Goal: Task Accomplishment & Management: Use online tool/utility

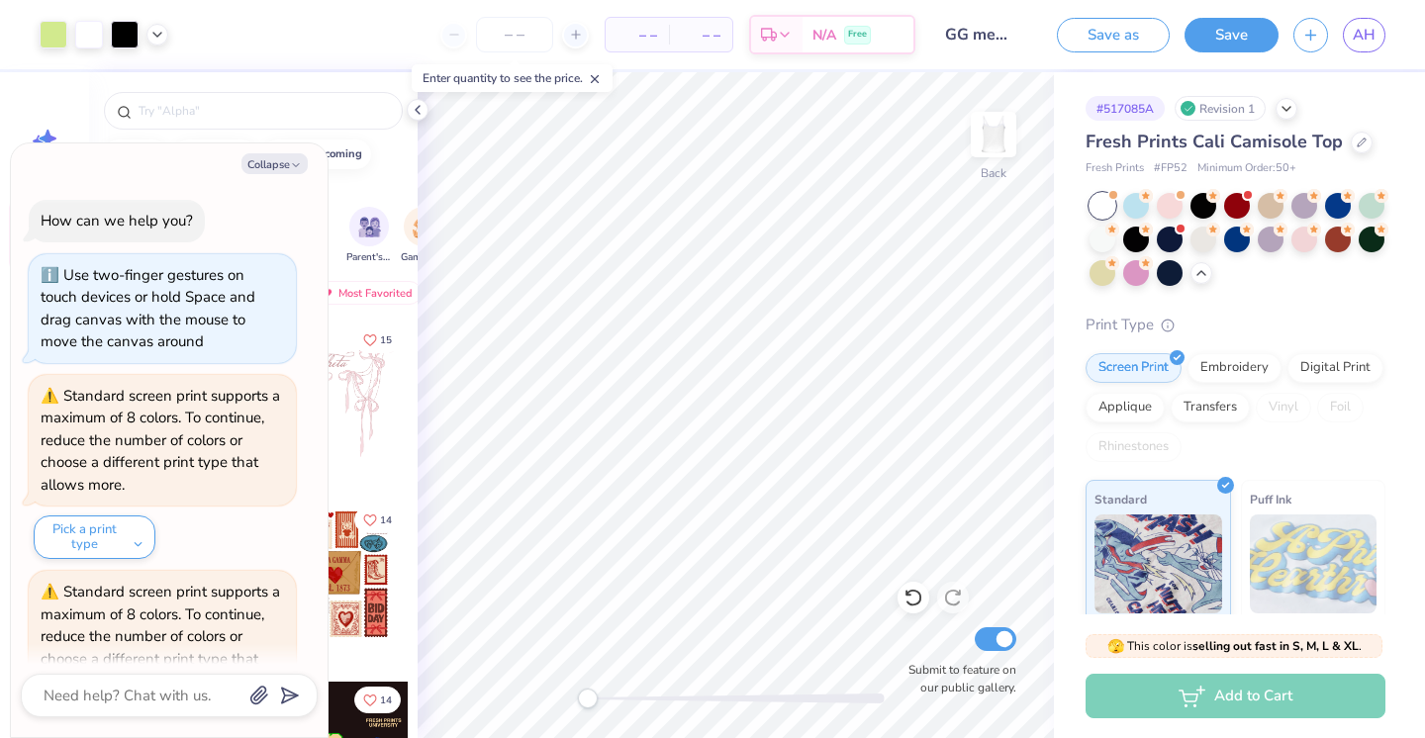
scroll to position [4622, 0]
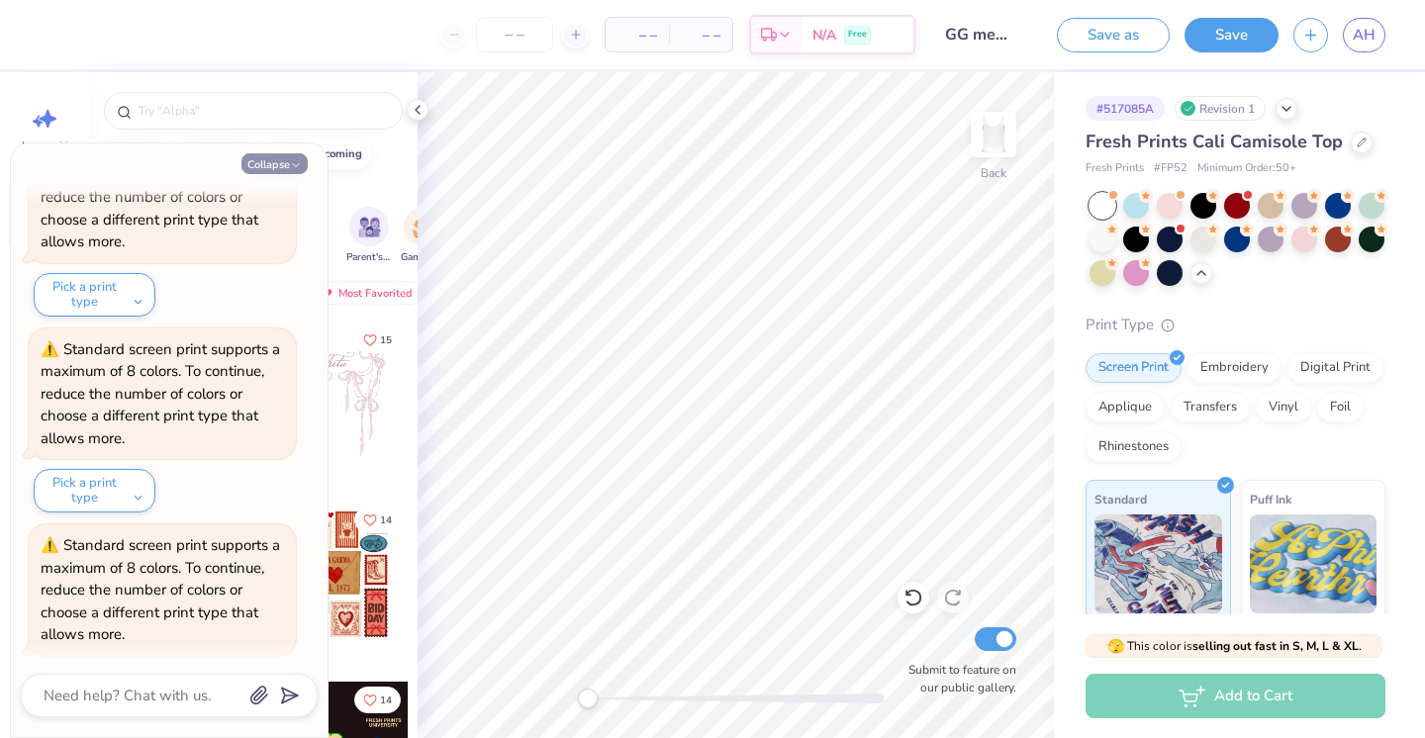
click at [282, 162] on button "Collapse" at bounding box center [275, 163] width 66 height 21
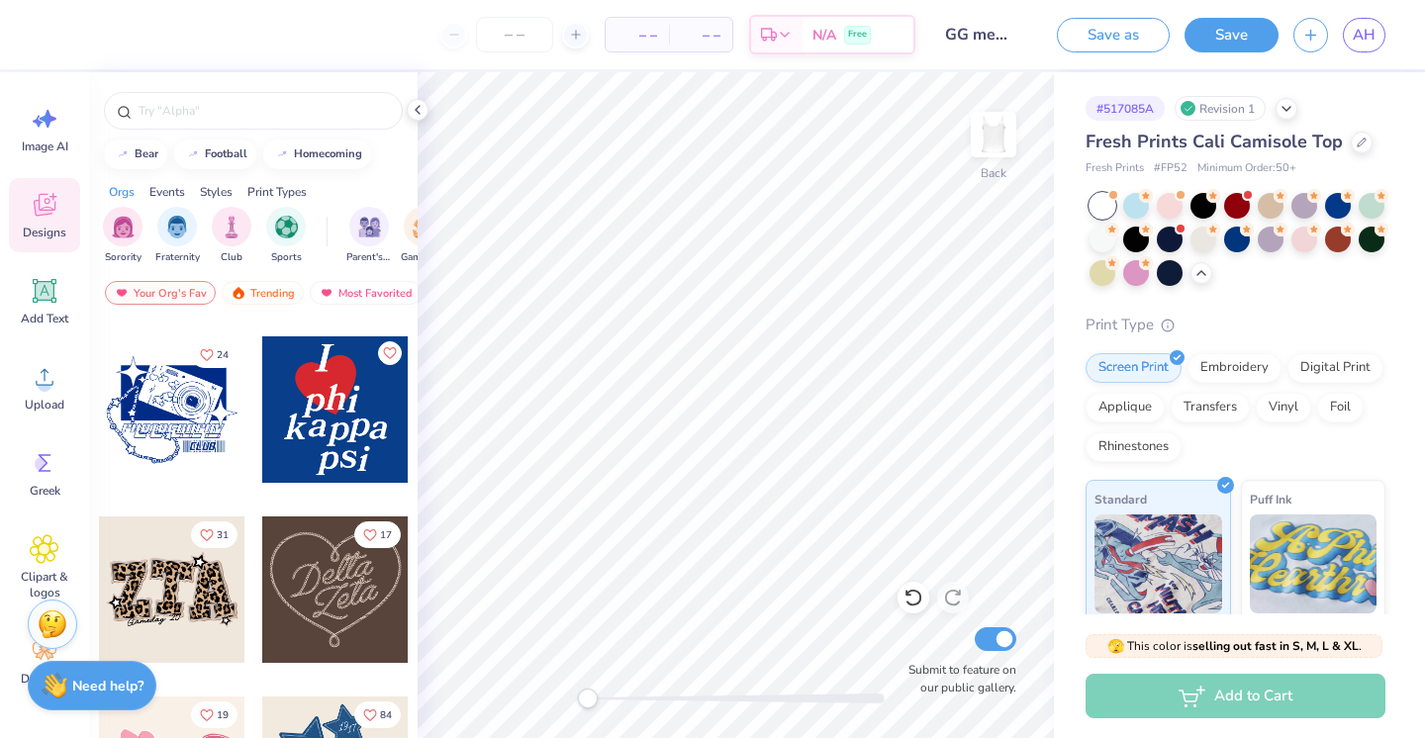
scroll to position [1063, 0]
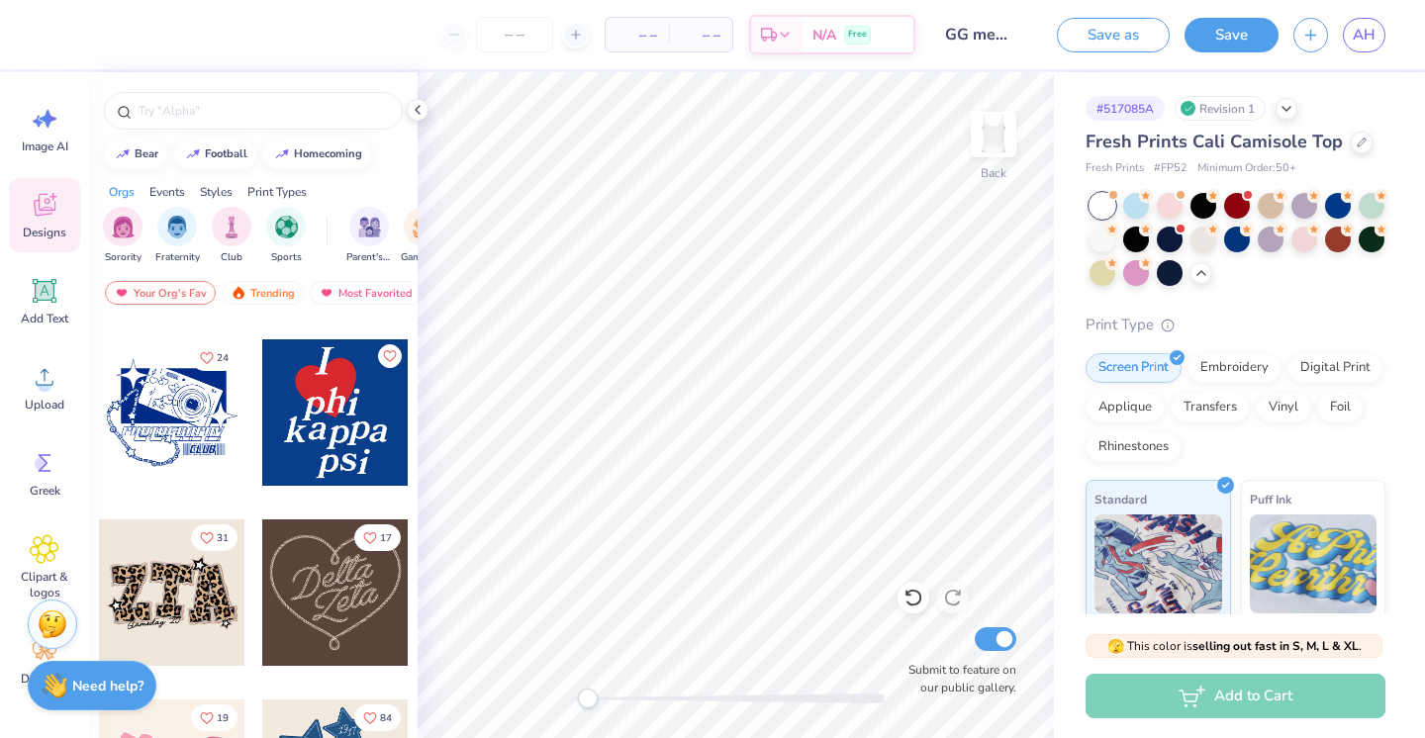
click at [337, 440] on div at bounding box center [335, 413] width 147 height 147
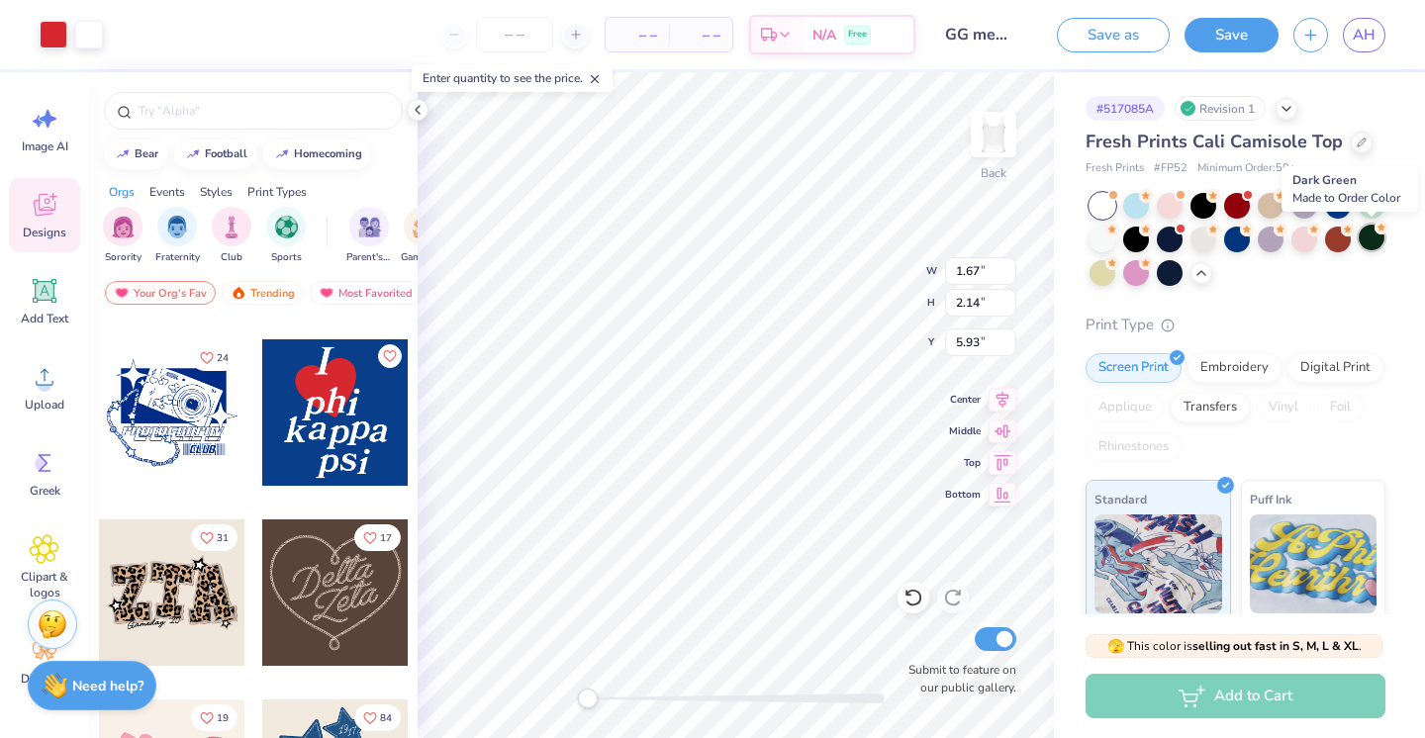
click at [1379, 235] on div at bounding box center [1372, 238] width 26 height 26
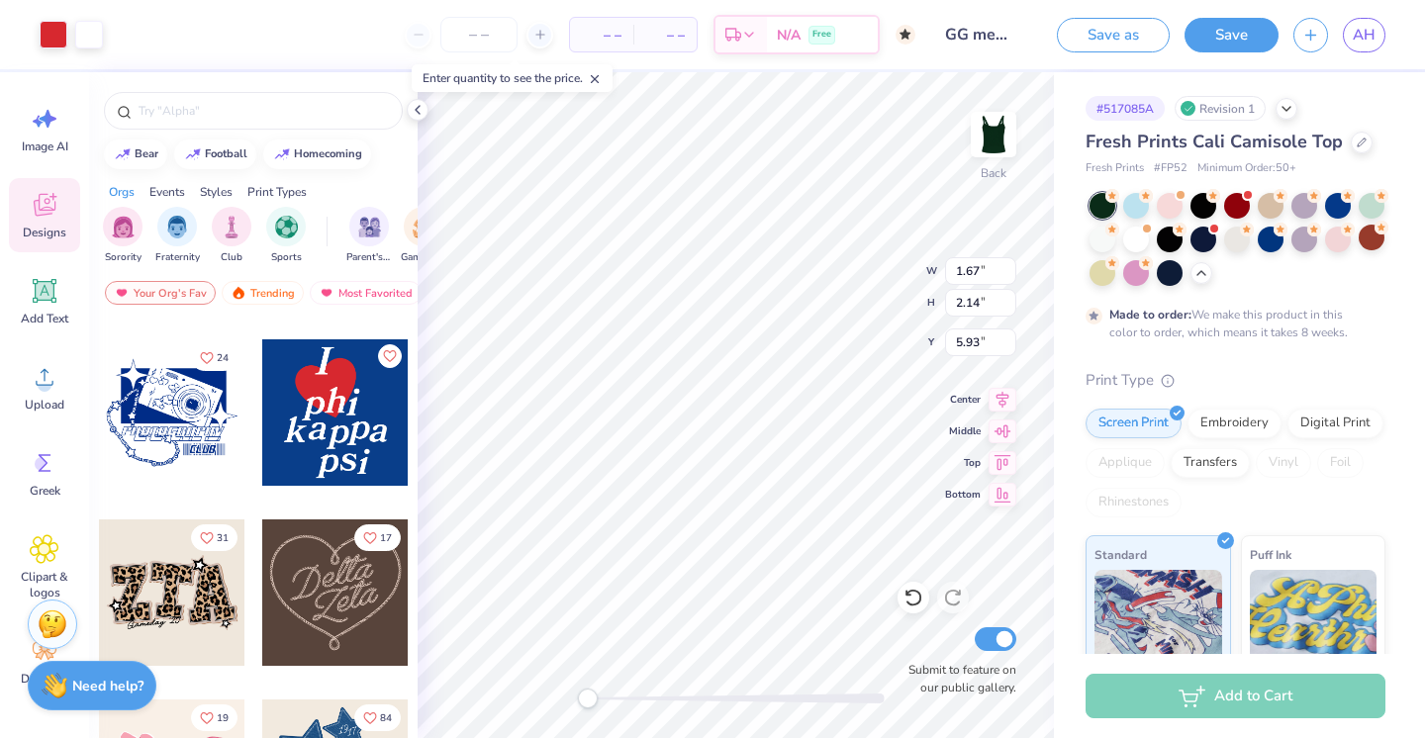
type textarea "x"
type input "4.69"
type input "5.99"
type input "2.09"
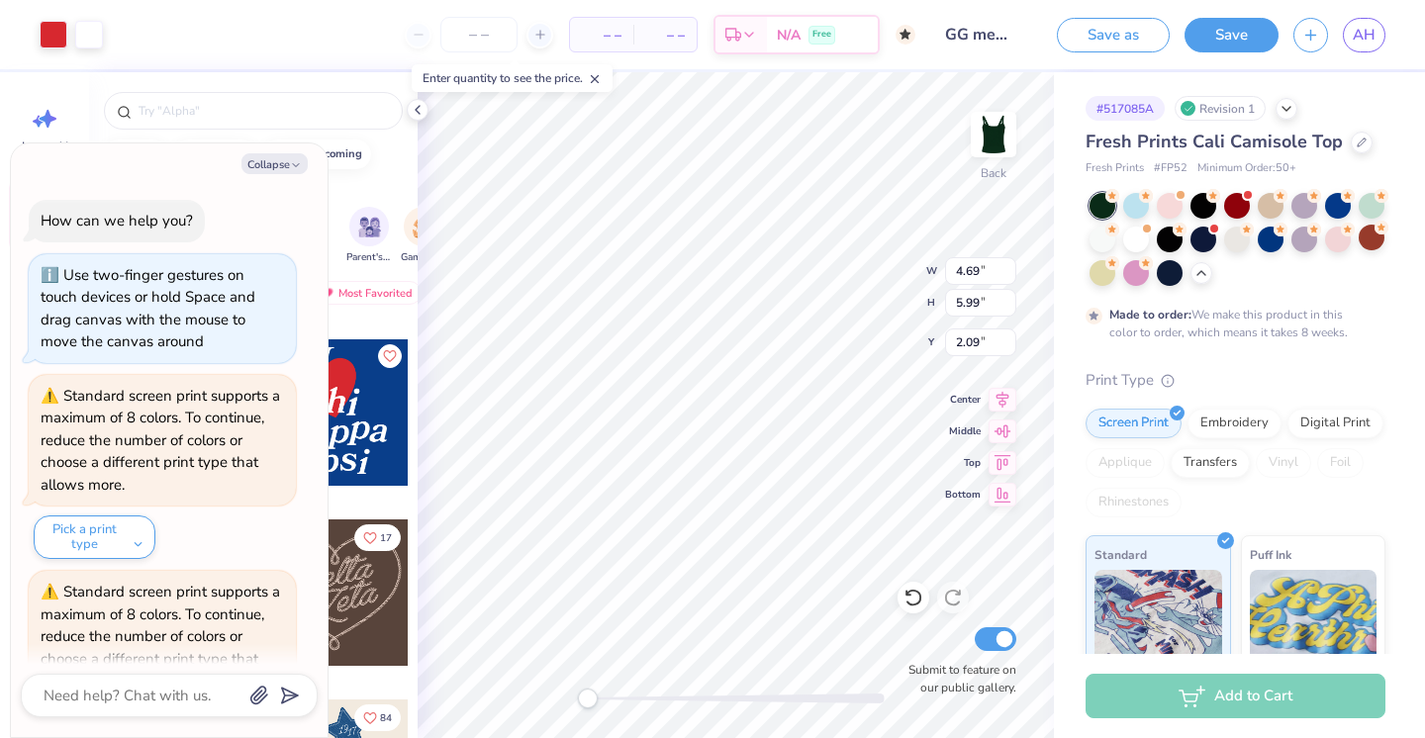
scroll to position [4839, 0]
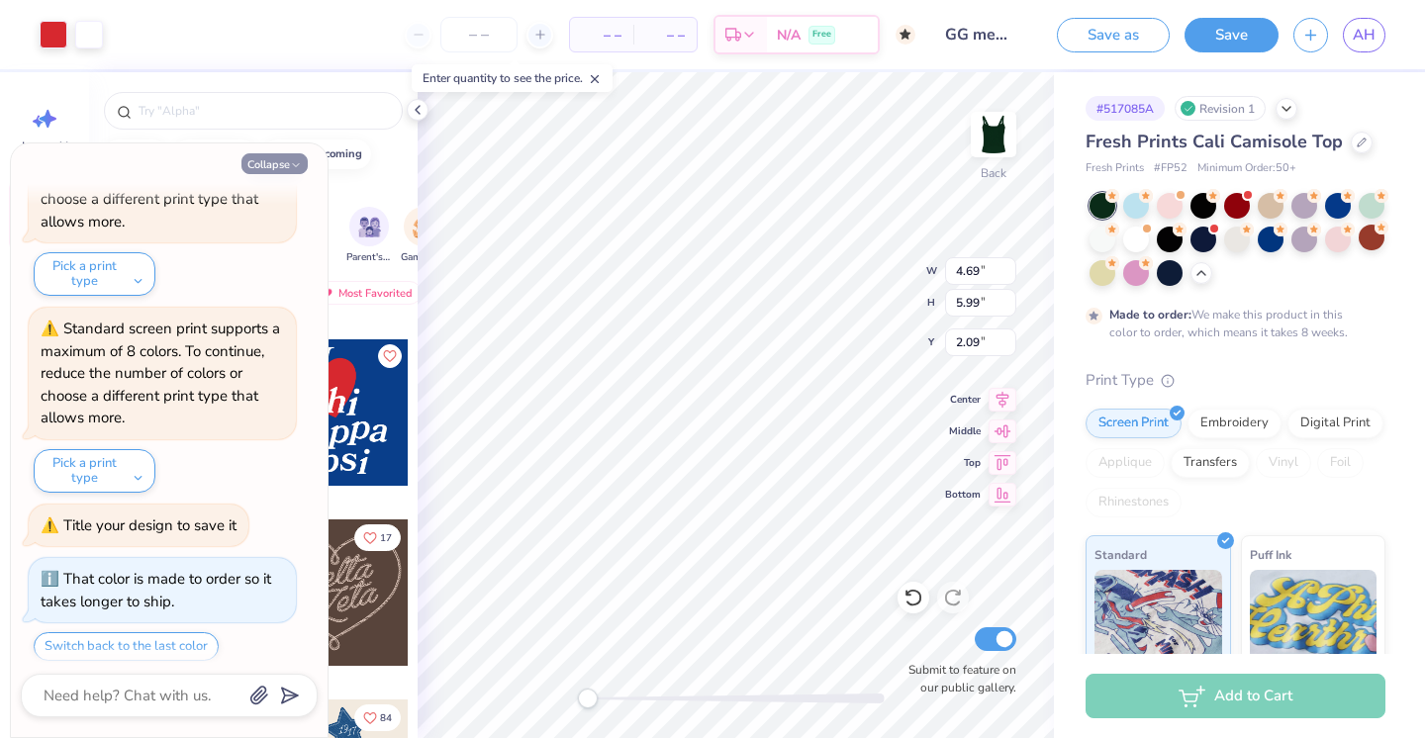
click at [282, 168] on button "Collapse" at bounding box center [275, 163] width 66 height 21
type textarea "x"
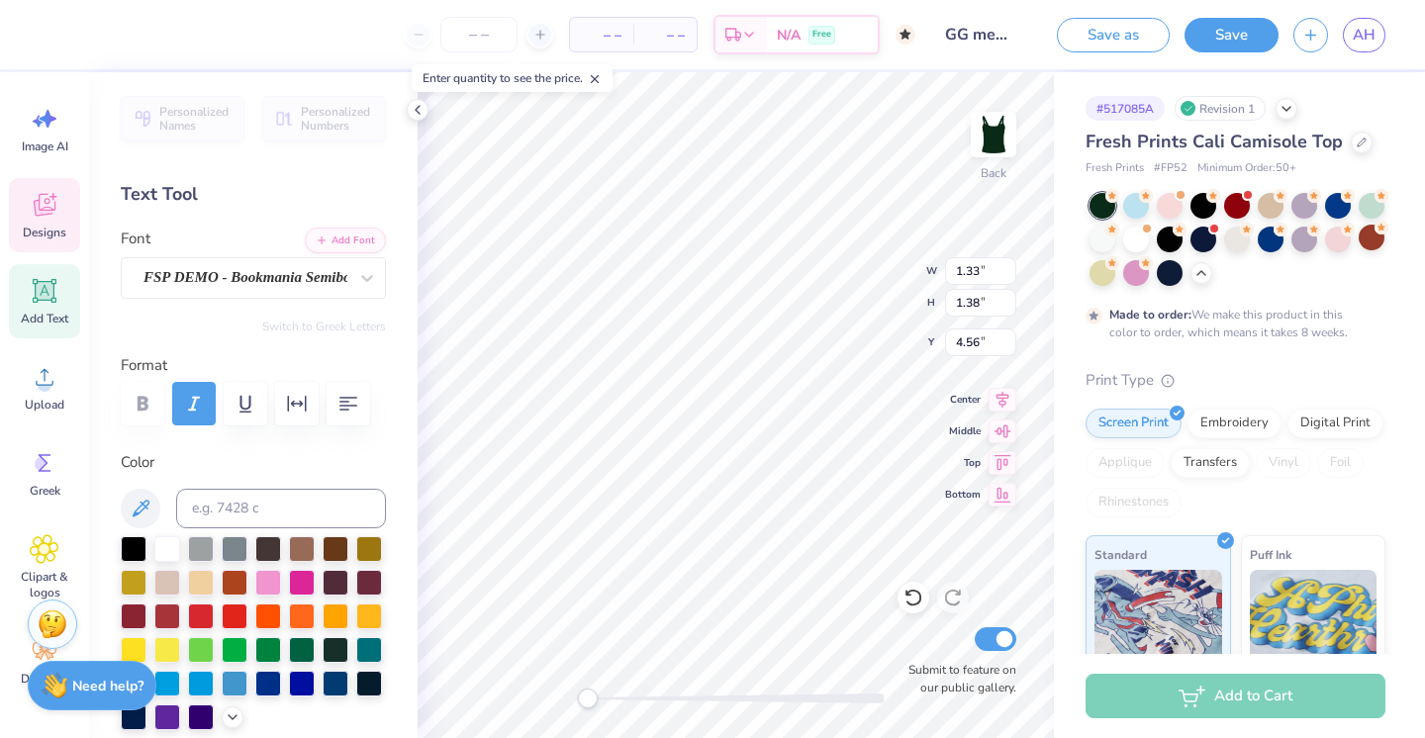
type textarea "p"
type textarea "G"
click at [161, 548] on div at bounding box center [167, 548] width 26 height 26
click at [47, 282] on icon at bounding box center [45, 291] width 24 height 24
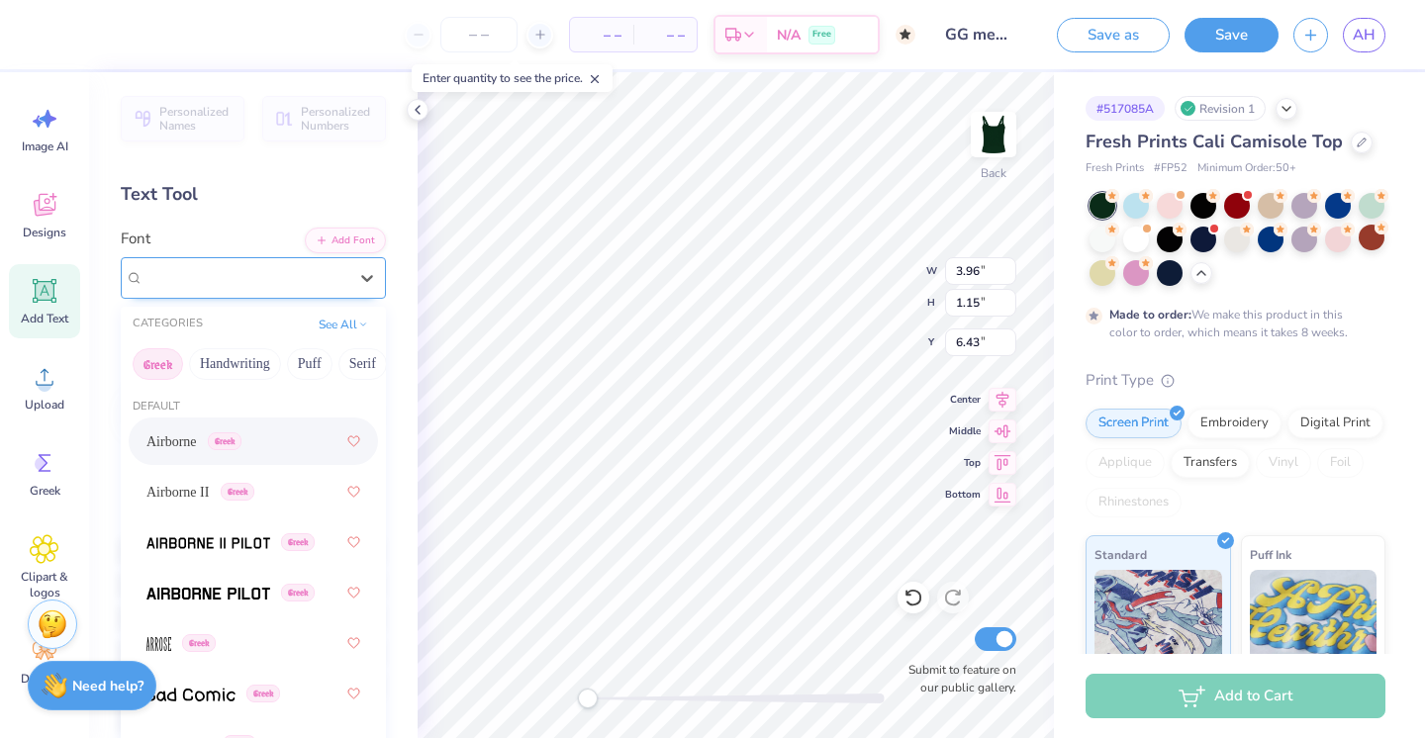
click at [337, 264] on div at bounding box center [246, 277] width 204 height 27
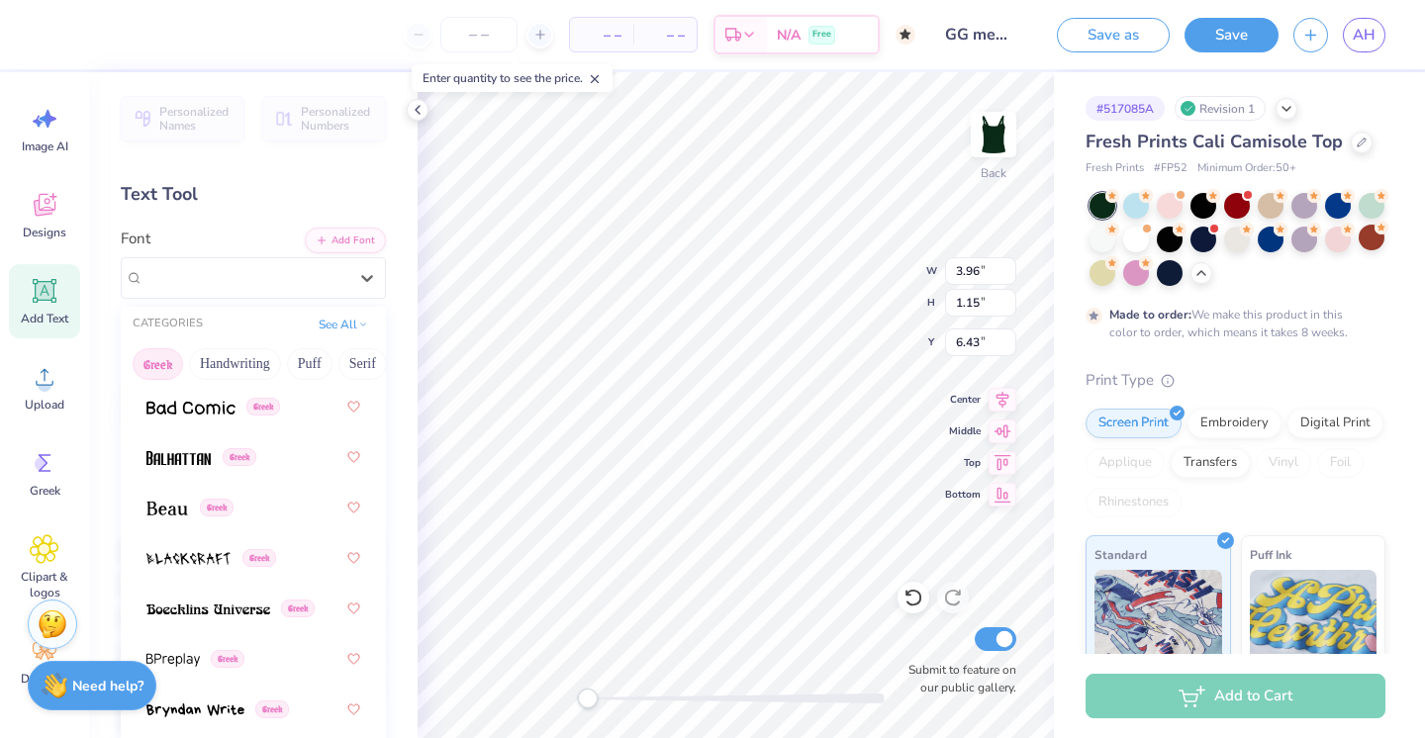
scroll to position [271, 0]
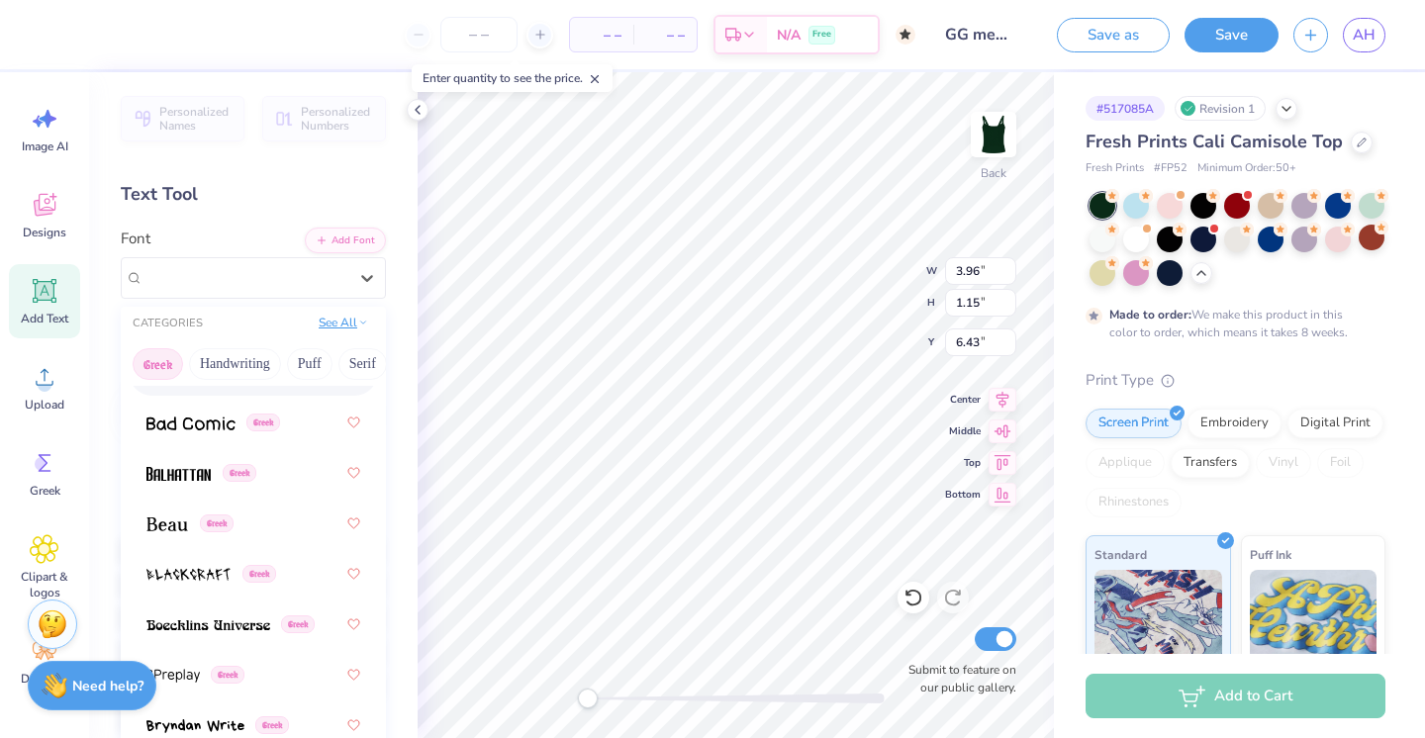
click at [340, 320] on button "See All" at bounding box center [343, 323] width 61 height 20
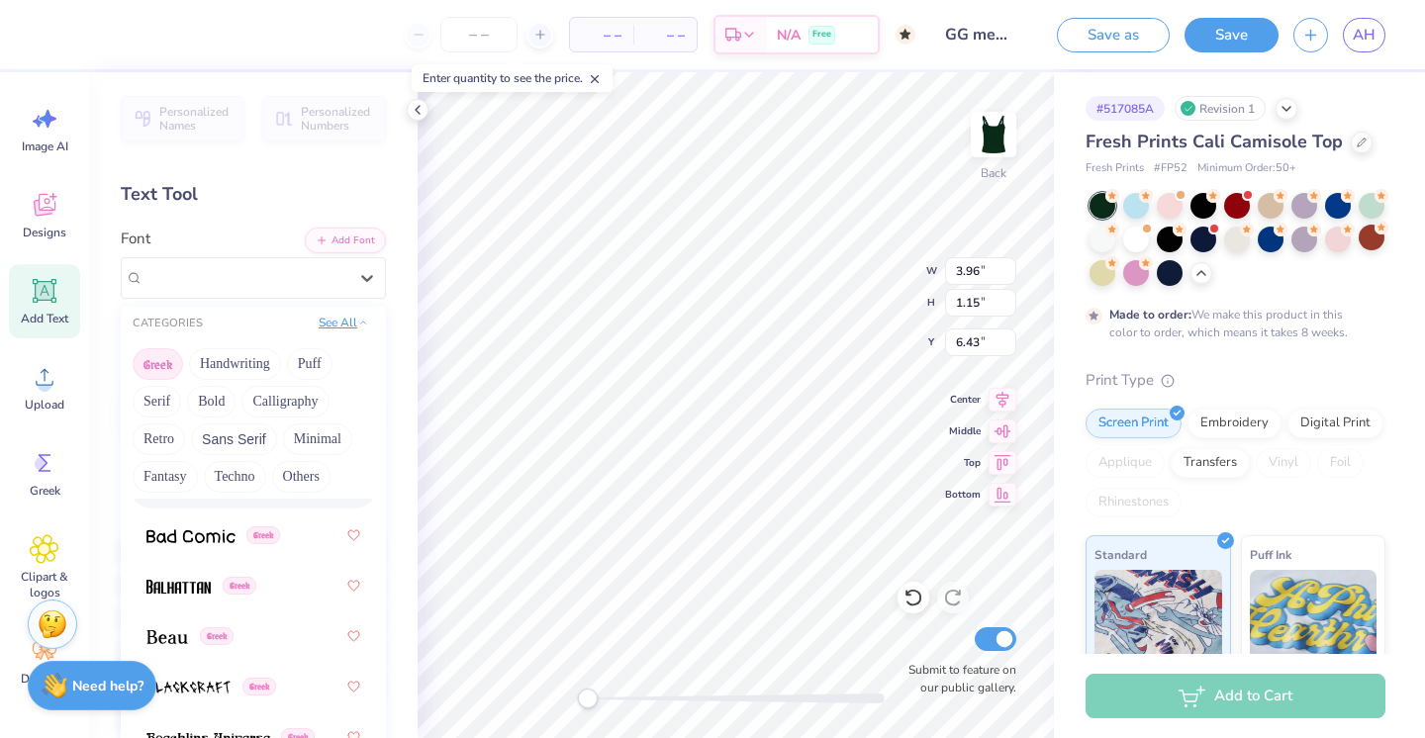
click at [340, 320] on button "See All" at bounding box center [343, 323] width 61 height 20
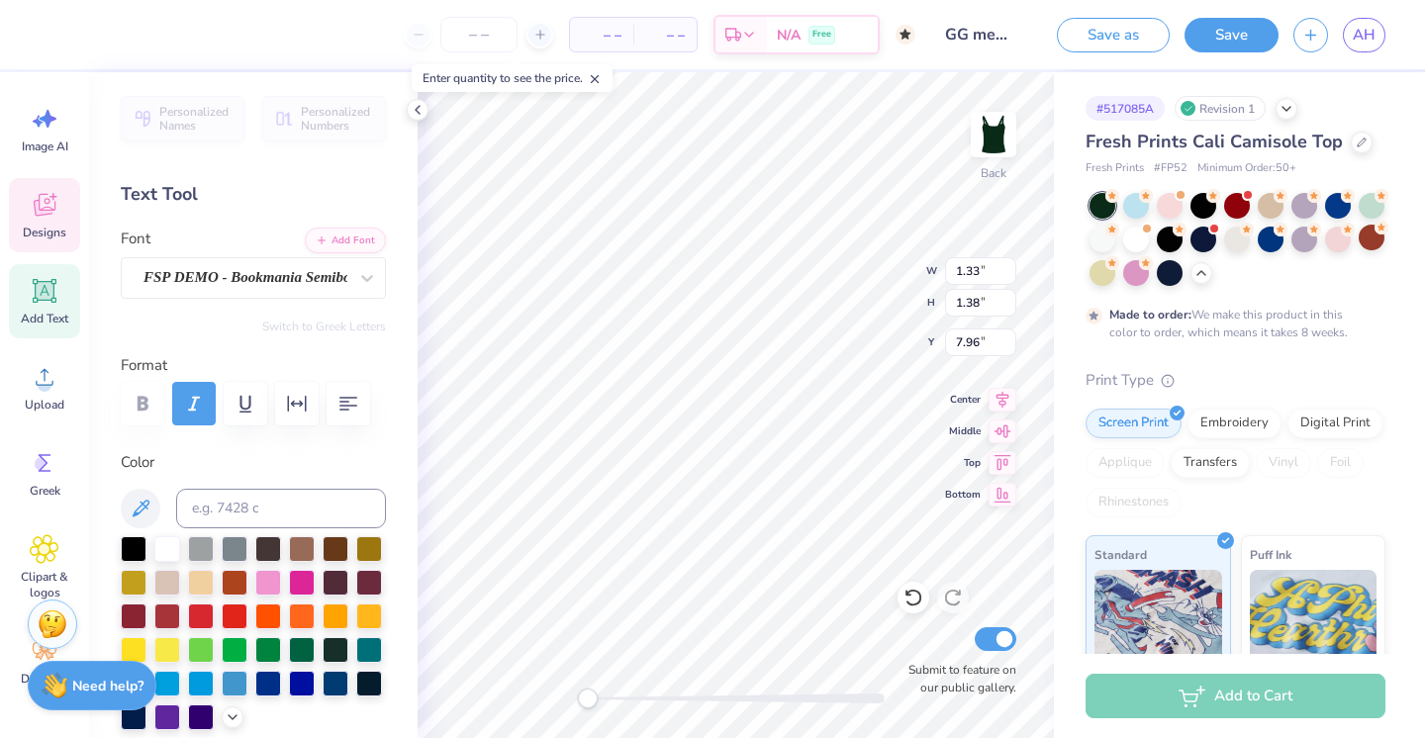
type textarea "p"
type textarea "i"
click at [171, 544] on div at bounding box center [167, 548] width 26 height 26
type textarea "s"
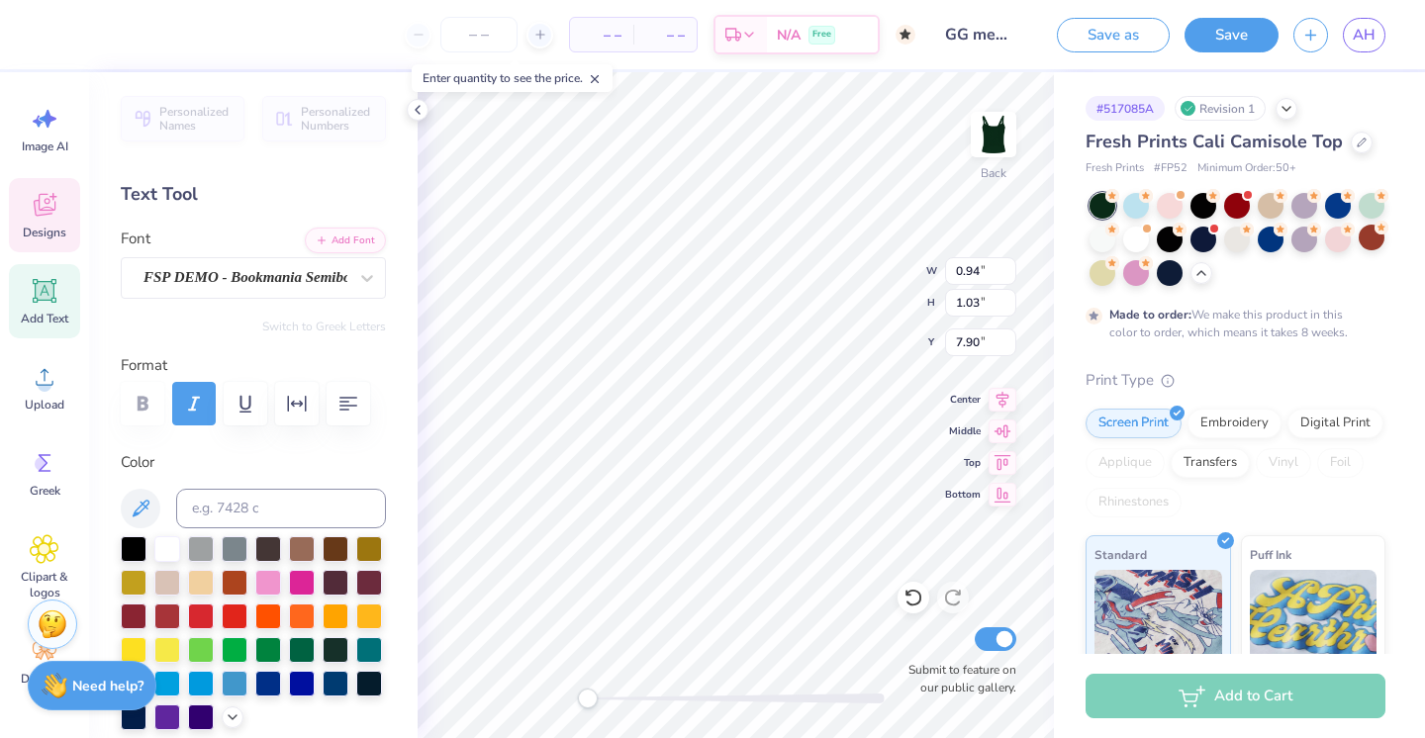
type textarea "r"
click at [157, 554] on div at bounding box center [167, 548] width 26 height 26
type input "0.75"
type input "1.47"
type input "7.64"
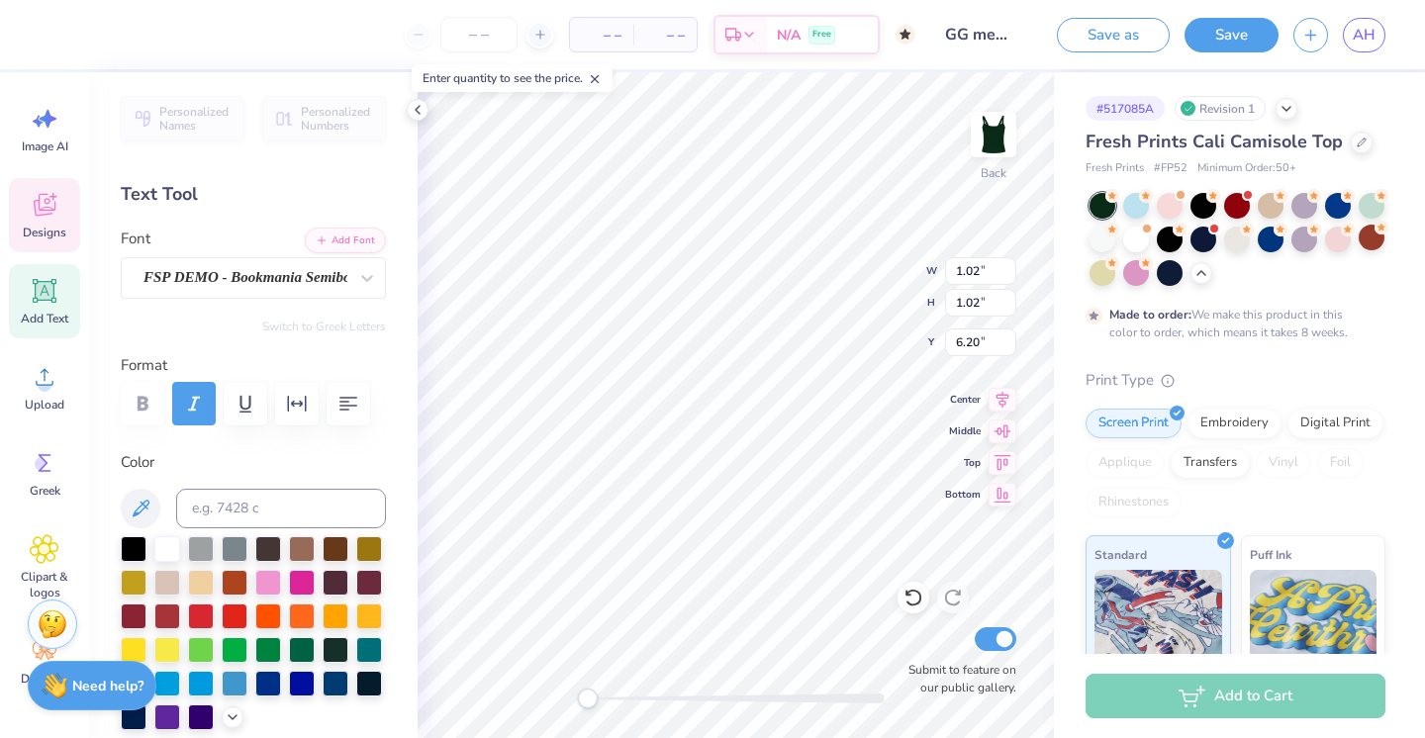
type input "1.33"
type input "1.38"
type input "6.25"
type textarea "l"
click at [165, 549] on div at bounding box center [167, 548] width 26 height 26
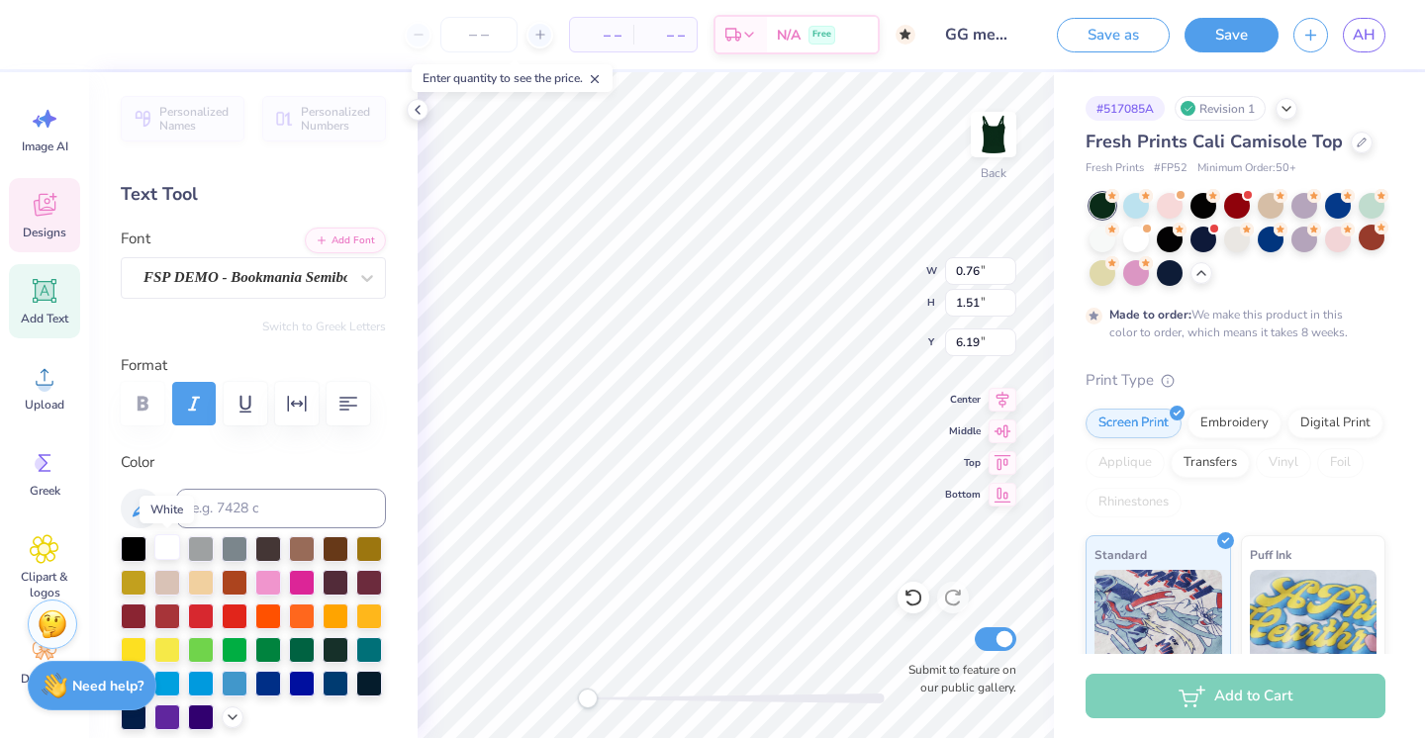
click at [168, 544] on div at bounding box center [167, 548] width 26 height 26
type input "1.33"
type input "1.38"
type input "6.02"
type input "1.31"
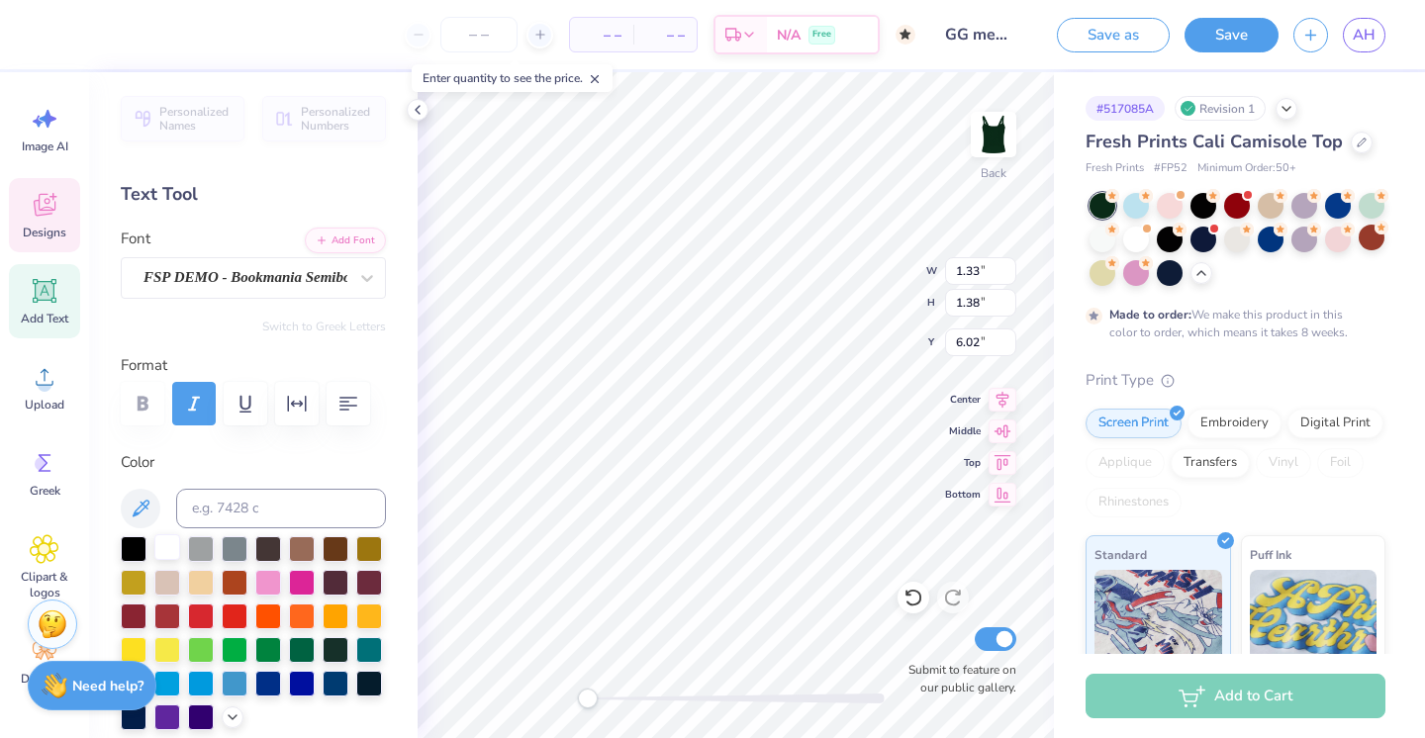
type input "1.51"
type input "5.72"
type input "1.02"
type input "6.07"
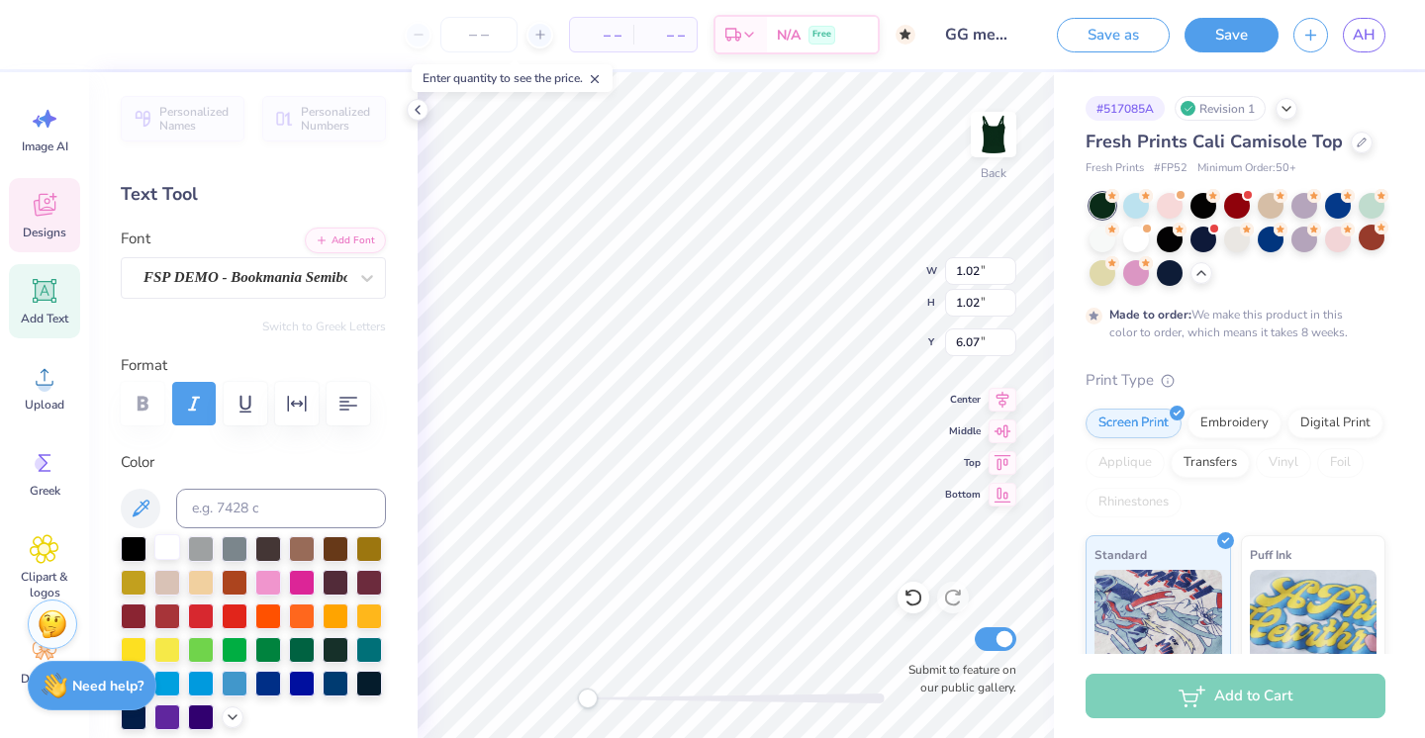
type input "1.31"
type input "1.51"
type input "7.86"
type textarea "G"
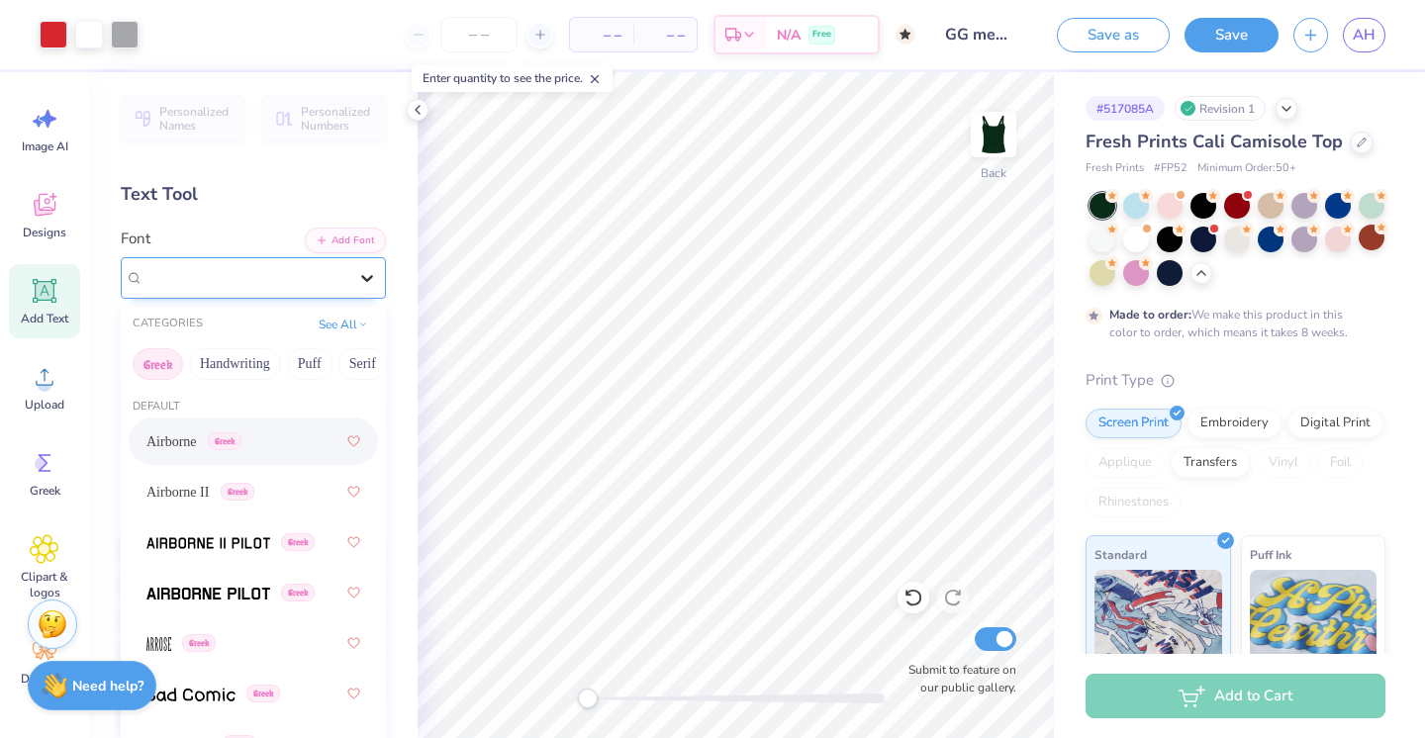
click at [360, 269] on icon at bounding box center [367, 278] width 20 height 20
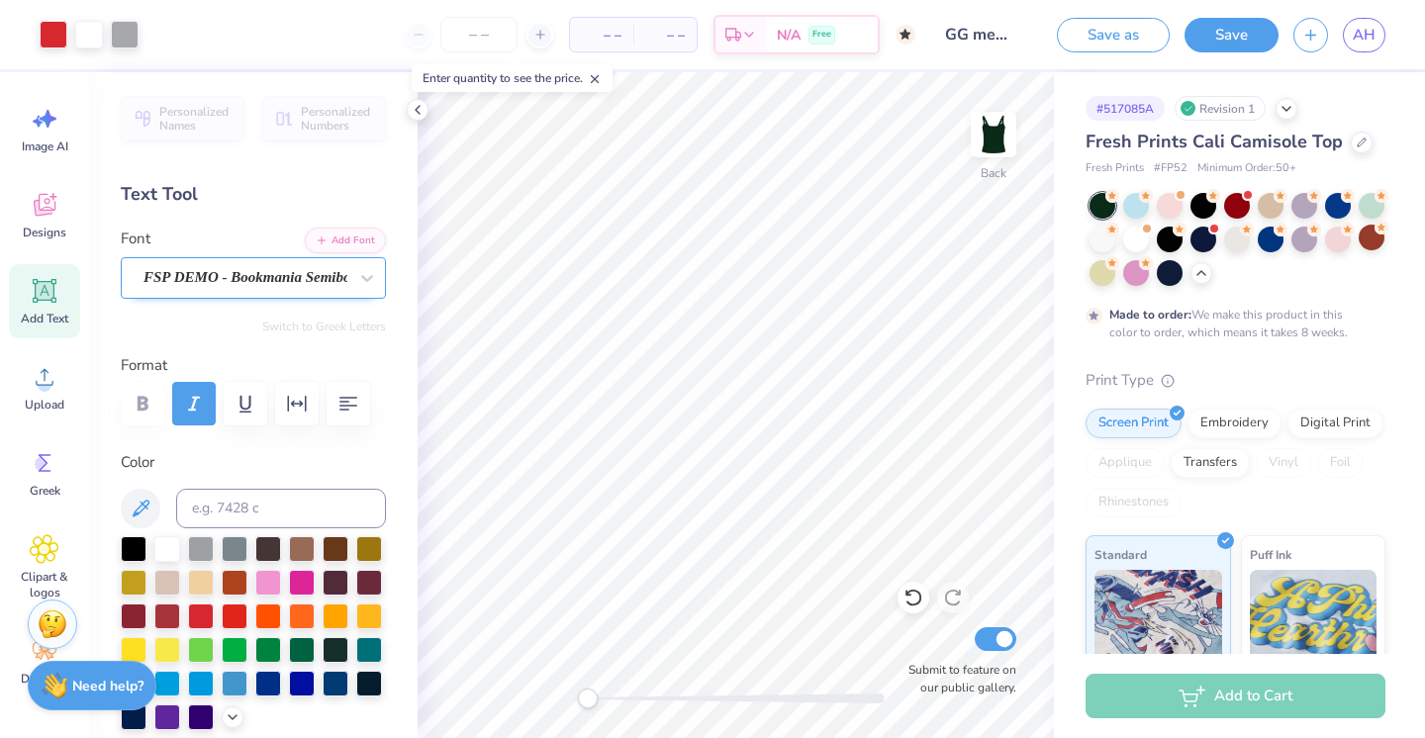
click at [249, 274] on span "FSP DEMO - Bookmania Semibold" at bounding box center [246, 277] width 204 height 23
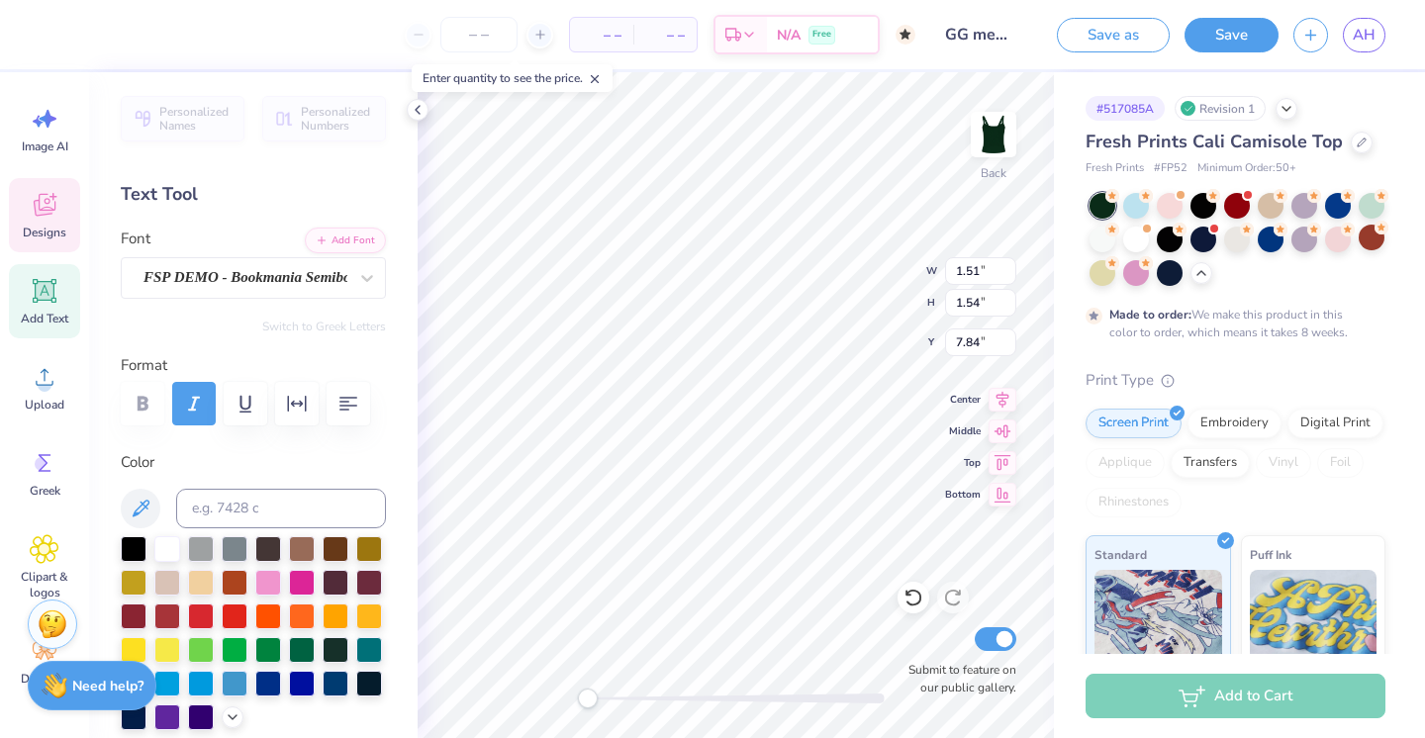
type input "1.02"
type input "8.86"
type input "0.79"
type input "1.47"
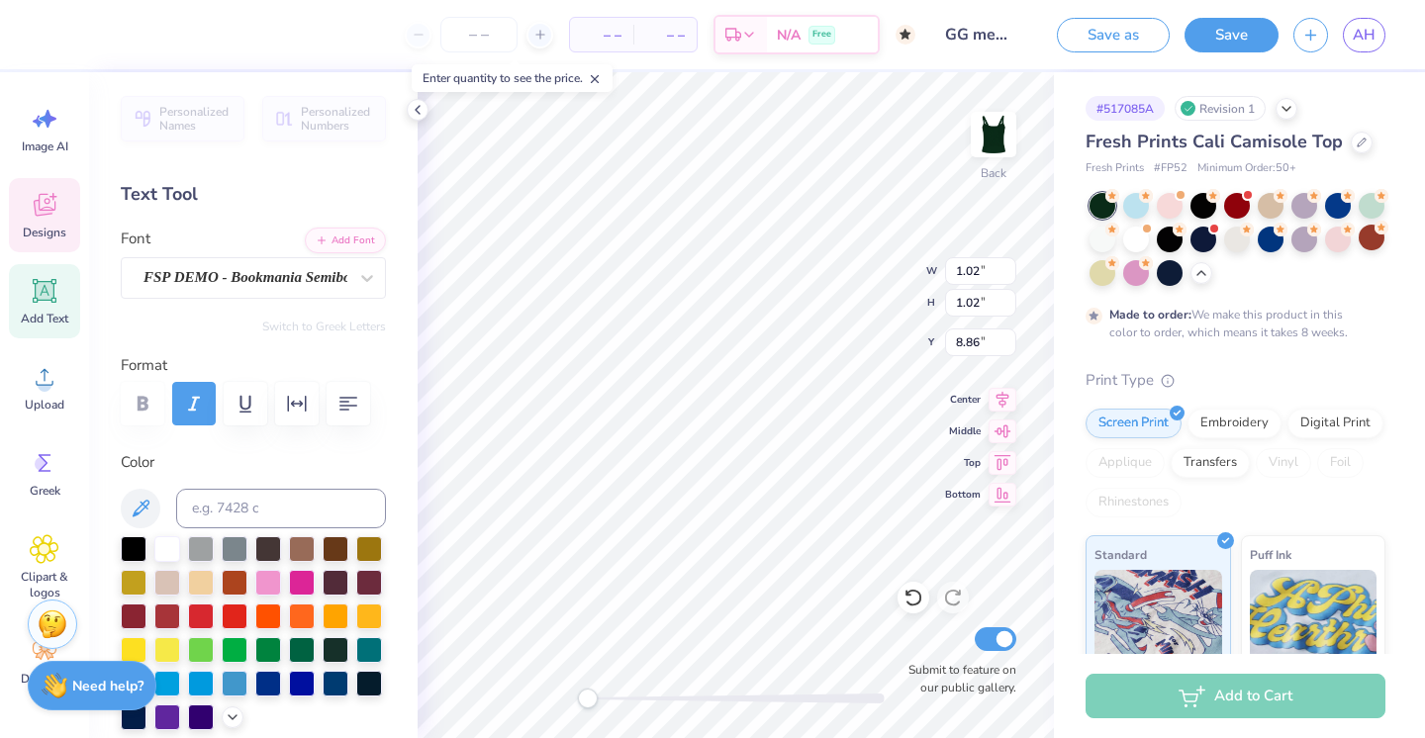
type input "8.41"
type input "1.33"
type input "1.38"
type input "9.60"
type textarea "p"
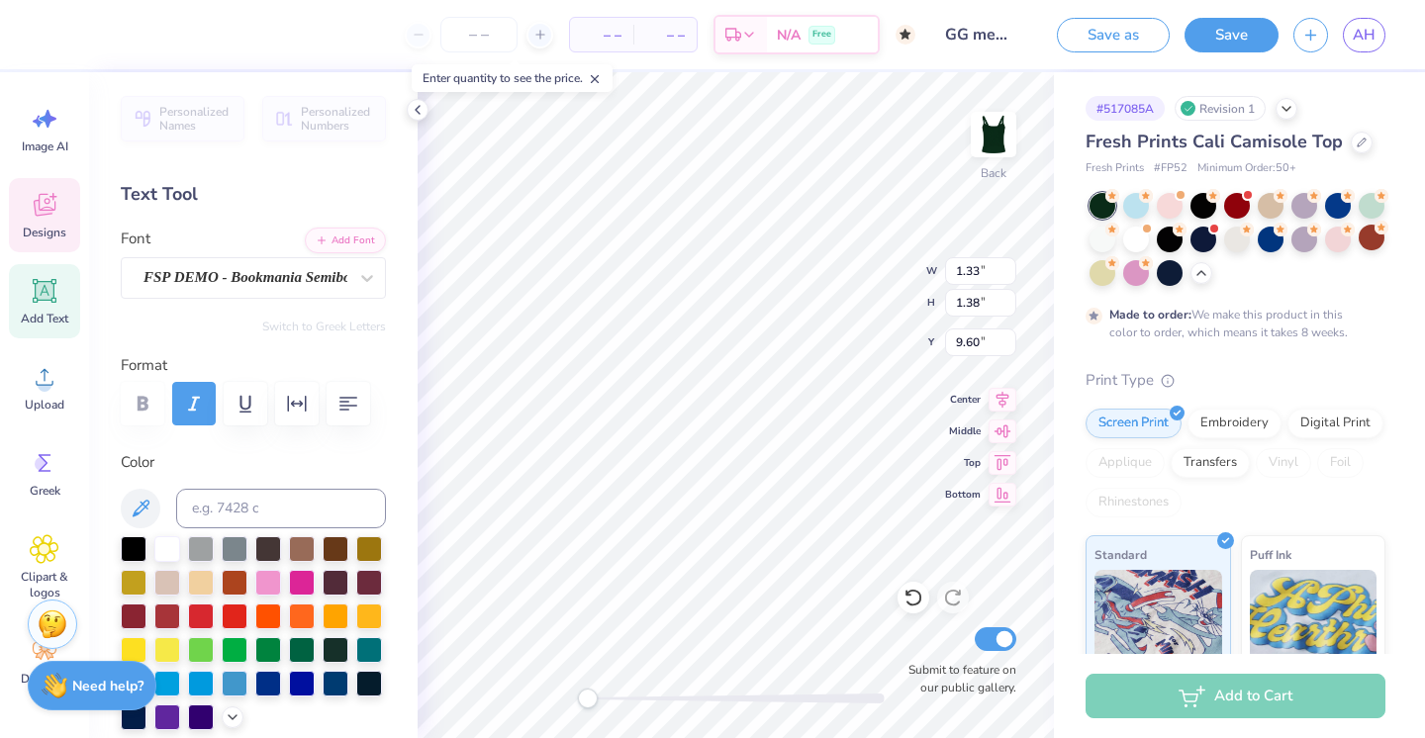
type textarea "n"
type input "1.02"
type input "9.78"
type textarea "s"
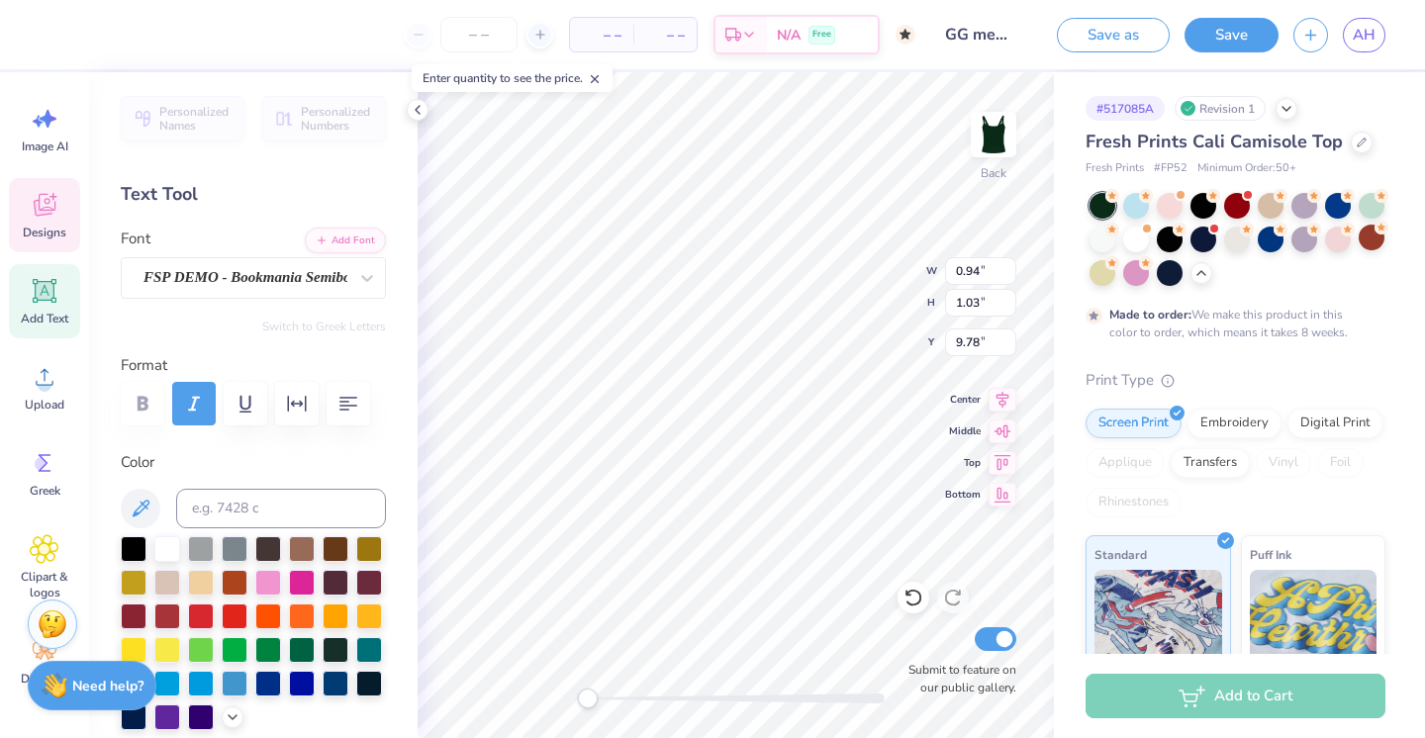
type input "1.51"
type input "1.54"
type input "6.23"
click at [171, 545] on div at bounding box center [167, 548] width 26 height 26
click at [167, 549] on div at bounding box center [167, 548] width 26 height 26
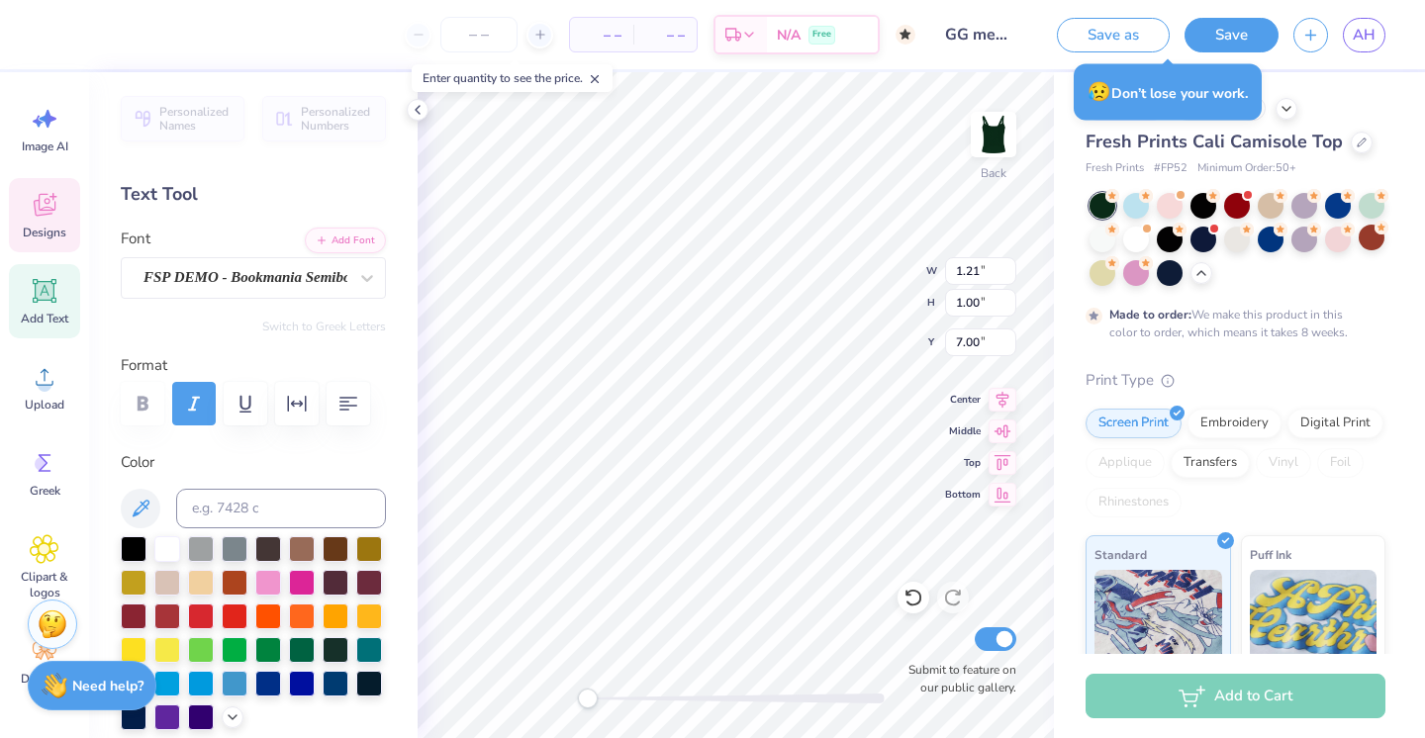
type input "0.94"
type input "1.03"
type input "6.49"
click at [169, 550] on div at bounding box center [167, 548] width 26 height 26
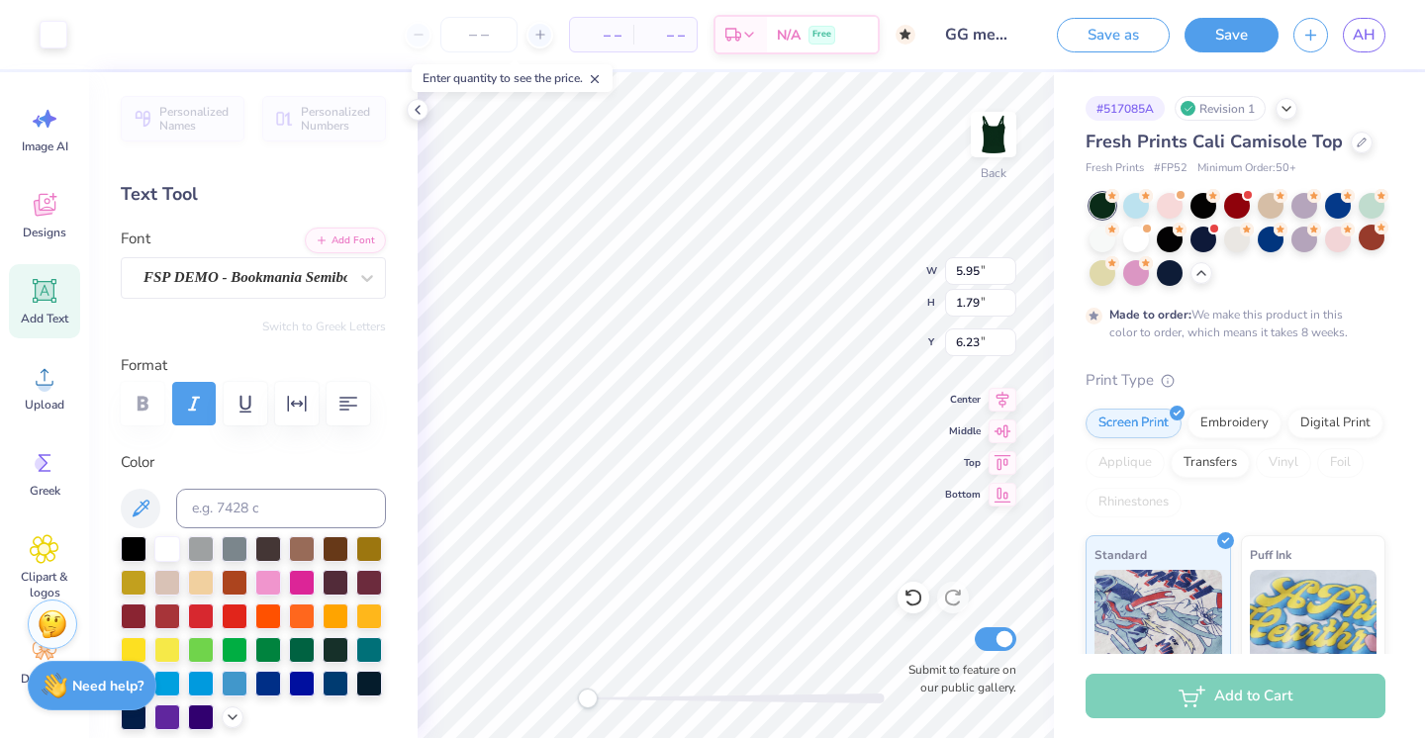
type input "6.10"
type input "1.02"
type input "6.87"
type input "0.79"
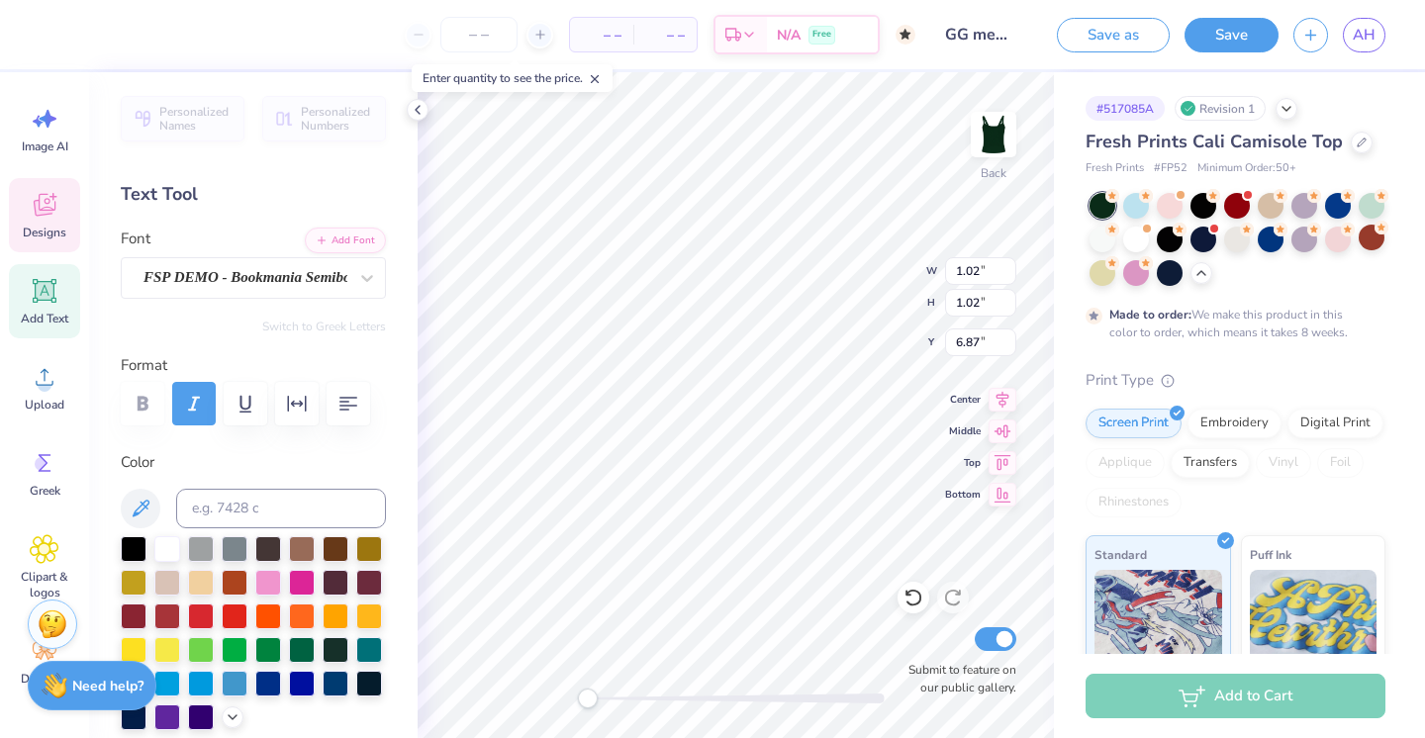
type input "1.47"
type input "6.14"
type input "1.21"
type input "1.00"
type input "6.87"
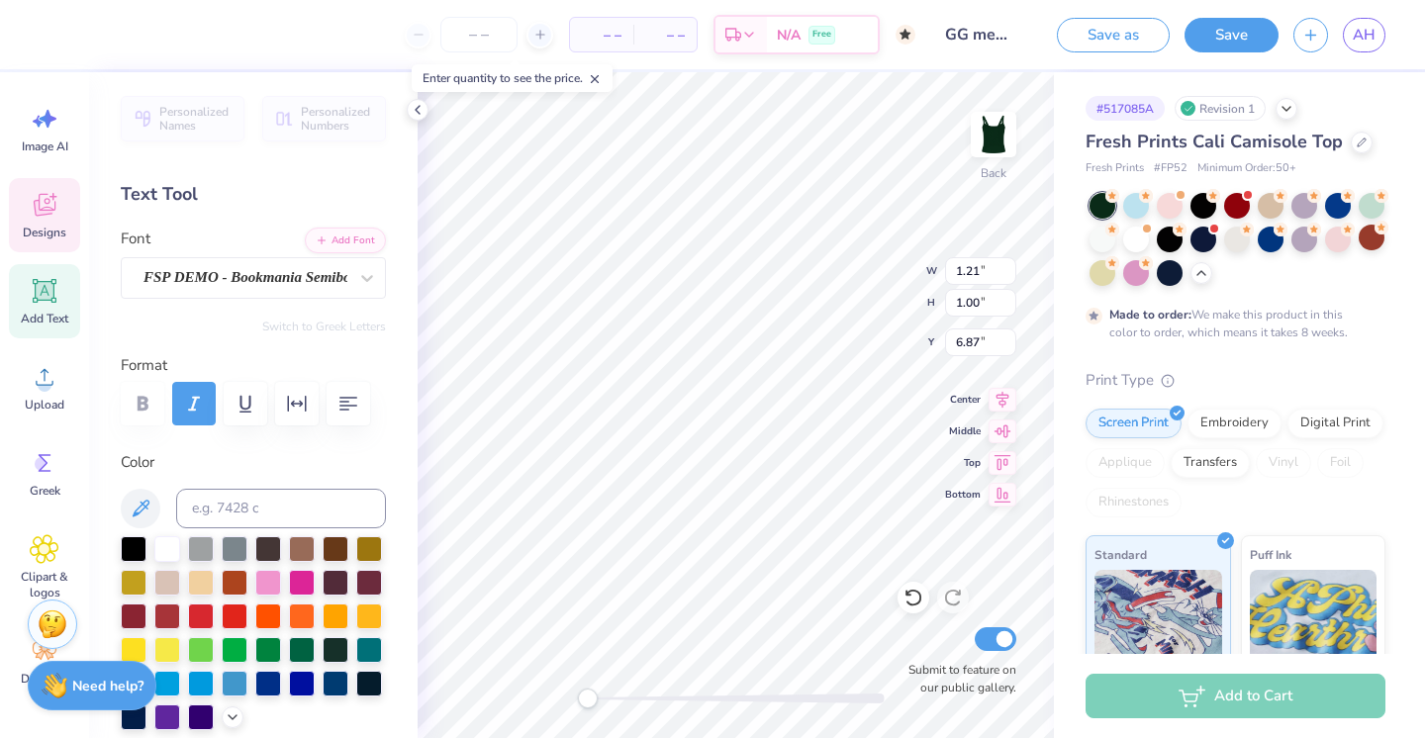
type input "0.94"
type input "1.03"
type input "6.36"
click at [56, 212] on icon at bounding box center [45, 205] width 30 height 30
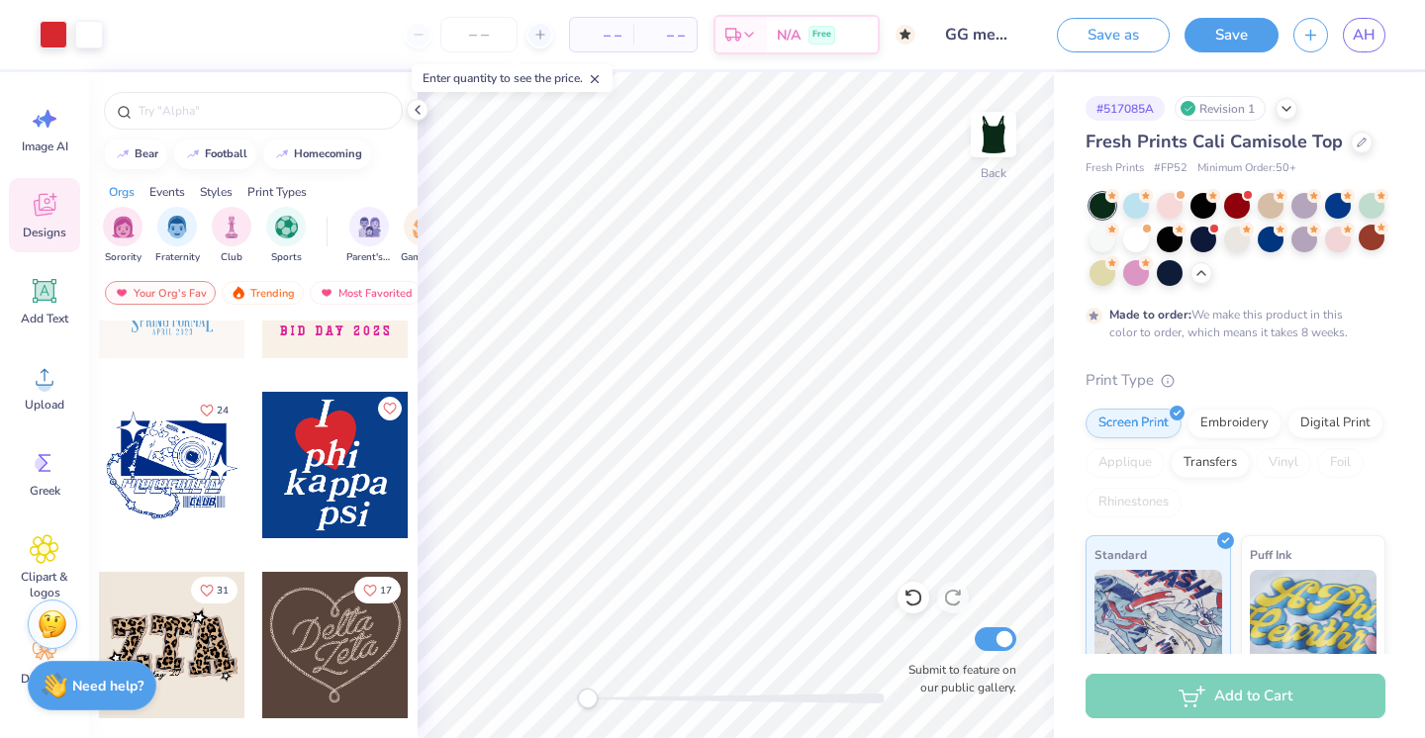
scroll to position [1013, 0]
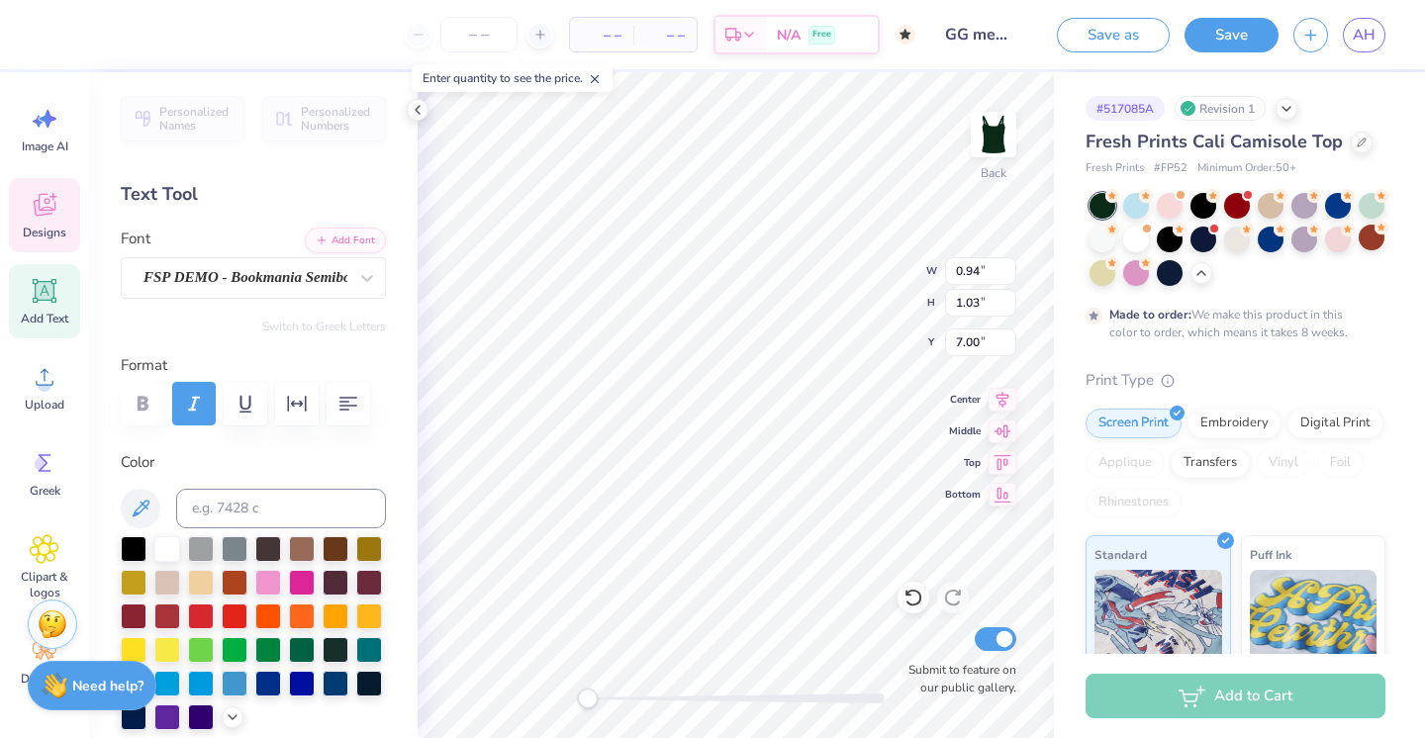
type input "0.94"
type input "1.03"
type input "7.00"
type input "6.10"
type input "1.02"
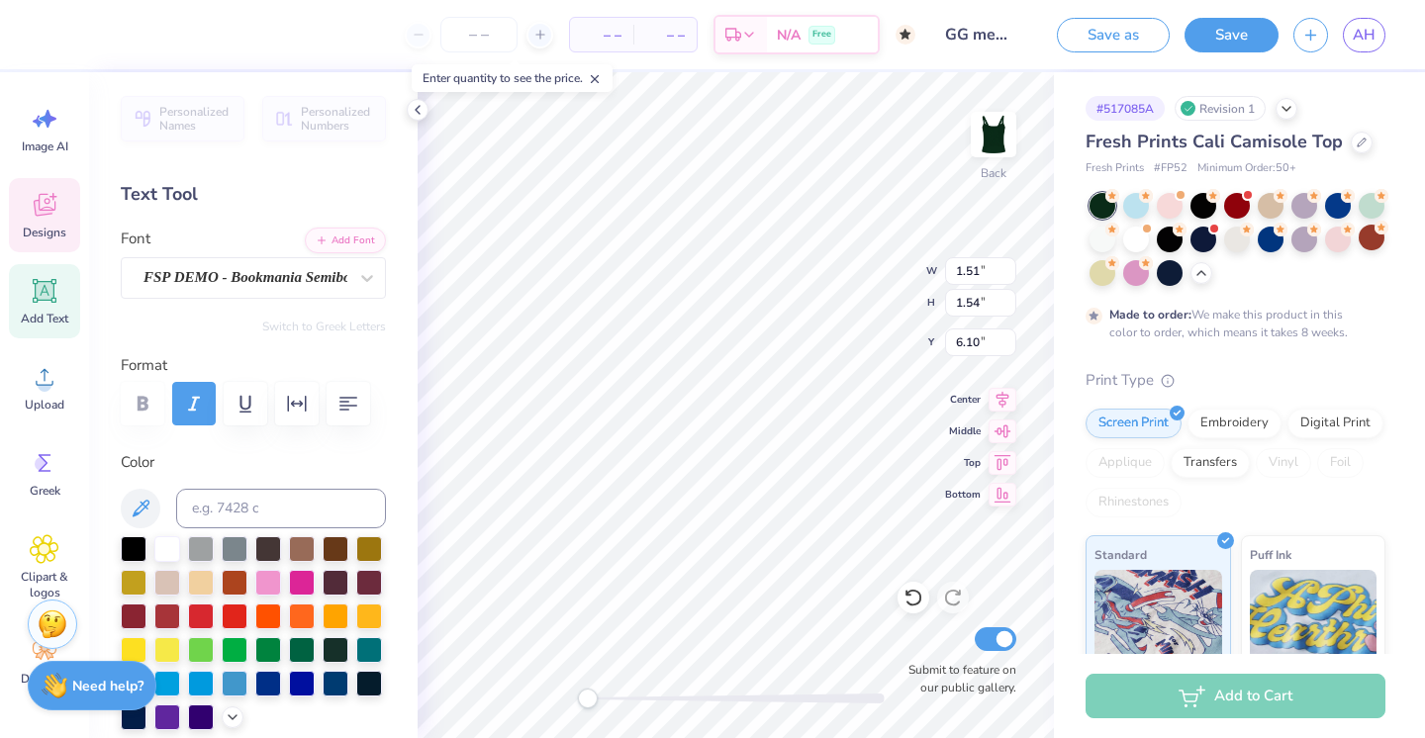
type input "1.02"
type input "6.62"
type input "0.79"
type input "1.47"
type input "6.41"
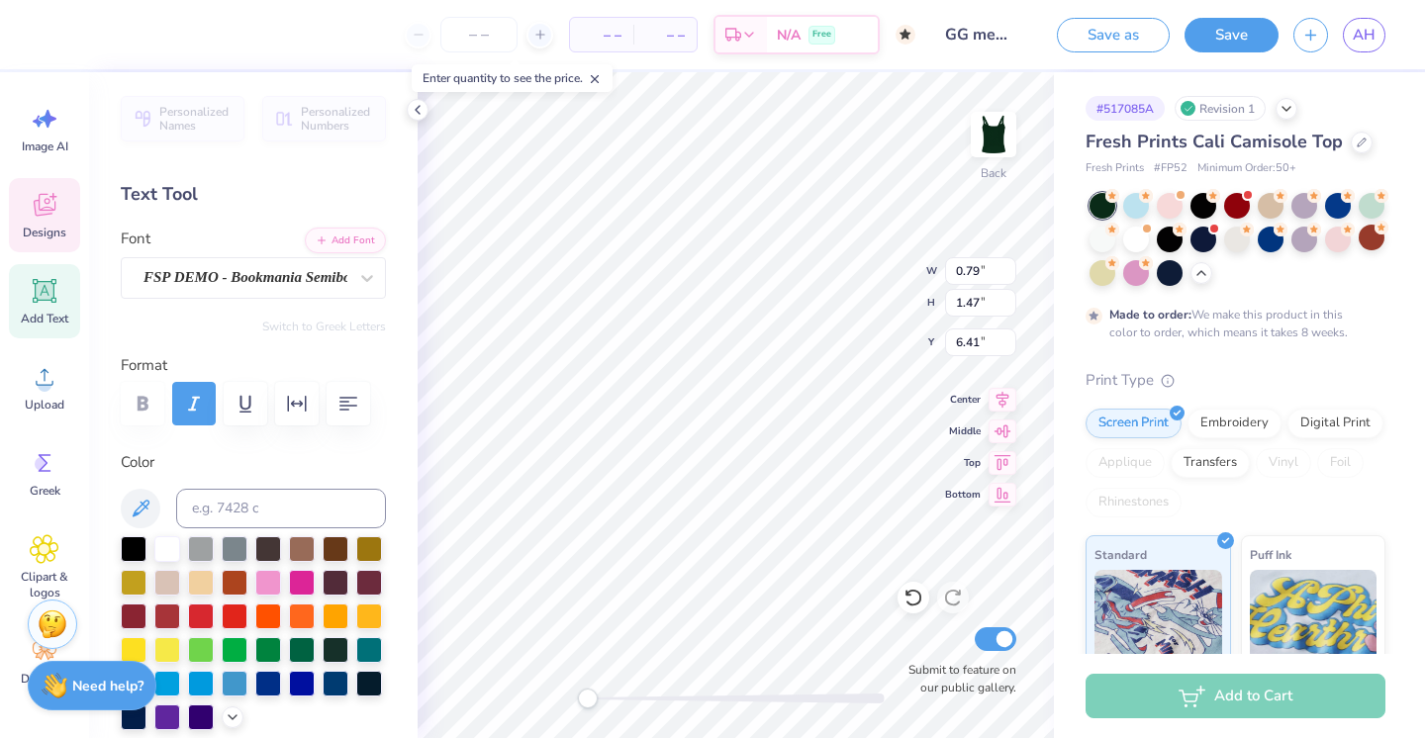
type input "1.21"
type input "1.00"
type input "6.37"
type input "0.94"
type input "1.03"
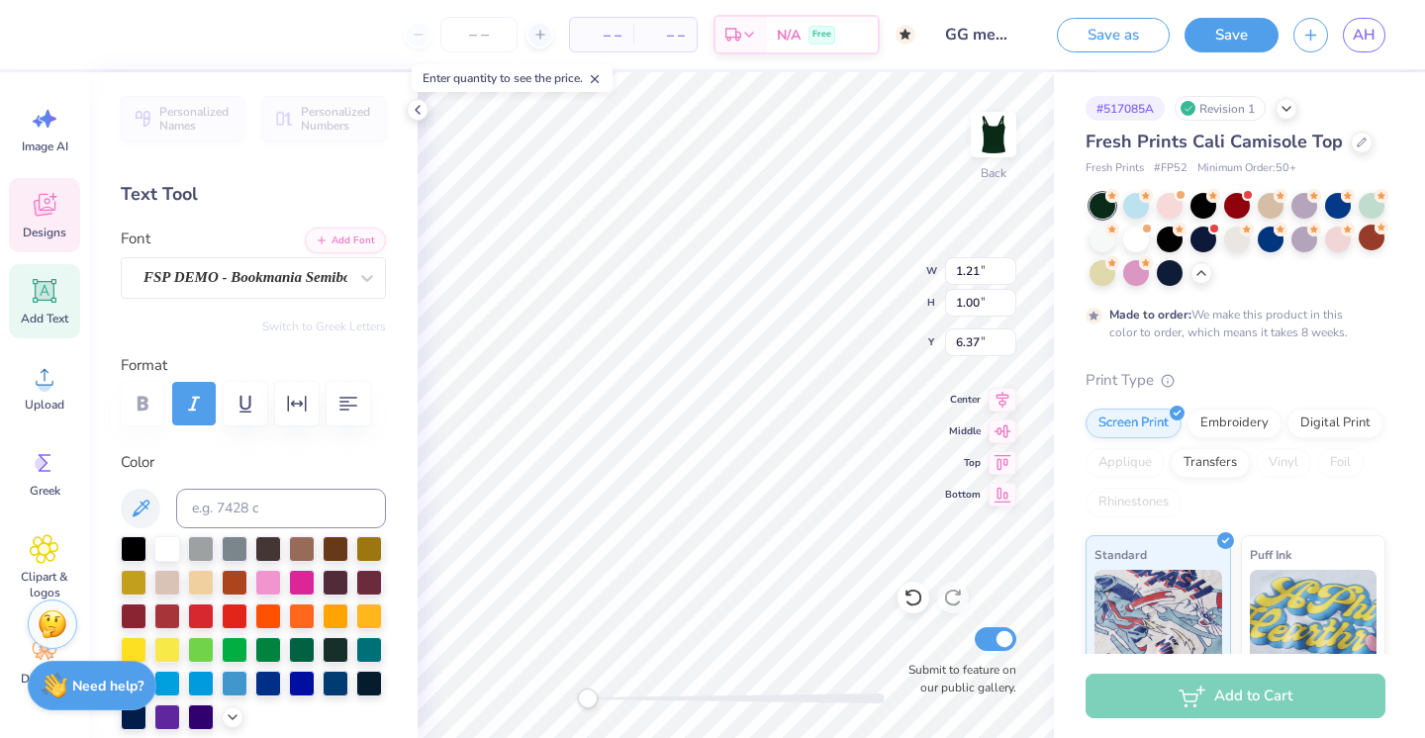
type input "6.87"
type input "0.79"
type input "1.47"
type input "6.64"
type input "0.94"
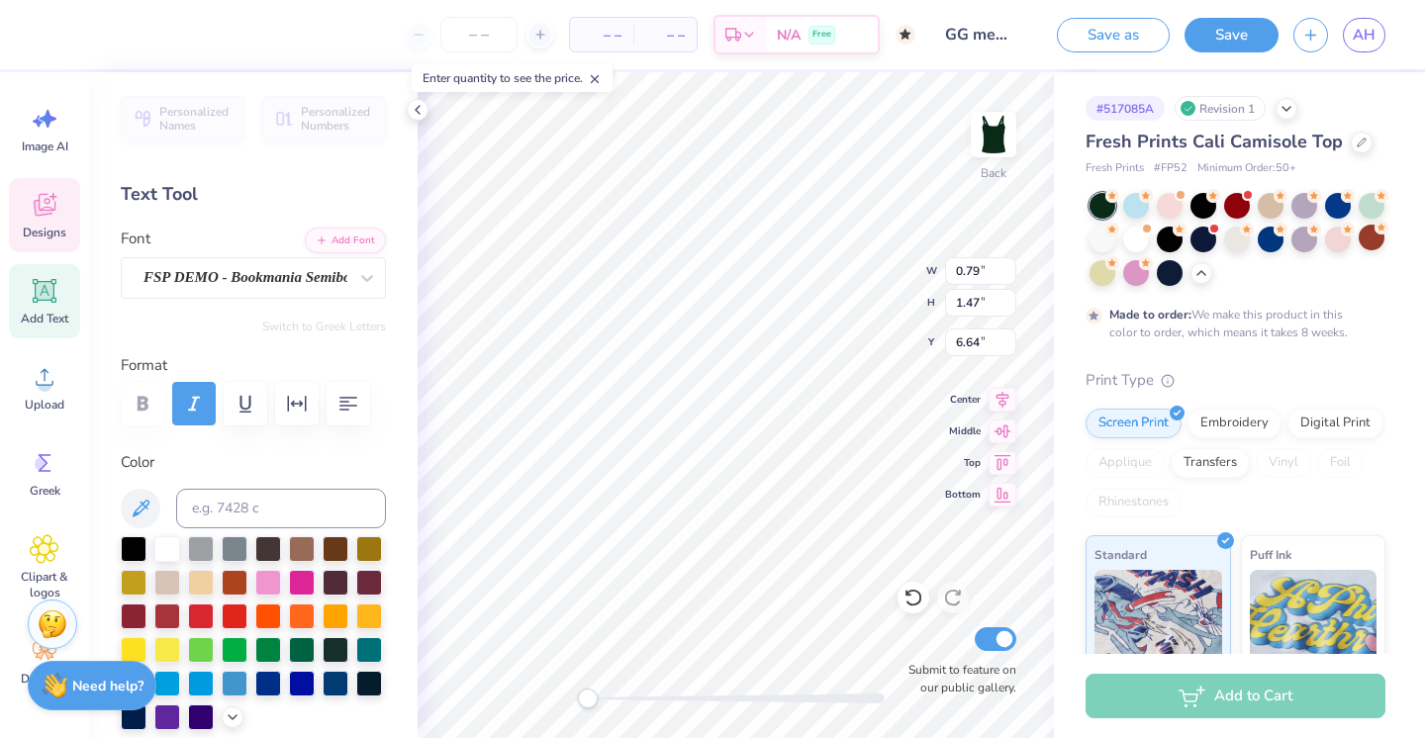
type input "1.03"
type input "6.49"
click at [47, 212] on icon at bounding box center [44, 208] width 19 height 16
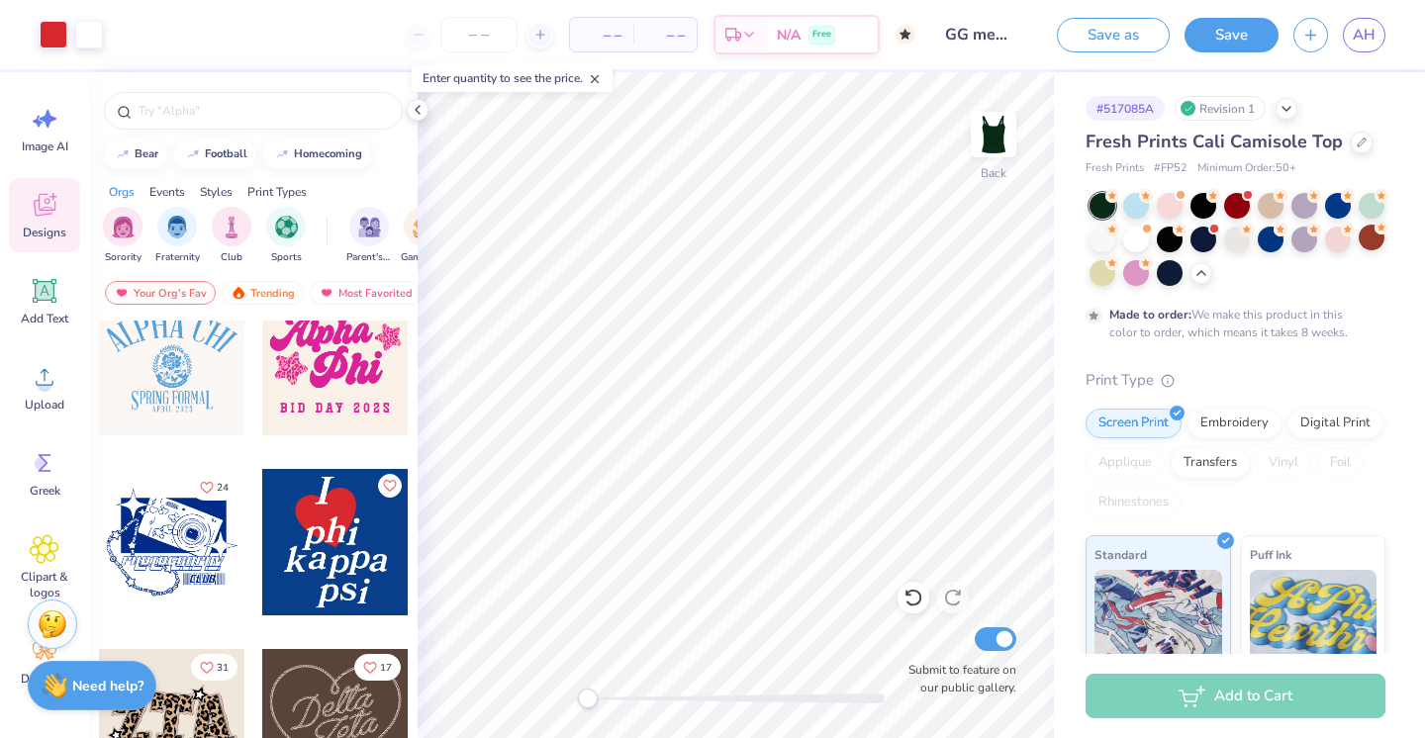
scroll to position [936, 0]
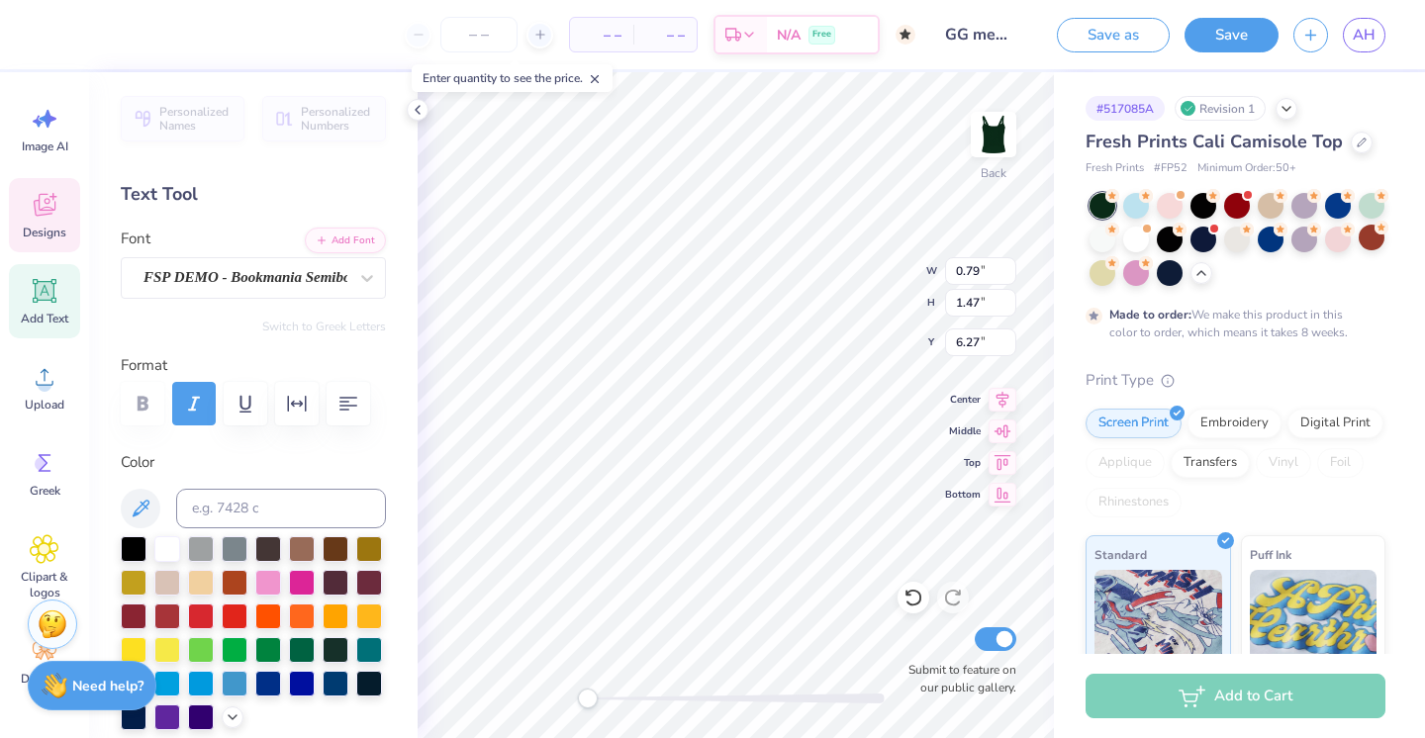
type input "0.79"
type input "1.47"
type input "6.27"
type input "0.94"
type input "1.03"
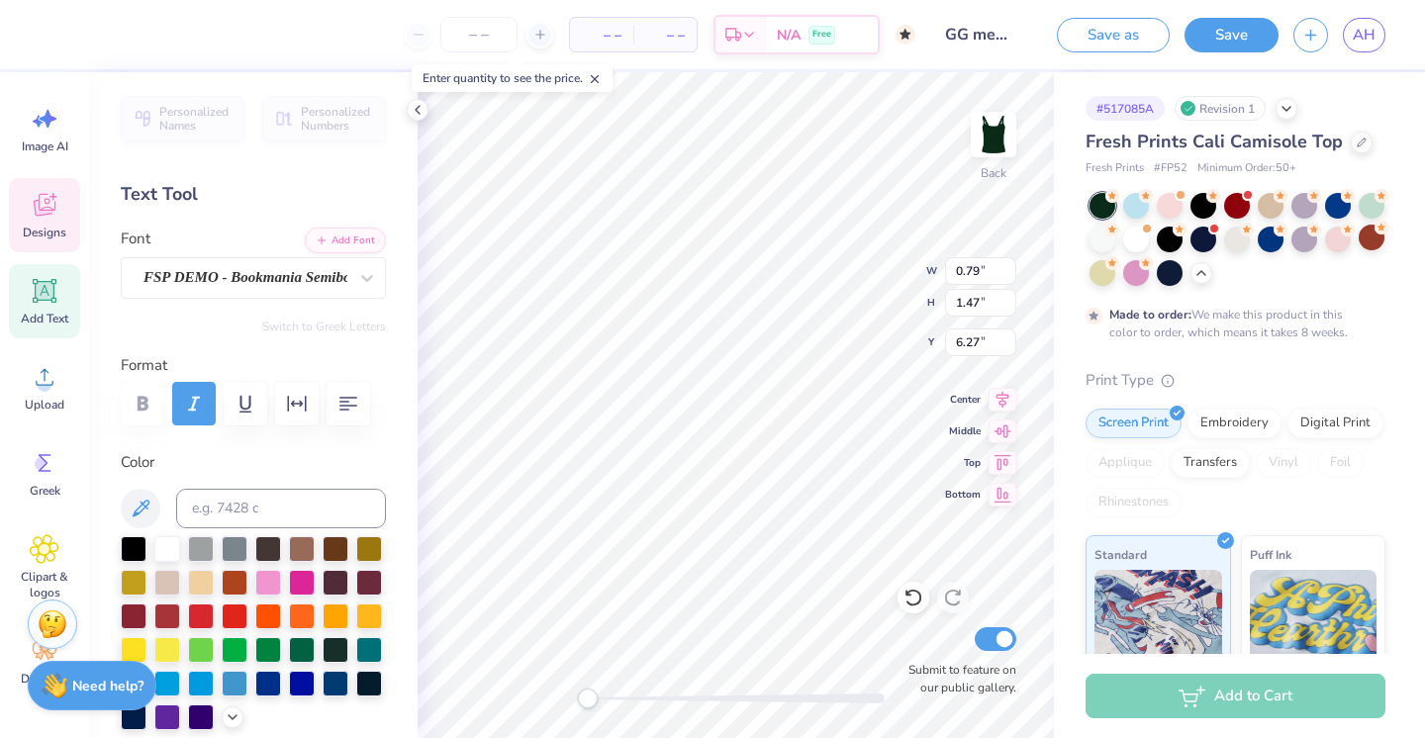
type input "7.00"
type input "1.21"
type input "1.00"
type input "6.50"
type input "0.94"
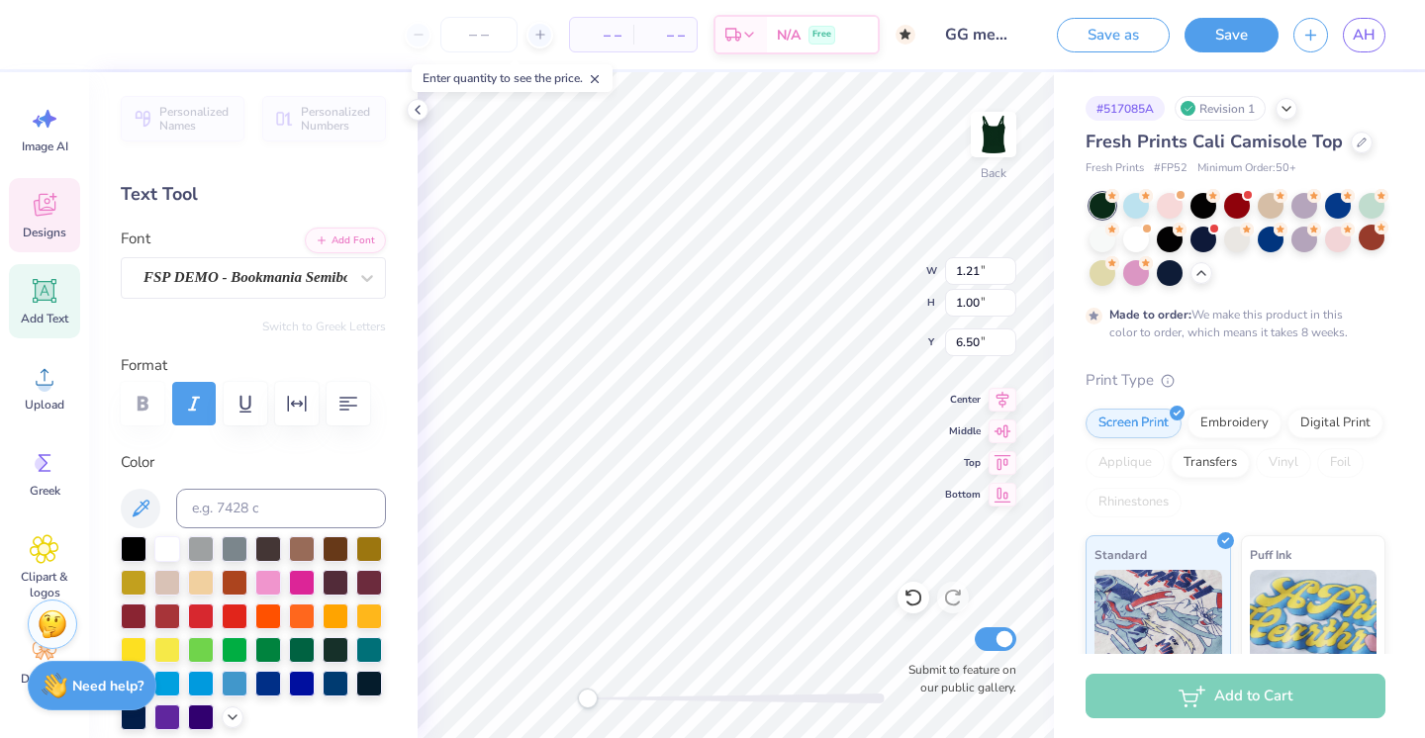
type input "1.03"
type input "7.00"
type input "0.79"
type input "1.47"
type input "6.03"
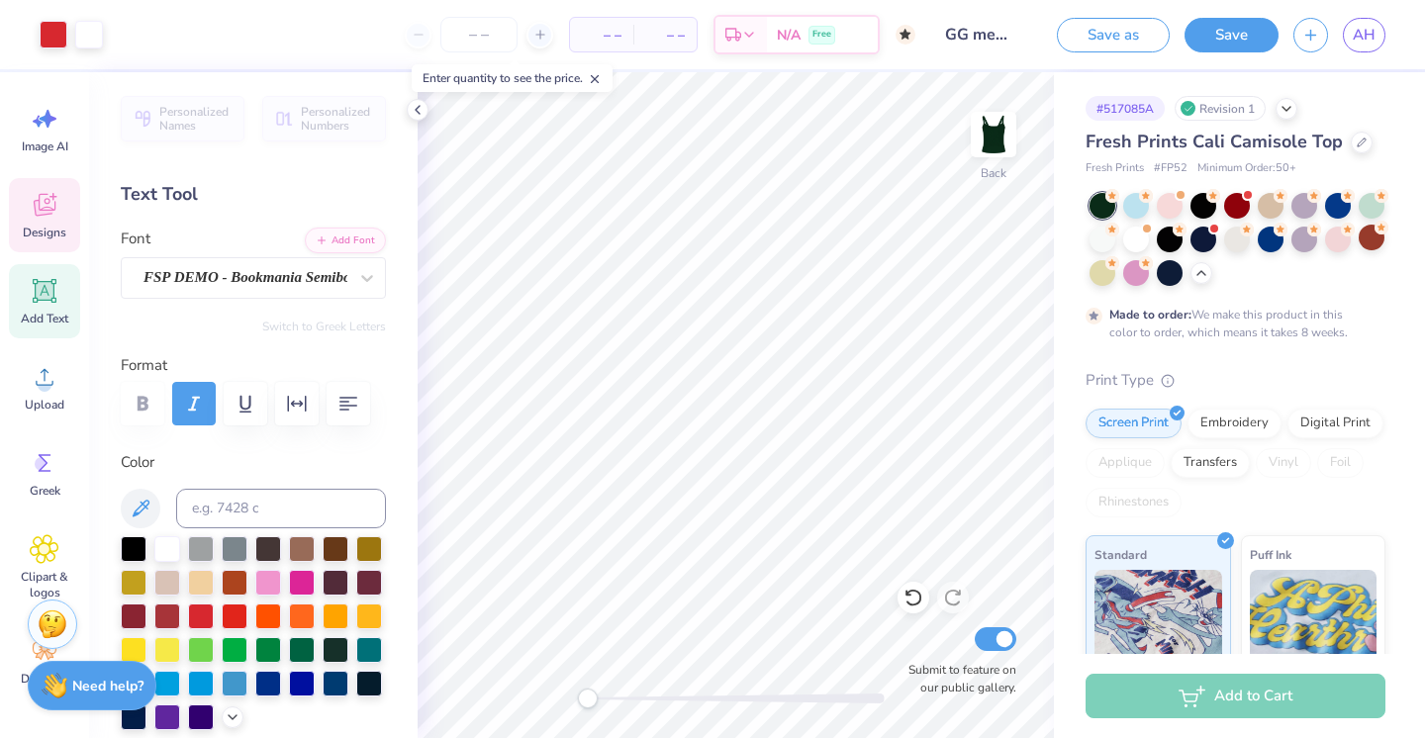
click at [39, 202] on icon at bounding box center [44, 208] width 19 height 16
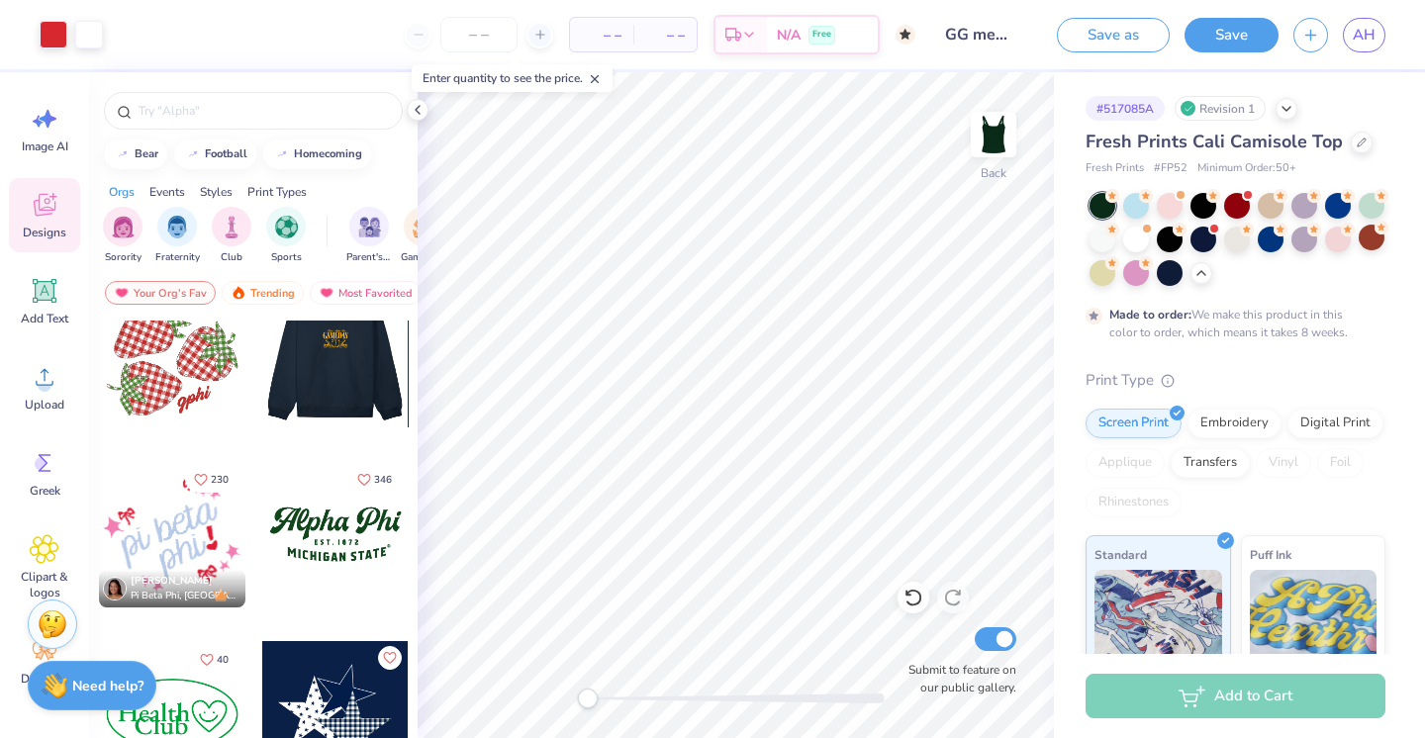
scroll to position [2222, 0]
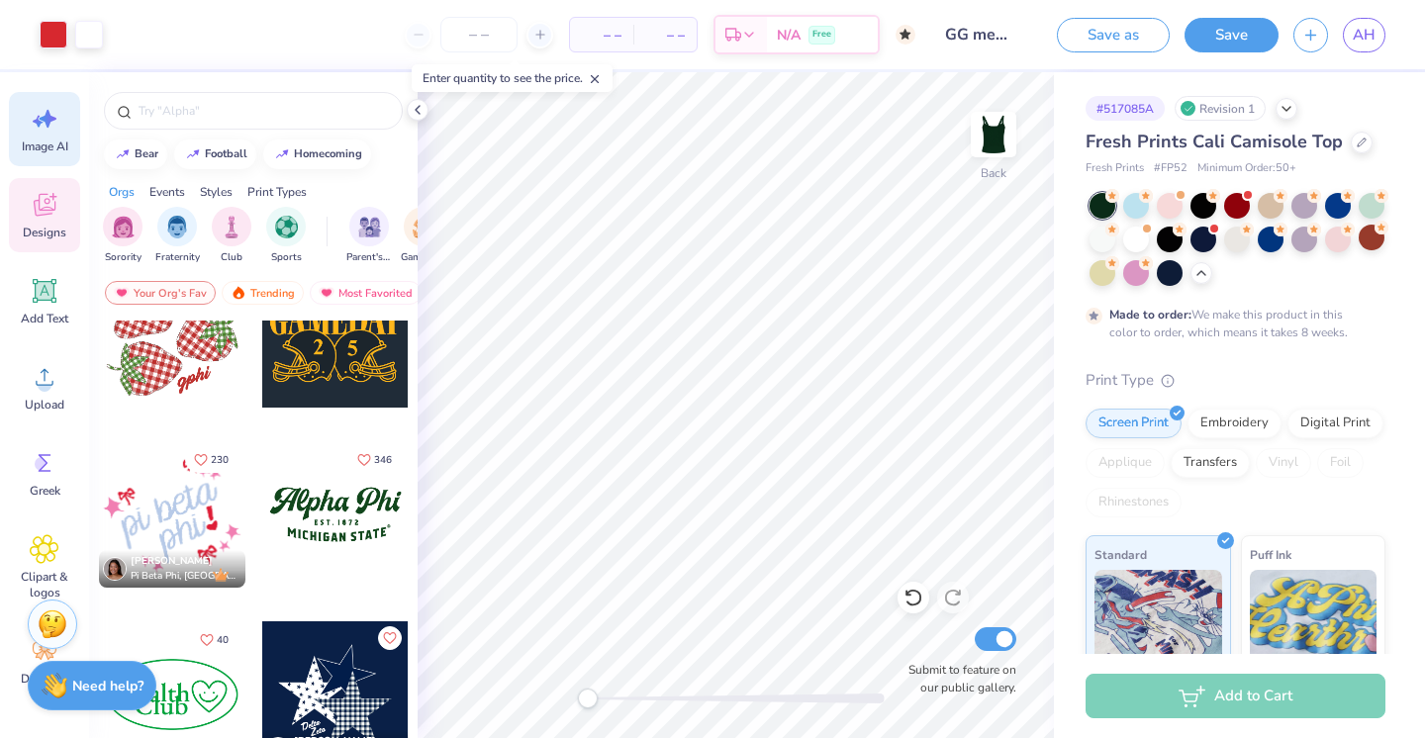
click at [49, 123] on icon at bounding box center [48, 119] width 17 height 18
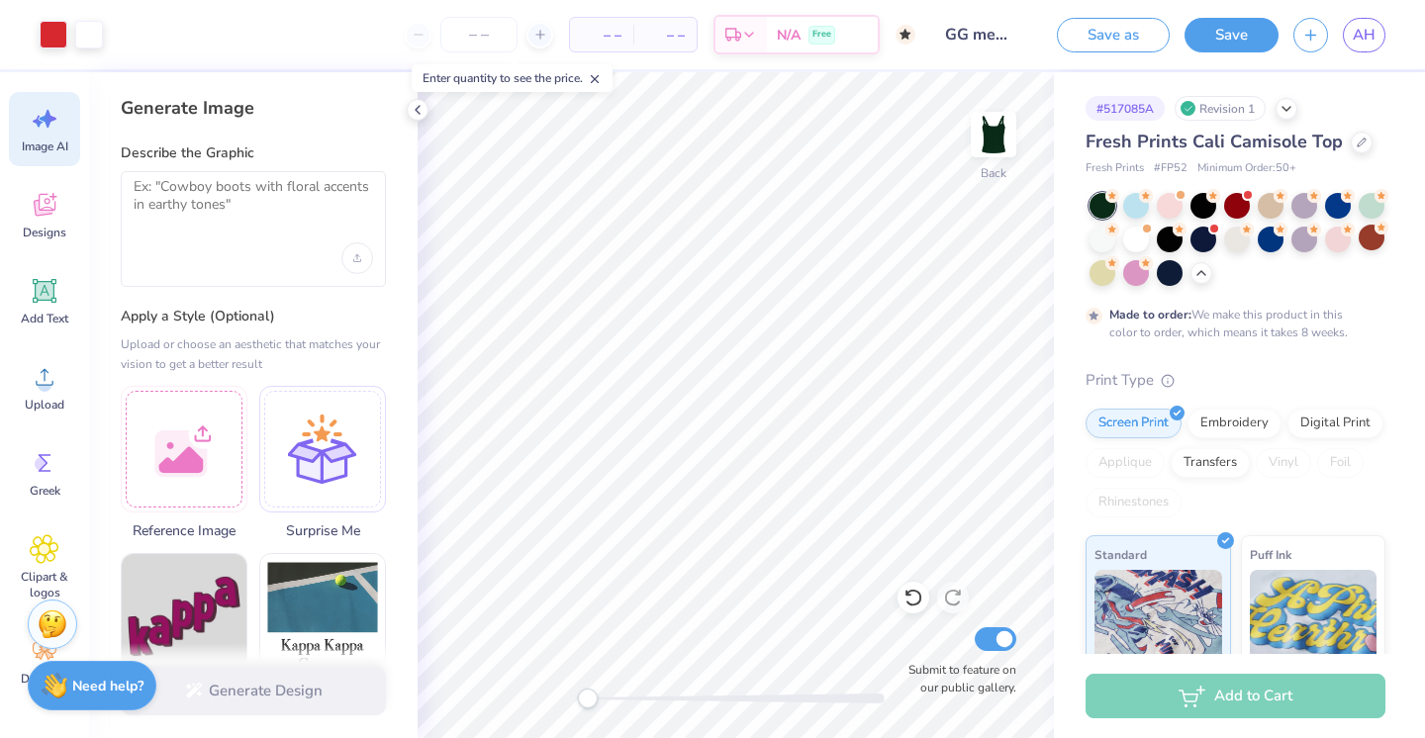
scroll to position [0, 0]
click at [259, 217] on textarea at bounding box center [254, 202] width 240 height 49
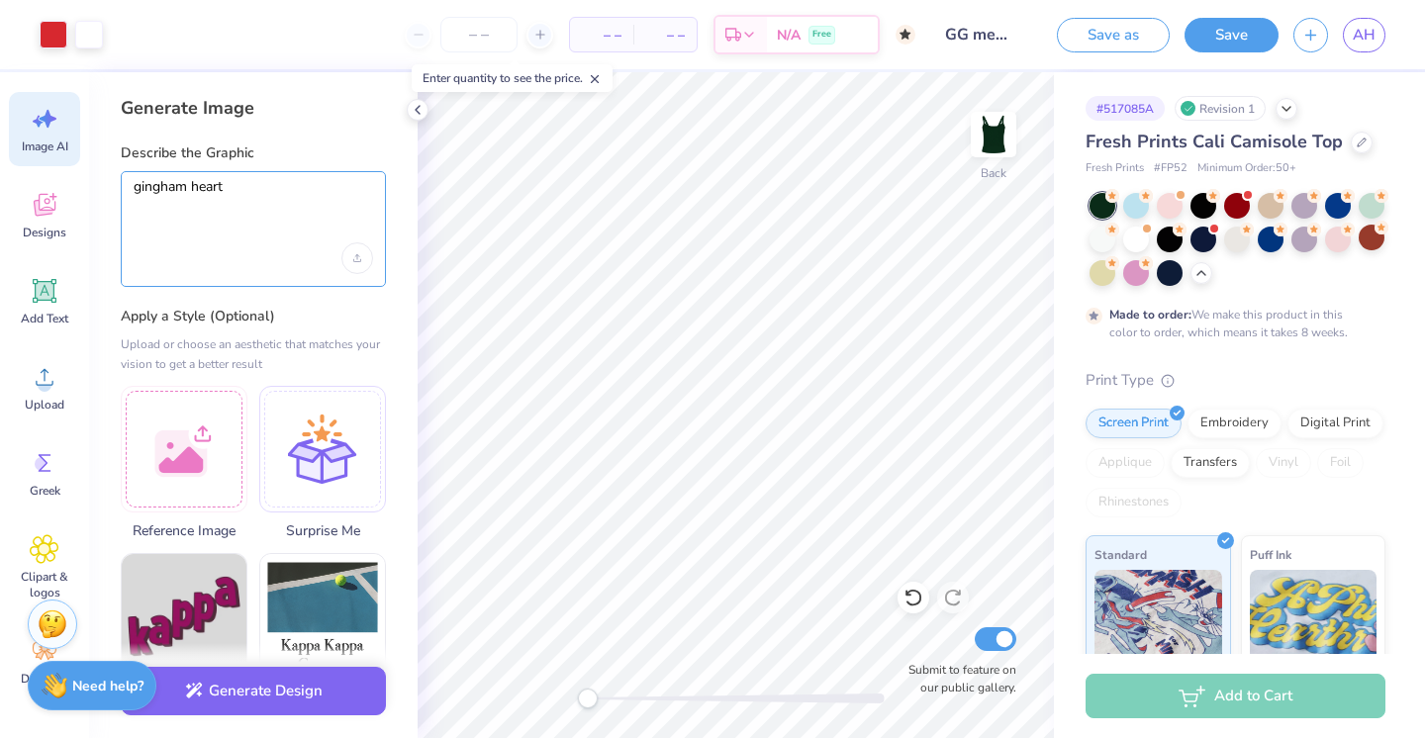
type textarea "gingham heart"
click at [258, 208] on textarea "gingham heart" at bounding box center [254, 202] width 240 height 49
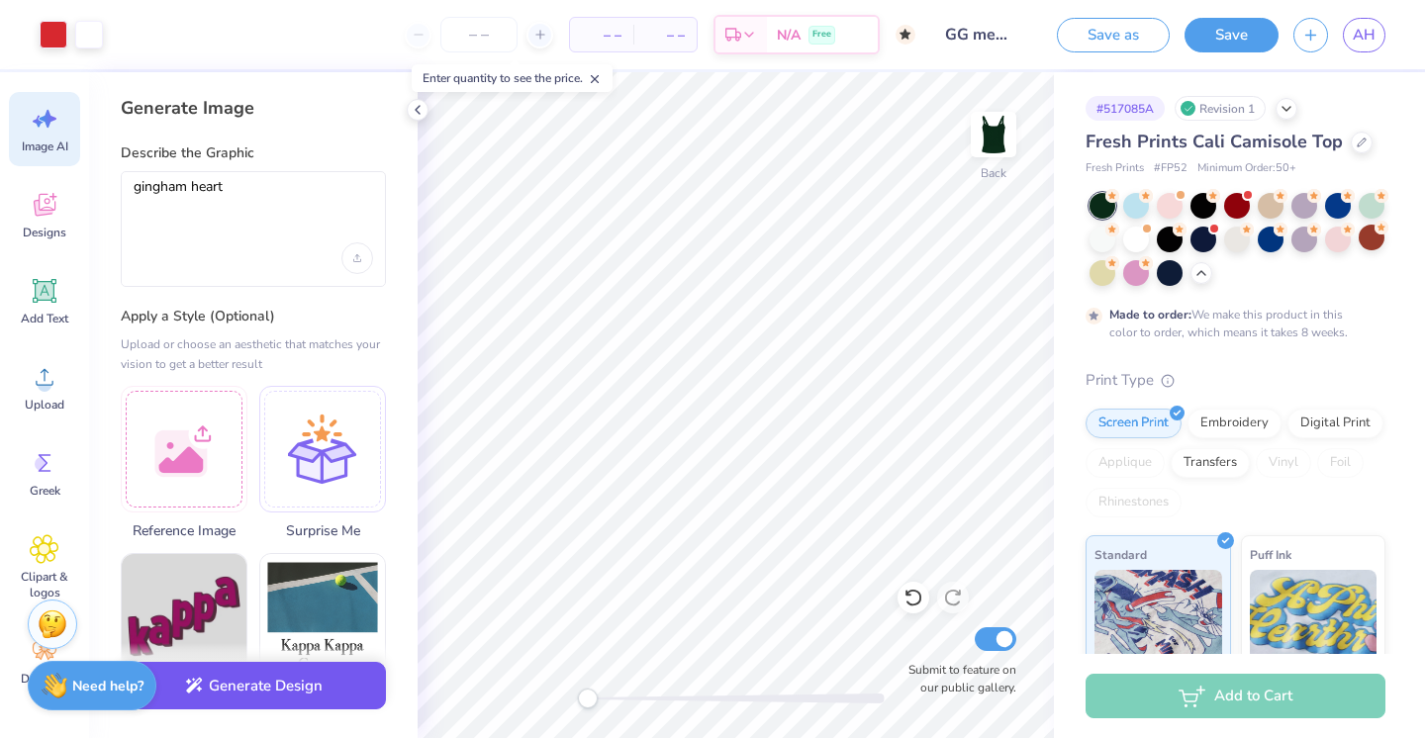
click at [250, 686] on button "Generate Design" at bounding box center [253, 686] width 265 height 49
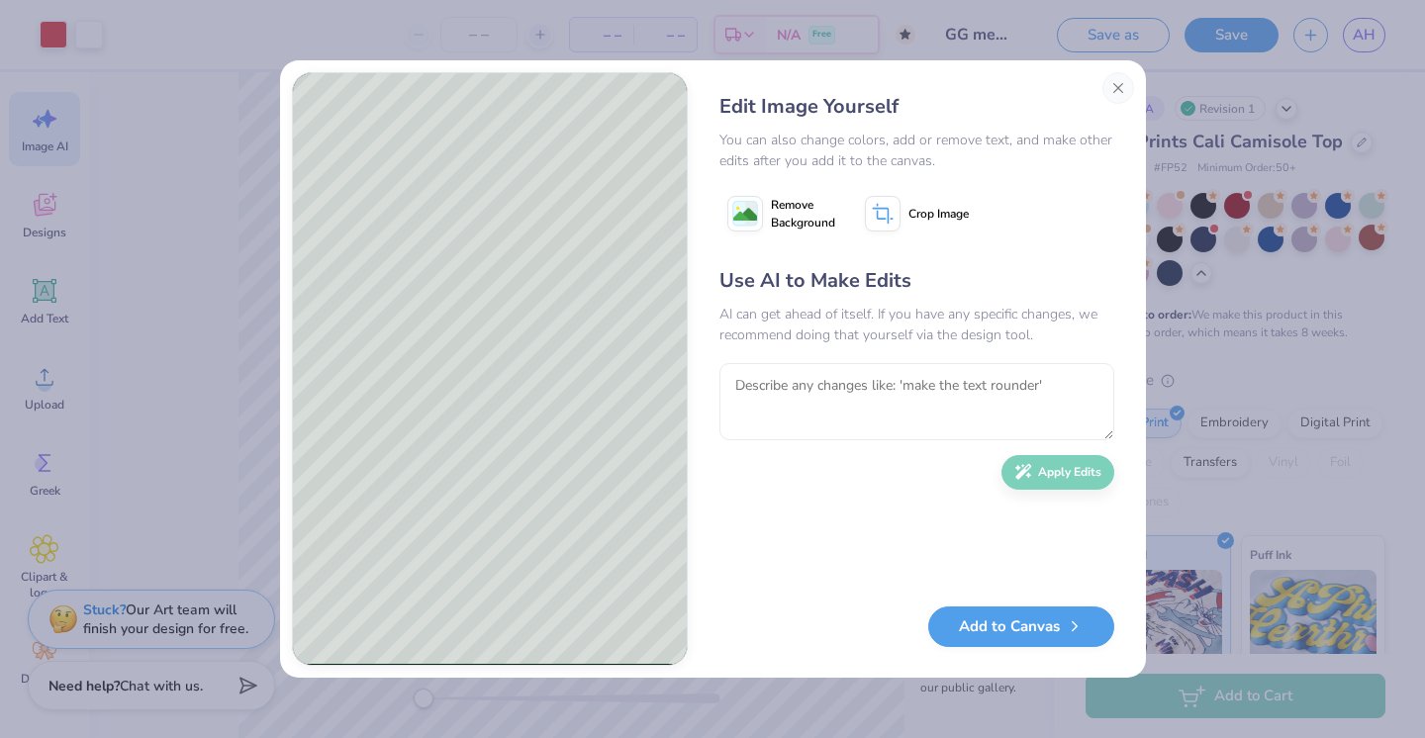
click at [752, 210] on image at bounding box center [746, 215] width 24 height 24
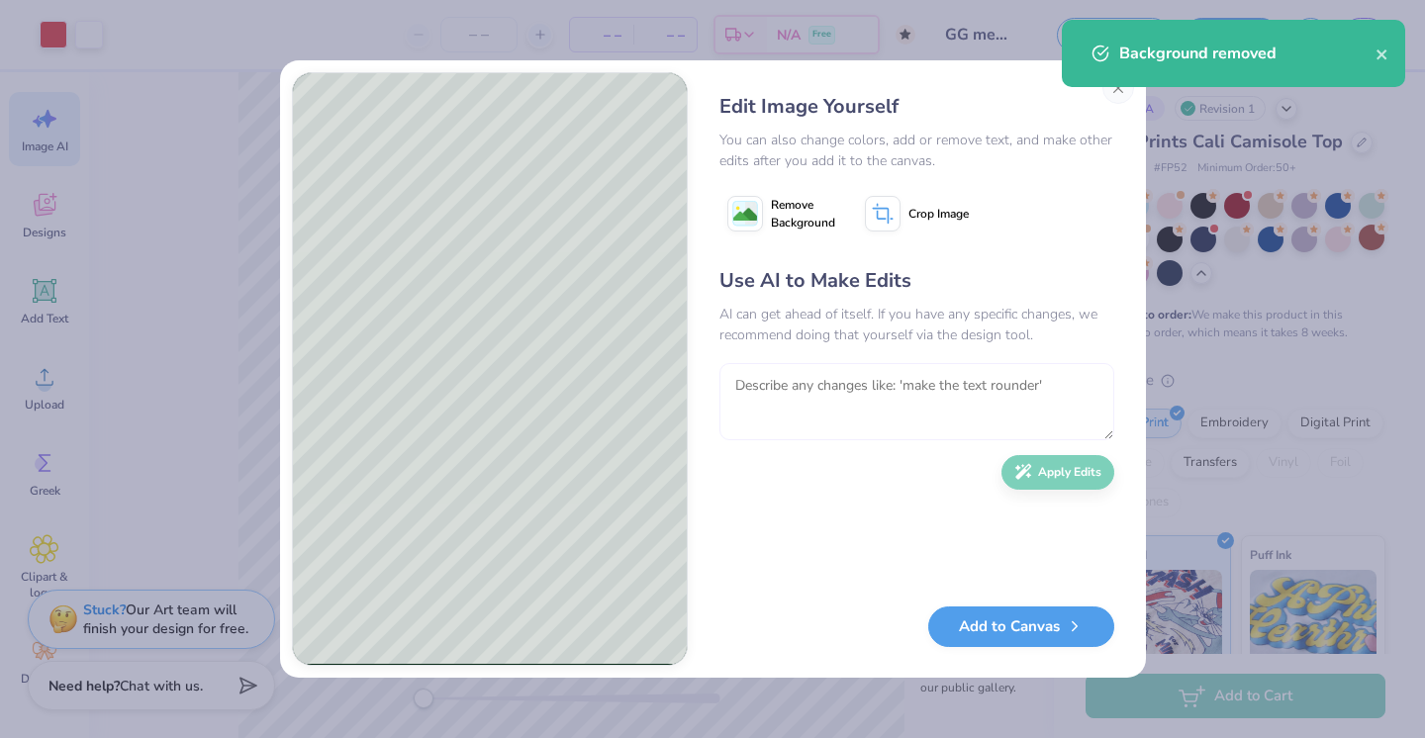
click at [873, 407] on textarea at bounding box center [917, 401] width 395 height 77
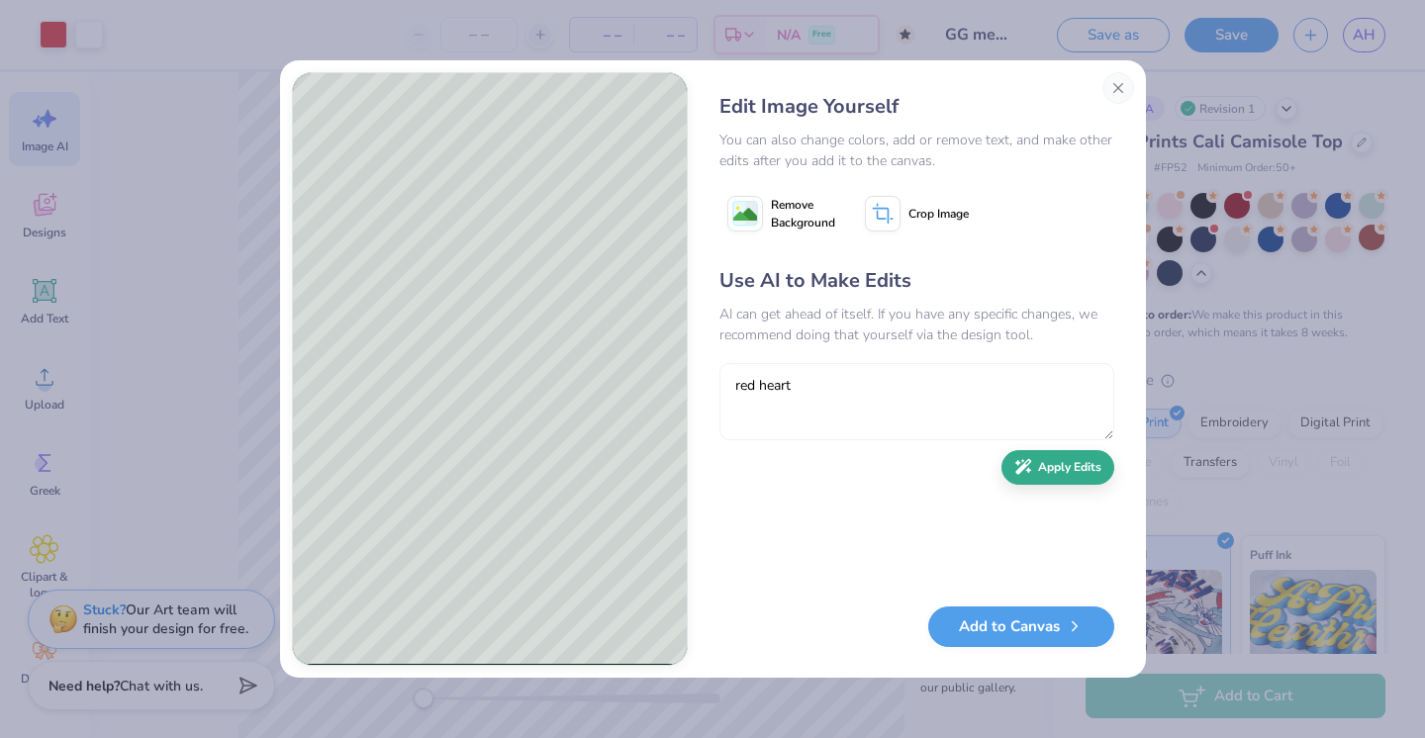
type textarea "red heart"
click at [1045, 479] on button "Apply Edits" at bounding box center [1058, 467] width 113 height 35
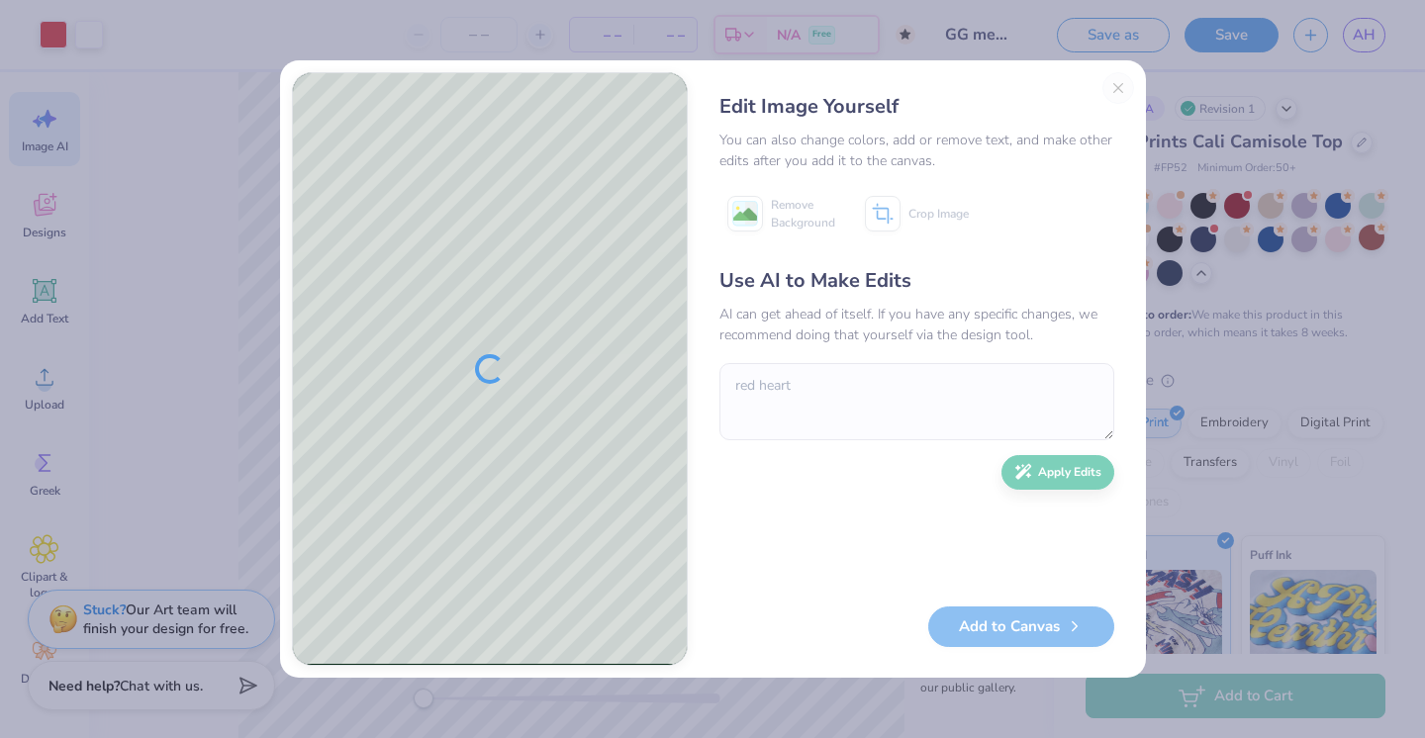
click at [537, 442] on div at bounding box center [490, 369] width 394 height 592
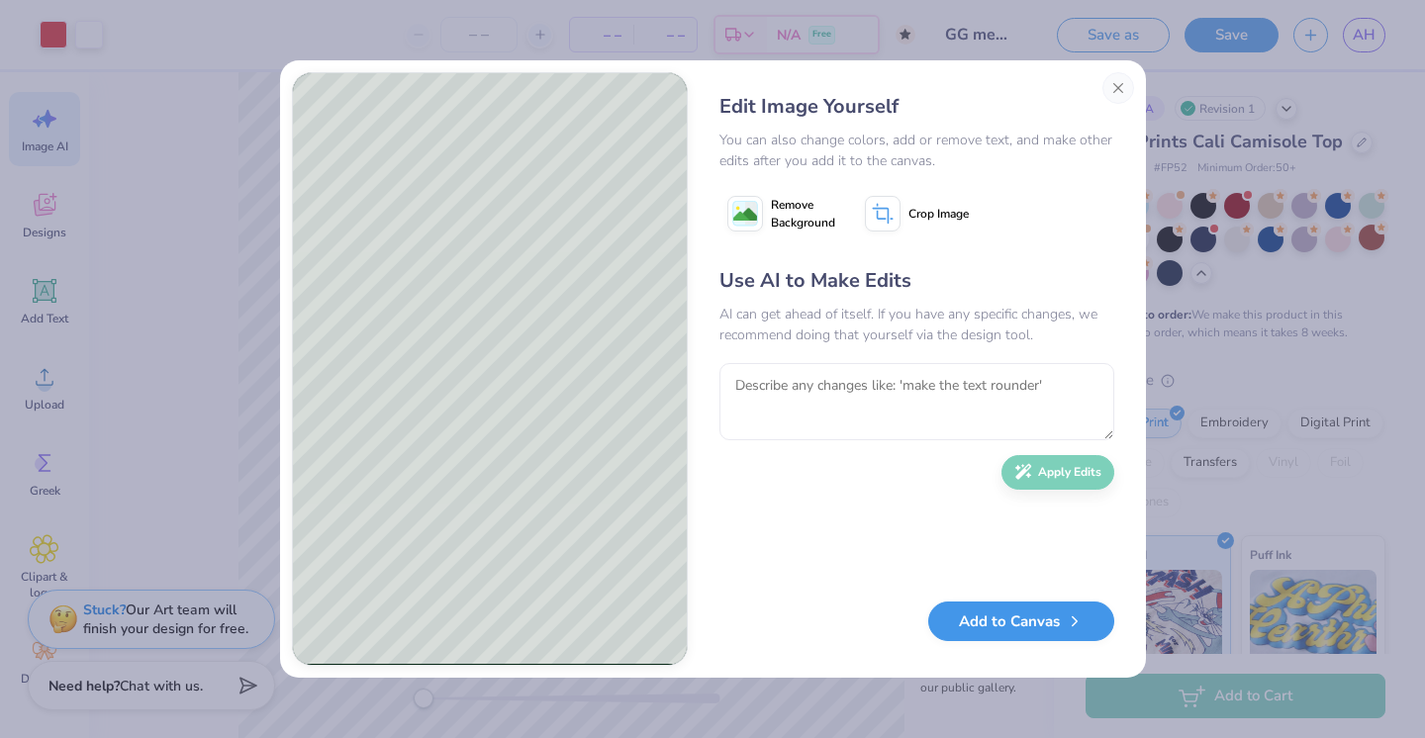
click at [1006, 623] on button "Add to Canvas" at bounding box center [1022, 622] width 186 height 41
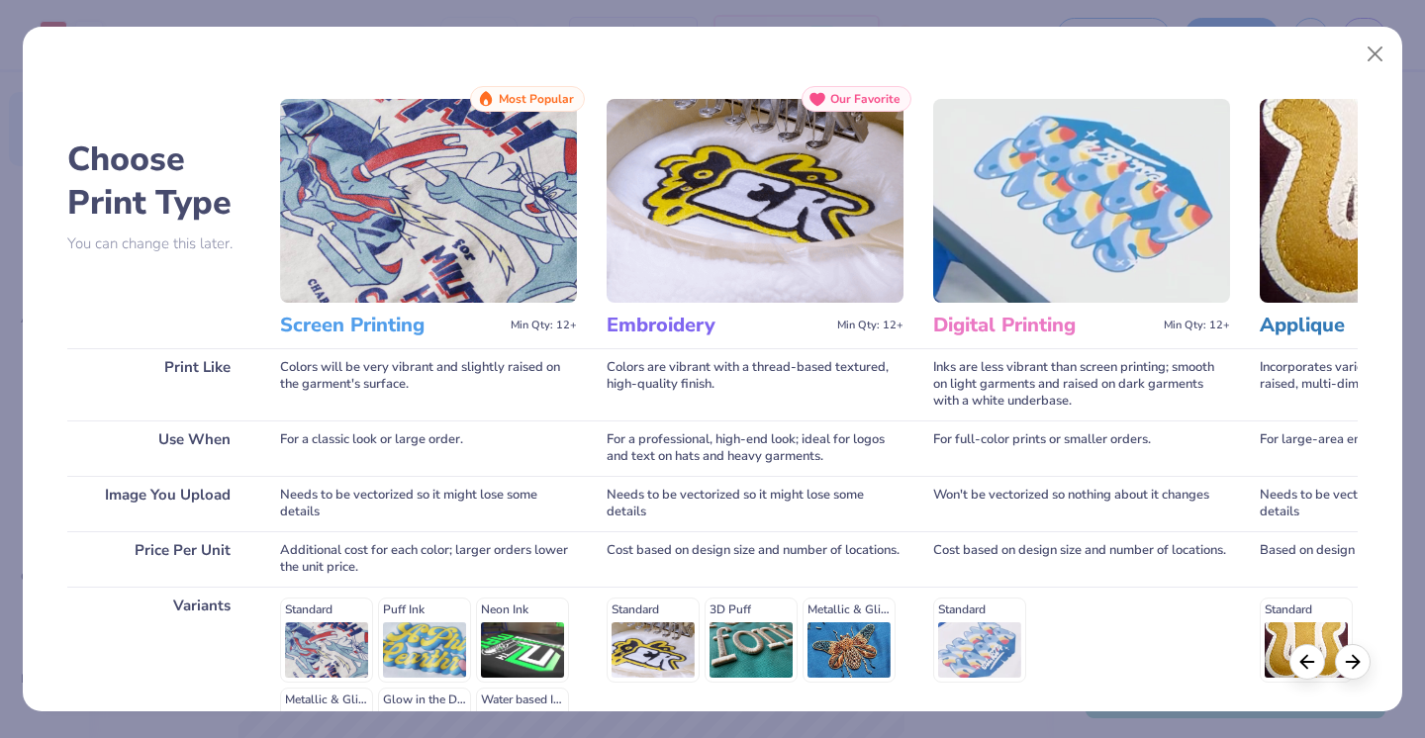
click at [445, 212] on img at bounding box center [428, 201] width 297 height 204
click at [1340, 656] on div at bounding box center [1353, 659] width 36 height 36
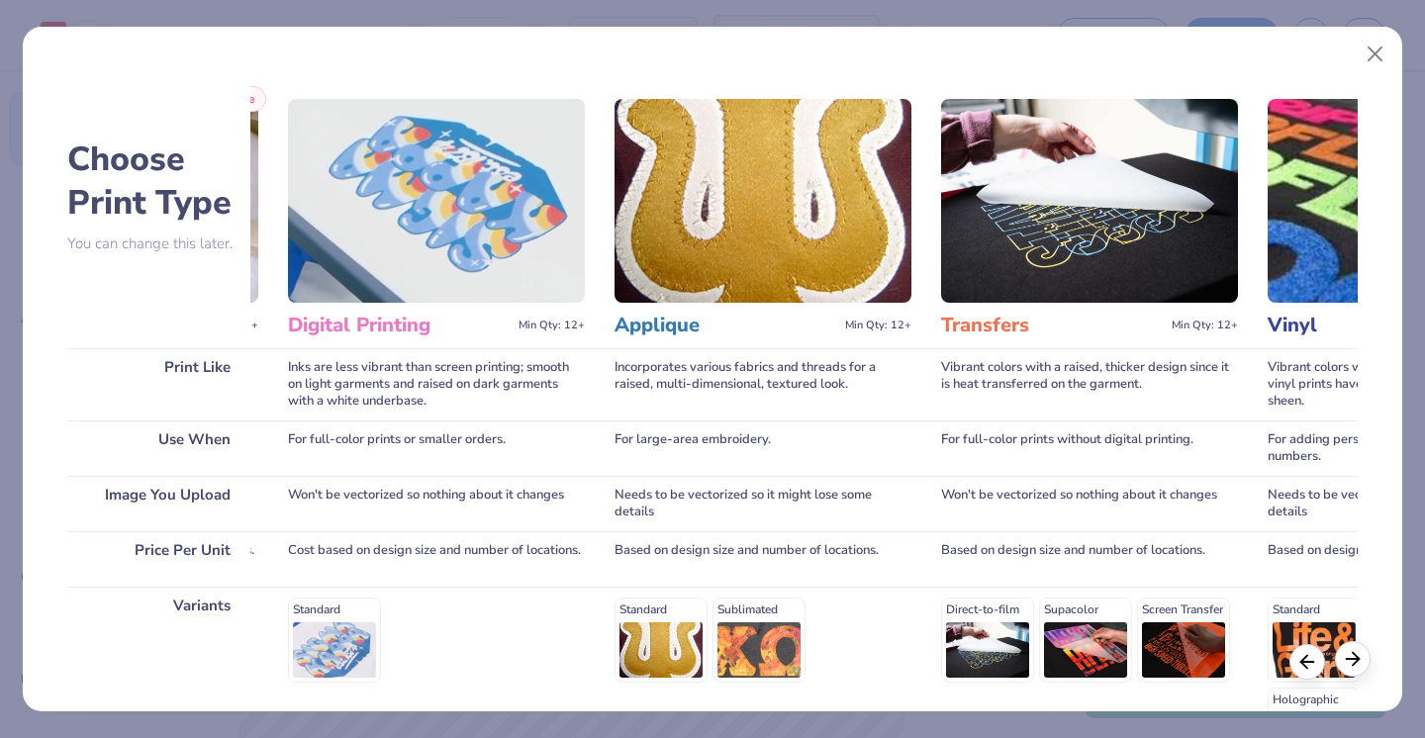
click at [1340, 656] on div at bounding box center [1353, 659] width 36 height 36
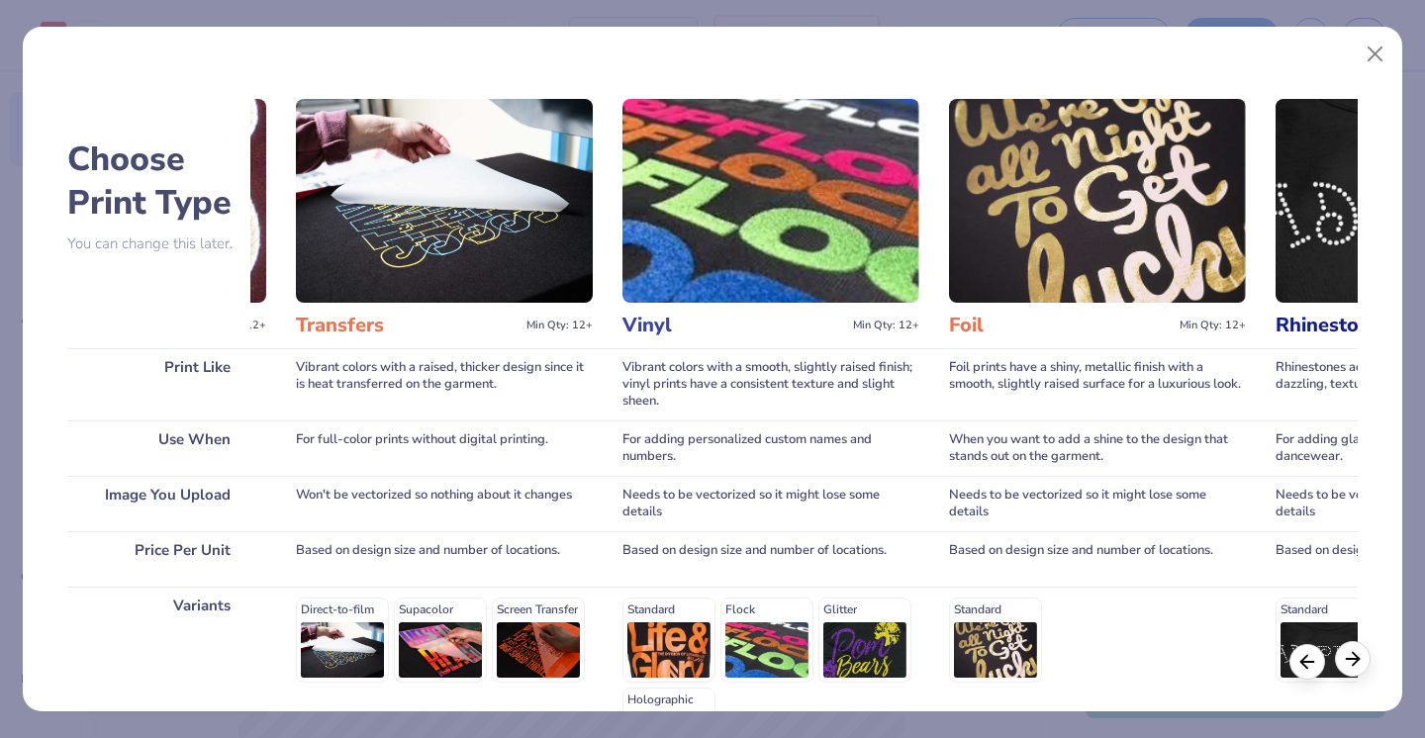
click at [1340, 656] on div at bounding box center [1353, 659] width 36 height 36
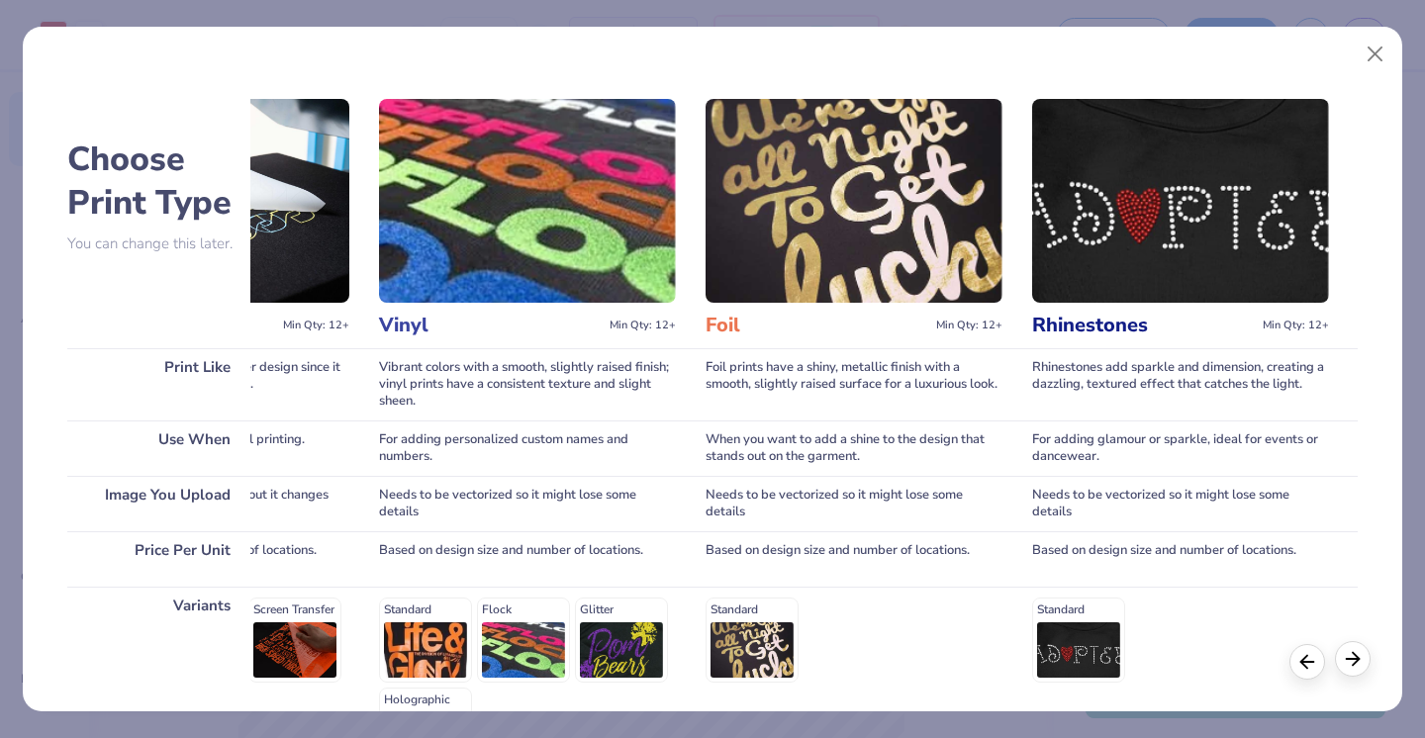
click at [1340, 656] on div at bounding box center [1353, 659] width 36 height 36
click at [1375, 66] on button "Close" at bounding box center [1376, 55] width 38 height 38
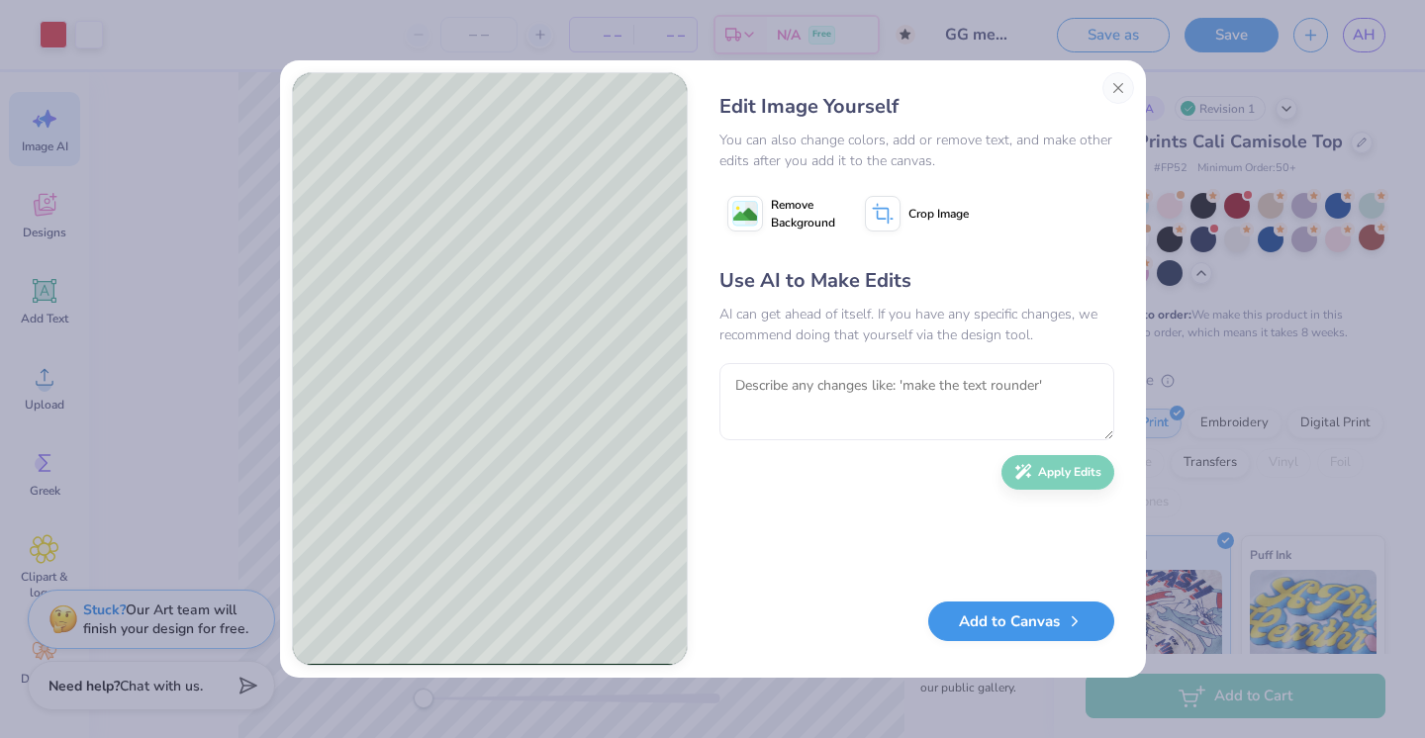
click at [1024, 622] on button "Add to Canvas" at bounding box center [1022, 622] width 186 height 41
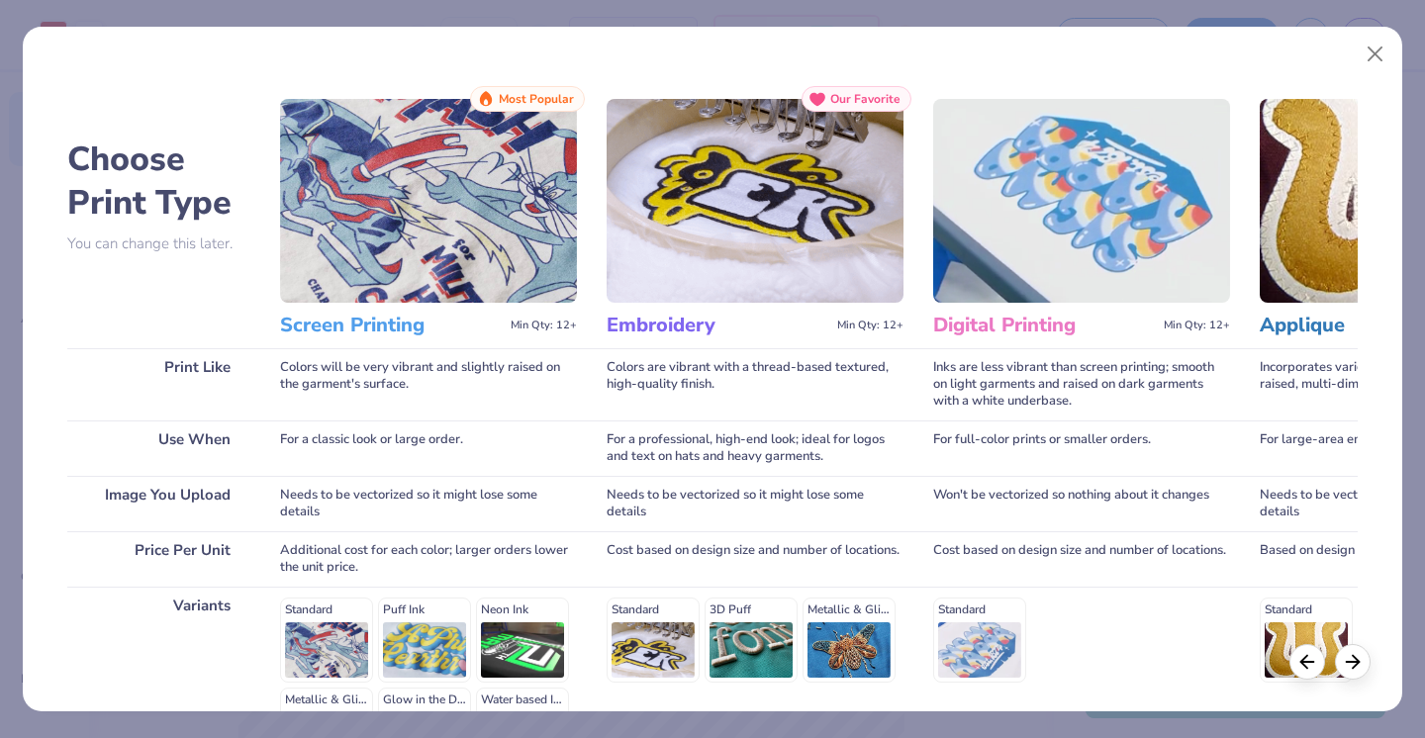
click at [369, 221] on img at bounding box center [428, 201] width 297 height 204
click at [373, 316] on h3 "Screen Printing" at bounding box center [391, 326] width 223 height 26
click at [532, 95] on span "Most Popular" at bounding box center [536, 99] width 75 height 14
click at [333, 630] on div "Standard Puff Ink Neon Ink Metallic & Glitter Ink Glow in the Dark Ink Water ba…" at bounding box center [428, 685] width 297 height 174
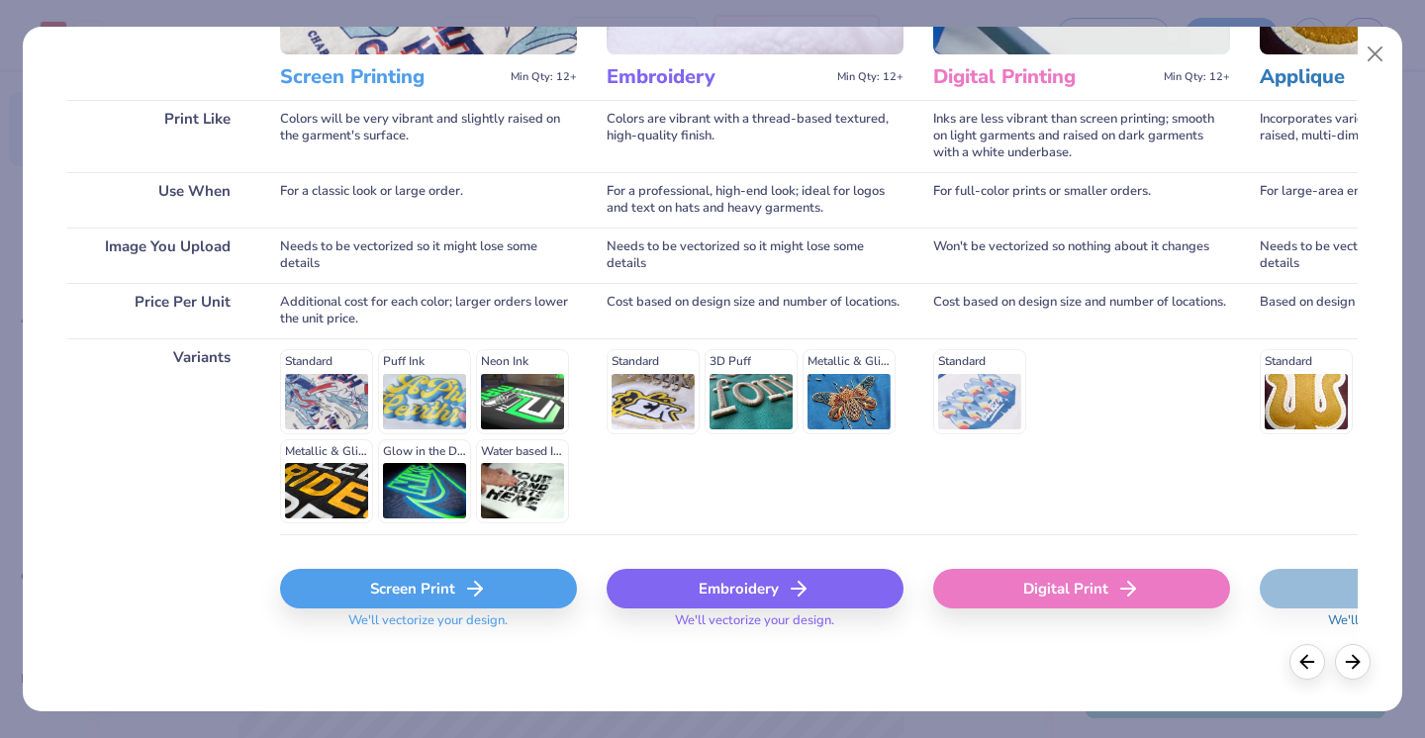
scroll to position [247, 0]
click at [461, 584] on div "Screen Print" at bounding box center [428, 590] width 297 height 40
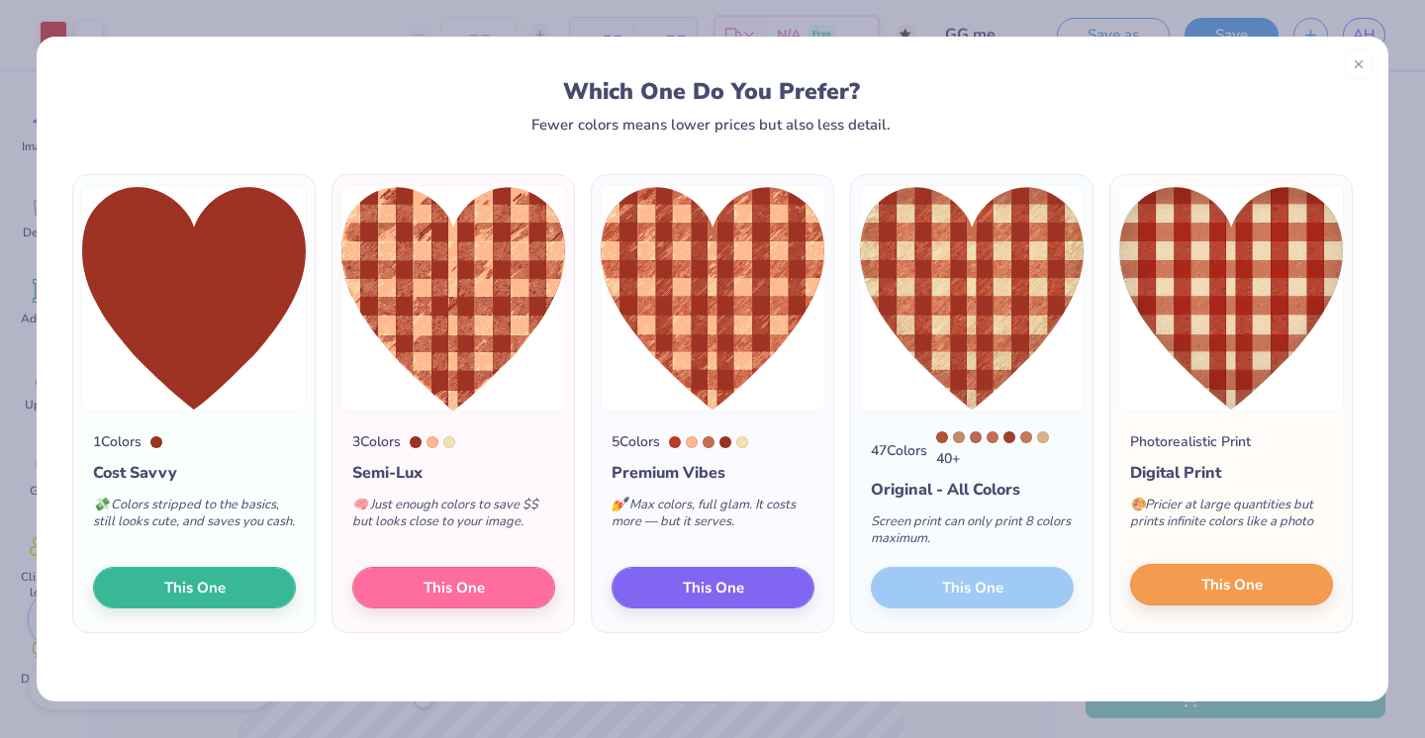
click at [1229, 575] on button "This One" at bounding box center [1231, 585] width 203 height 42
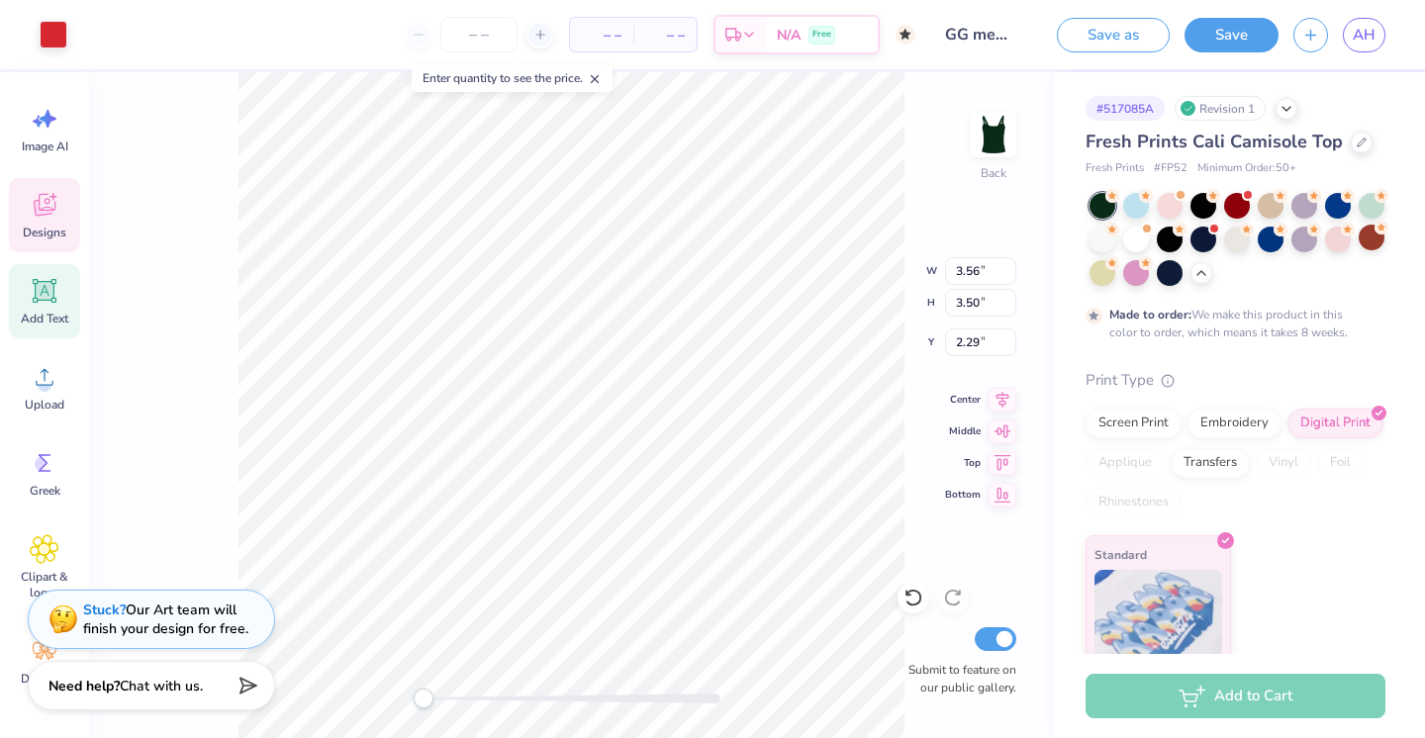
click at [48, 288] on icon at bounding box center [45, 291] width 19 height 19
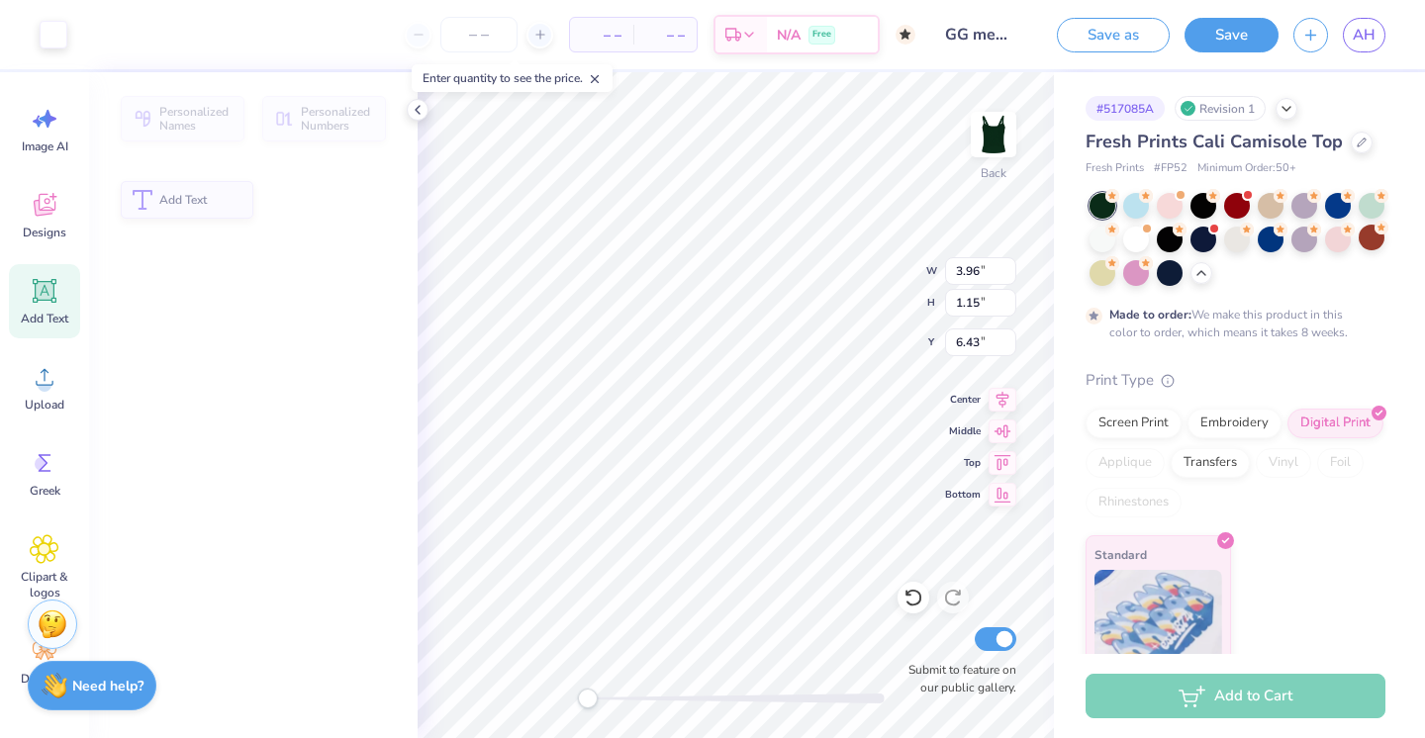
type input "3.96"
type input "1.15"
type input "6.43"
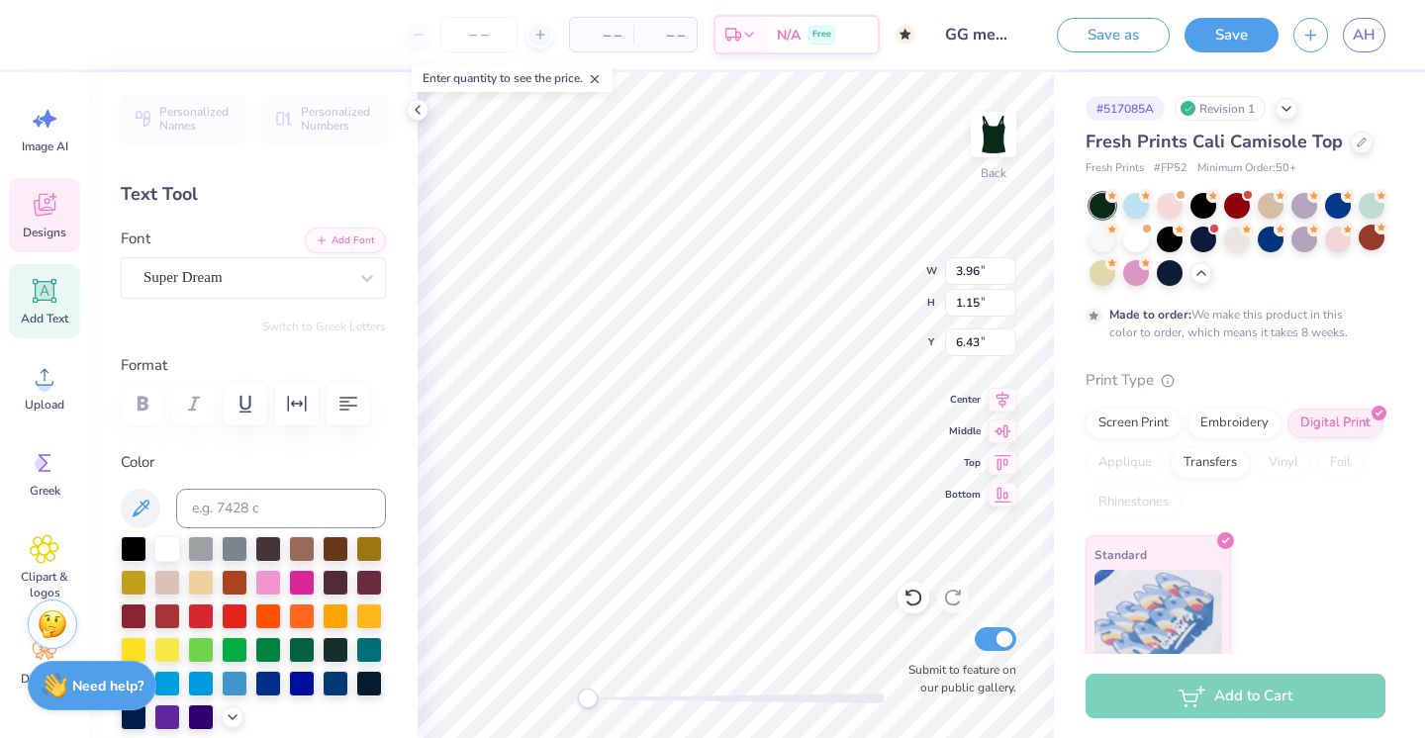
click at [38, 201] on icon at bounding box center [45, 205] width 22 height 23
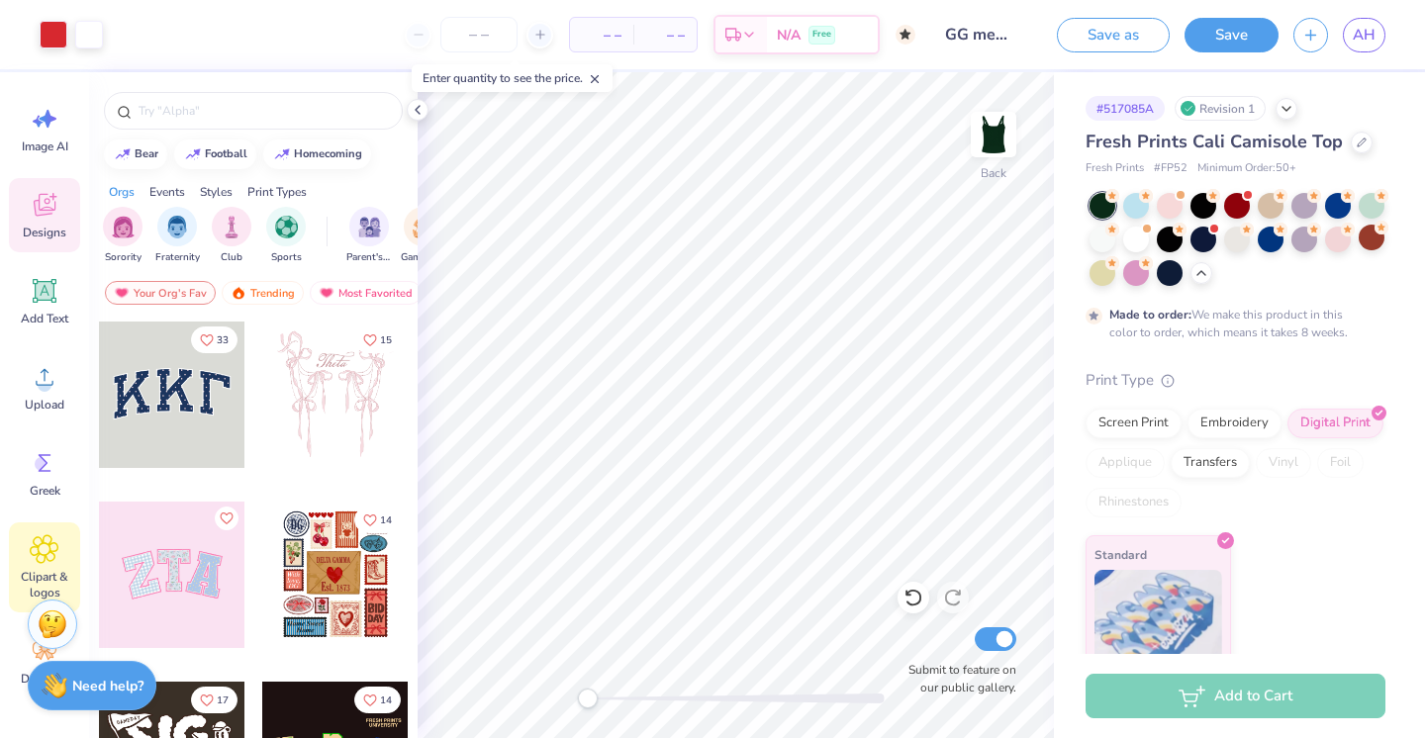
click at [51, 571] on span "Clipart & logos" at bounding box center [44, 585] width 65 height 32
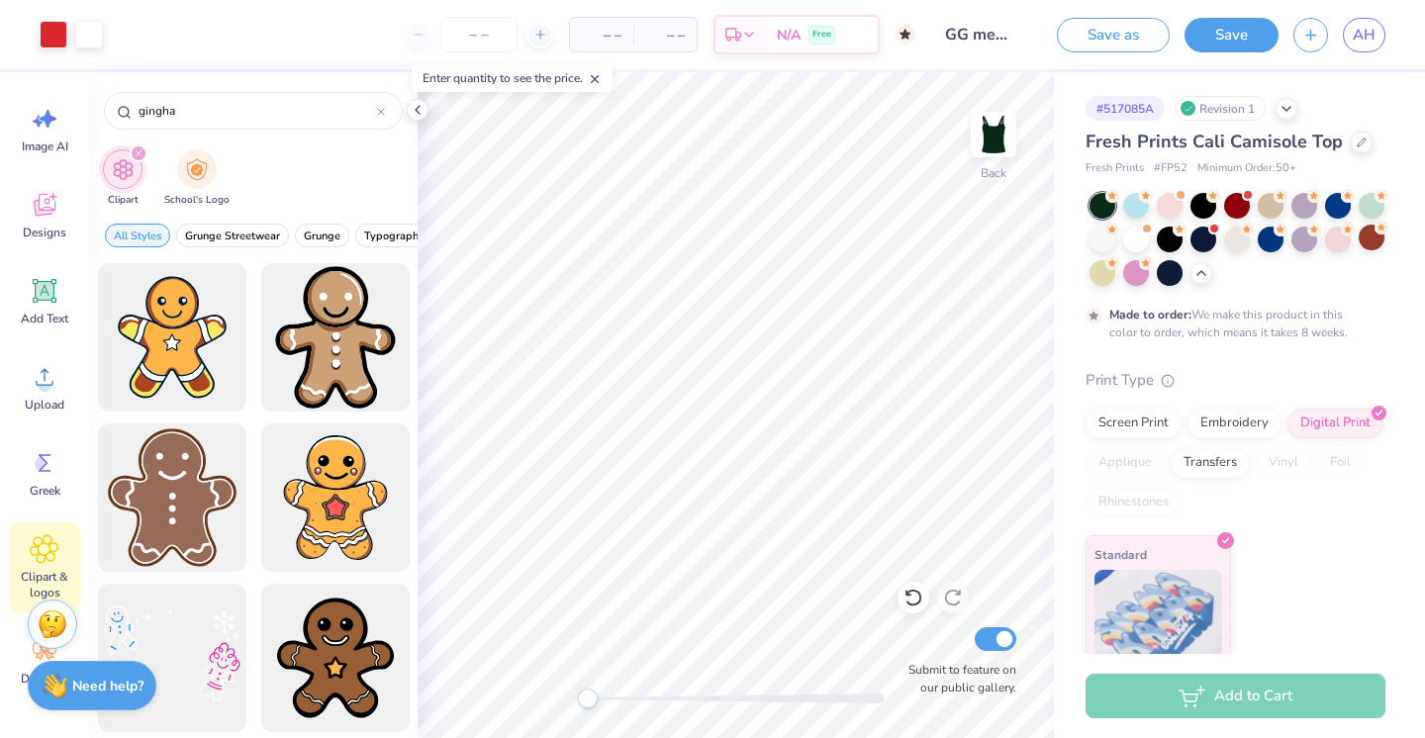
type input "gingham"
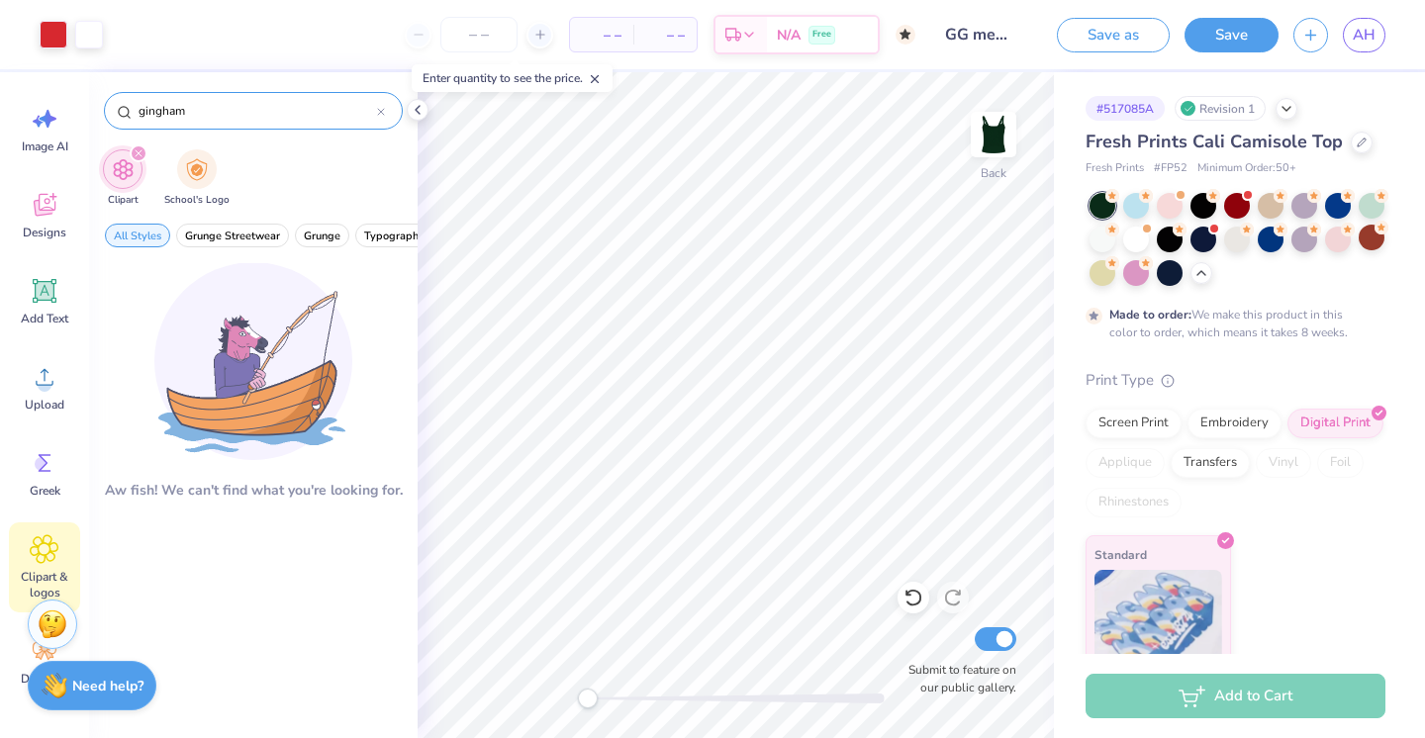
click at [377, 114] on icon at bounding box center [381, 112] width 8 height 8
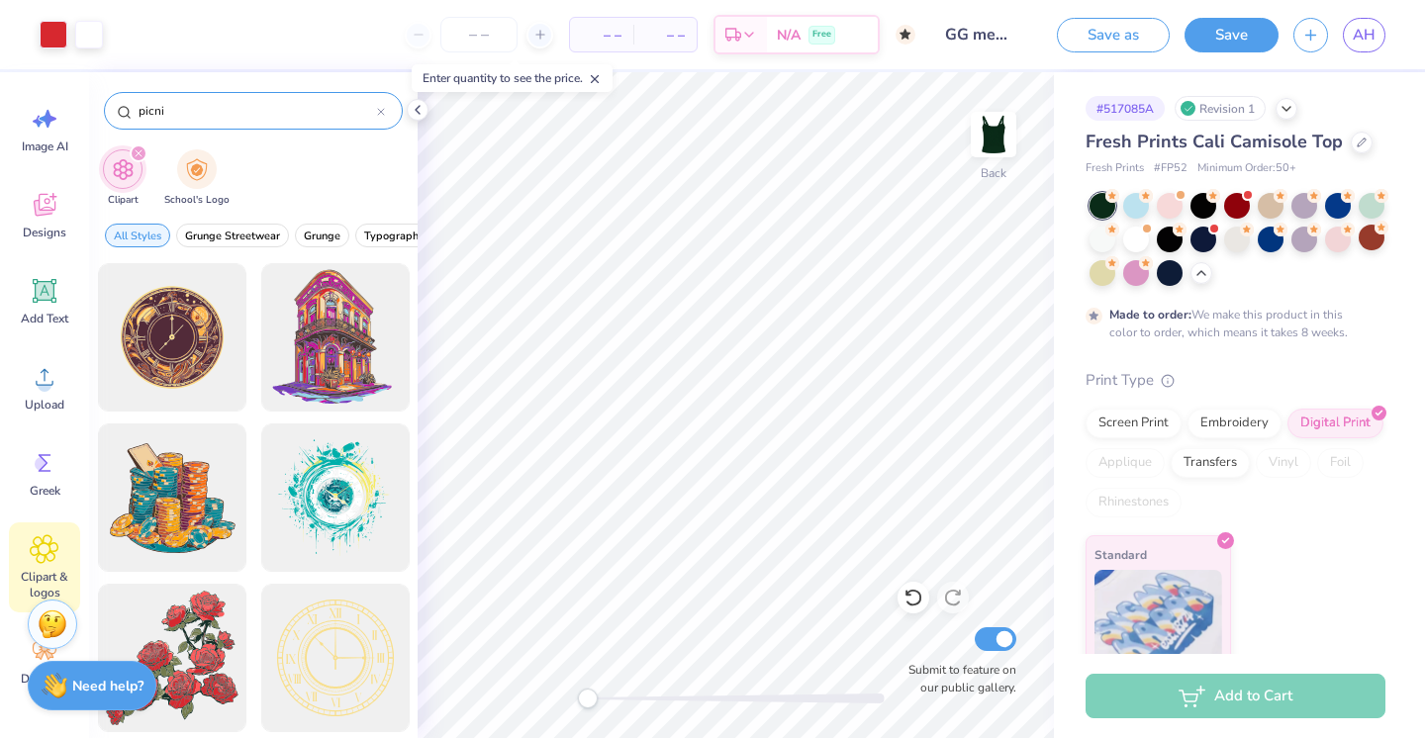
type input "picnic"
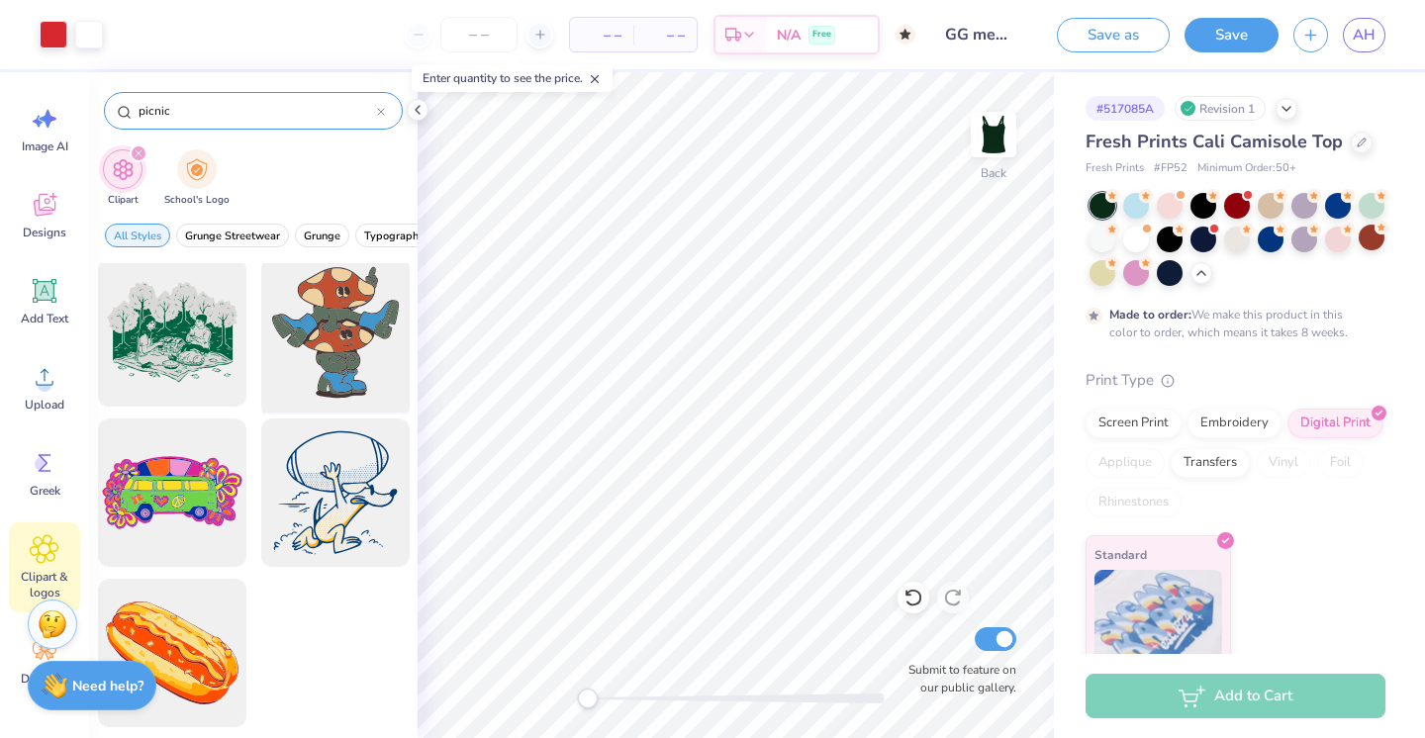
scroll to position [1127, 0]
click at [45, 217] on icon at bounding box center [45, 205] width 30 height 30
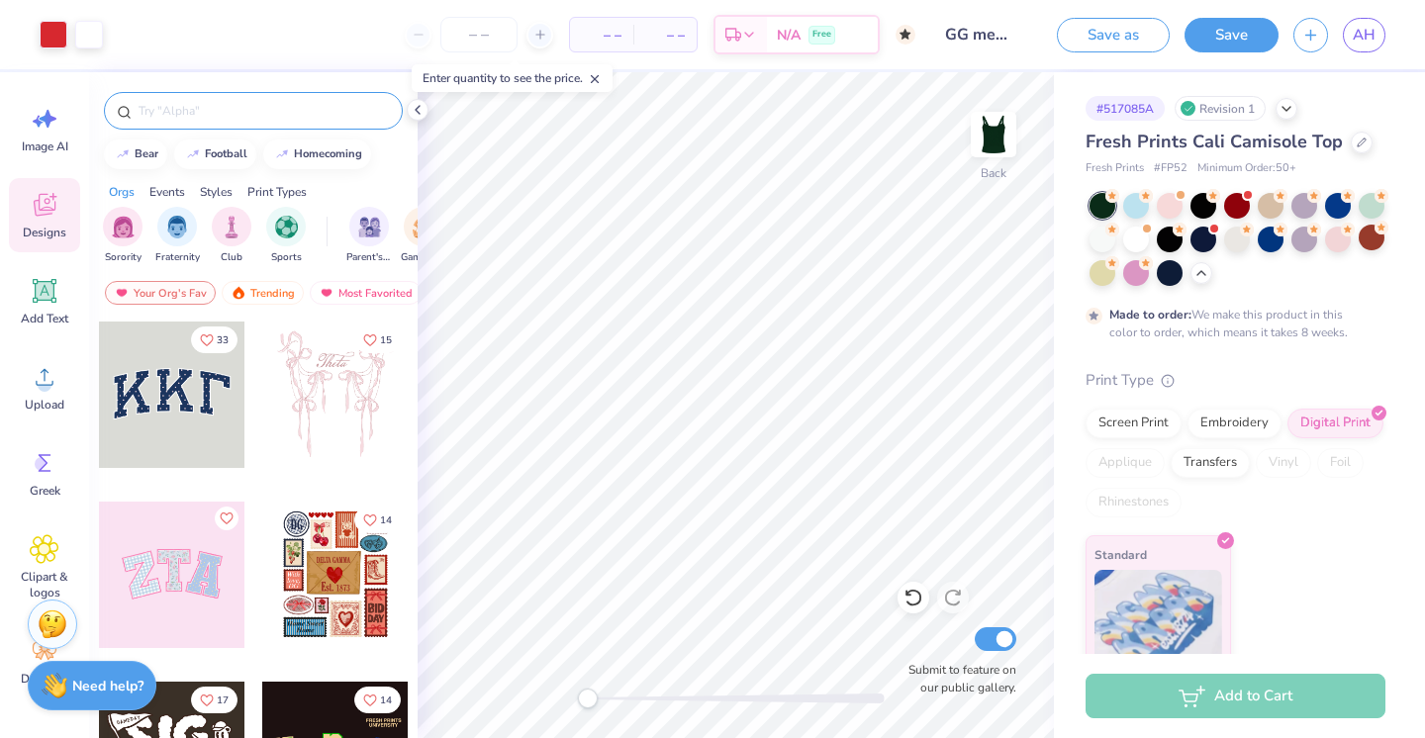
click at [331, 102] on input "text" at bounding box center [263, 111] width 253 height 20
type input "gingham"
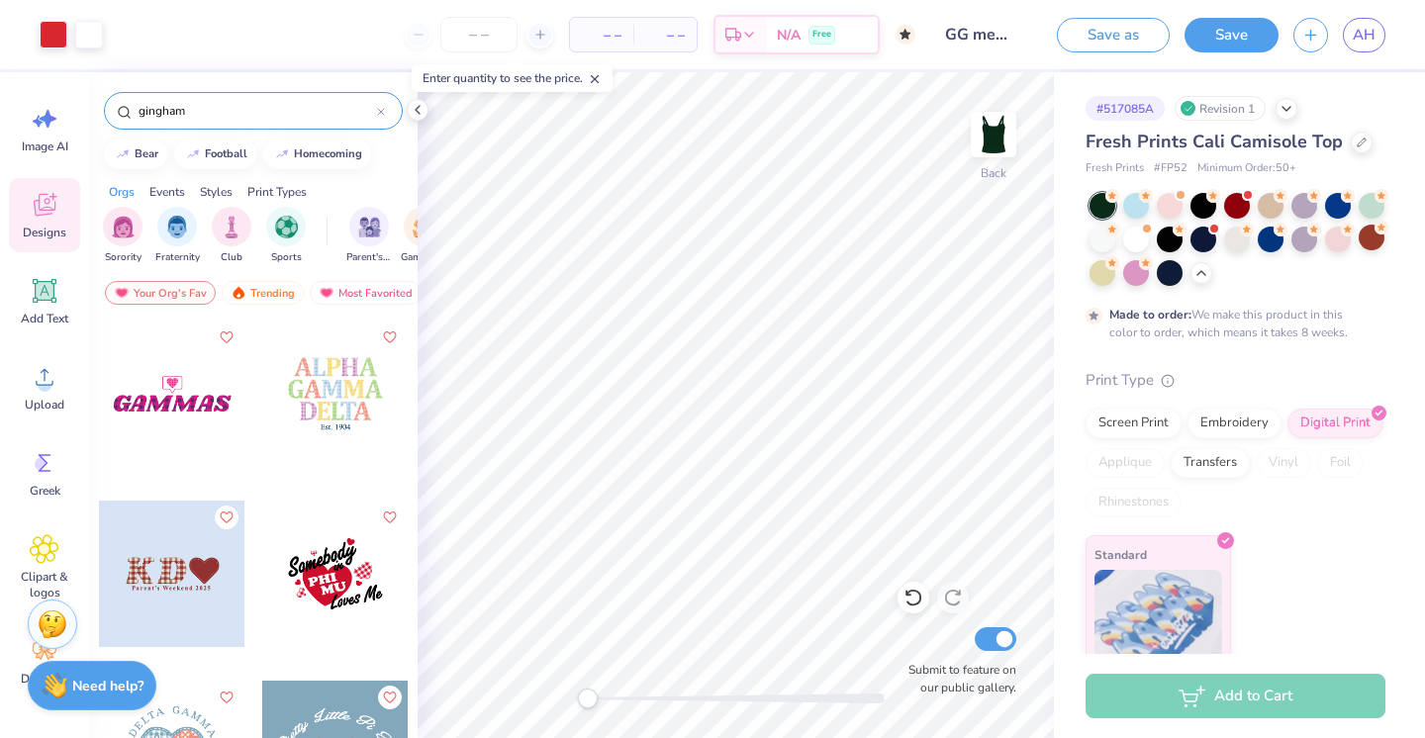
scroll to position [182, 0]
click at [45, 287] on icon at bounding box center [45, 291] width 19 height 19
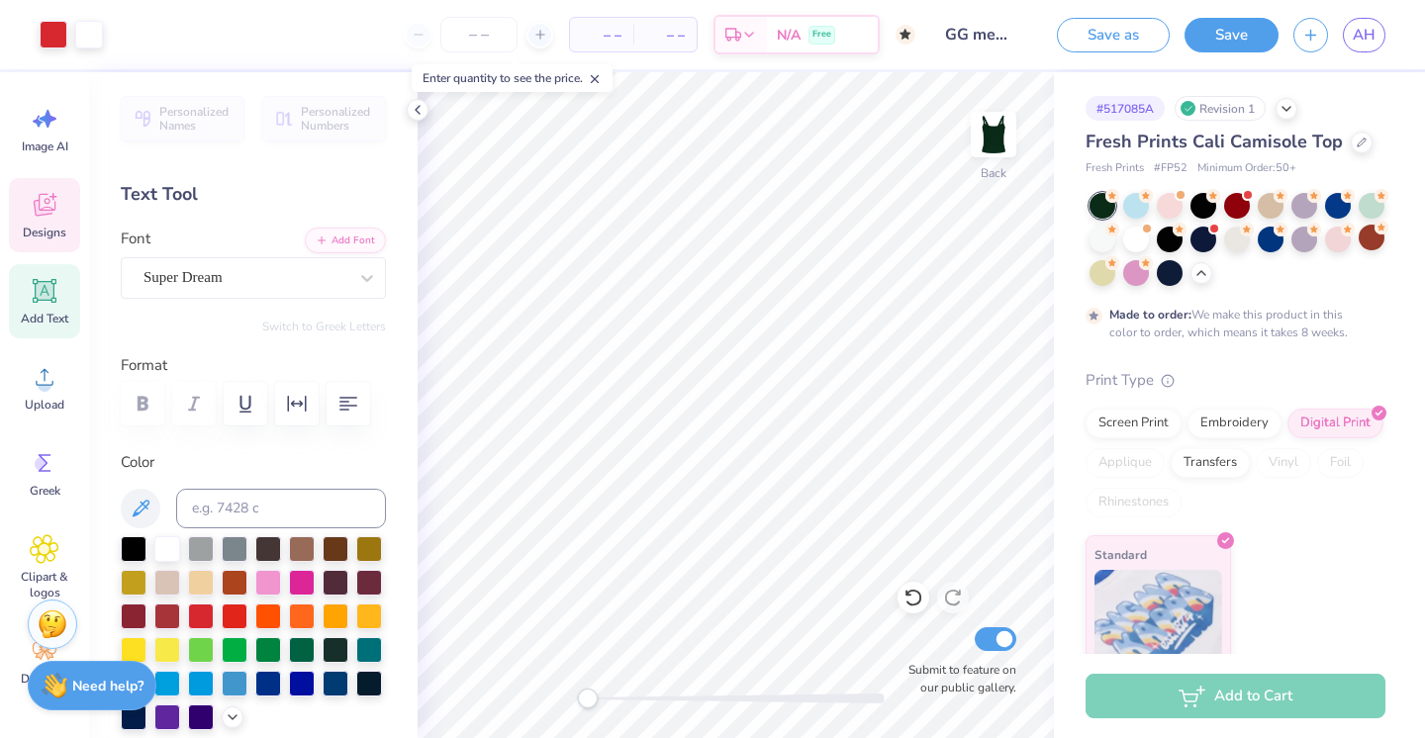
click at [39, 203] on icon at bounding box center [44, 208] width 19 height 16
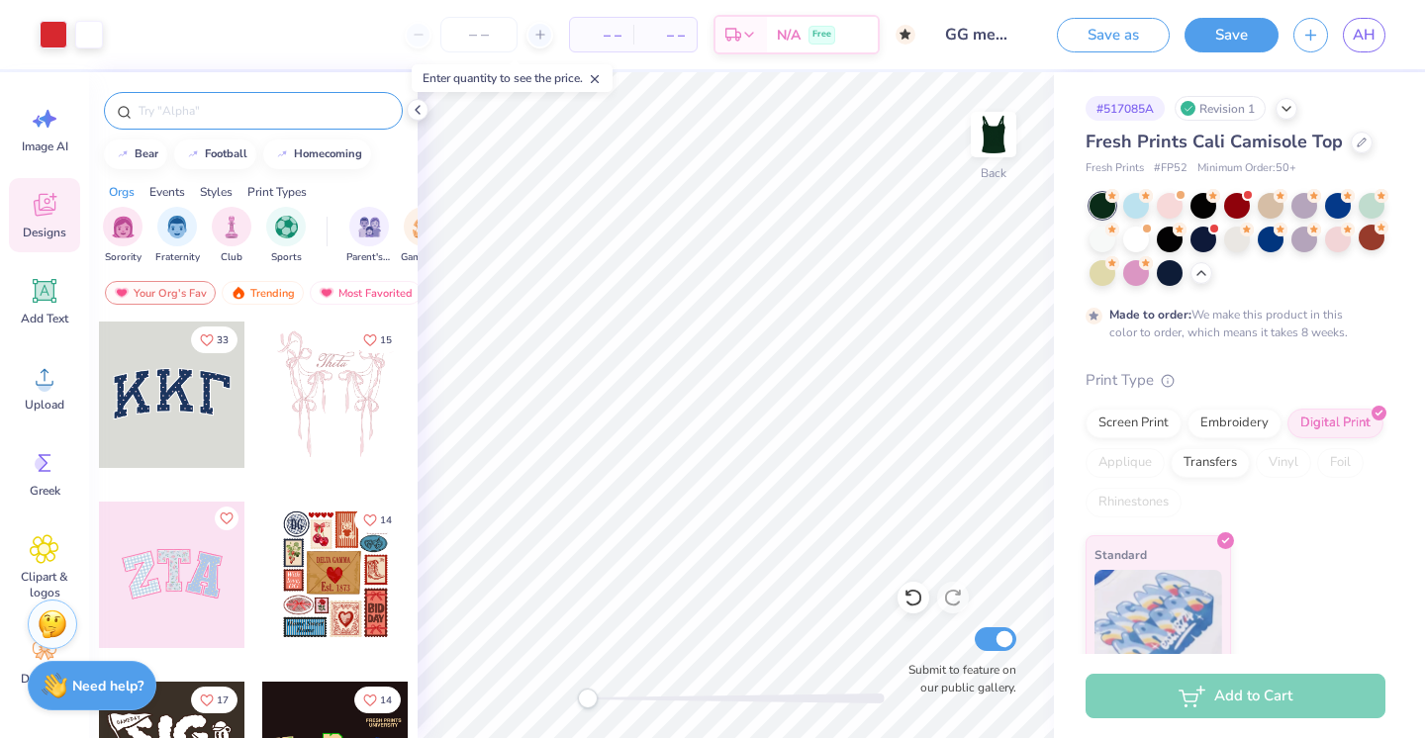
click at [305, 111] on input "text" at bounding box center [263, 111] width 253 height 20
type input "heart"
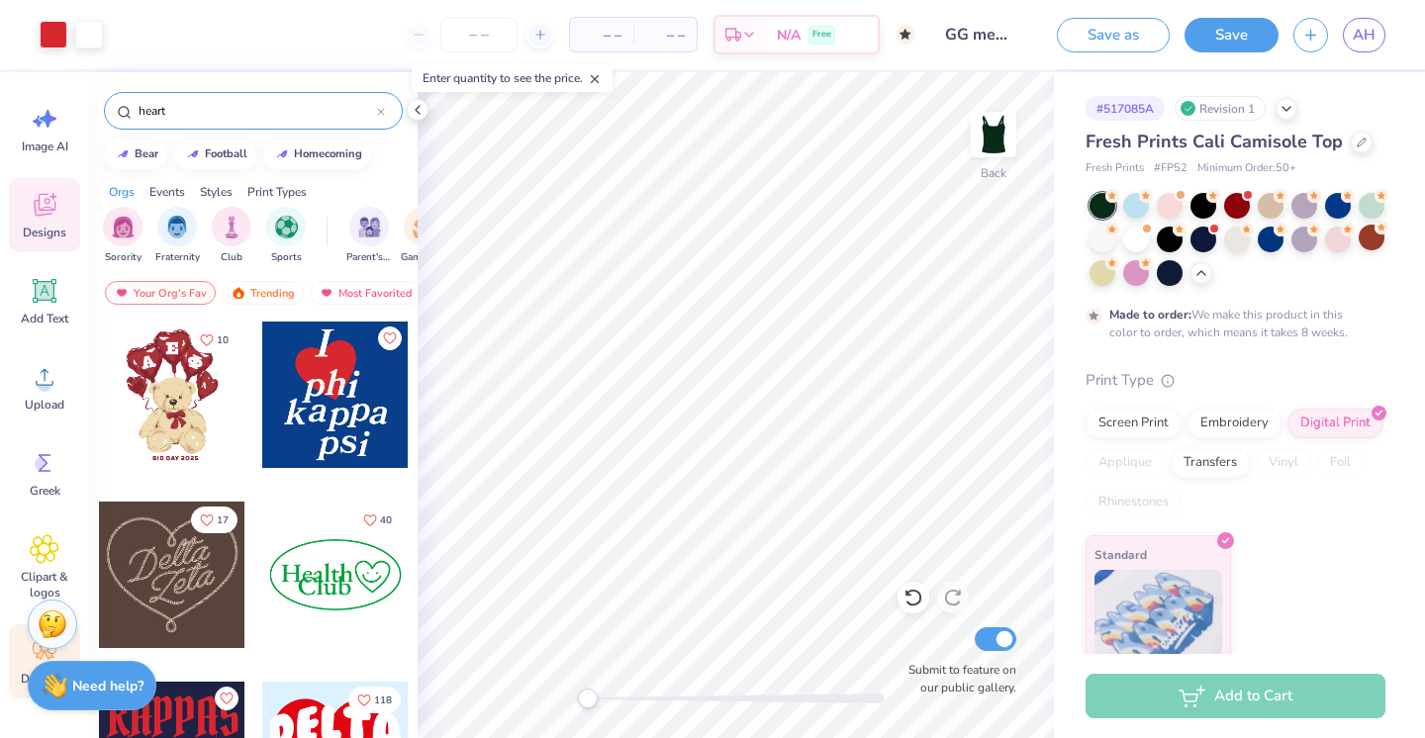
click at [24, 656] on div "Decorate" at bounding box center [44, 662] width 71 height 74
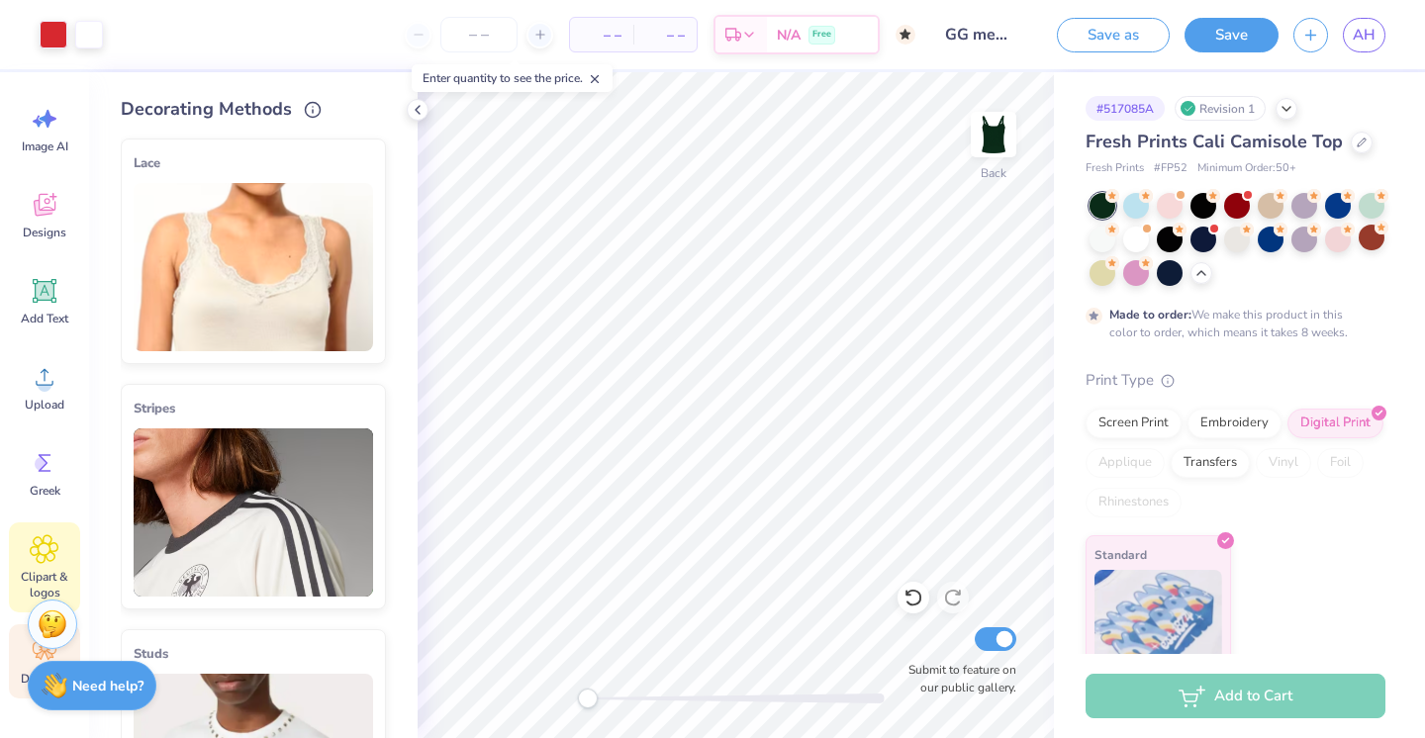
click at [44, 549] on icon at bounding box center [45, 549] width 12 height 12
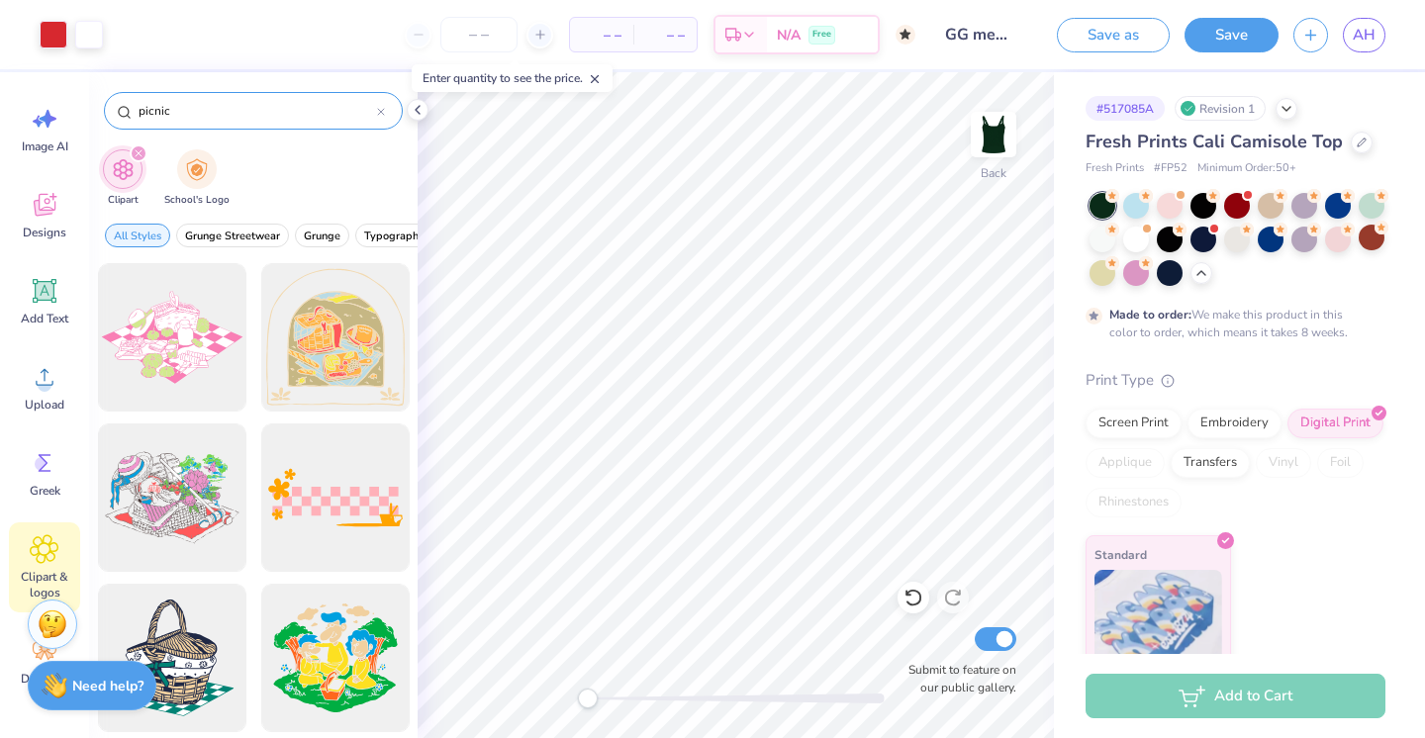
click at [387, 105] on div "picnic" at bounding box center [253, 111] width 299 height 38
click at [379, 108] on icon at bounding box center [381, 112] width 8 height 8
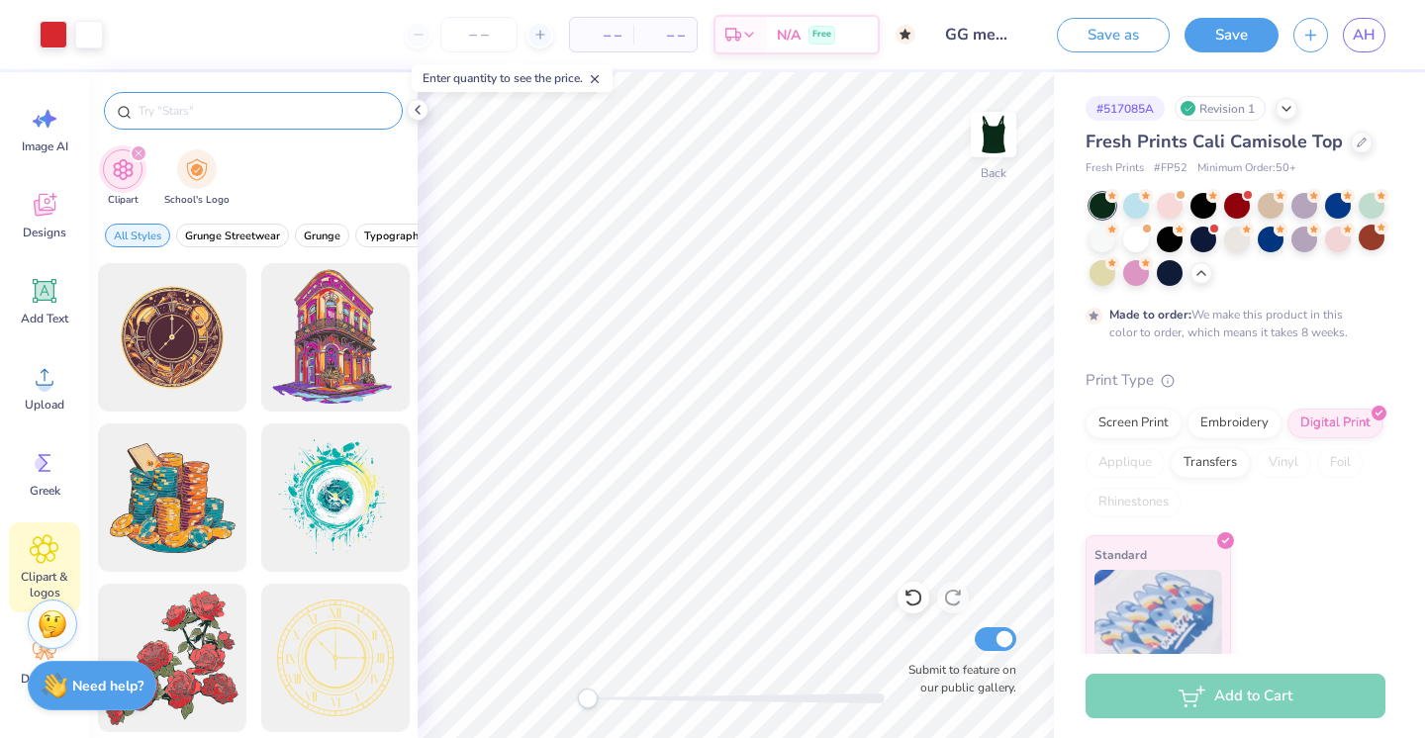
click at [379, 108] on input "text" at bounding box center [263, 111] width 253 height 20
type input "heart"
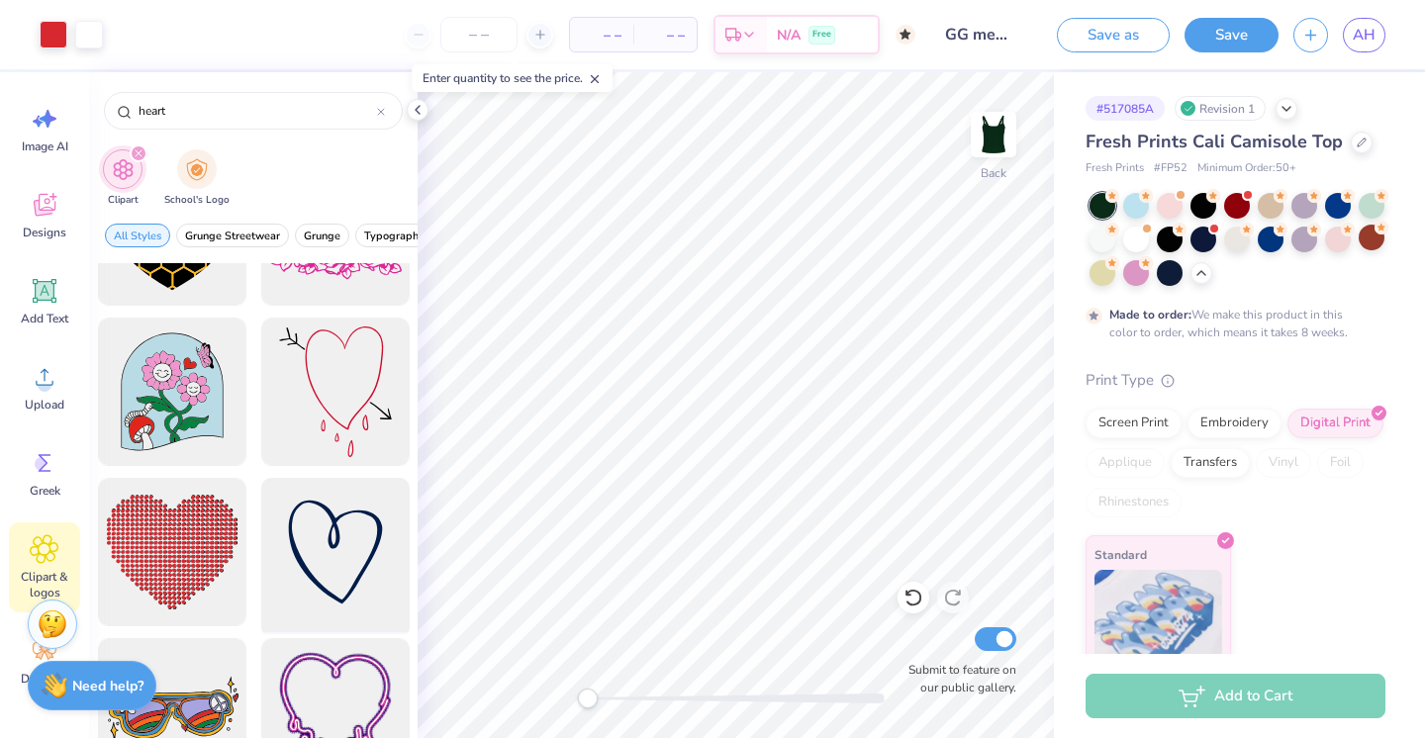
scroll to position [14954, 0]
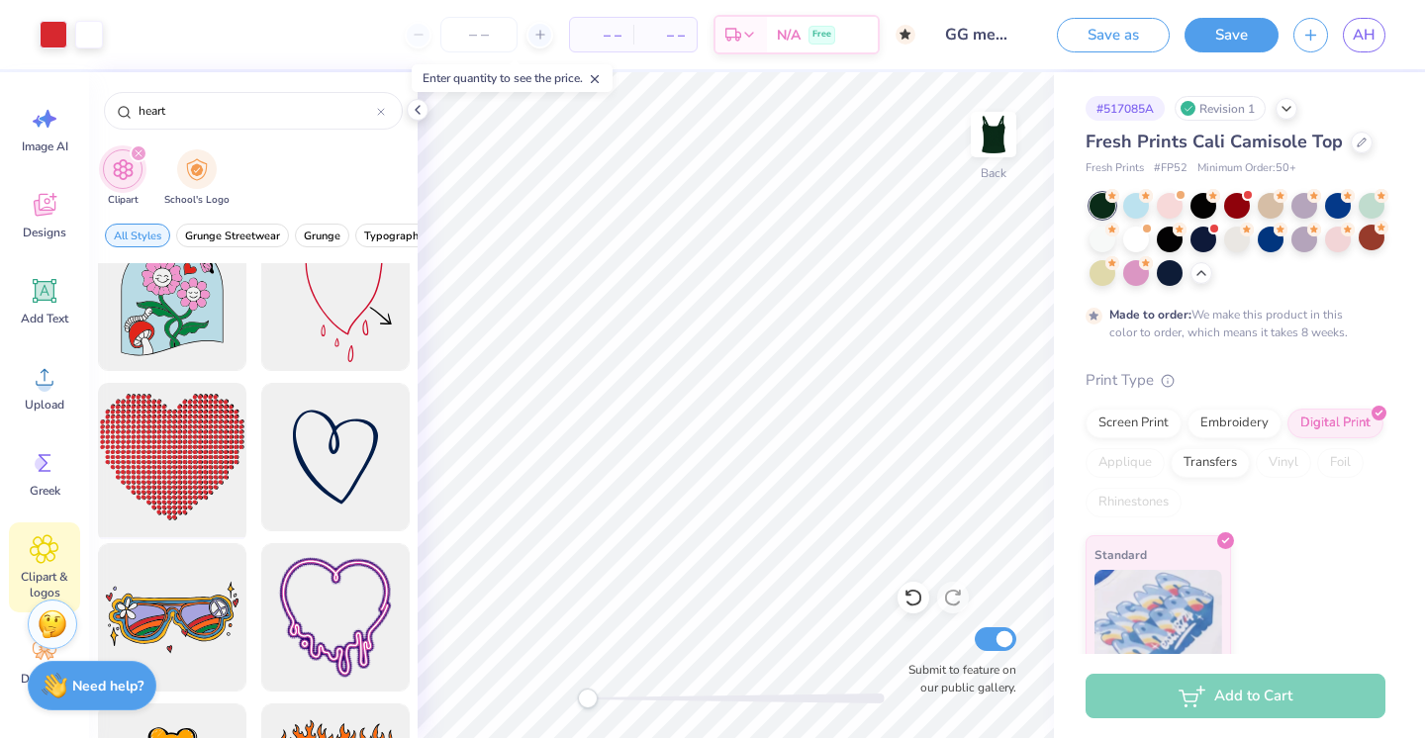
click at [197, 469] on div at bounding box center [171, 457] width 163 height 163
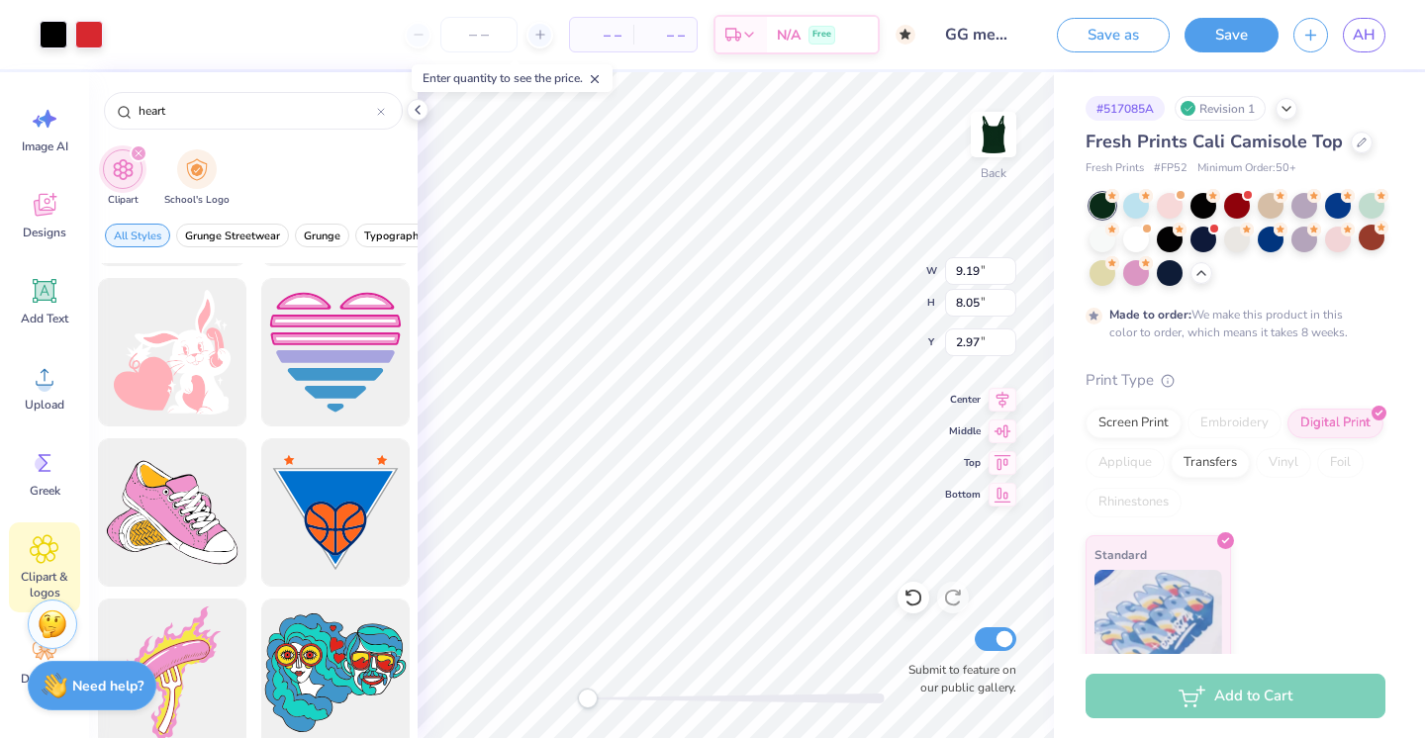
scroll to position [18428, 0]
type input "3.56"
type input "3.50"
type input "2.29"
click at [1010, 273] on input "3.55" at bounding box center [980, 271] width 71 height 28
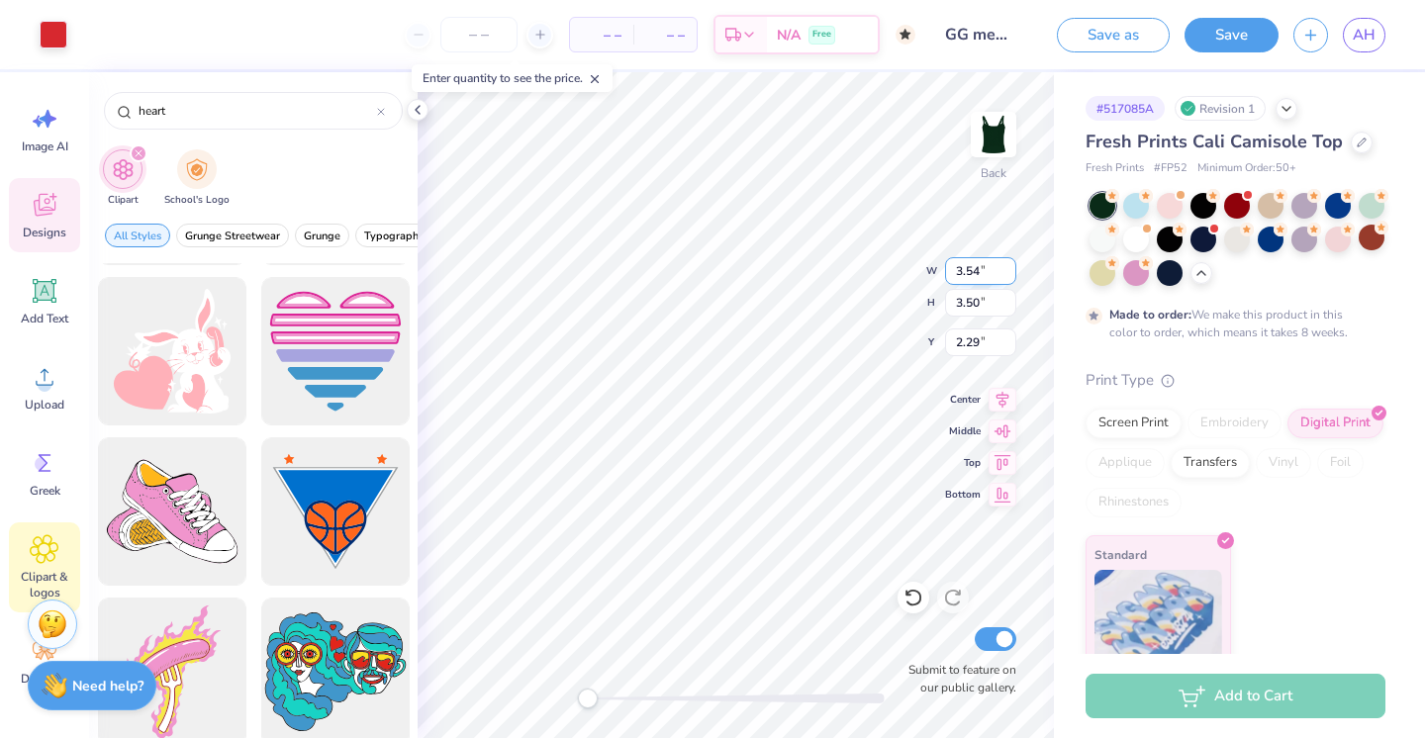
click at [1010, 273] on input "3.54" at bounding box center [980, 271] width 71 height 28
click at [1010, 273] on input "3.53" at bounding box center [980, 271] width 71 height 28
click at [1010, 273] on input "3.52" at bounding box center [980, 271] width 71 height 28
click at [1010, 273] on input "3.51" at bounding box center [980, 271] width 71 height 28
click at [1010, 273] on input "3.5" at bounding box center [980, 271] width 71 height 28
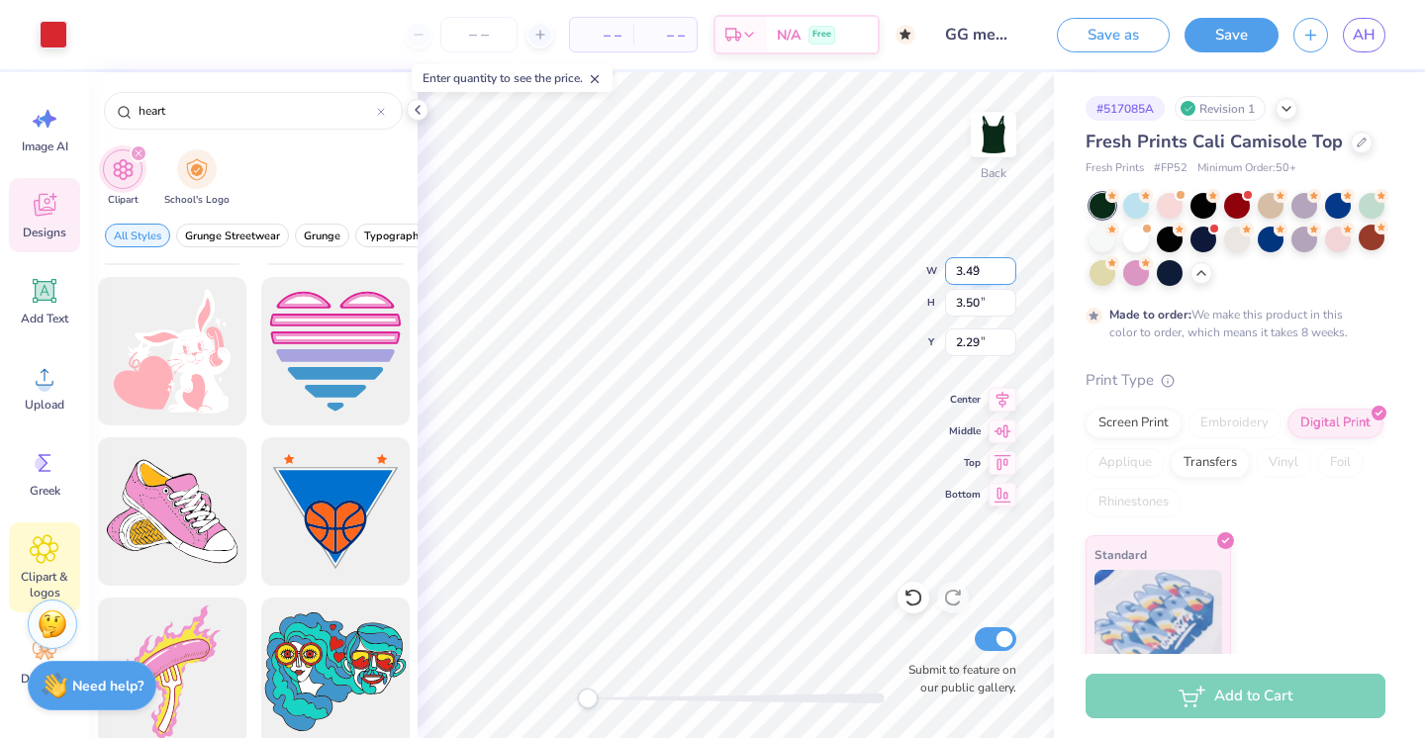
click at [1010, 273] on input "3.49" at bounding box center [980, 271] width 71 height 28
click at [1010, 273] on input "3.48" at bounding box center [980, 271] width 71 height 28
click at [1010, 273] on input "3.47" at bounding box center [980, 271] width 71 height 28
click at [1010, 273] on input "3.46" at bounding box center [980, 271] width 71 height 28
click at [1010, 273] on input "3.45" at bounding box center [980, 271] width 71 height 28
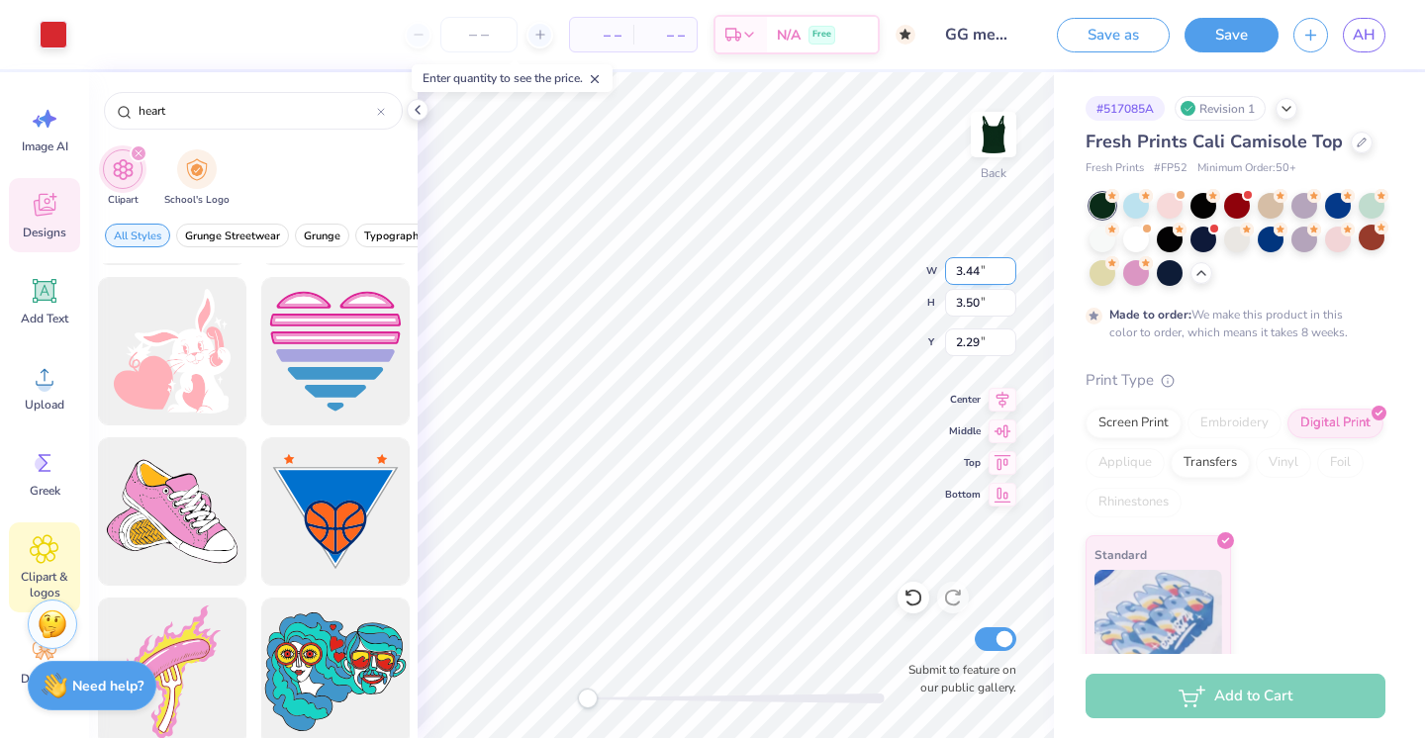
click at [1010, 273] on input "3.44" at bounding box center [980, 271] width 71 height 28
click at [1010, 273] on input "3.43" at bounding box center [980, 271] width 71 height 28
click at [1010, 273] on input "3.42" at bounding box center [980, 271] width 71 height 28
click at [1010, 273] on input "3.41" at bounding box center [980, 271] width 71 height 28
click at [1010, 273] on input "3.4" at bounding box center [980, 271] width 71 height 28
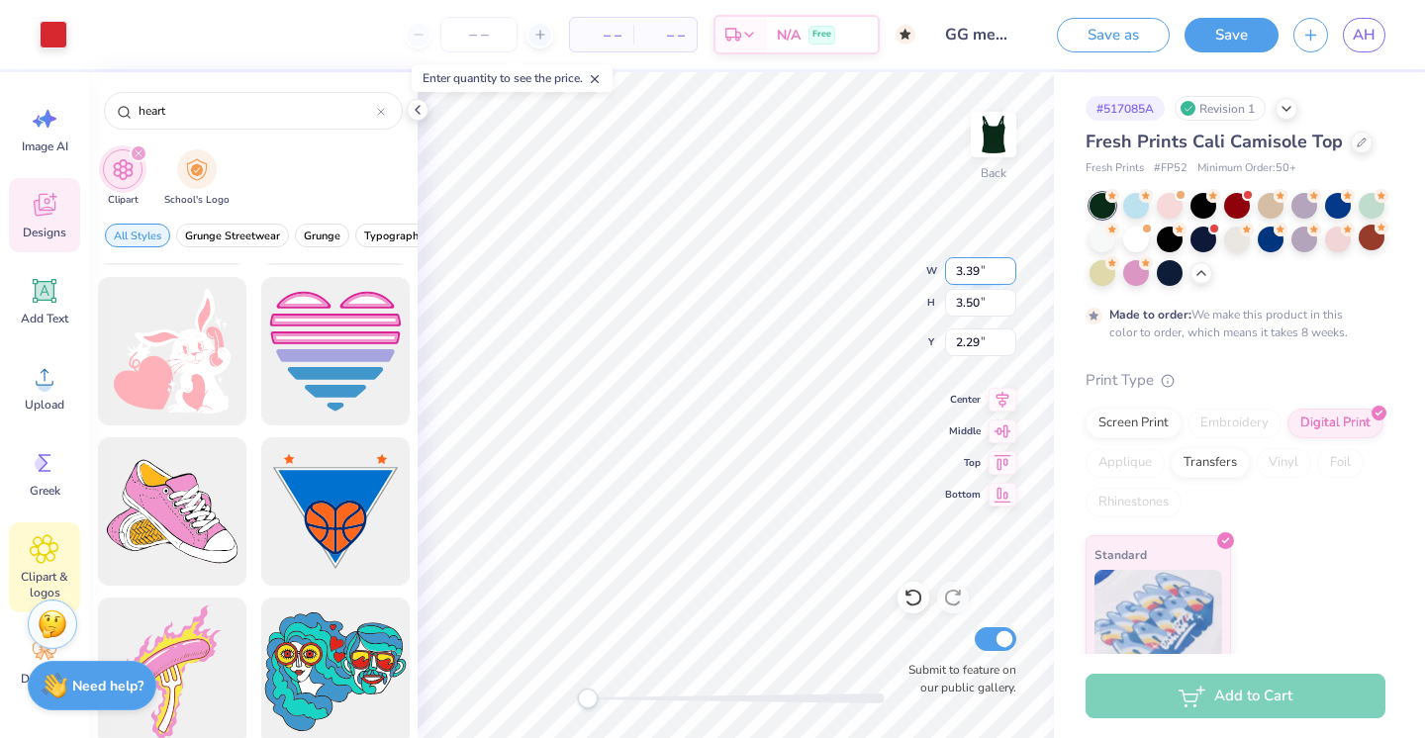
click at [1010, 273] on input "3.39" at bounding box center [980, 271] width 71 height 28
type input "3.38"
click at [1010, 273] on input "3.38" at bounding box center [980, 271] width 71 height 28
click at [1008, 336] on input "10.38" at bounding box center [980, 343] width 71 height 28
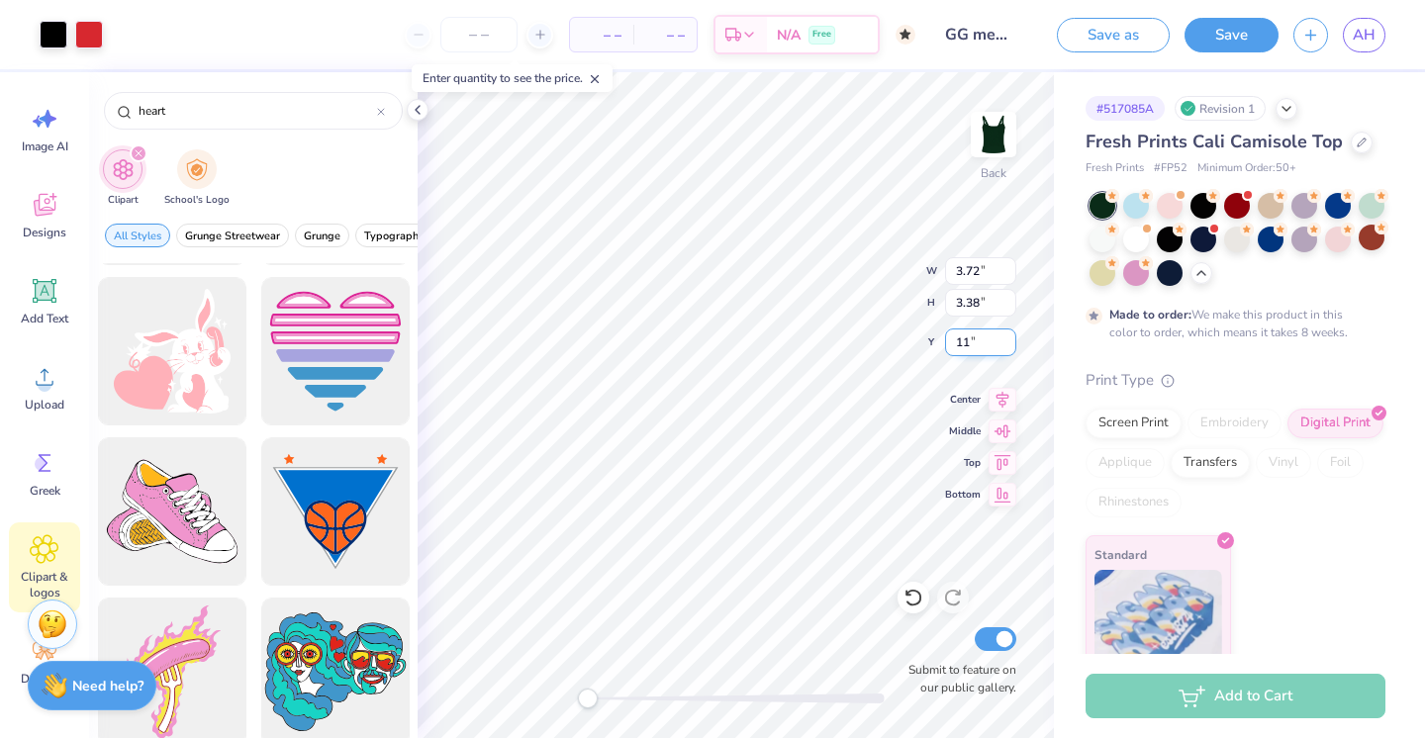
type input "11"
click at [972, 338] on input "10.37" at bounding box center [980, 343] width 71 height 28
type input "11"
click at [982, 340] on input "11" at bounding box center [980, 343] width 71 height 28
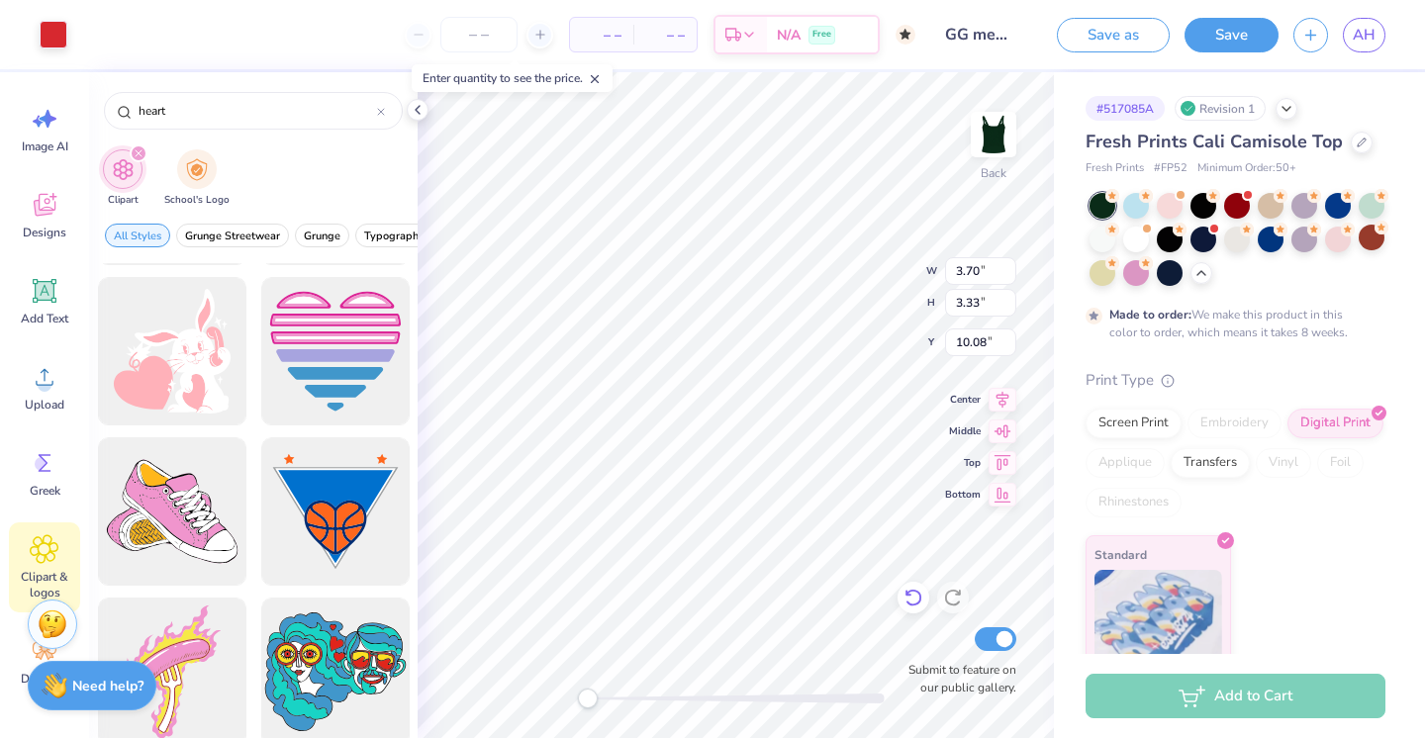
click at [913, 602] on icon at bounding box center [914, 598] width 20 height 20
click at [915, 587] on div at bounding box center [914, 598] width 32 height 32
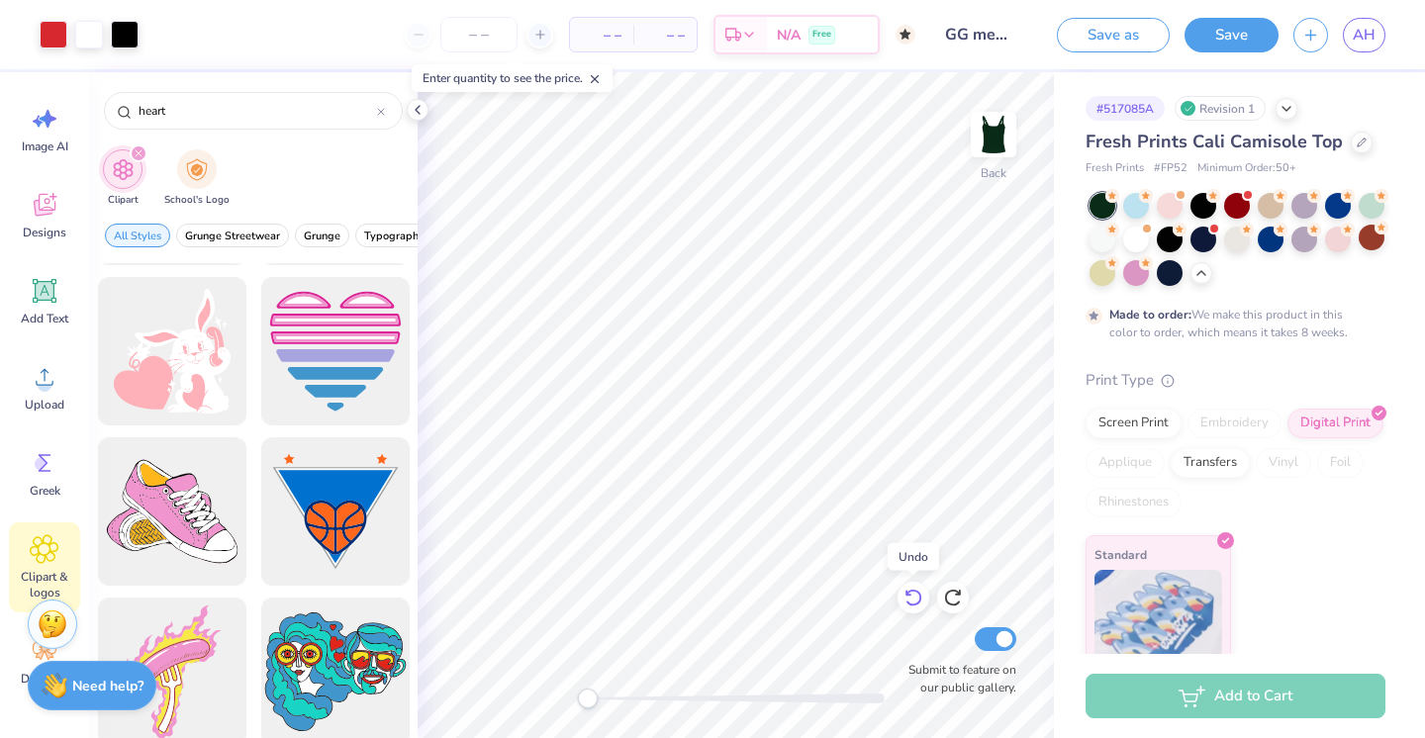
click at [915, 587] on div at bounding box center [914, 598] width 32 height 32
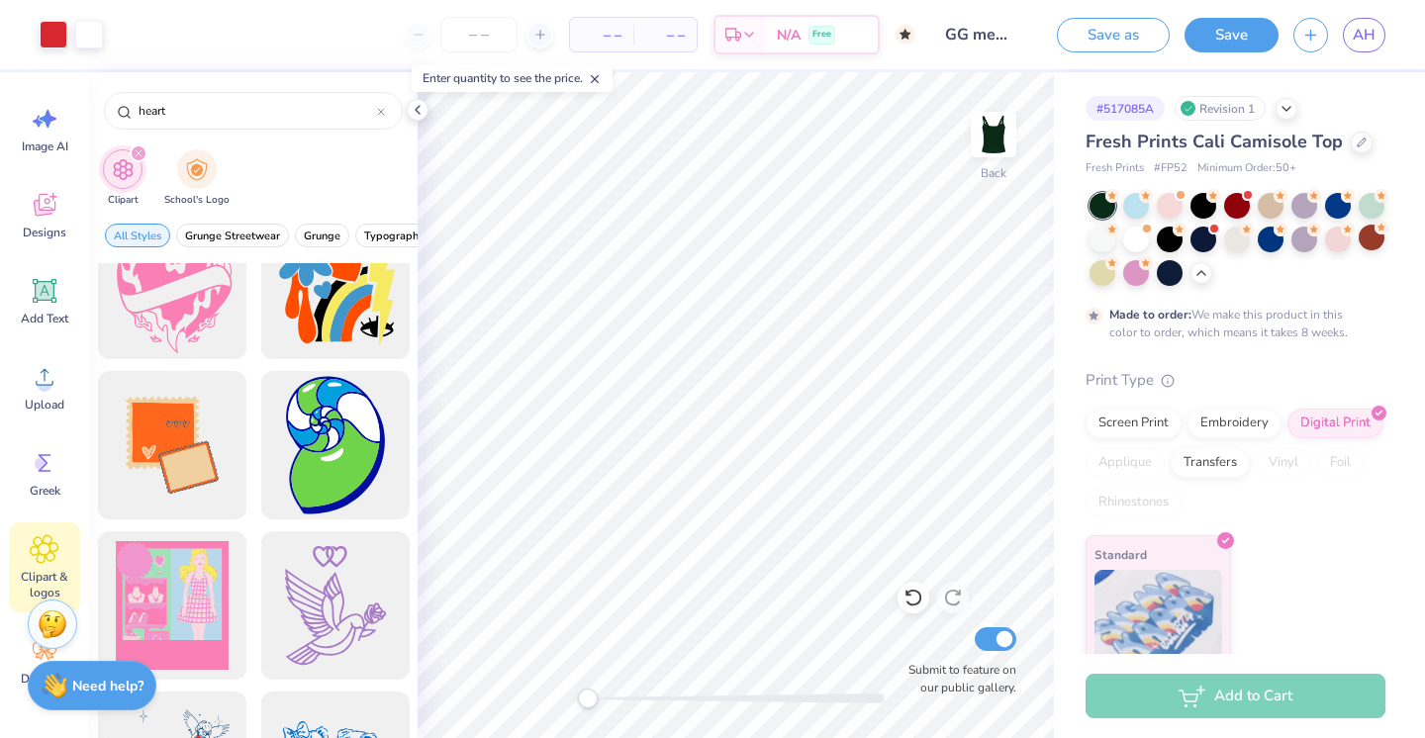
scroll to position [24120, 0]
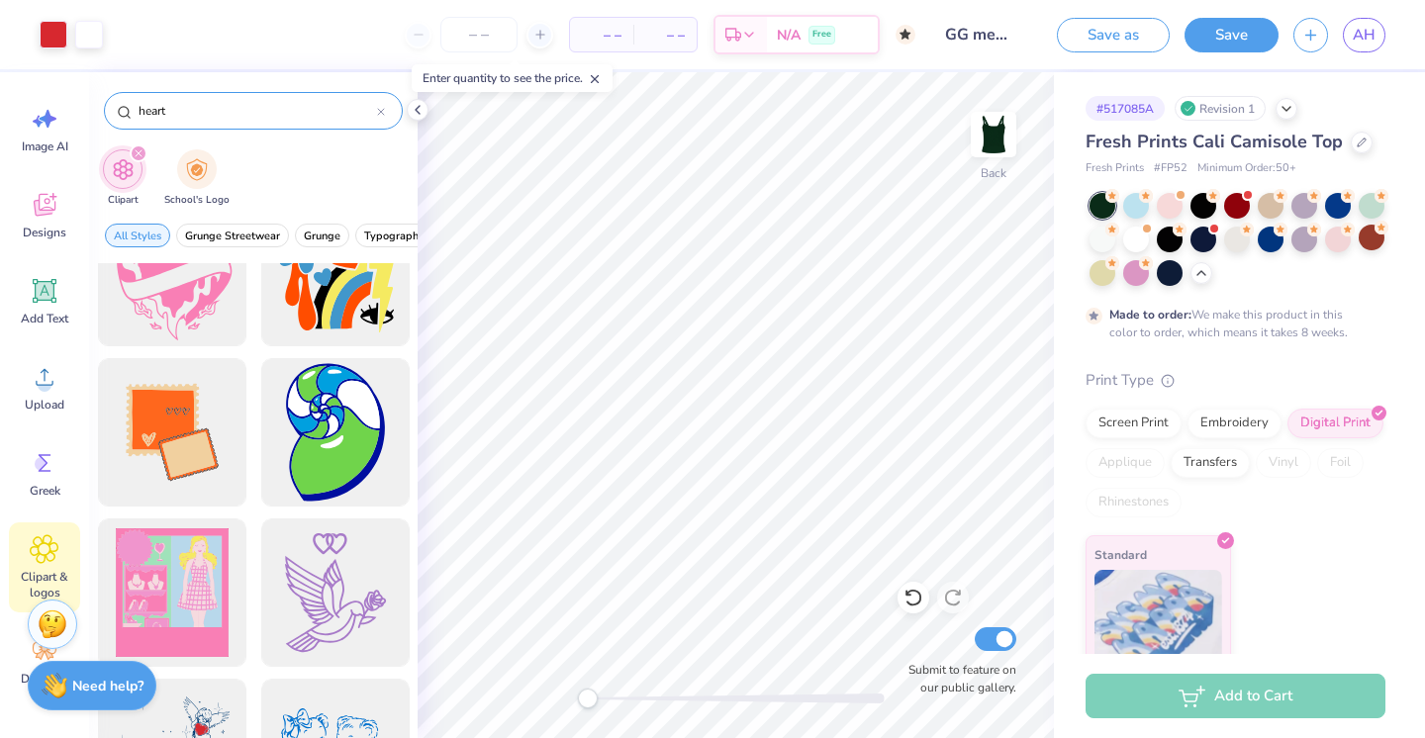
click at [201, 109] on input "heart" at bounding box center [257, 111] width 241 height 20
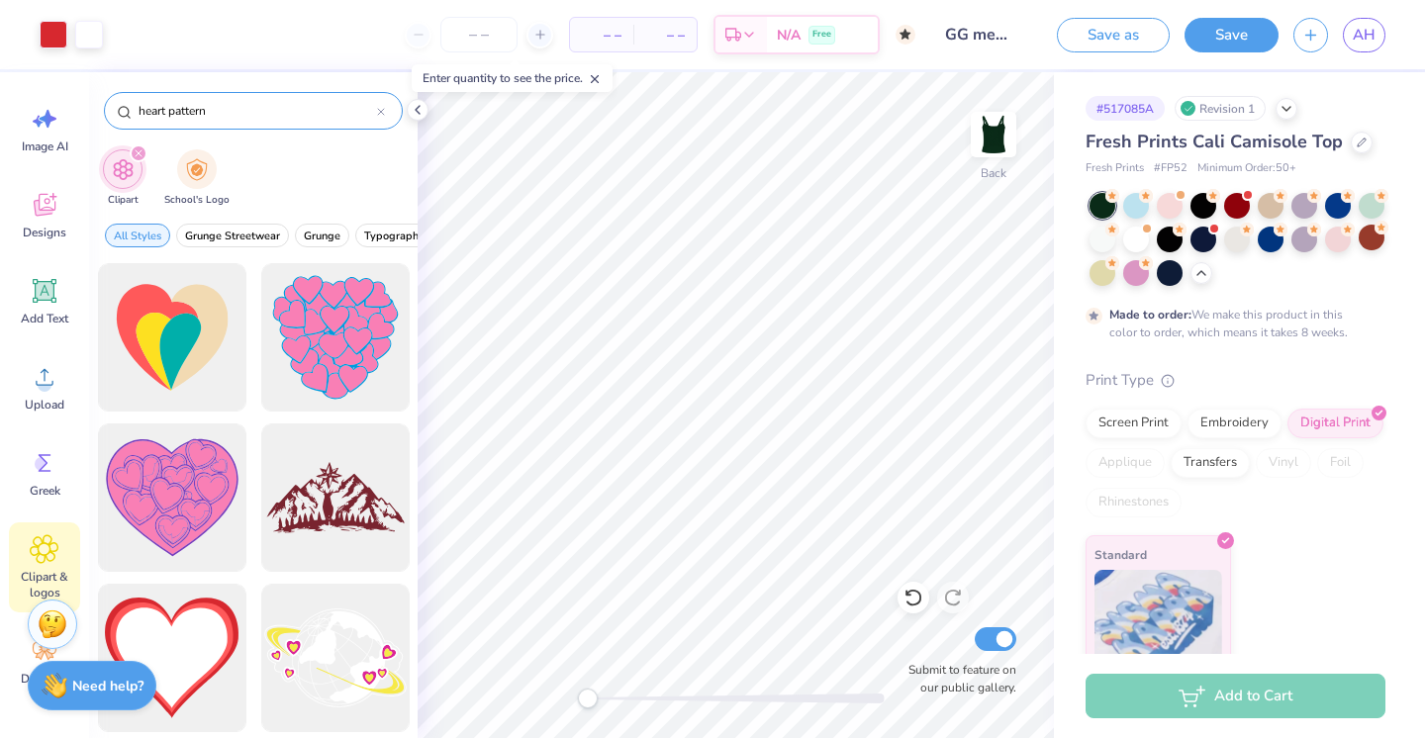
scroll to position [0, 0]
click at [270, 110] on input "heart pattern" at bounding box center [257, 111] width 241 height 20
type input "heart texture"
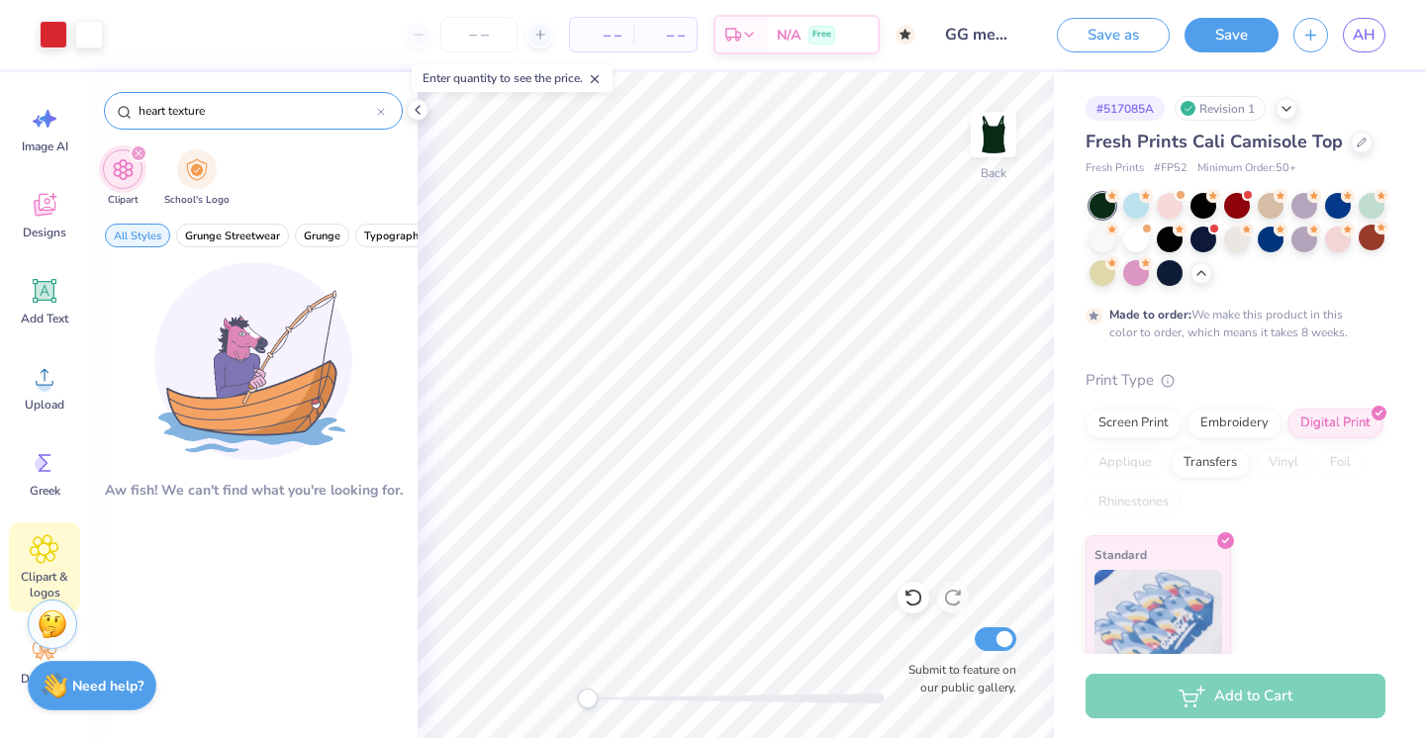
click at [377, 105] on div at bounding box center [381, 111] width 8 height 18
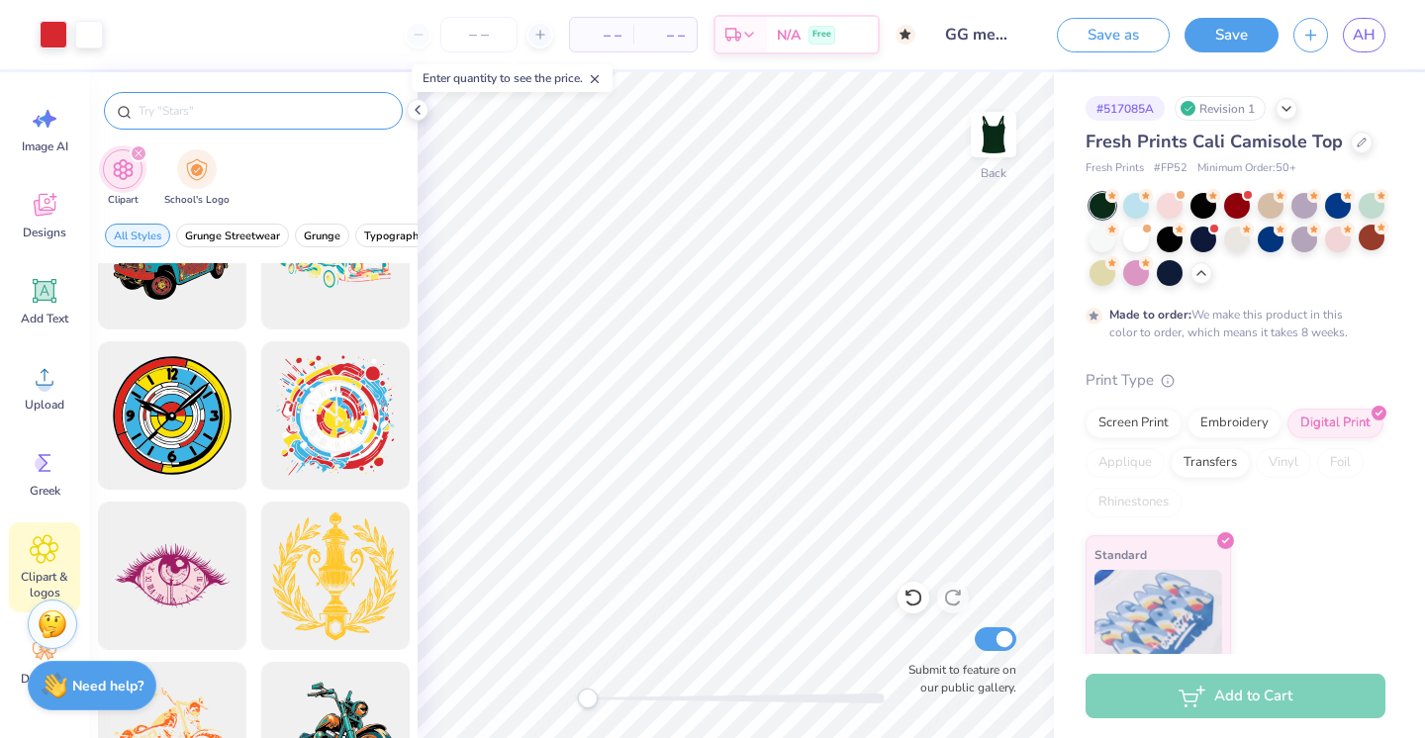
scroll to position [1368, 0]
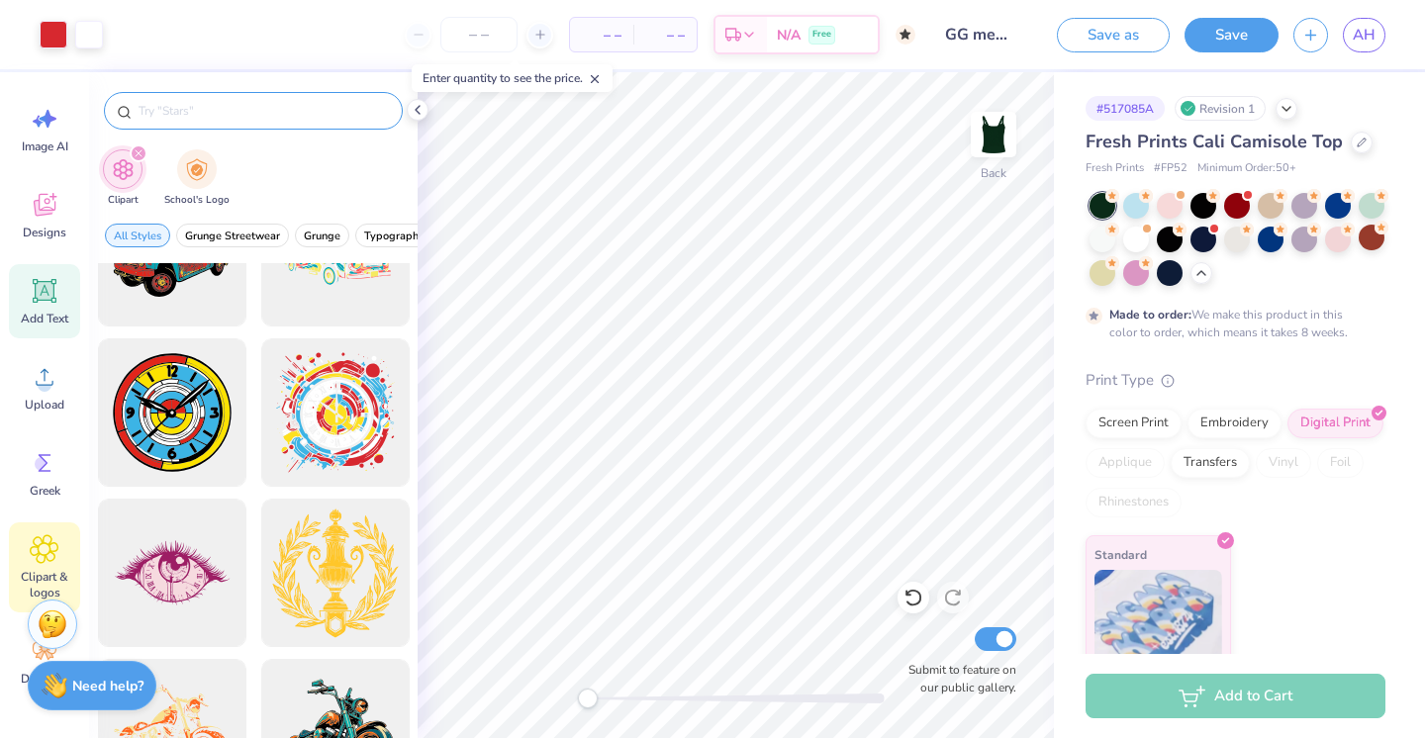
click at [47, 287] on icon at bounding box center [45, 291] width 19 height 19
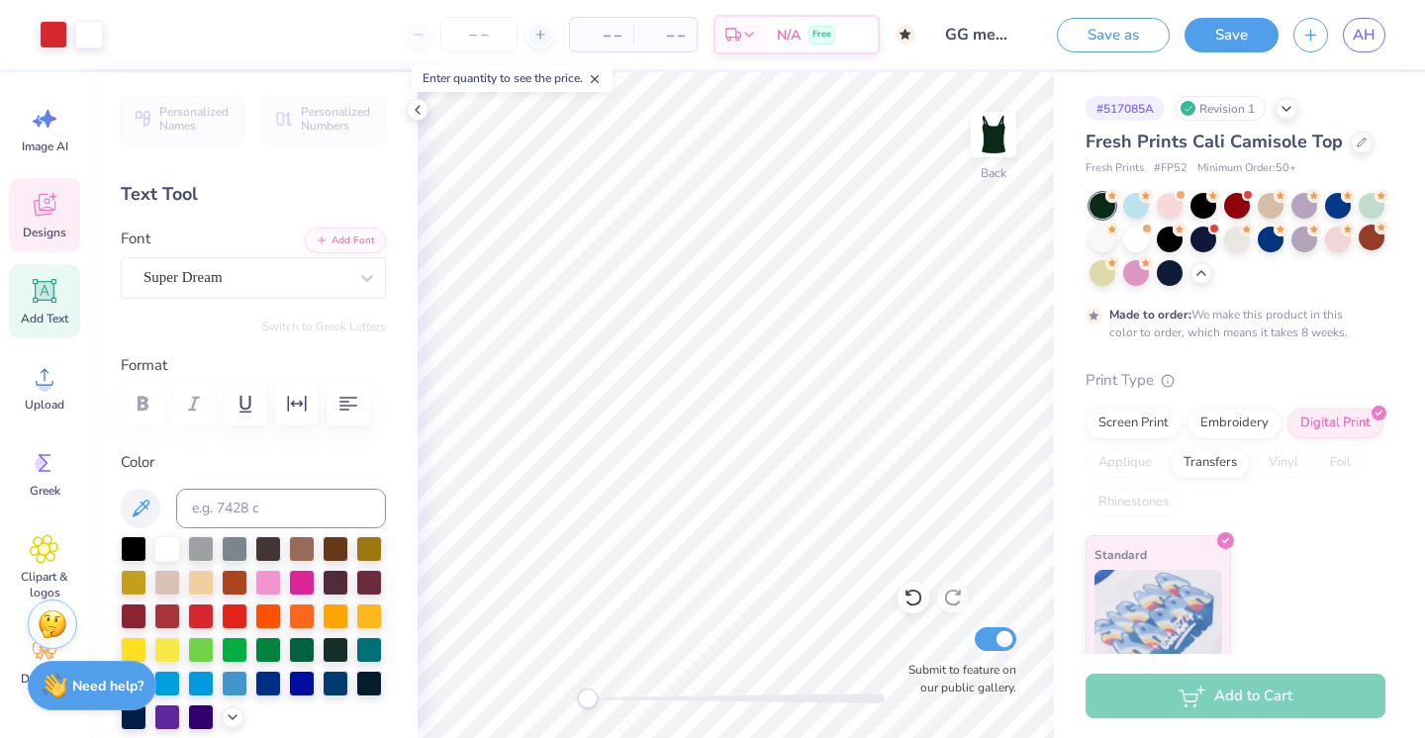
click at [49, 209] on icon at bounding box center [45, 205] width 30 height 30
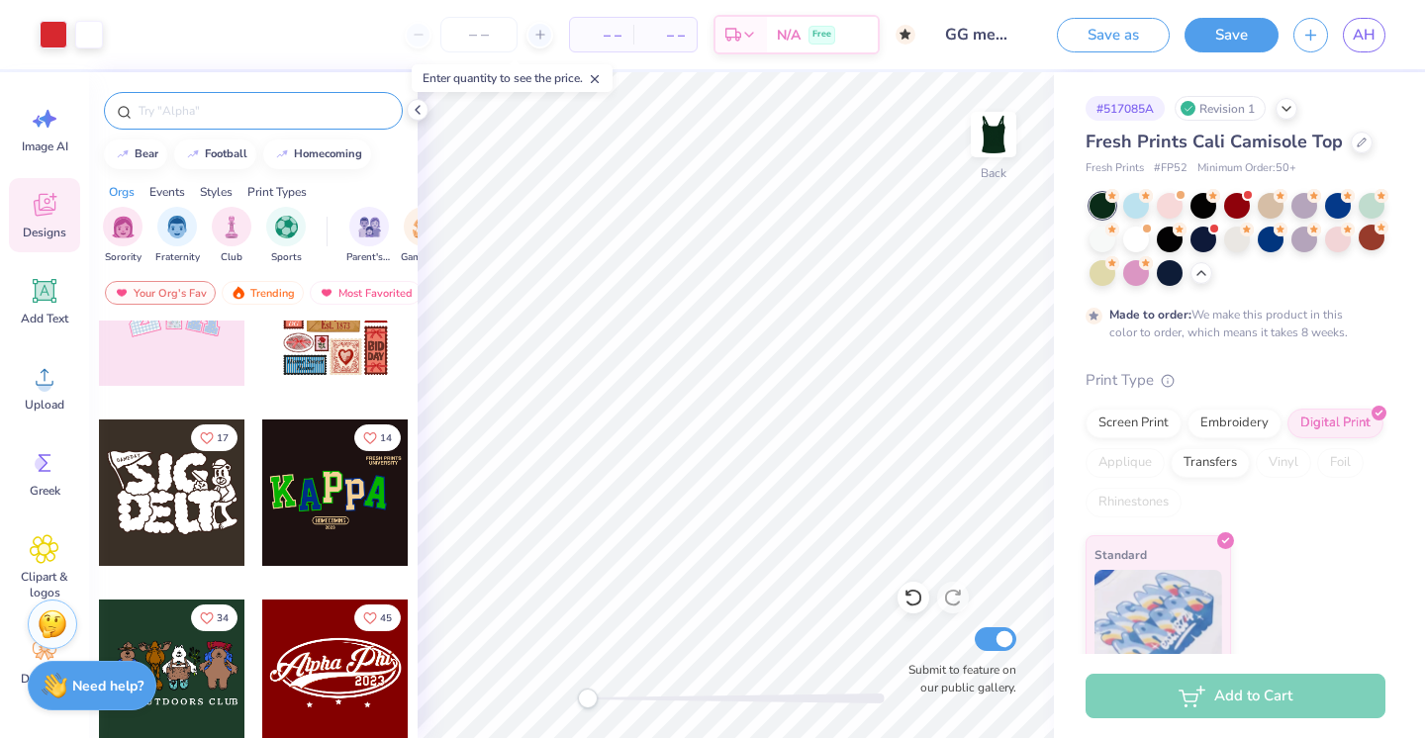
scroll to position [0, 0]
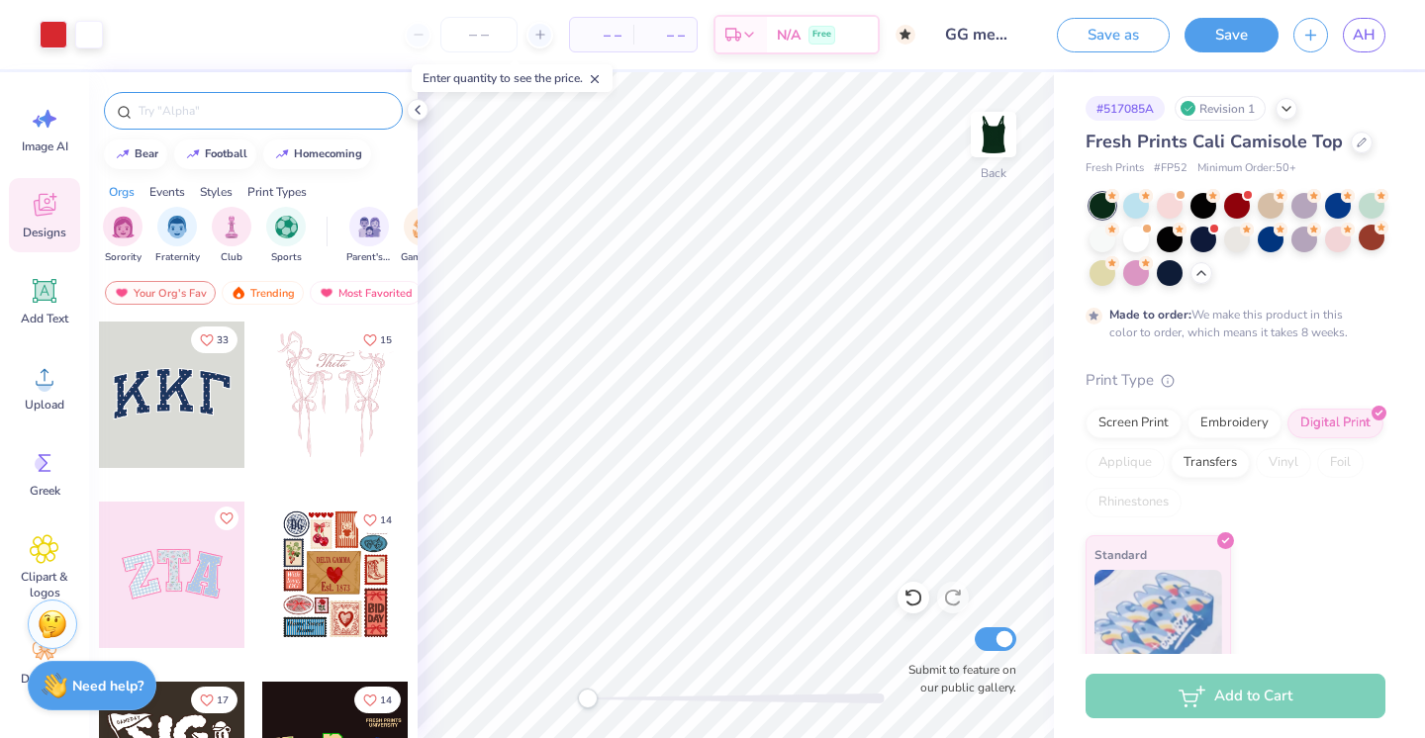
click at [267, 103] on input "text" at bounding box center [263, 111] width 253 height 20
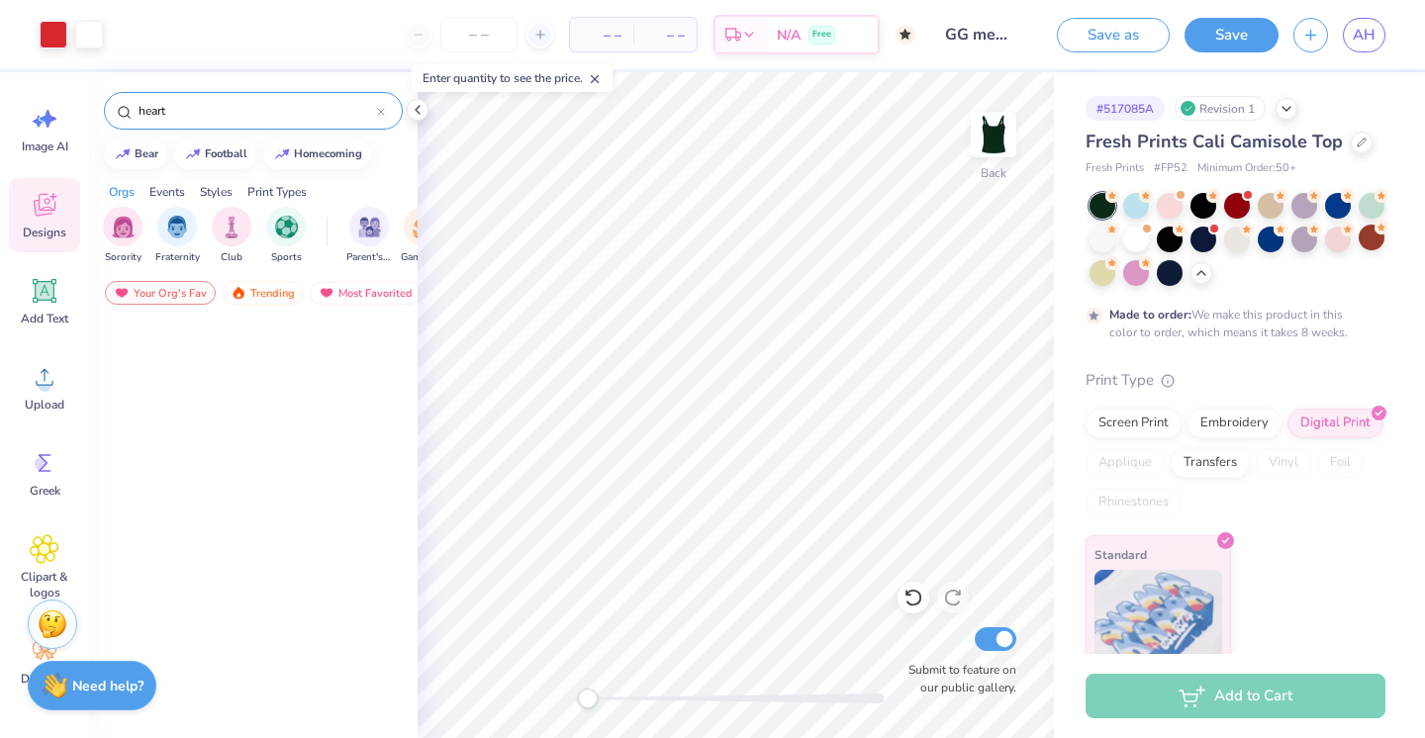
scroll to position [685, 0]
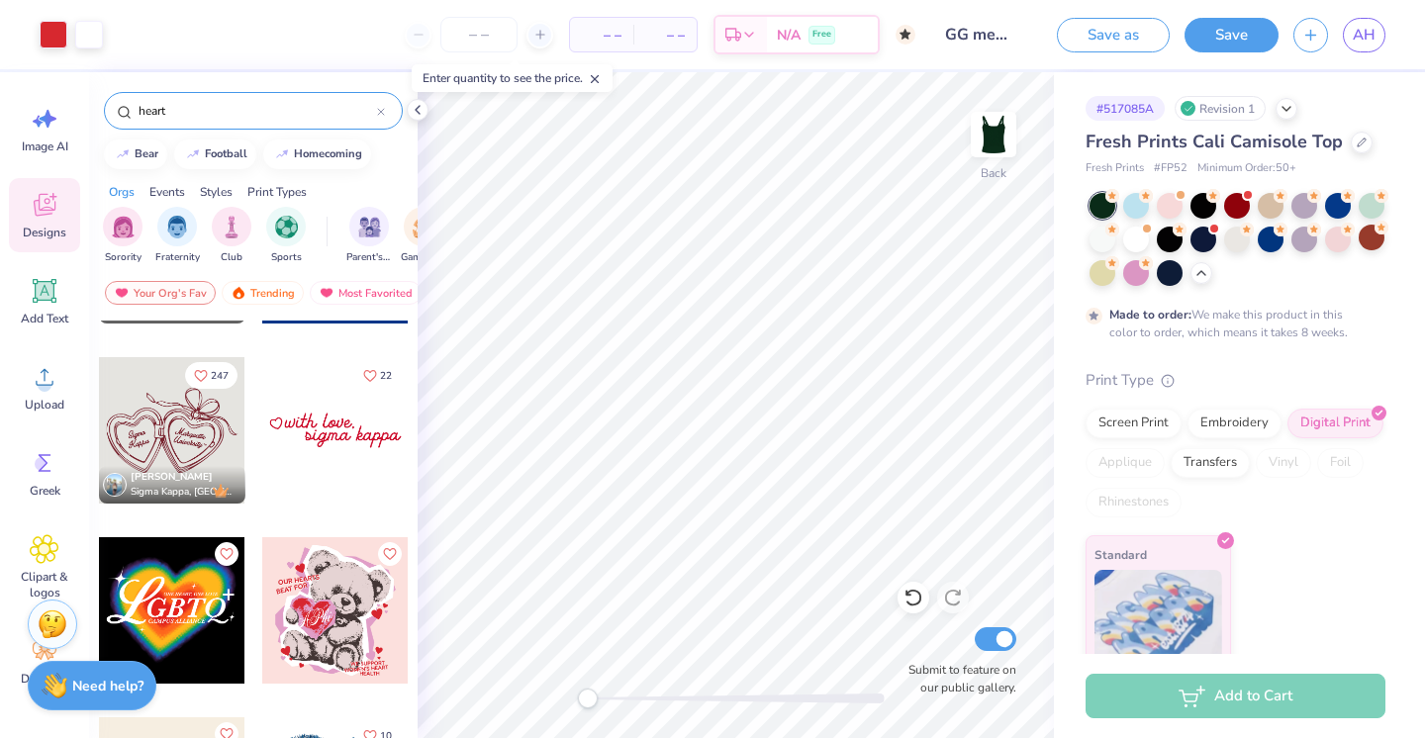
click at [304, 108] on input "heart" at bounding box center [257, 111] width 241 height 20
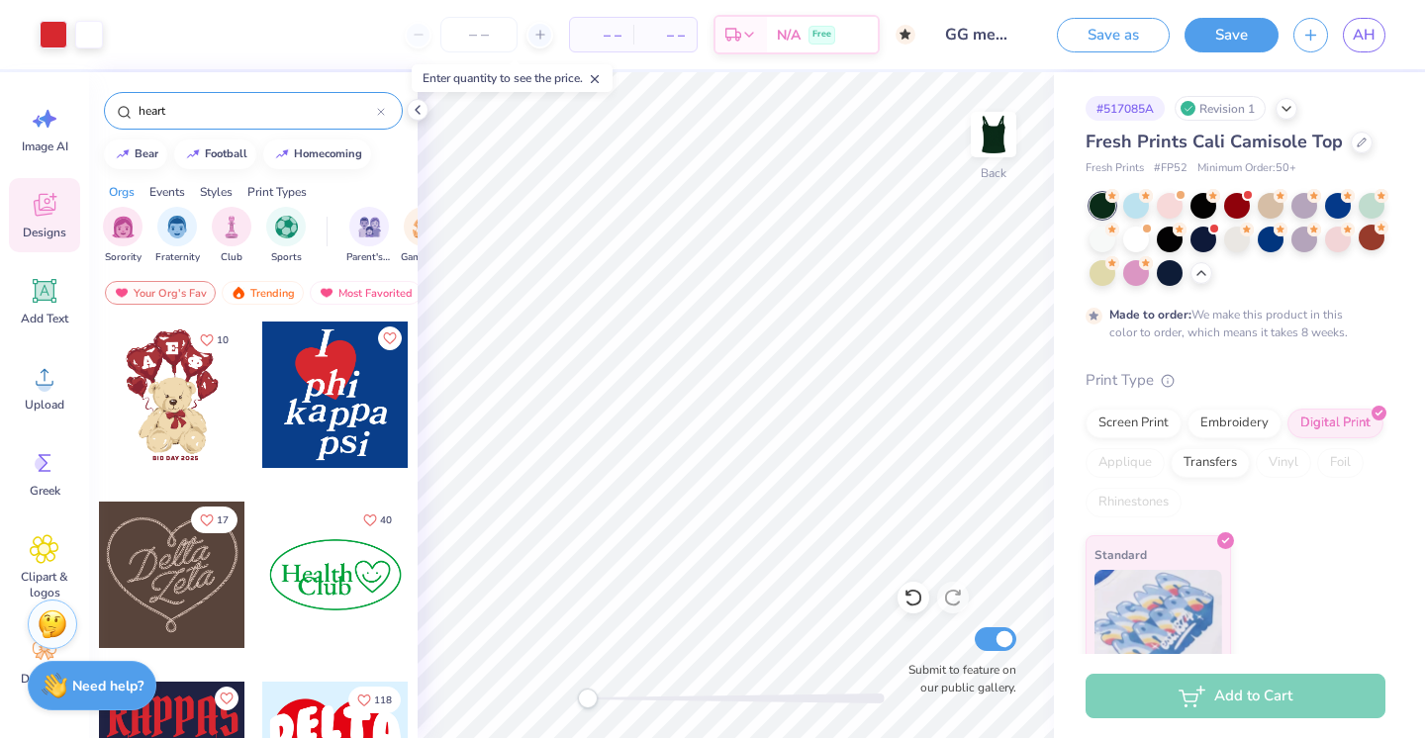
click at [304, 108] on input "heart" at bounding box center [257, 111] width 241 height 20
type input "gingham"
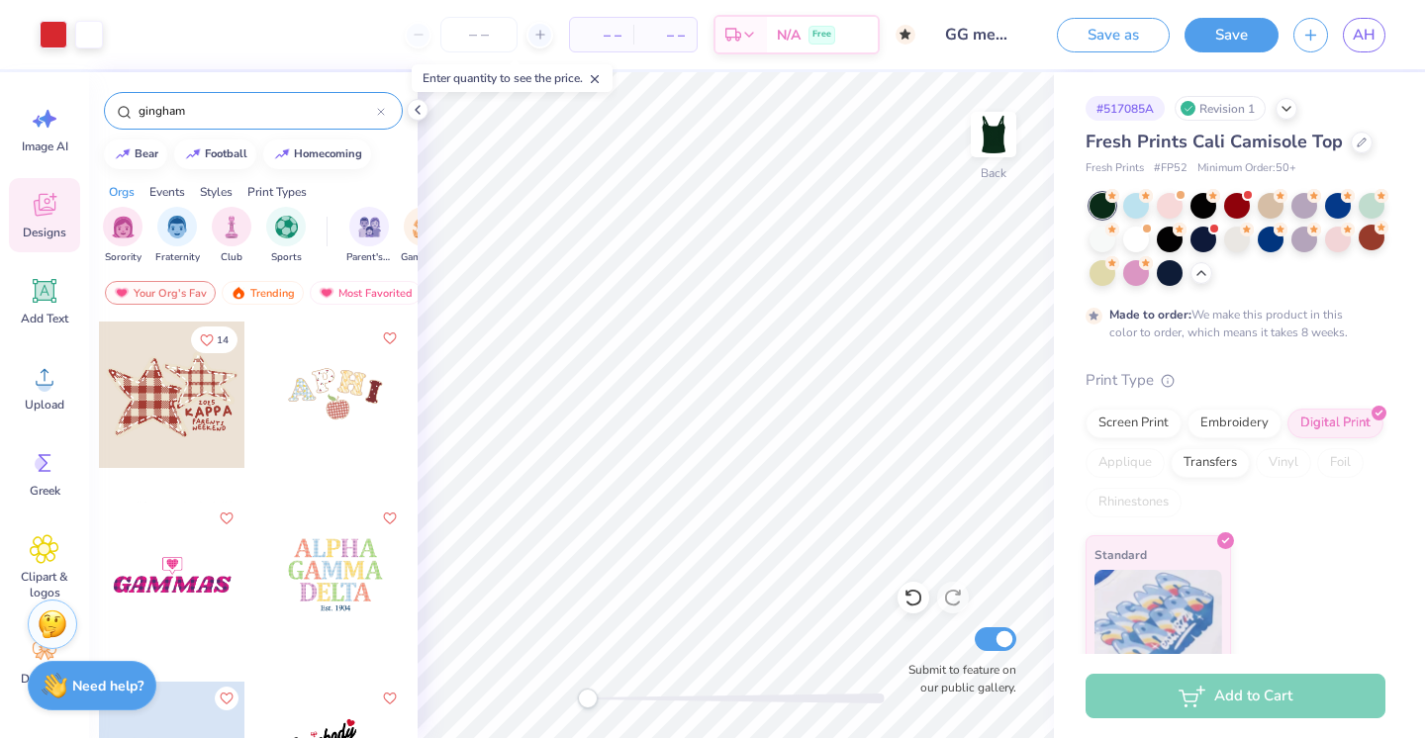
scroll to position [0, 0]
click at [178, 584] on div at bounding box center [172, 575] width 147 height 147
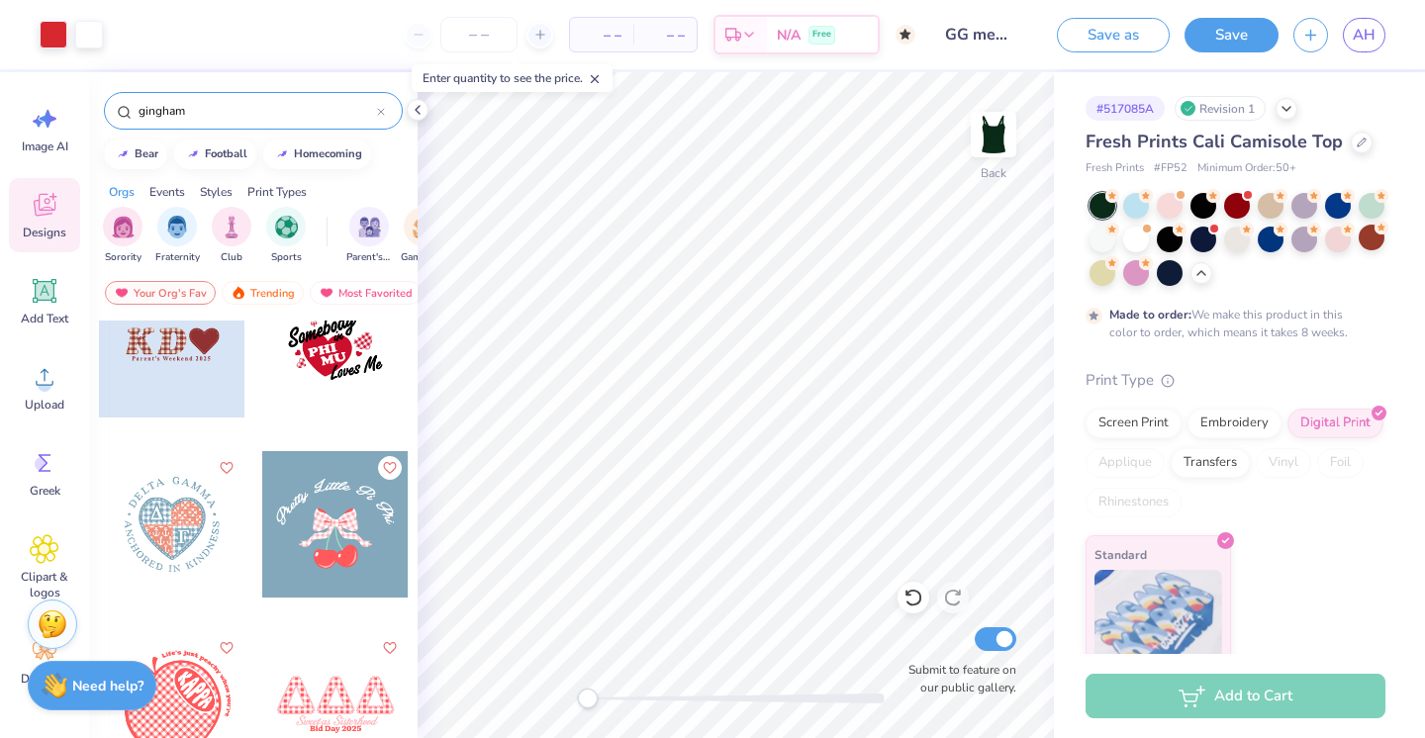
scroll to position [421, 0]
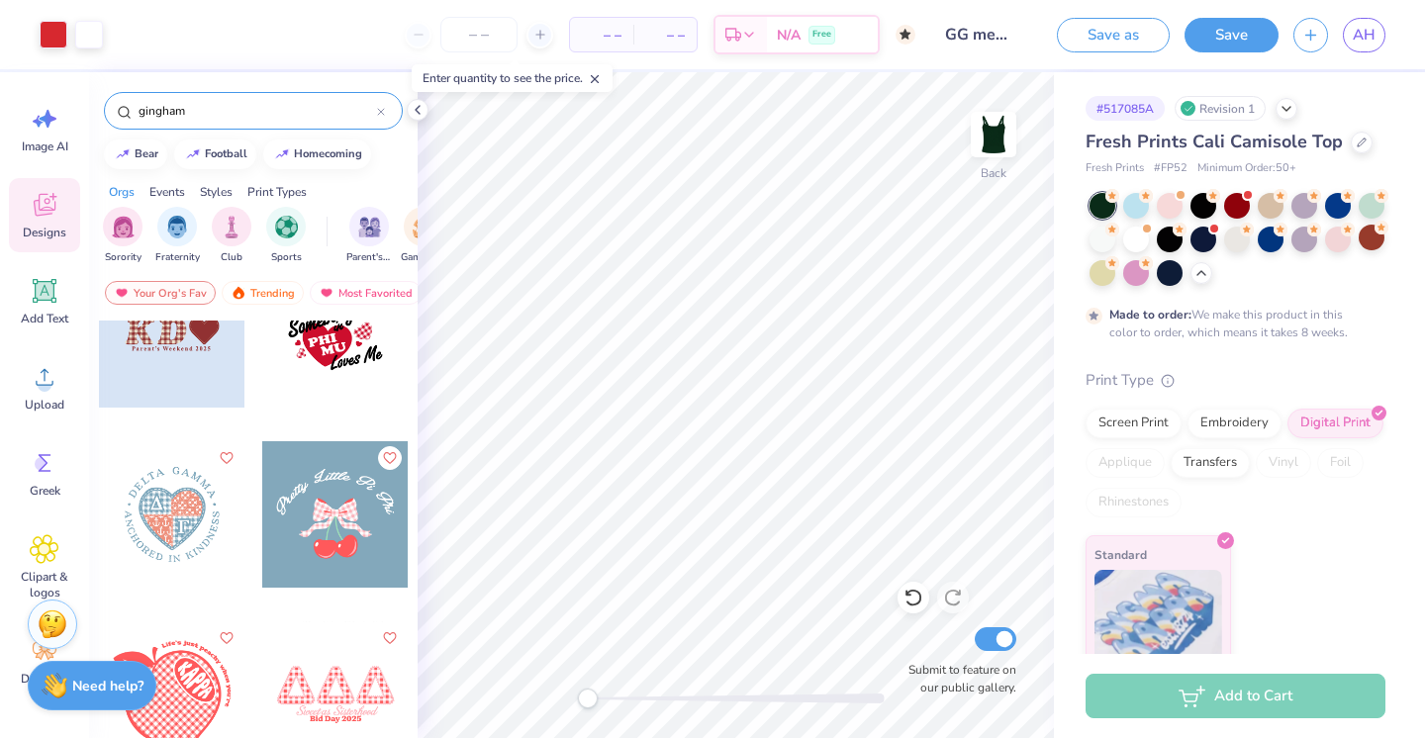
click at [187, 518] on div at bounding box center [172, 514] width 147 height 147
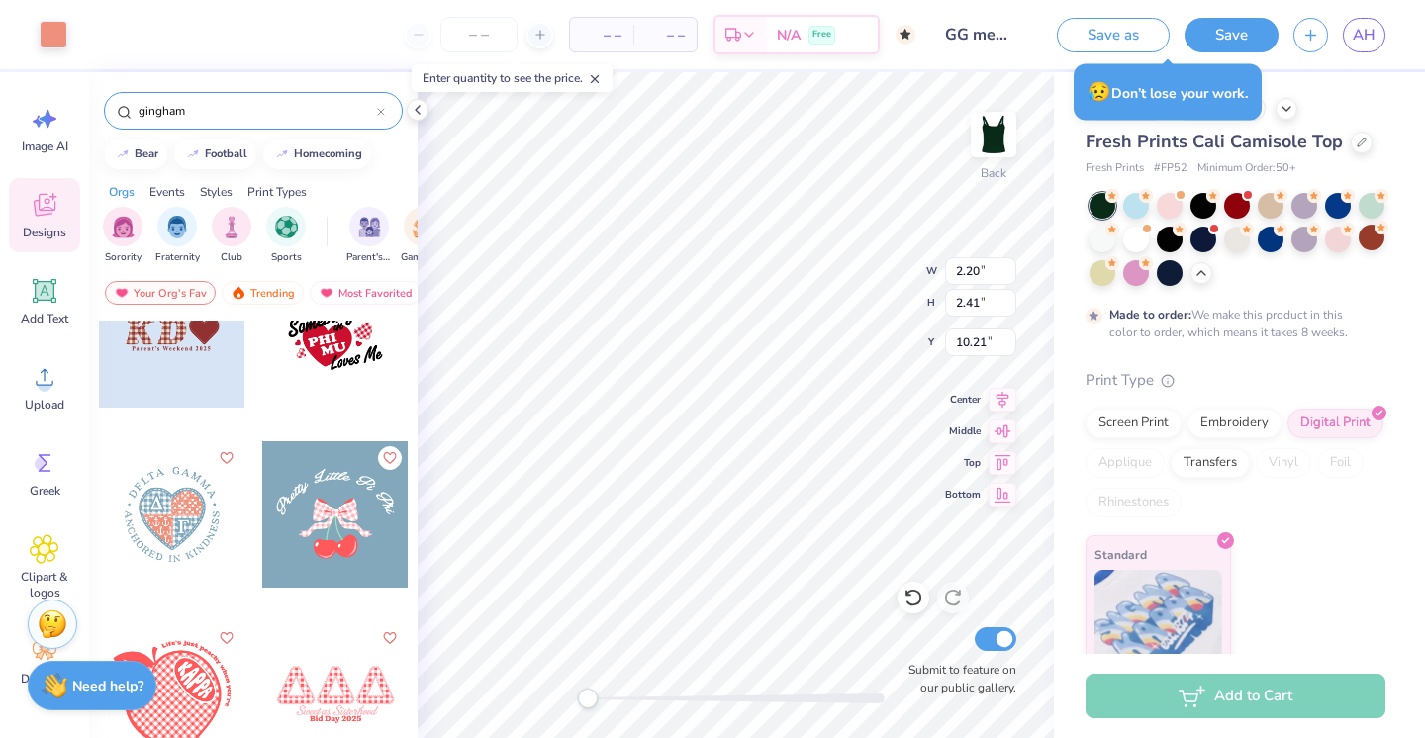
type input "2.20"
type input "2.41"
type input "10.21"
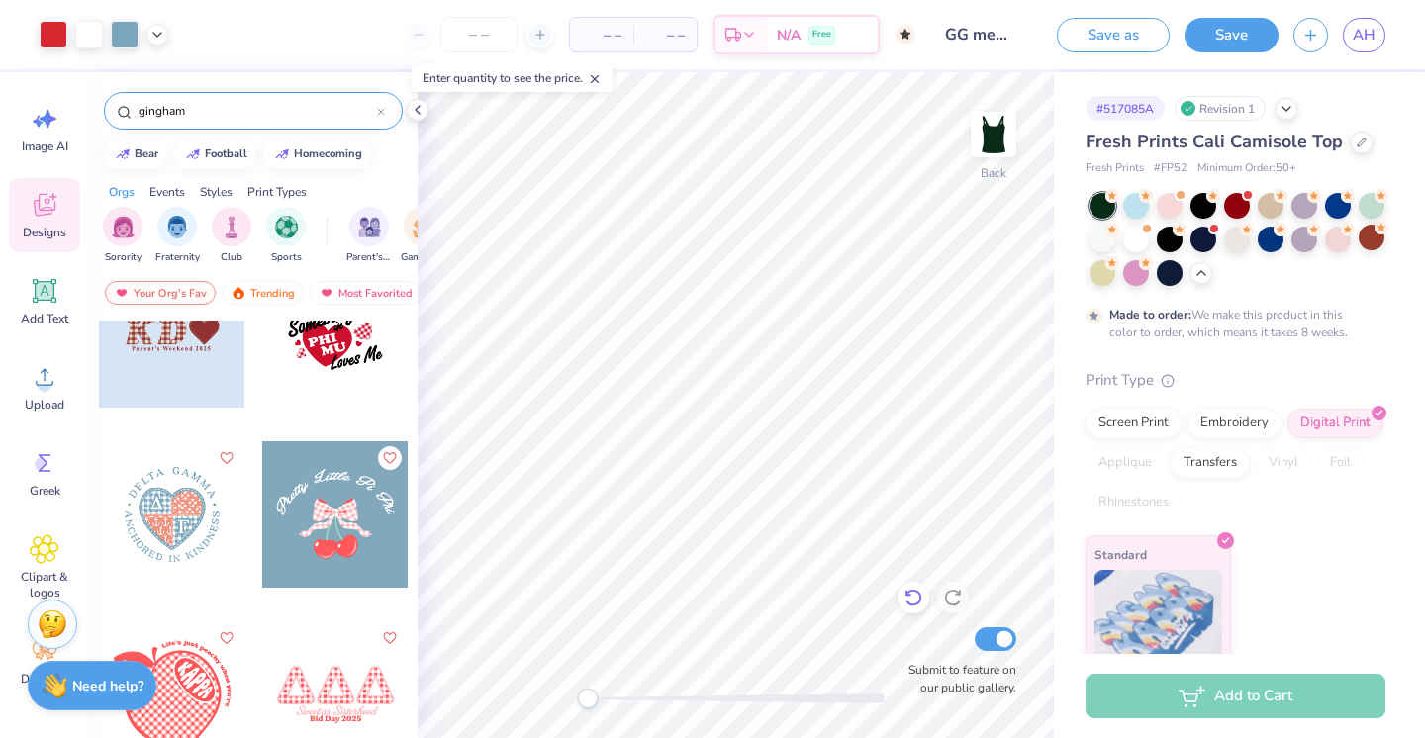
click at [917, 599] on icon at bounding box center [914, 598] width 20 height 20
type input "0.90"
type input "0.99"
type input "8.88"
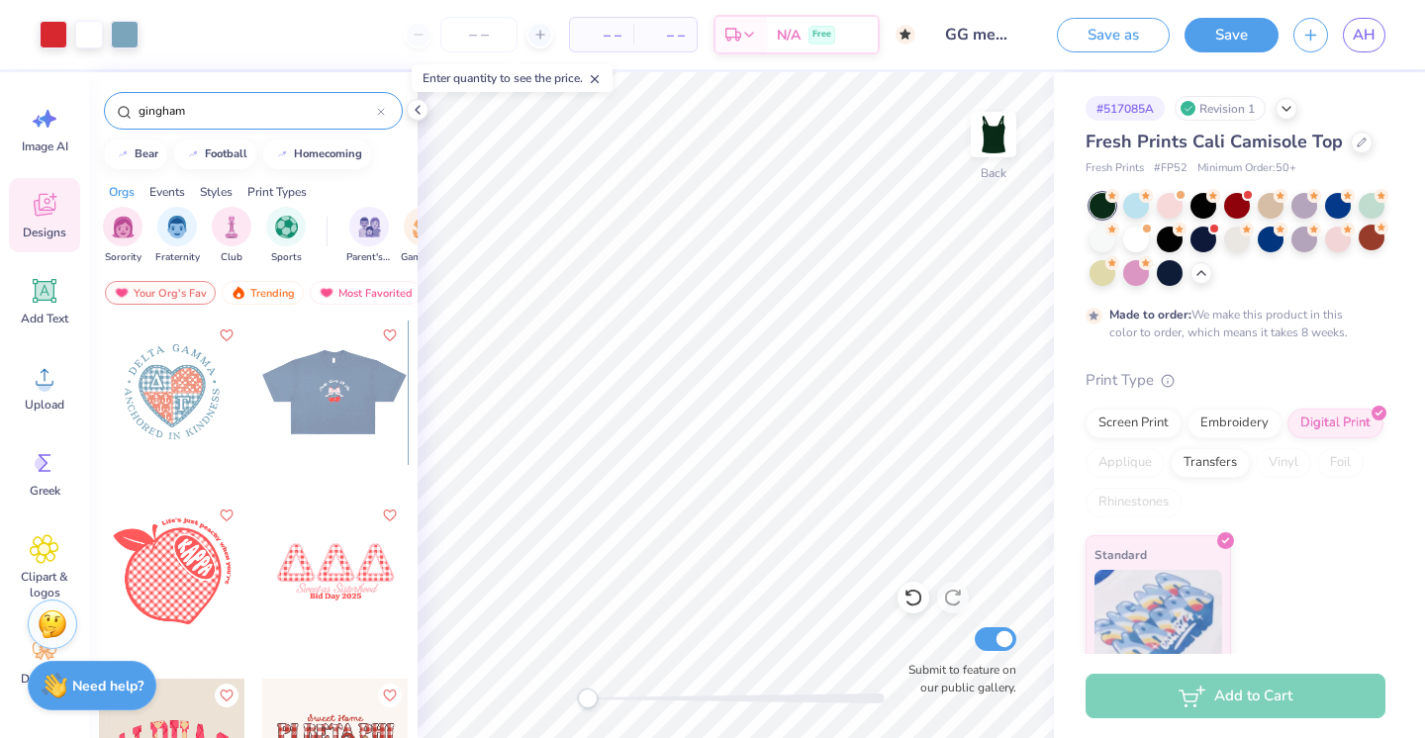
scroll to position [540, 0]
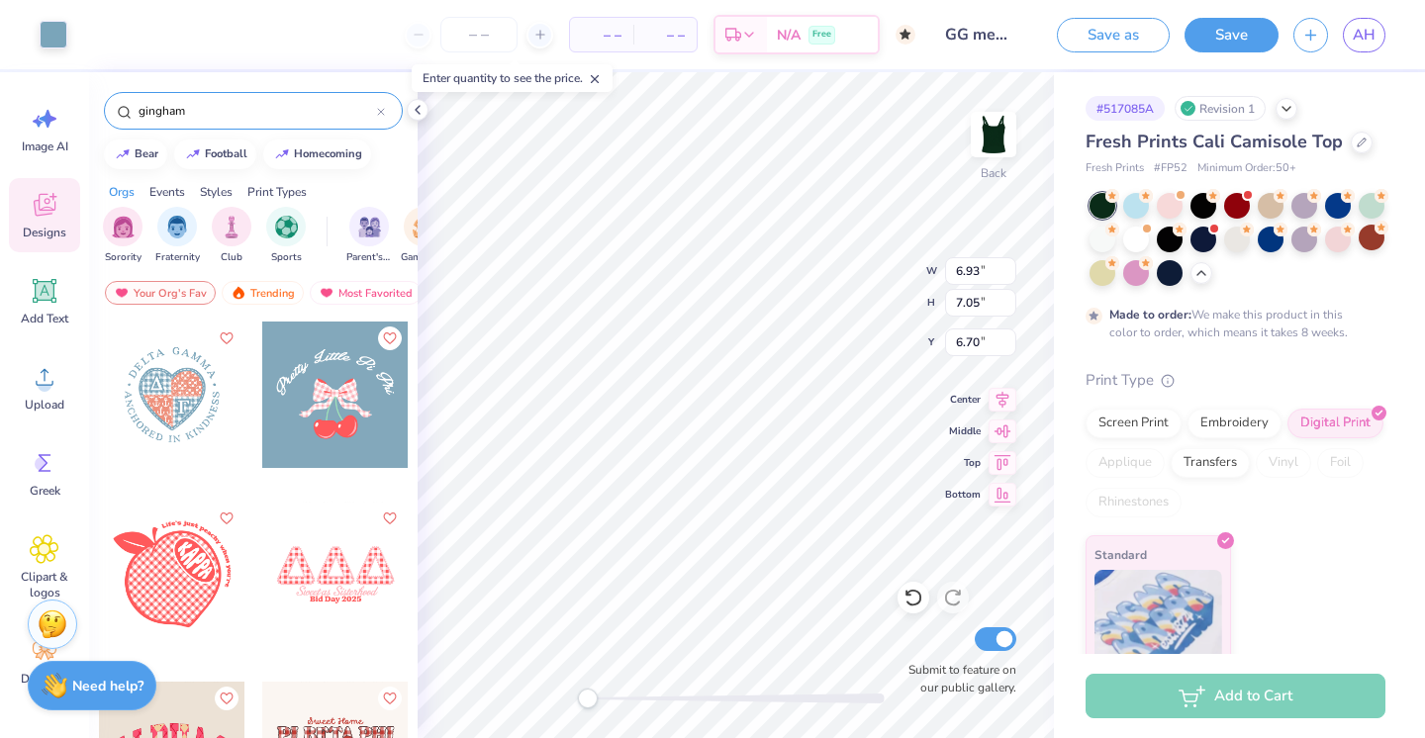
type input "2.18"
type input "1.76"
type input "8.46"
type input "1.99"
type input "2.27"
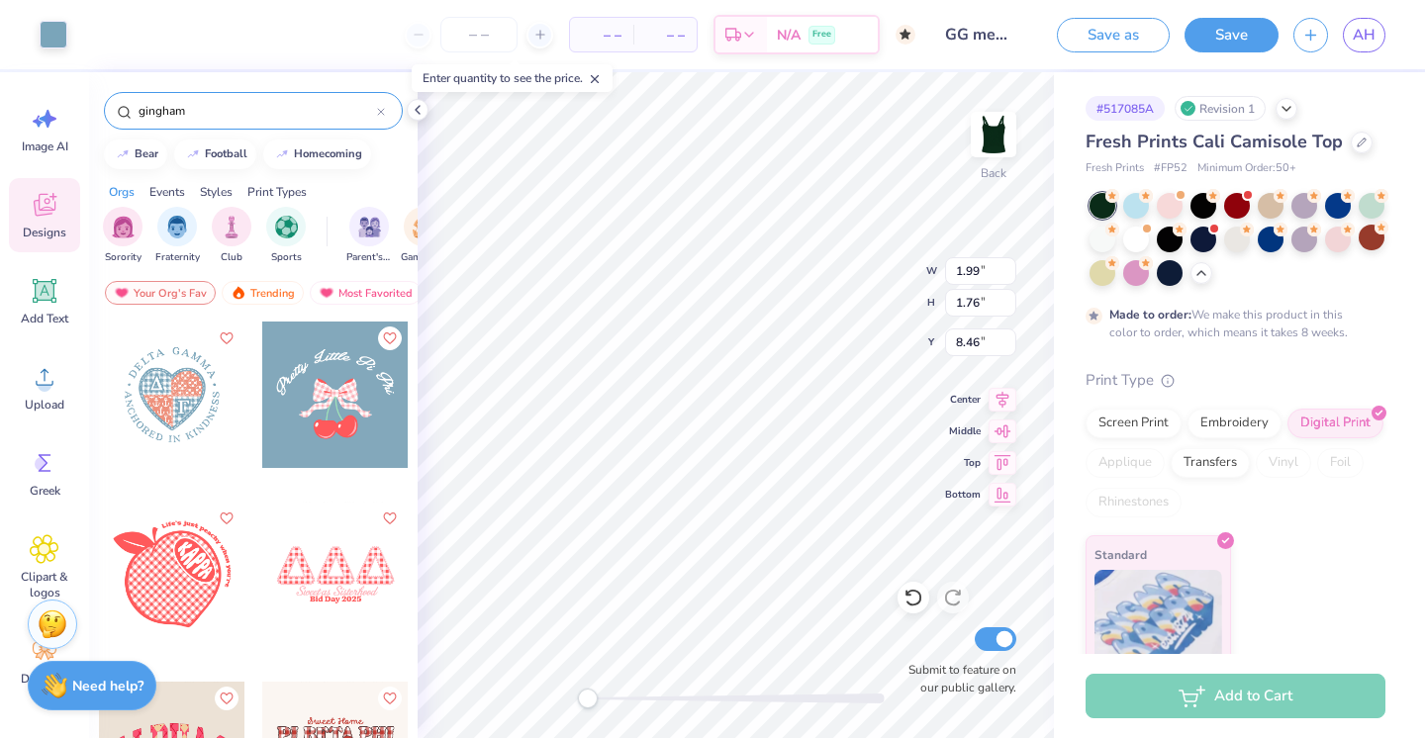
type input "10.33"
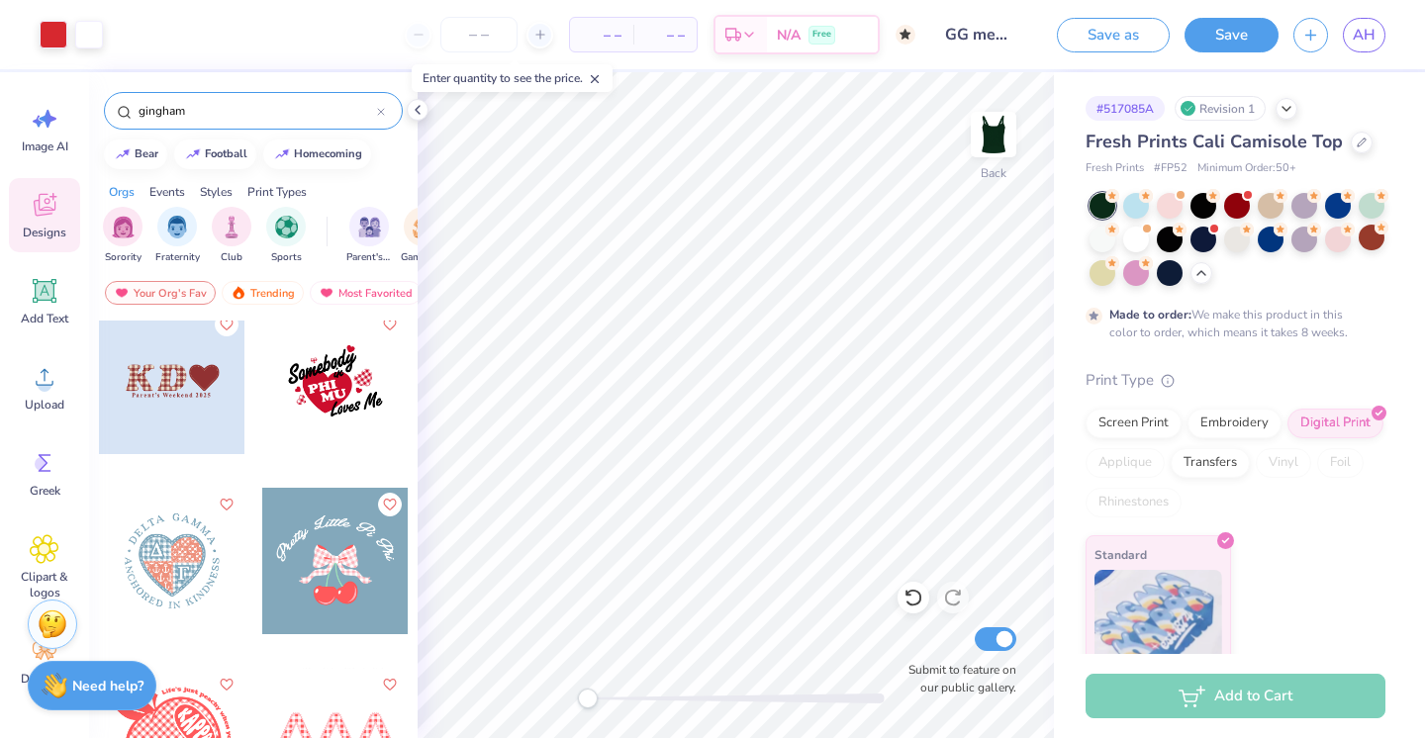
scroll to position [362, 0]
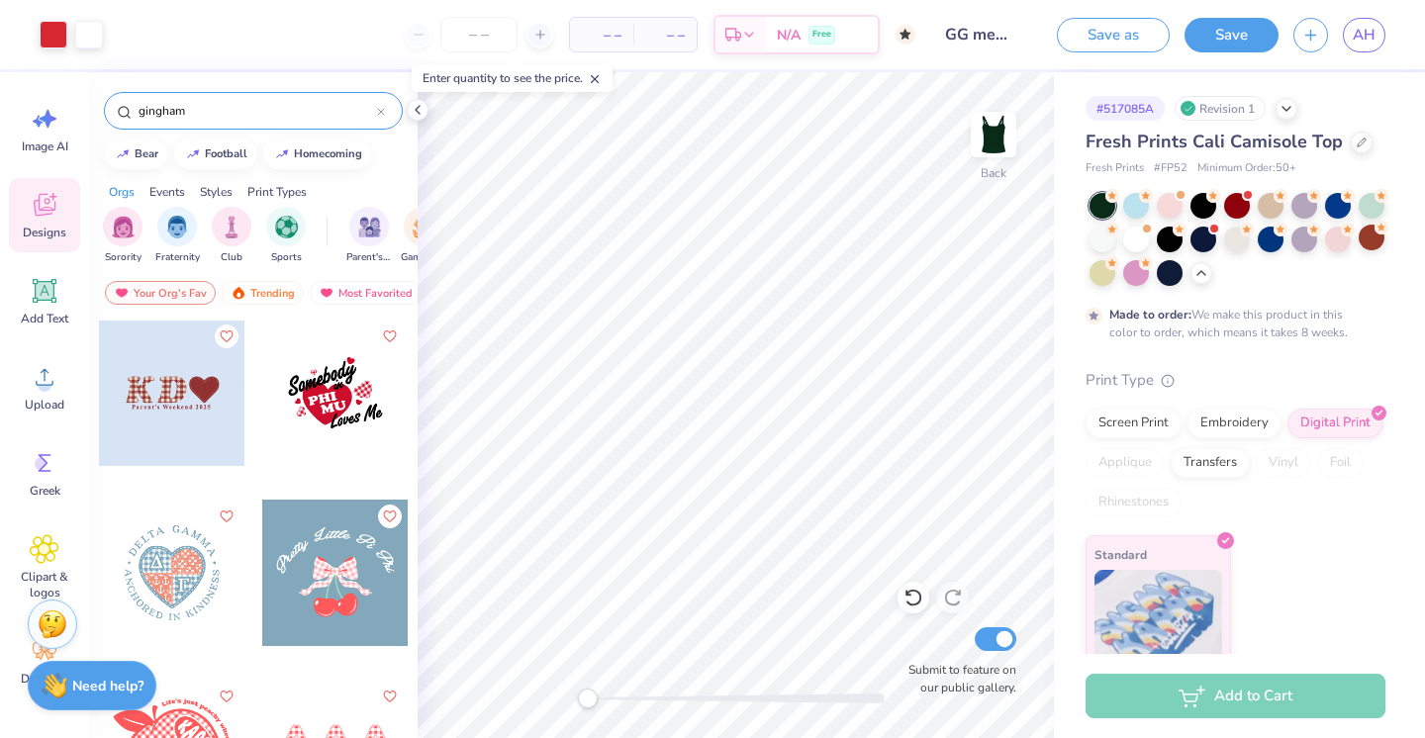
click at [340, 383] on div at bounding box center [335, 393] width 147 height 147
type input "1.35"
type input "0.46"
type input "0.40"
type input "8.41"
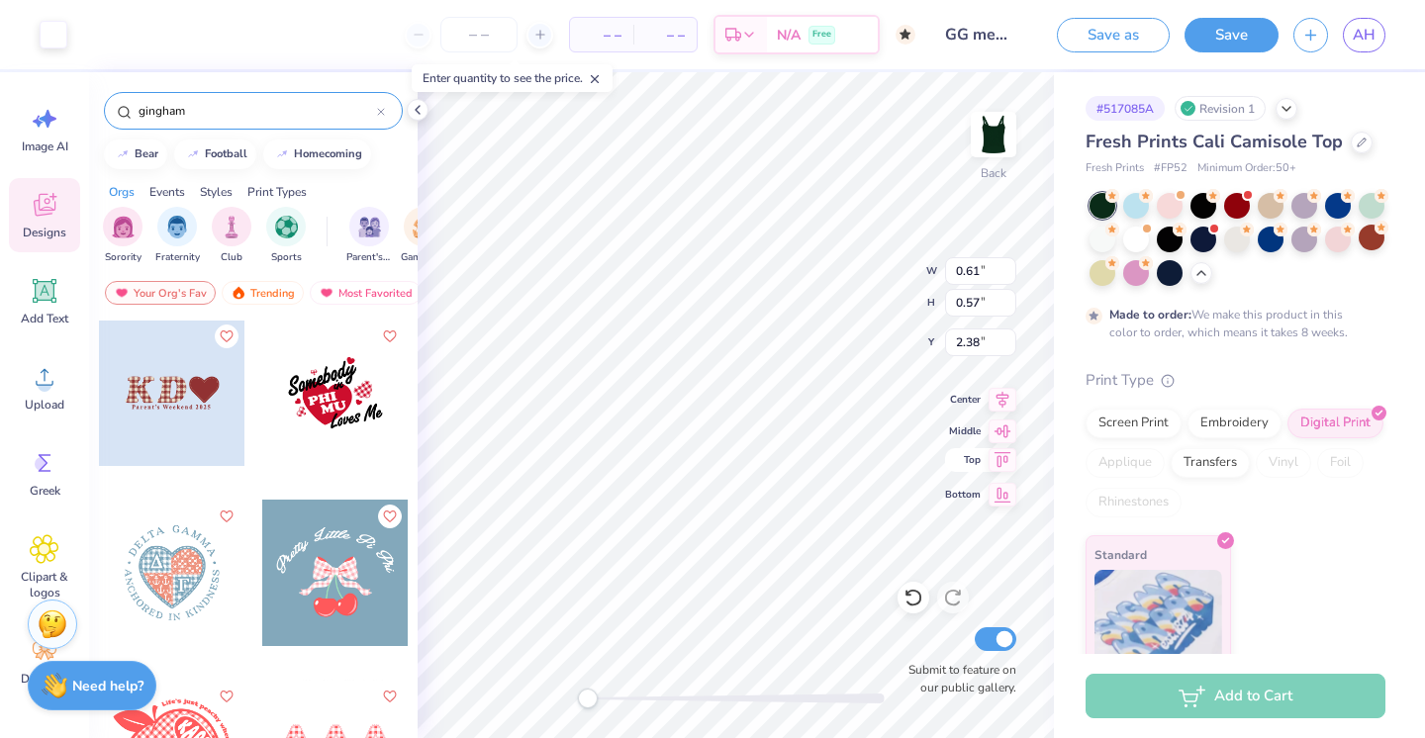
click at [999, 462] on icon at bounding box center [1003, 460] width 28 height 24
click at [313, 444] on div at bounding box center [334, 393] width 147 height 147
type input "6.89"
type input "5.23"
type input "4.38"
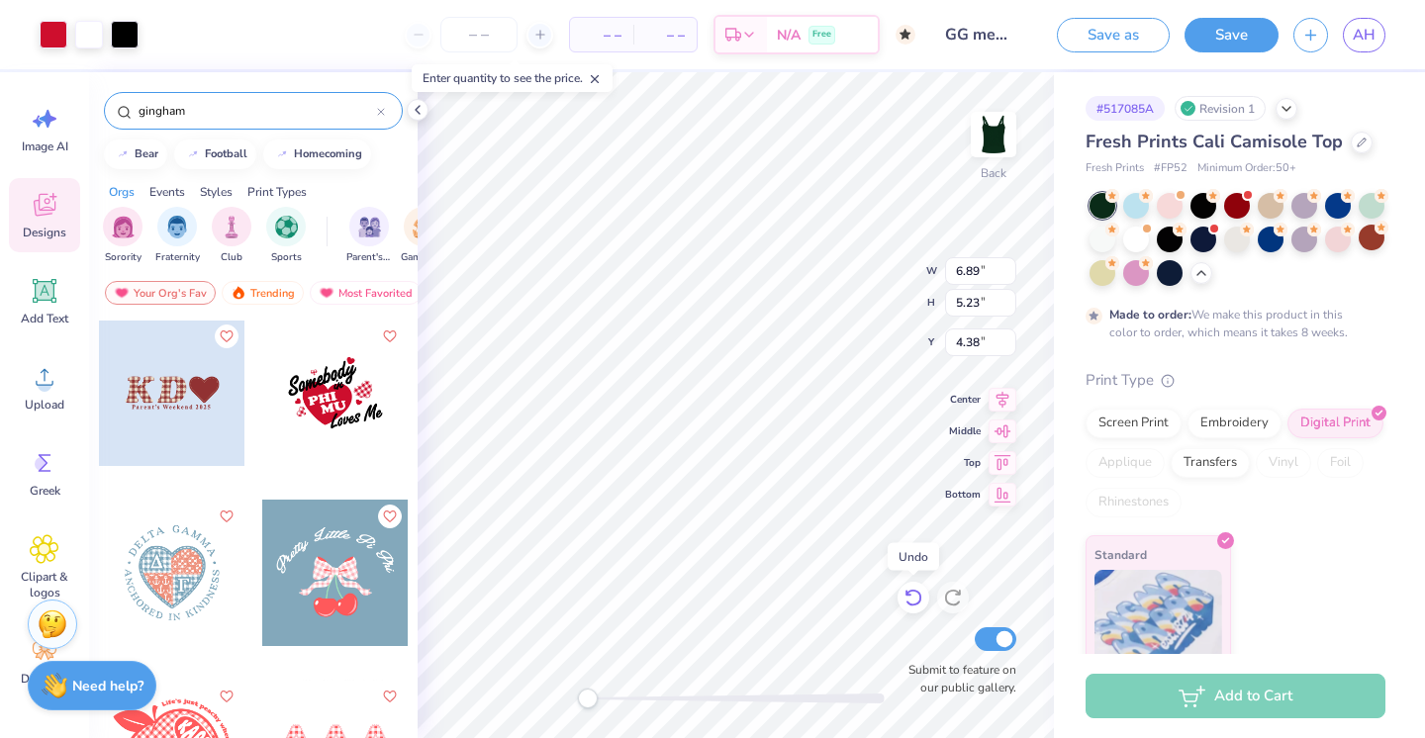
click at [920, 602] on icon at bounding box center [913, 599] width 17 height 18
type input "3.36"
type input "2.30"
click at [911, 593] on icon at bounding box center [914, 598] width 20 height 20
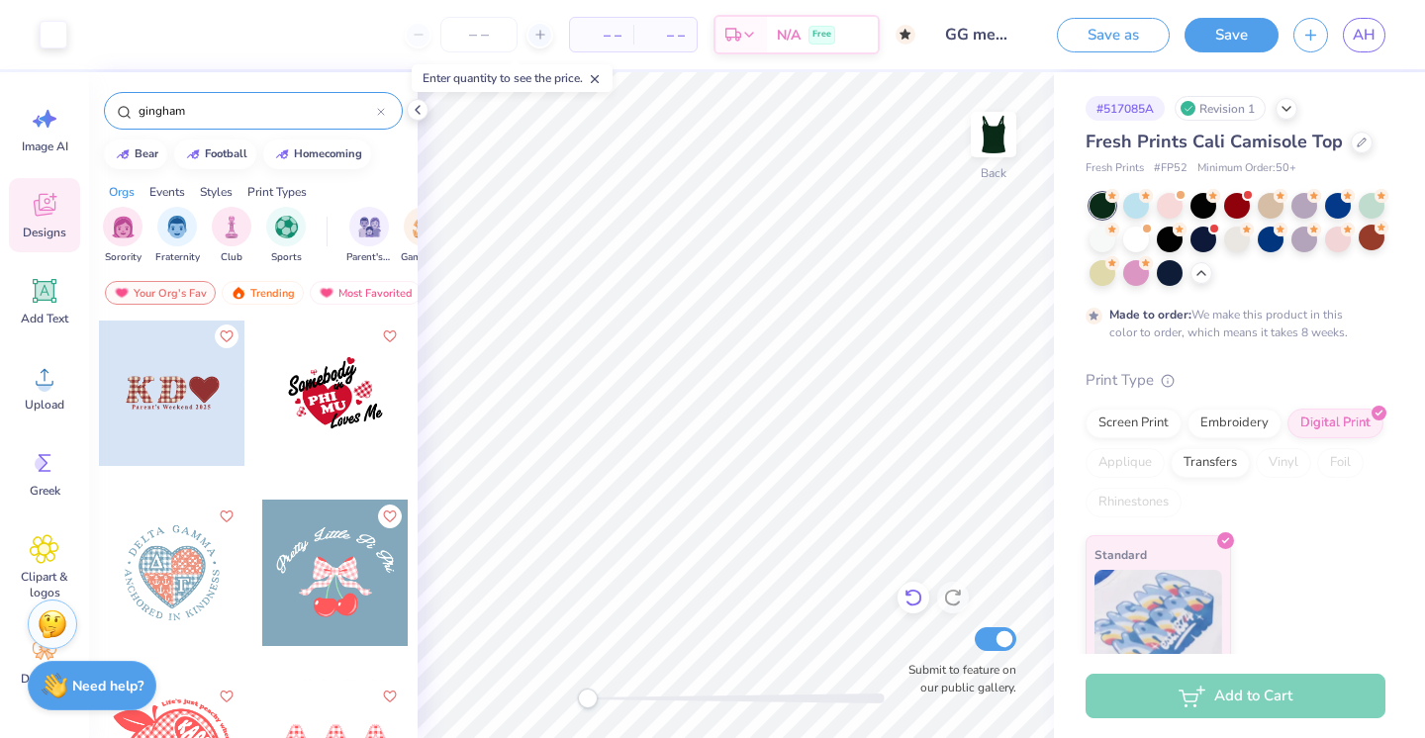
click at [911, 593] on icon at bounding box center [914, 598] width 20 height 20
click at [912, 600] on icon at bounding box center [914, 598] width 20 height 20
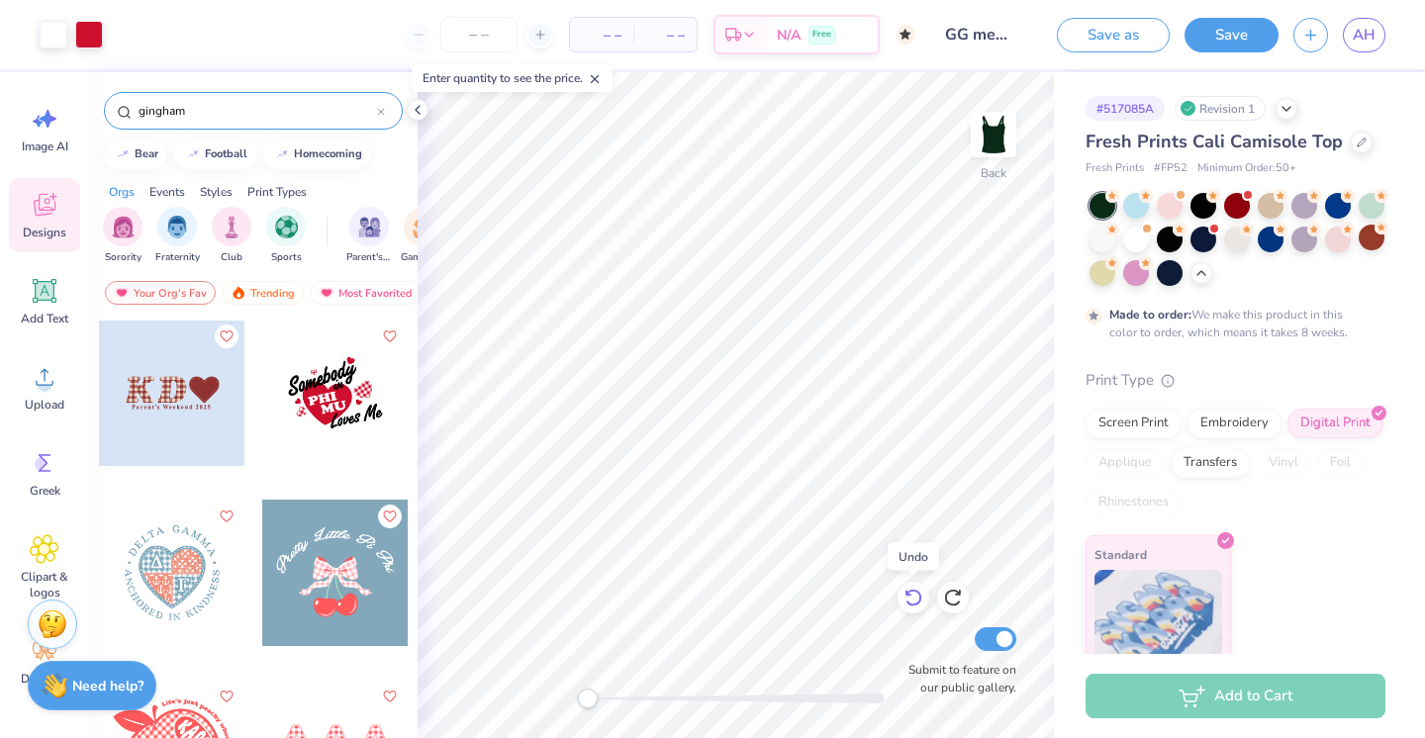
click at [912, 600] on icon at bounding box center [914, 598] width 20 height 20
click at [917, 591] on icon at bounding box center [913, 599] width 17 height 18
click at [902, 606] on div at bounding box center [914, 598] width 32 height 32
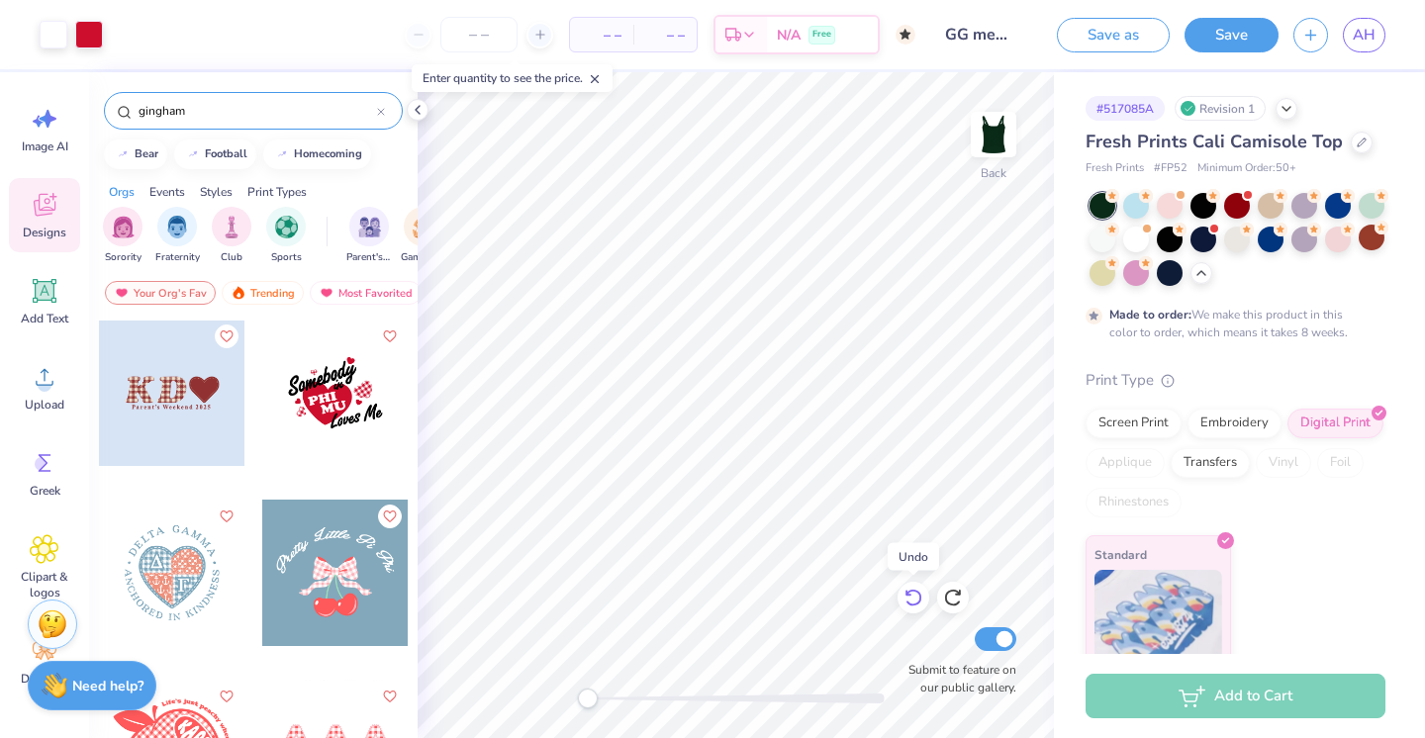
click at [902, 606] on div at bounding box center [914, 598] width 32 height 32
click at [912, 595] on icon at bounding box center [914, 598] width 20 height 20
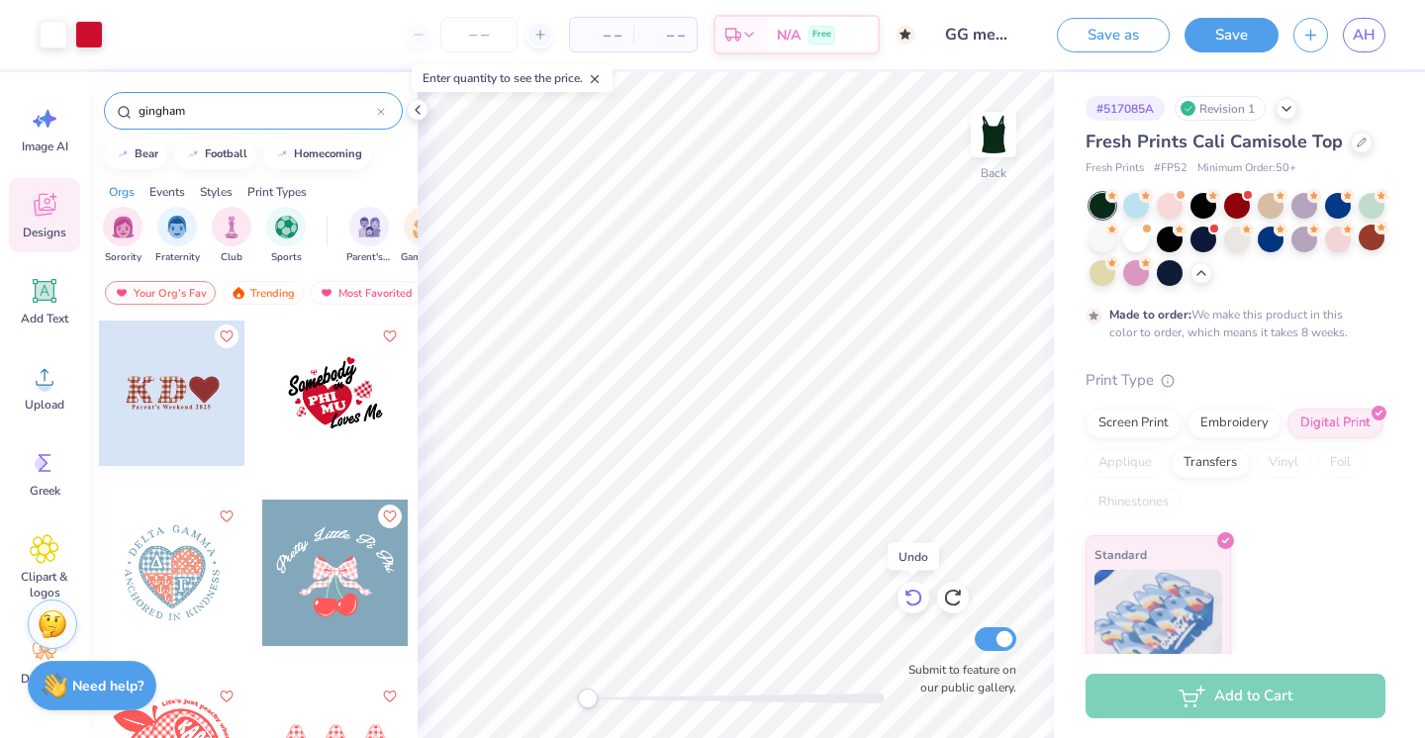
click at [912, 595] on icon at bounding box center [914, 598] width 20 height 20
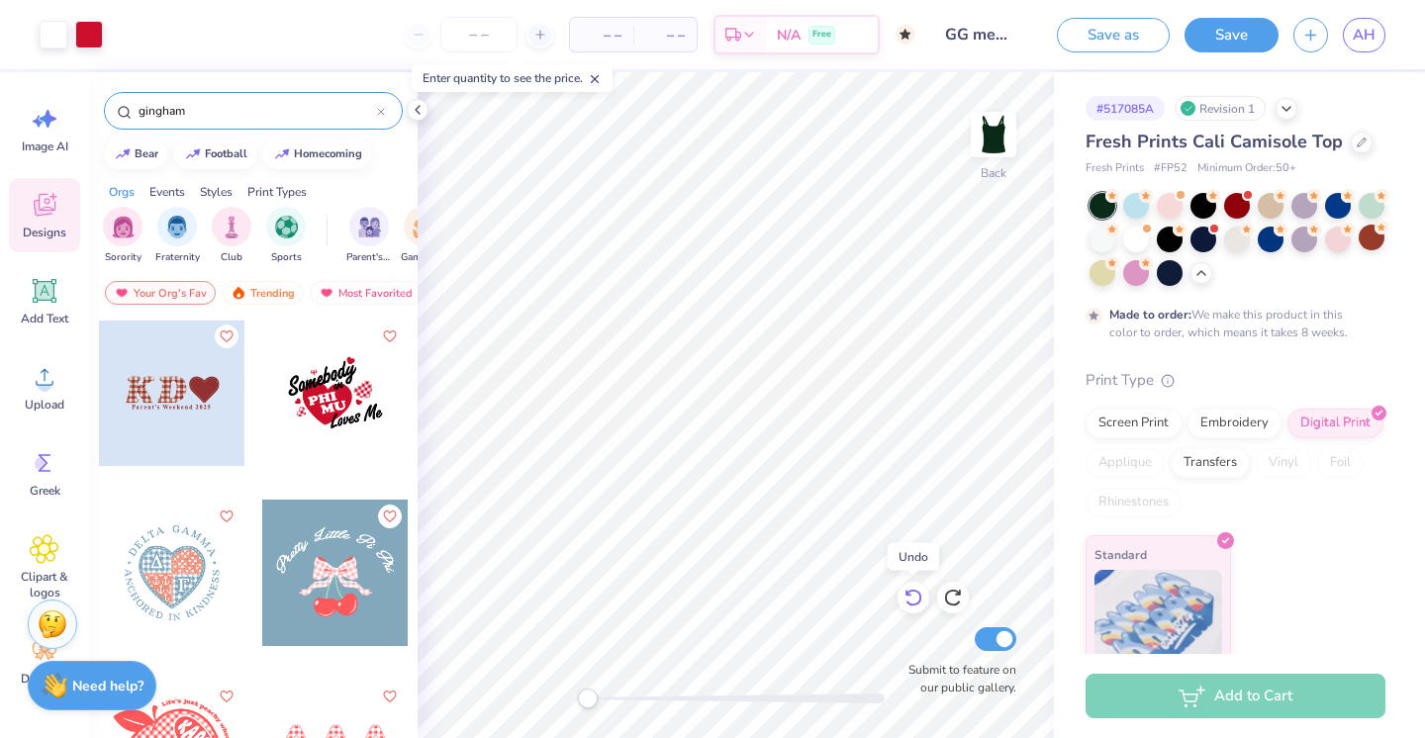
click at [915, 592] on icon at bounding box center [913, 599] width 17 height 18
click at [915, 591] on icon at bounding box center [913, 599] width 17 height 18
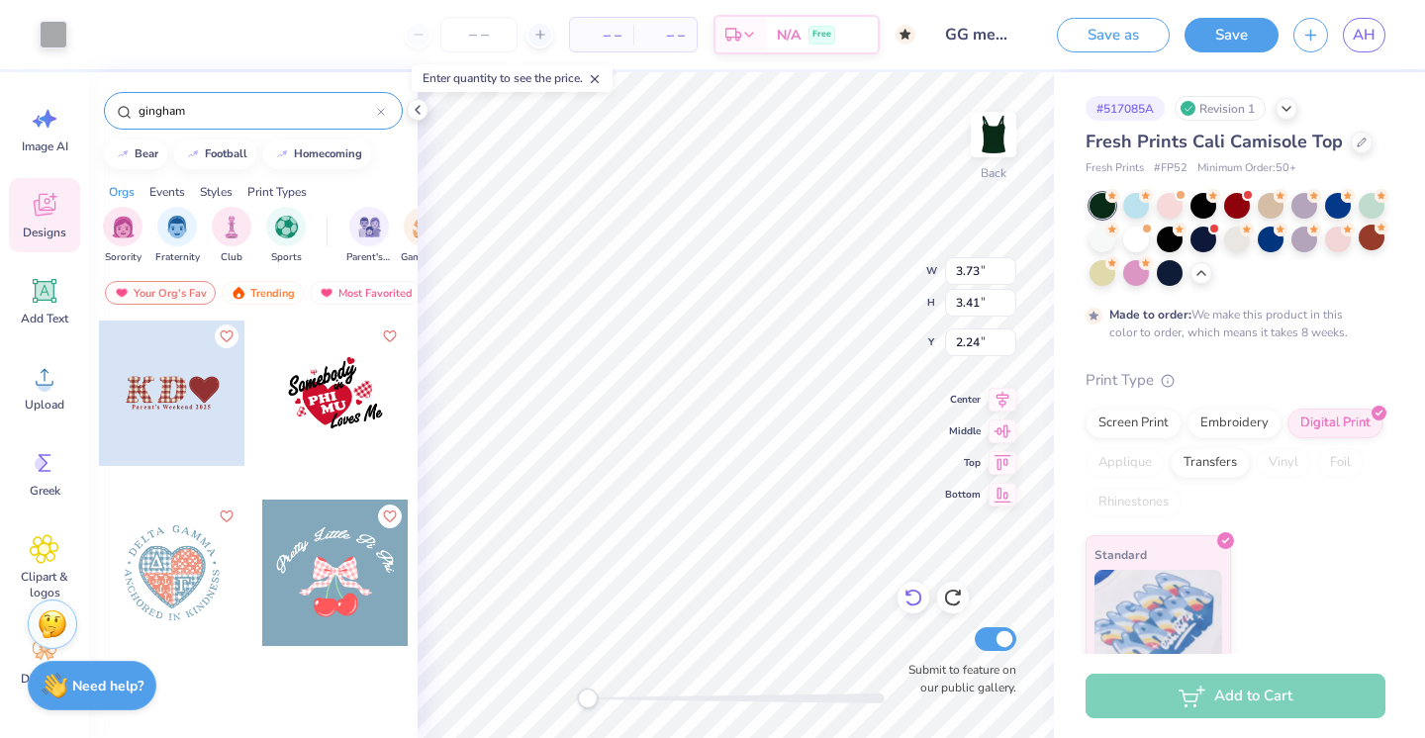
scroll to position [0, 0]
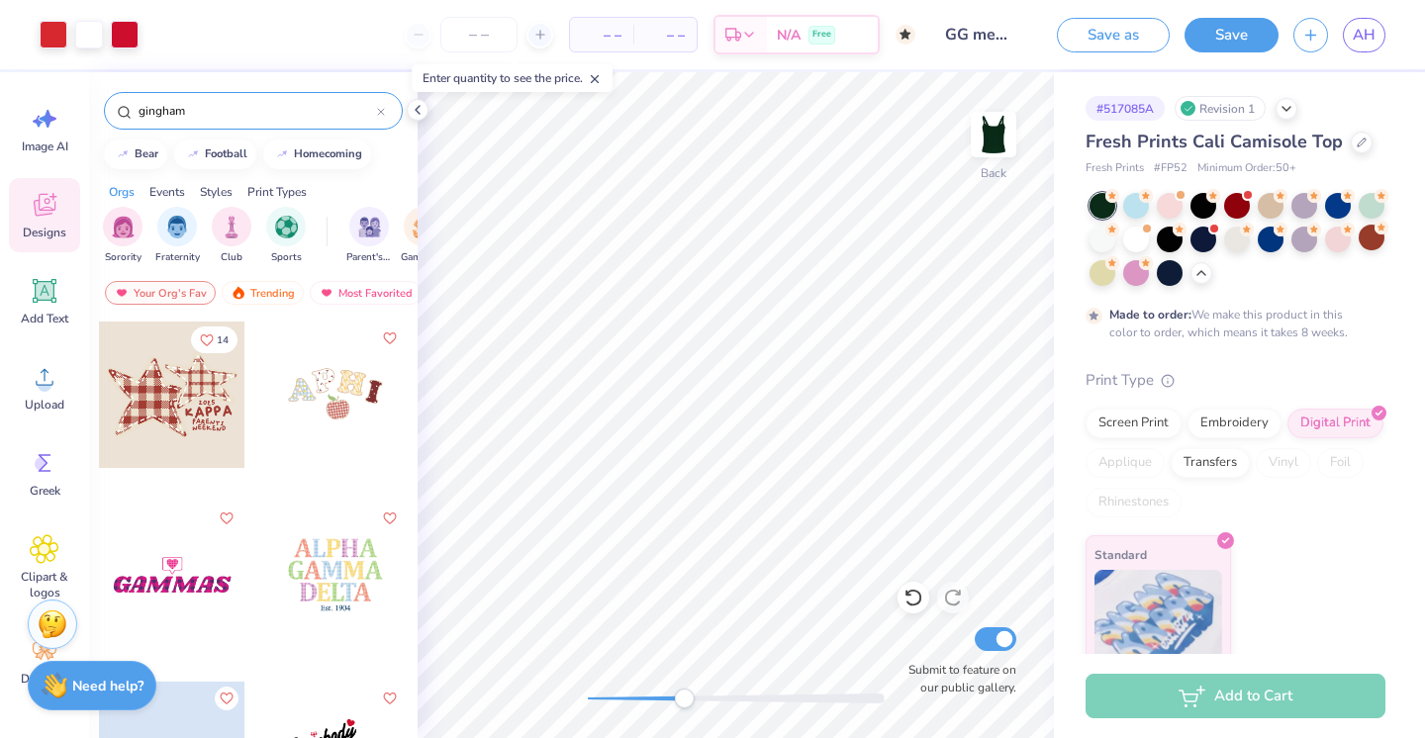
click at [684, 690] on div at bounding box center [736, 699] width 297 height 20
type input "3.56"
type input "3.50"
type input "2.29"
type input "3.56"
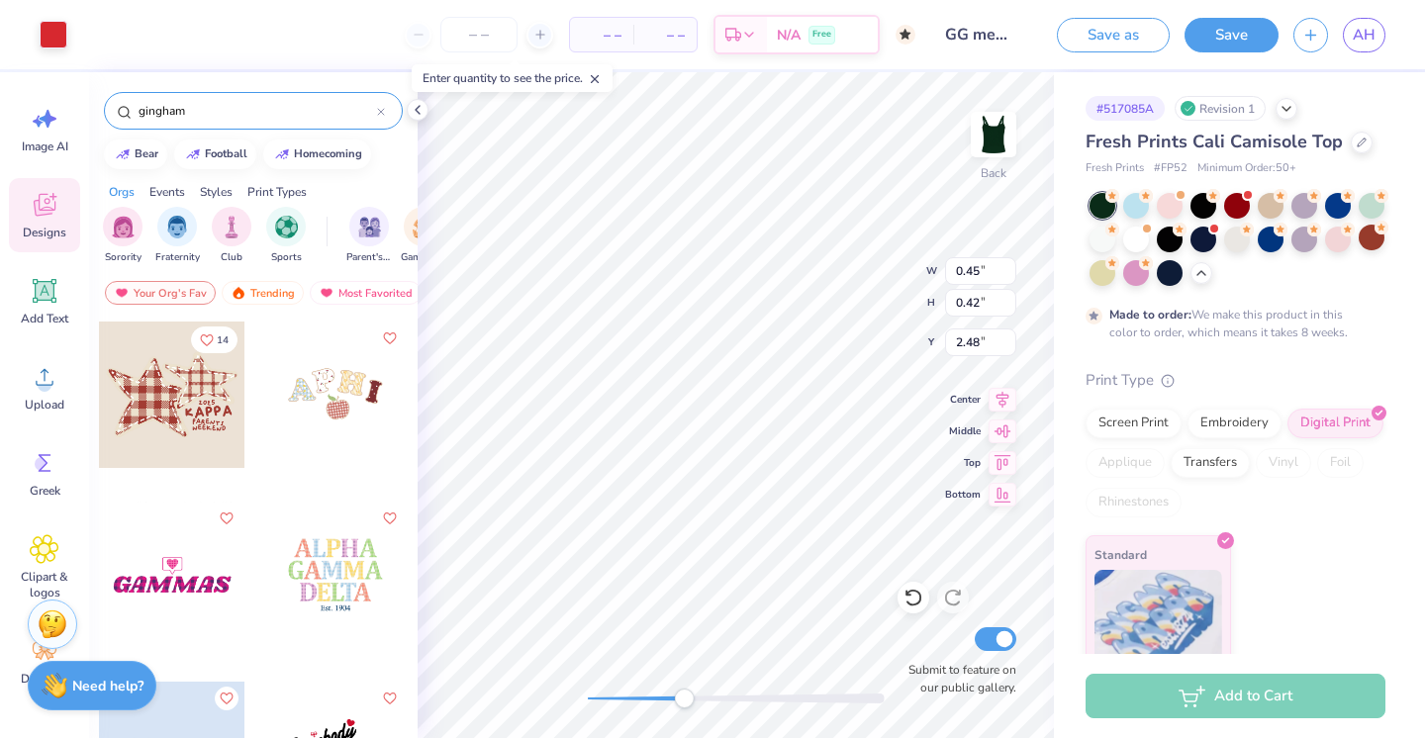
type input "3.50"
type input "2.29"
type input "0.45"
type input "0.42"
type input "3.62"
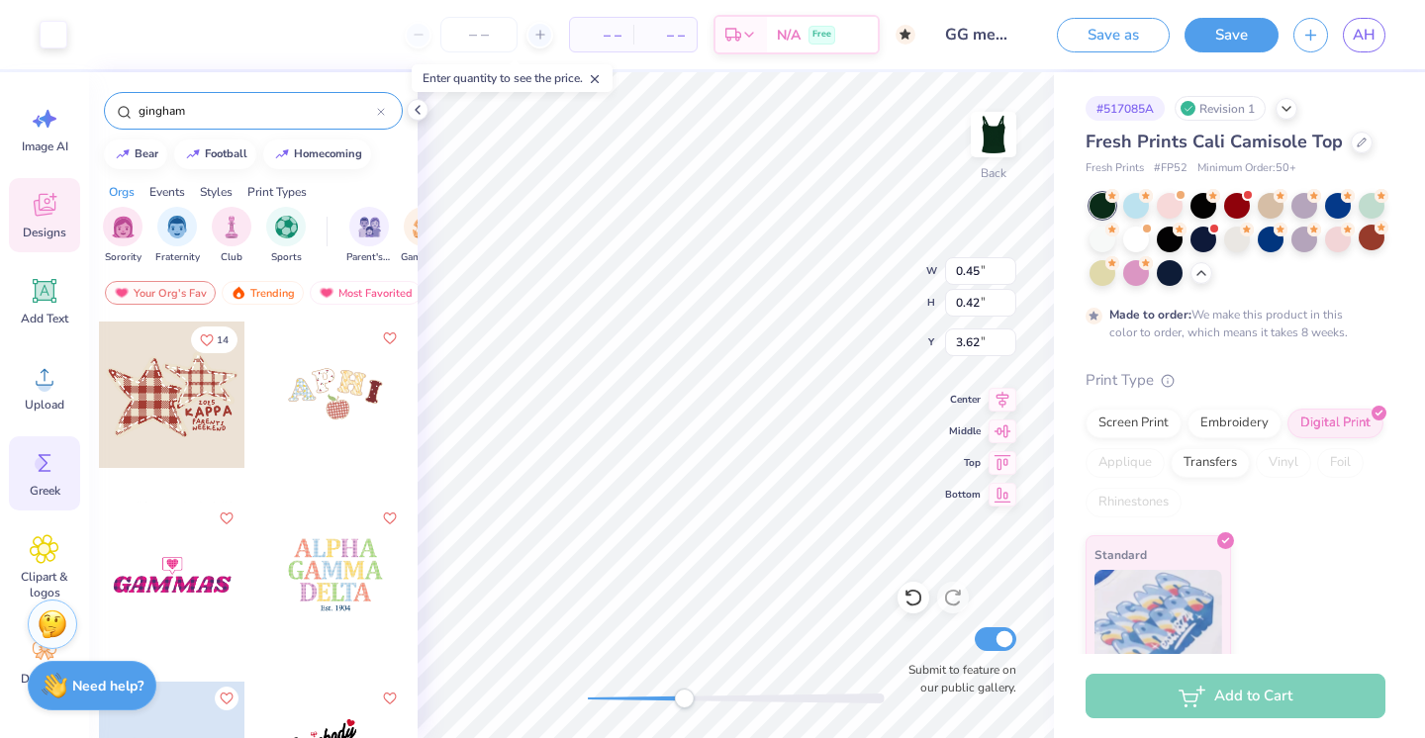
scroll to position [20, 0]
click at [36, 653] on icon at bounding box center [45, 651] width 24 height 18
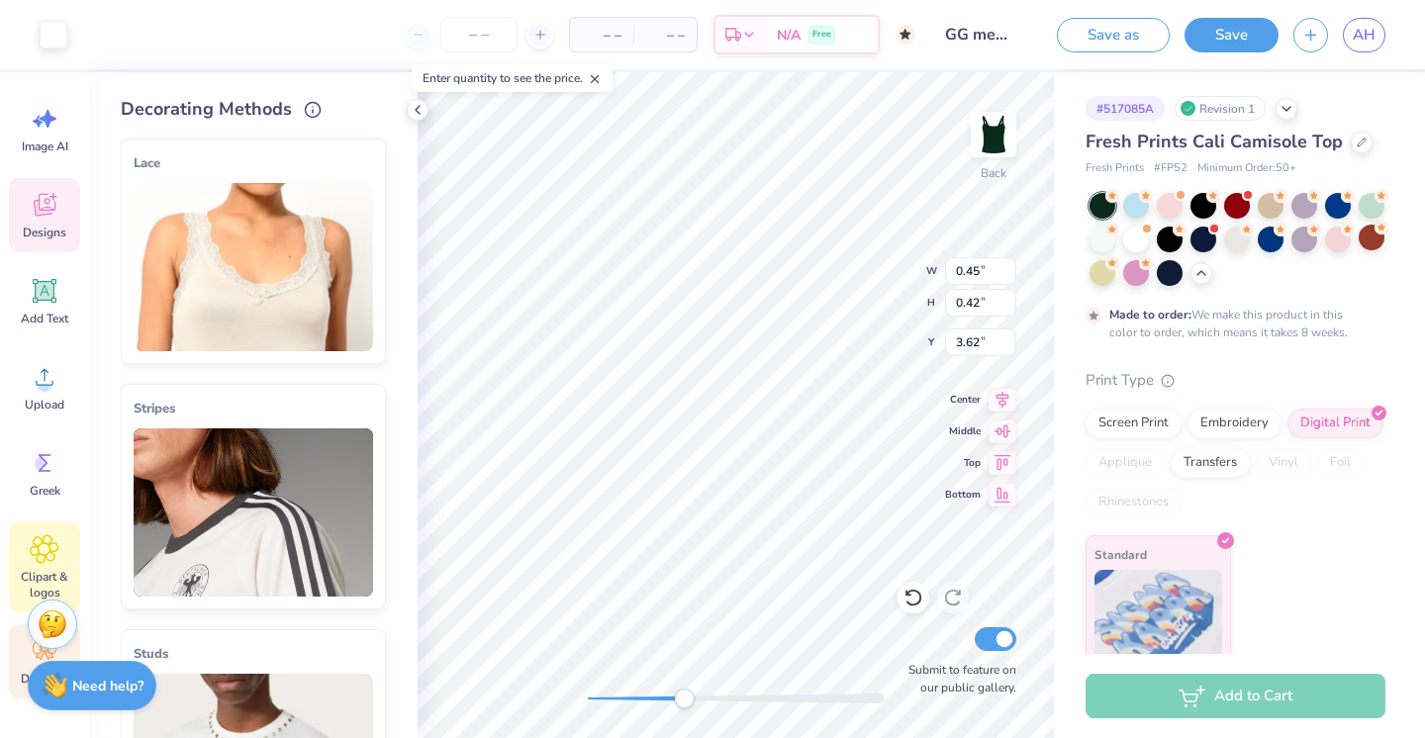
click at [50, 545] on icon at bounding box center [45, 550] width 28 height 28
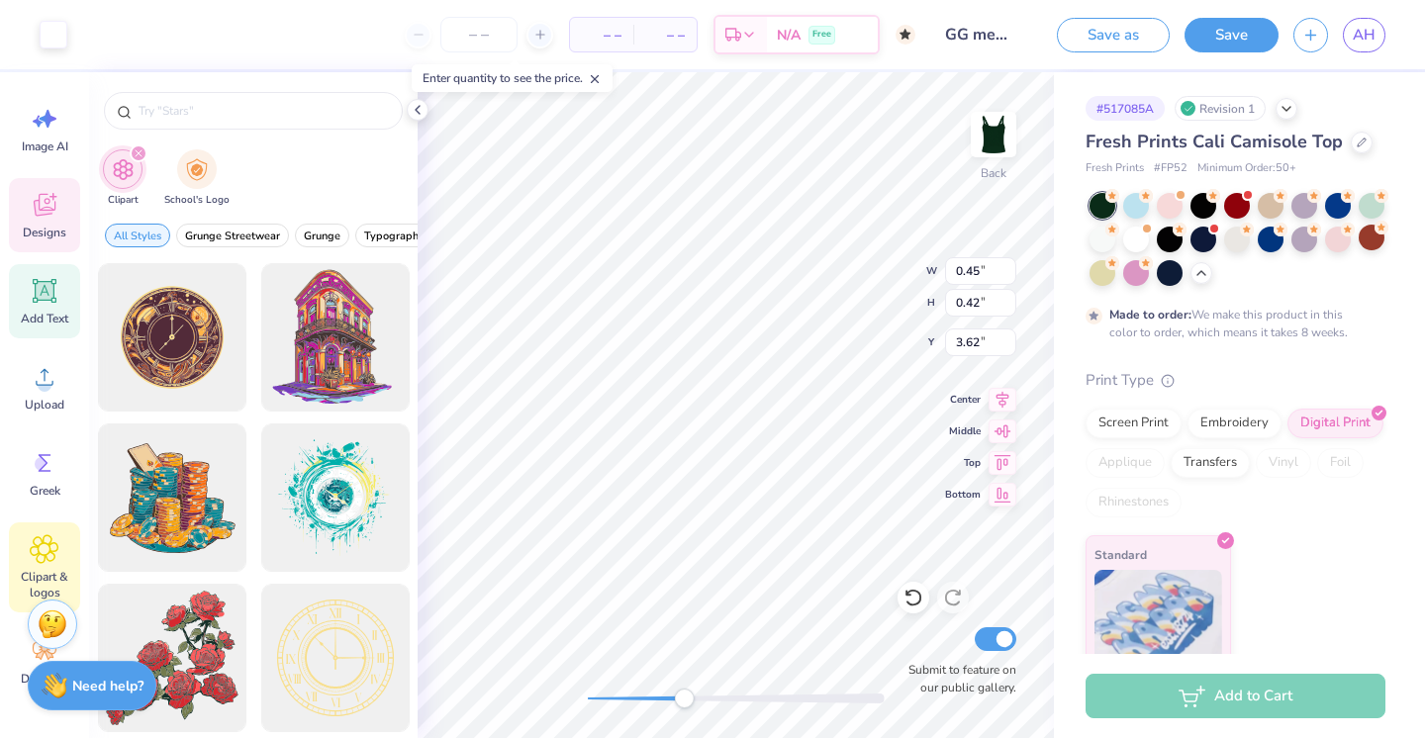
click at [48, 297] on icon at bounding box center [45, 291] width 19 height 19
type input "3.96"
type input "1.15"
type input "6.43"
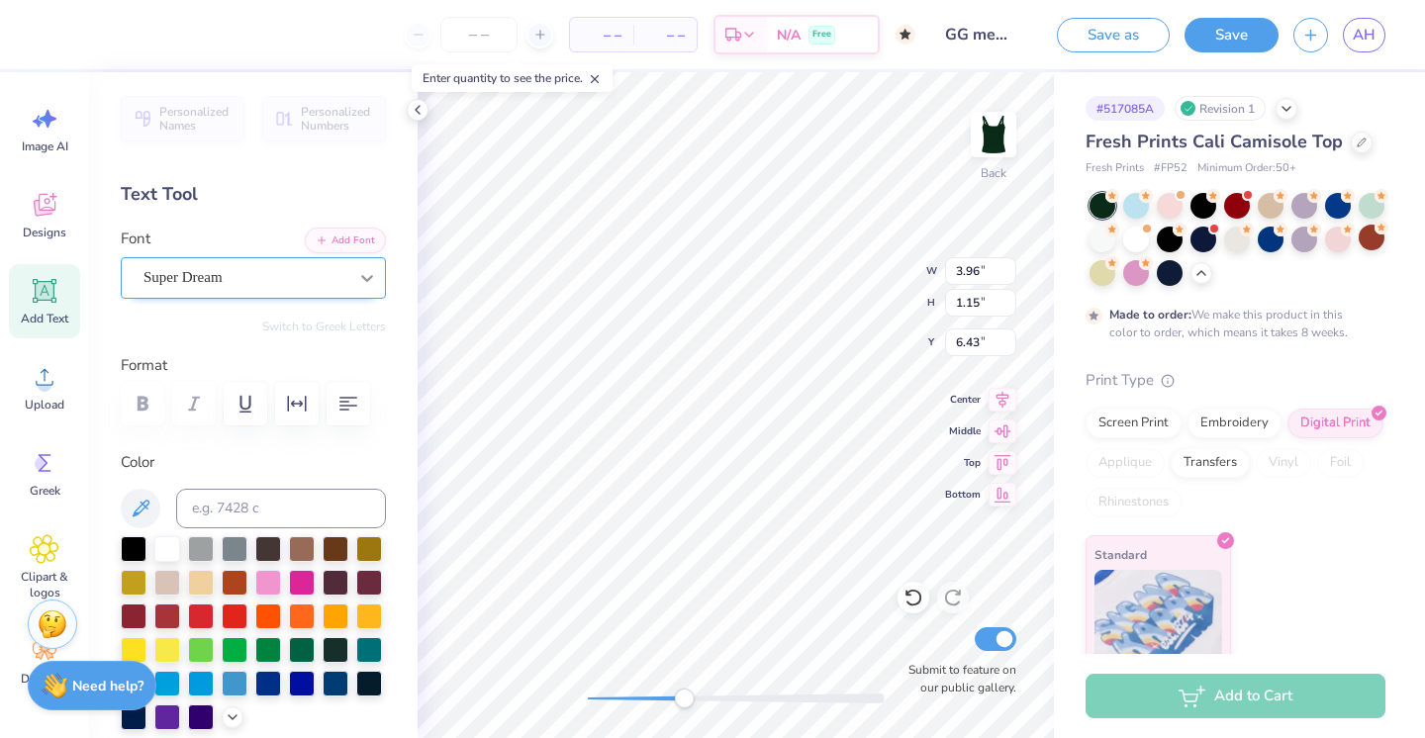
click at [366, 265] on div at bounding box center [367, 278] width 36 height 36
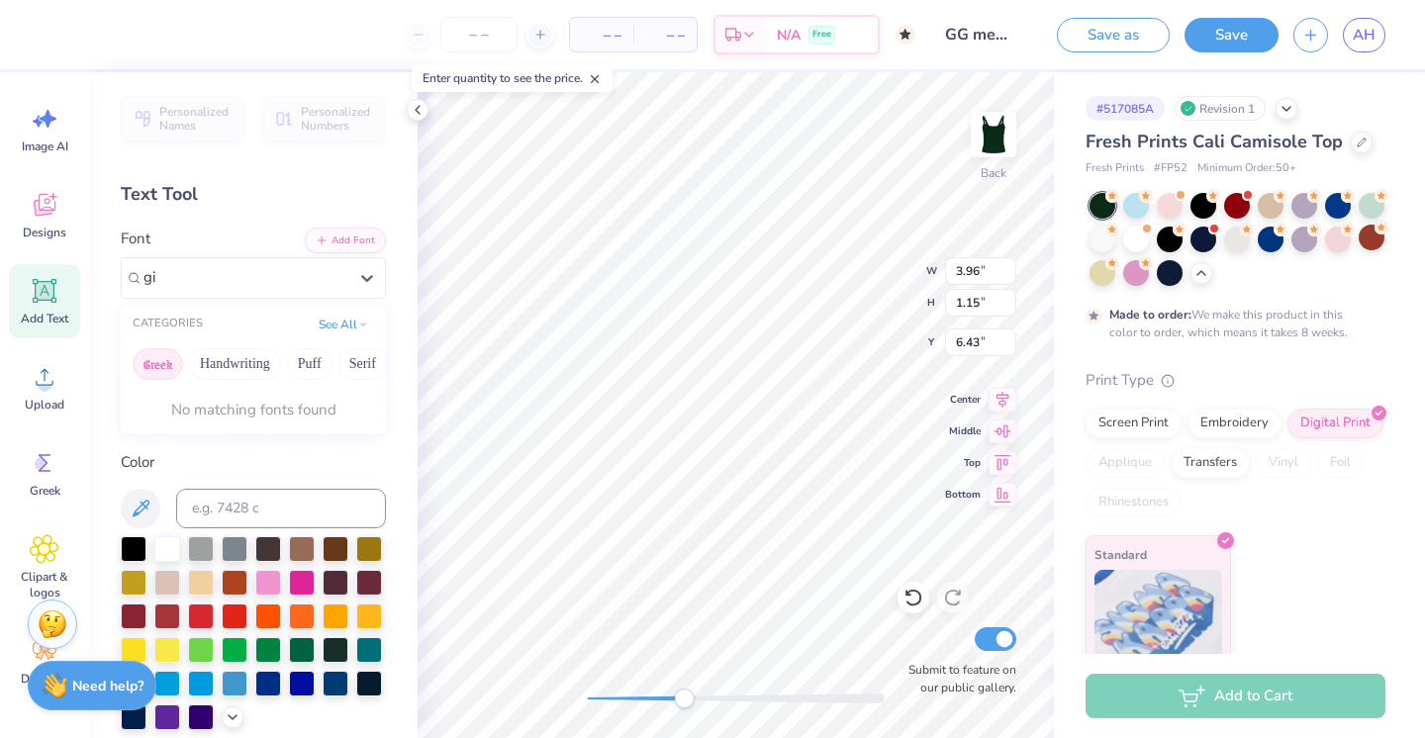
type input "g"
type input "picnic"
click at [224, 362] on button "Fantasy" at bounding box center [215, 364] width 65 height 32
click at [264, 362] on button "Techno" at bounding box center [285, 364] width 62 height 32
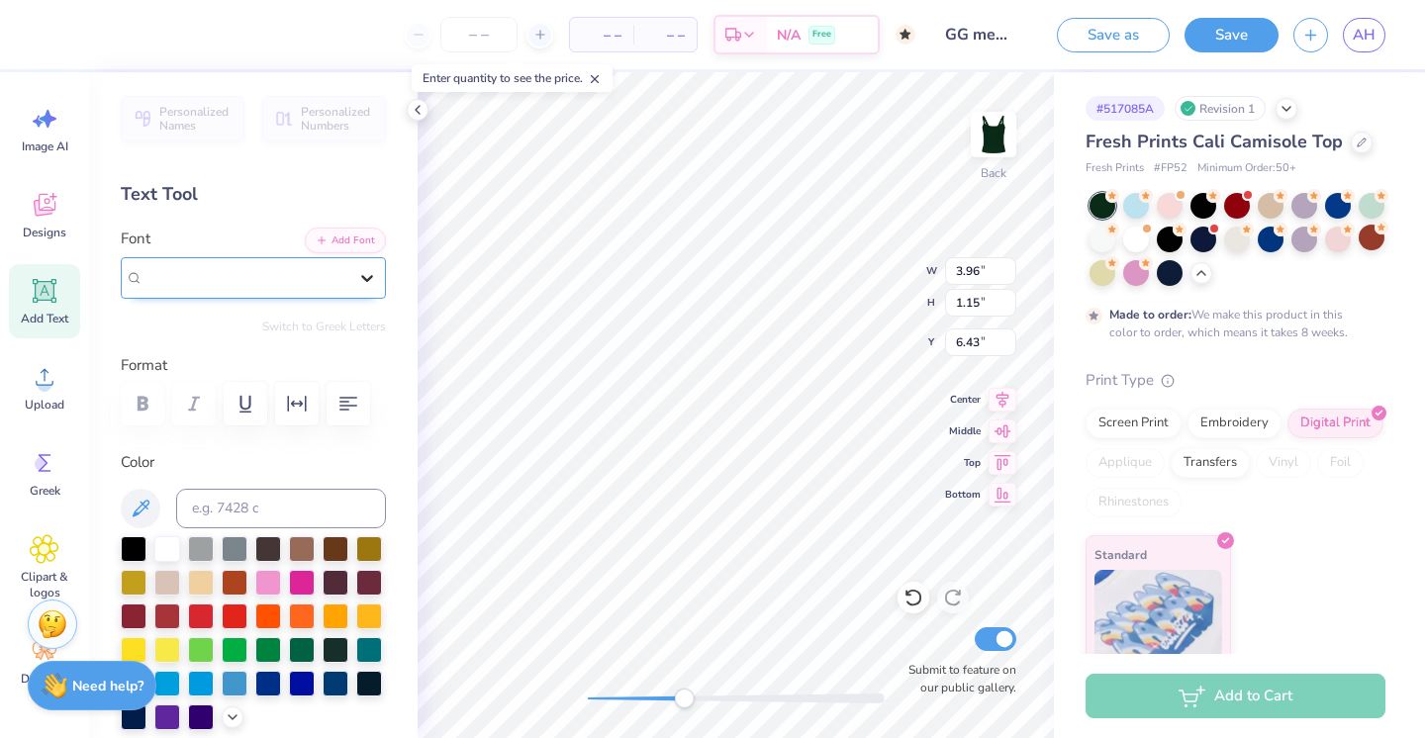
click at [366, 270] on icon at bounding box center [367, 278] width 20 height 20
click at [360, 277] on icon at bounding box center [367, 278] width 20 height 20
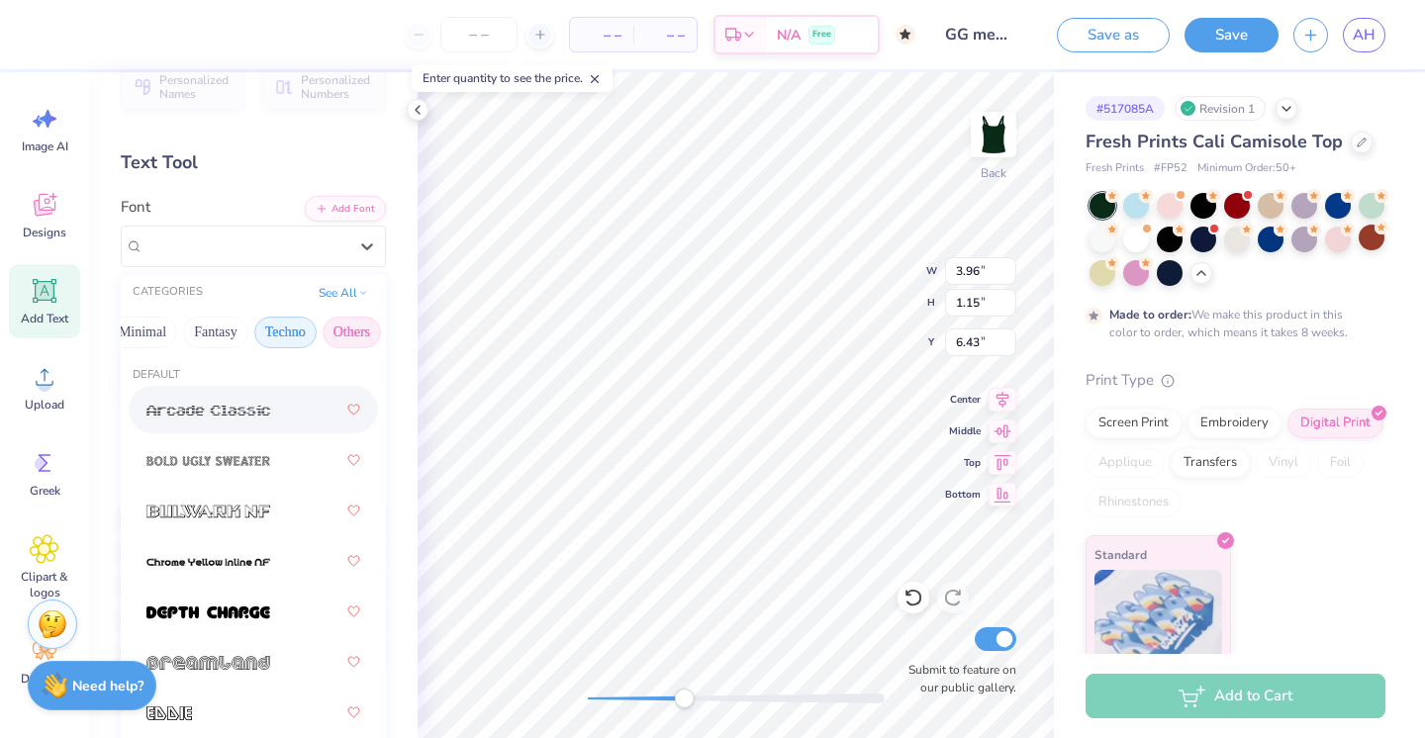
click at [352, 332] on button "Others" at bounding box center [352, 333] width 58 height 32
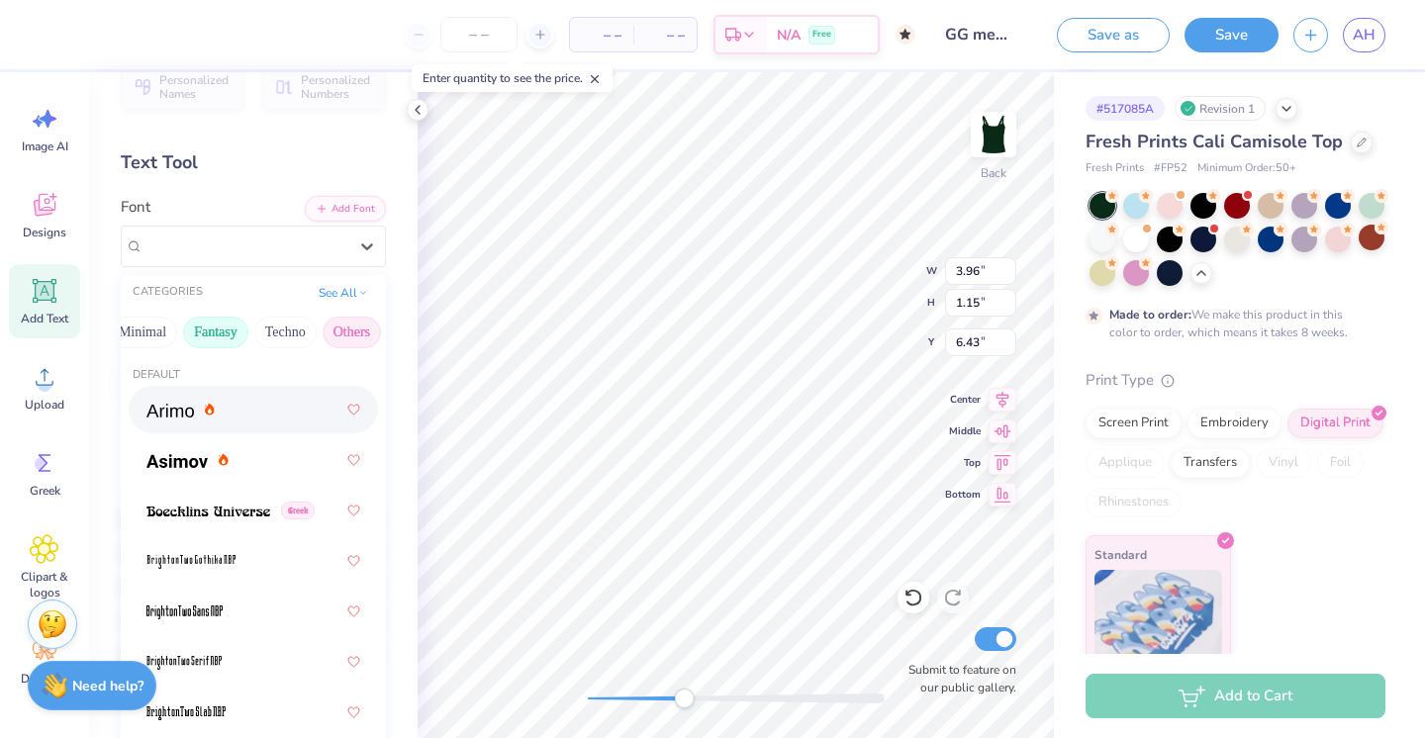
scroll to position [0, 0]
click at [214, 323] on button "Fantasy" at bounding box center [215, 333] width 65 height 32
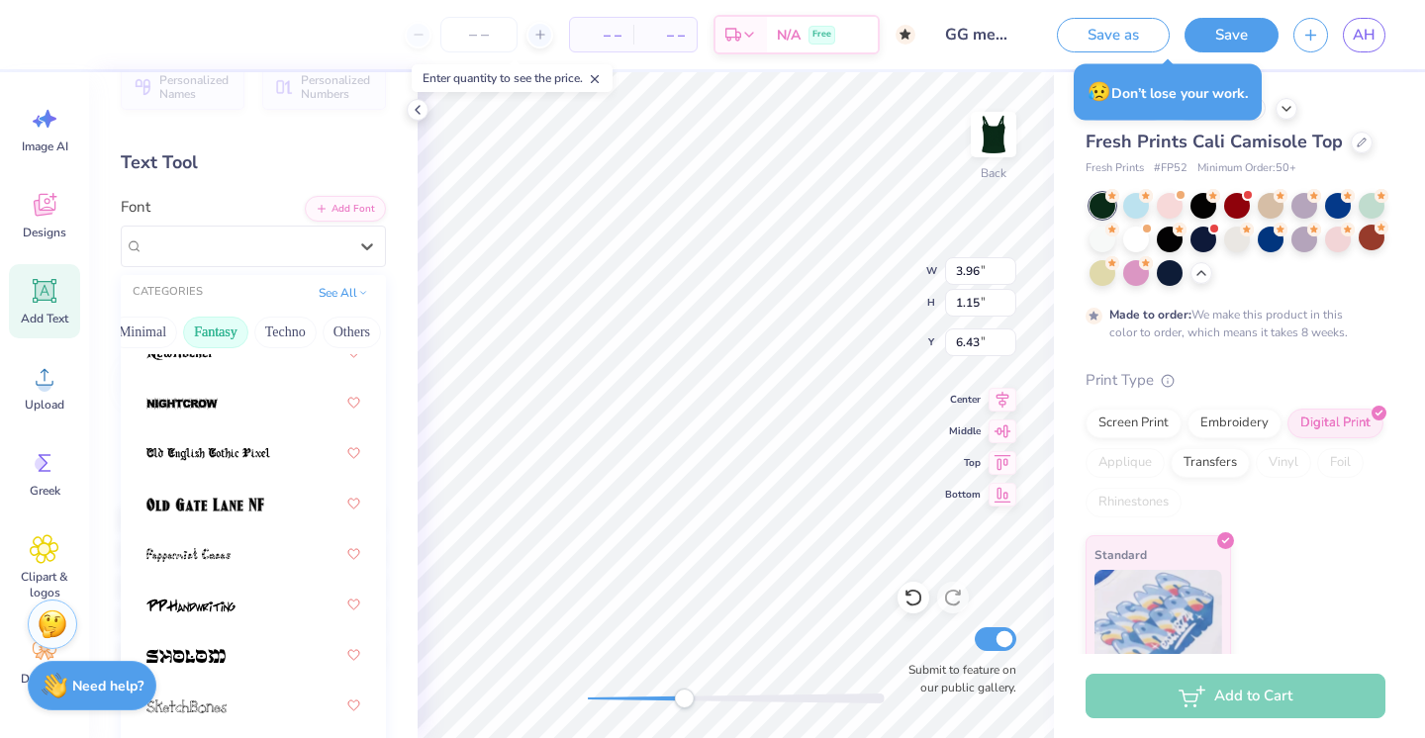
scroll to position [814, 0]
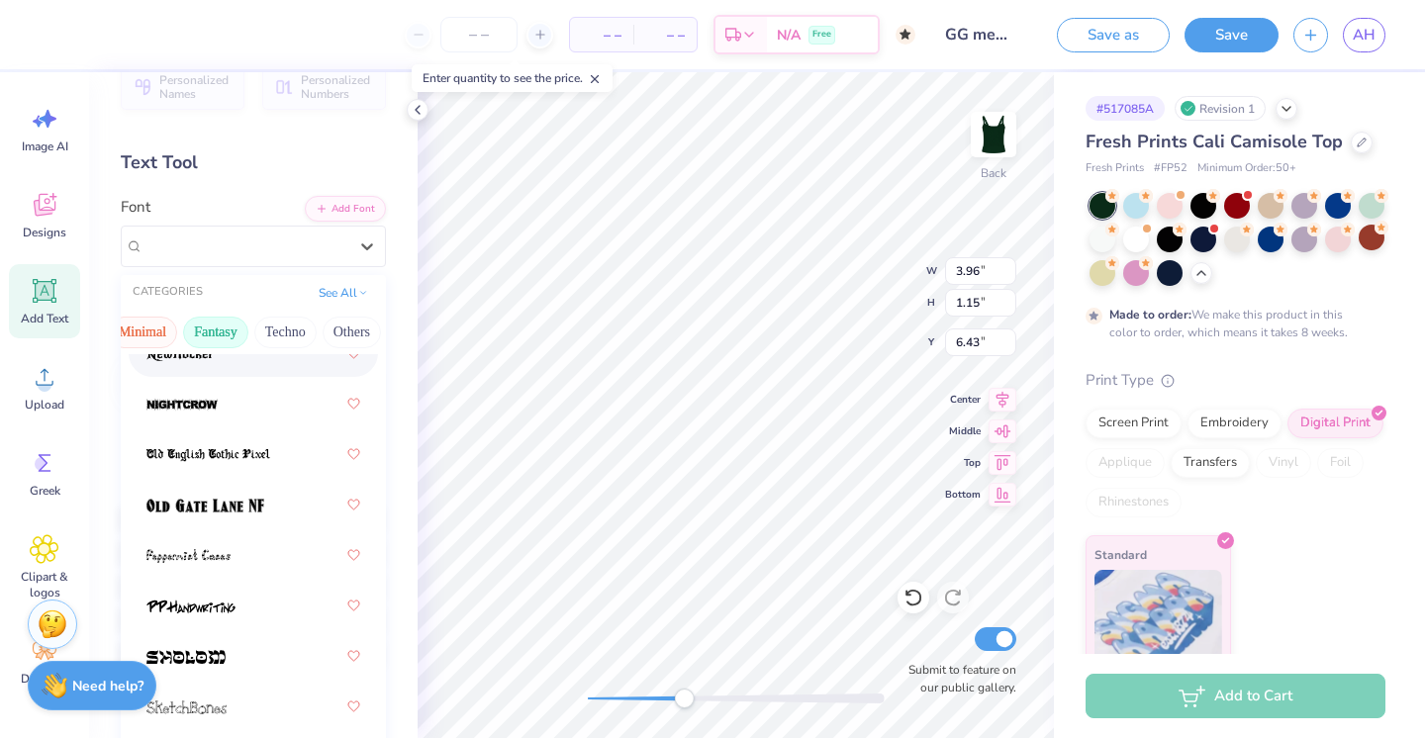
click at [149, 337] on button "Minimal" at bounding box center [142, 333] width 69 height 32
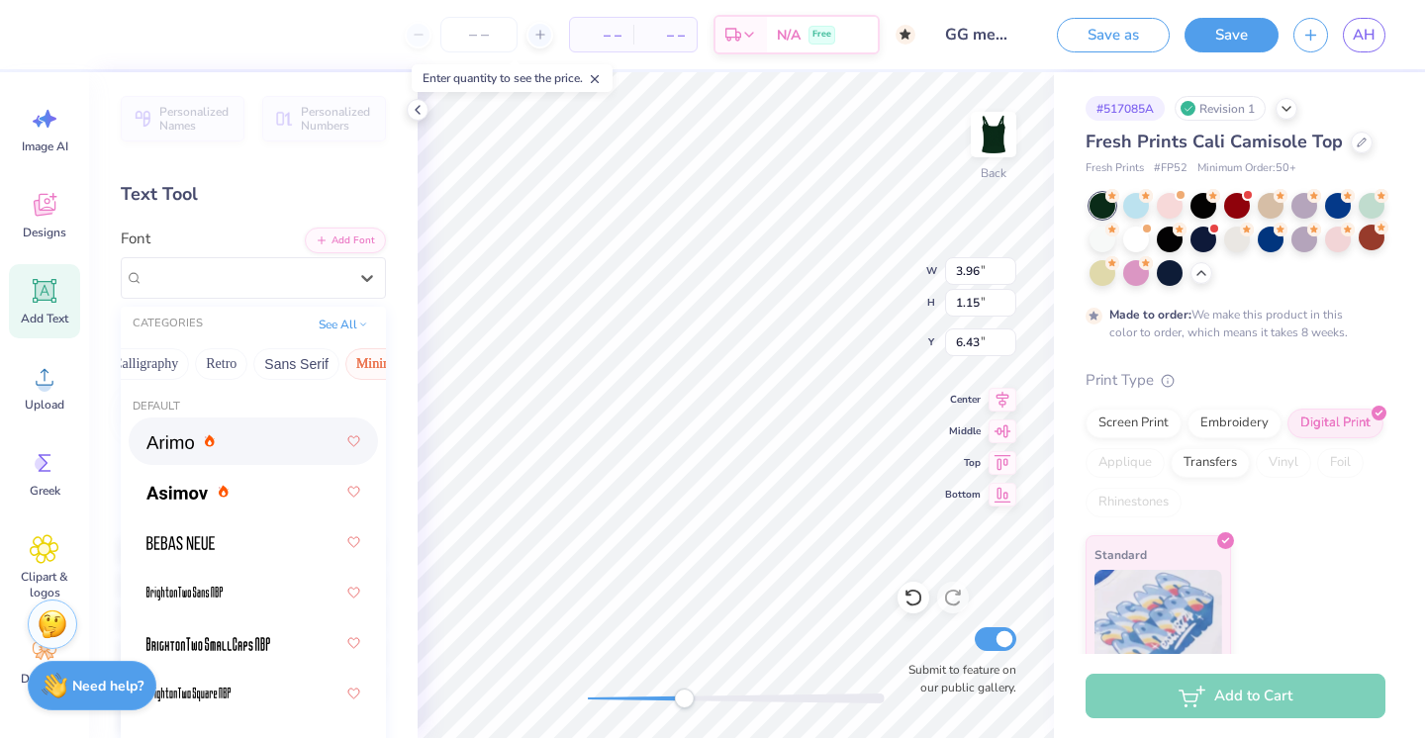
scroll to position [0, 338]
click at [297, 363] on button "Sans Serif" at bounding box center [304, 364] width 86 height 32
click at [225, 359] on button "Retro" at bounding box center [229, 364] width 52 height 32
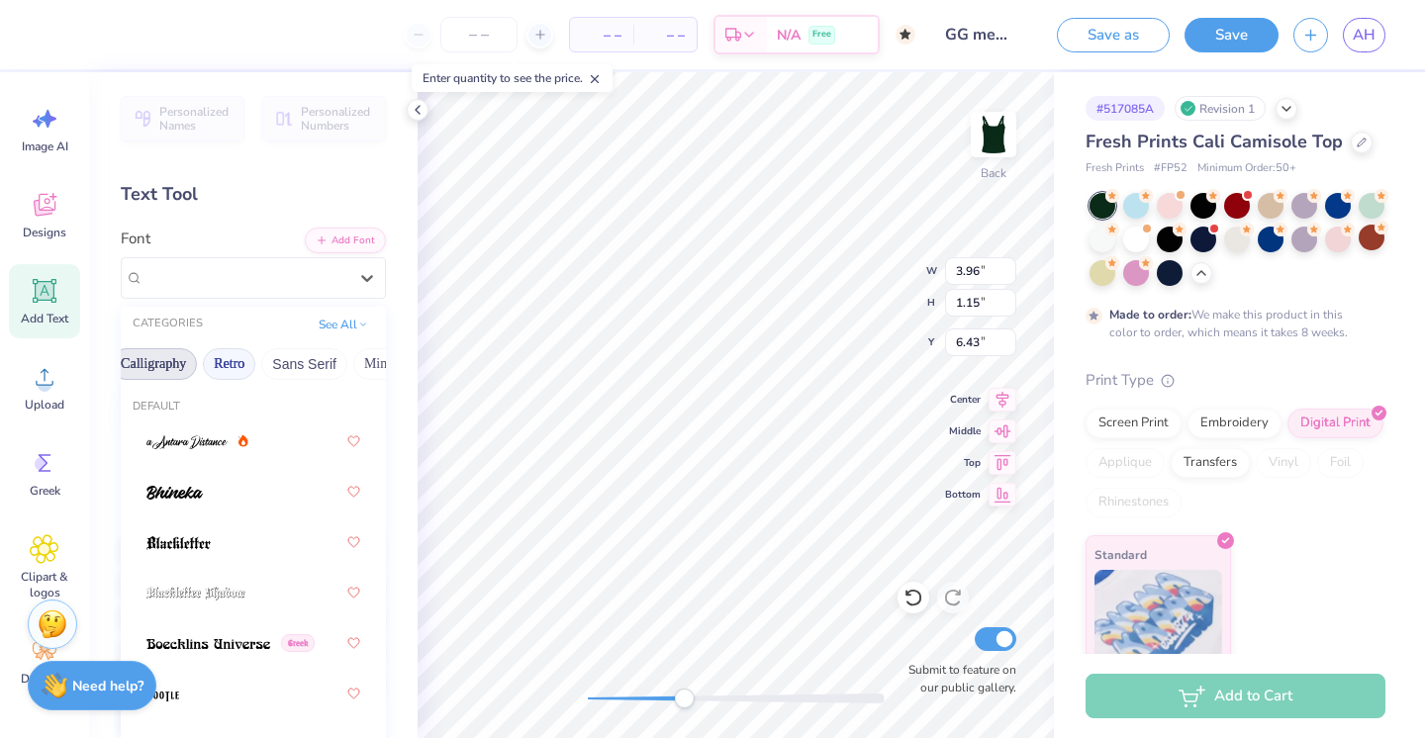
click at [132, 362] on button "Calligraphy" at bounding box center [153, 364] width 87 height 32
click at [228, 364] on button "Retro" at bounding box center [229, 364] width 52 height 32
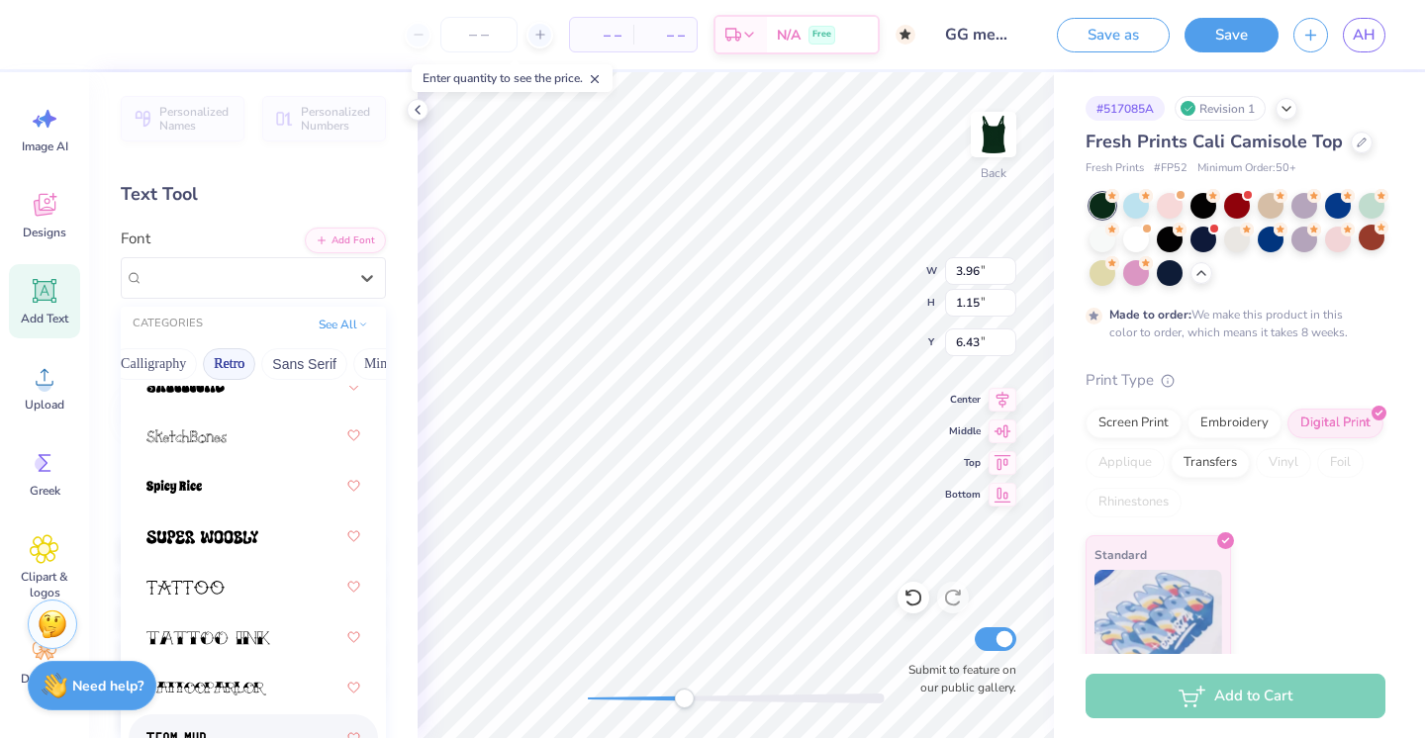
scroll to position [0, 0]
click at [340, 320] on button "See All" at bounding box center [343, 323] width 61 height 20
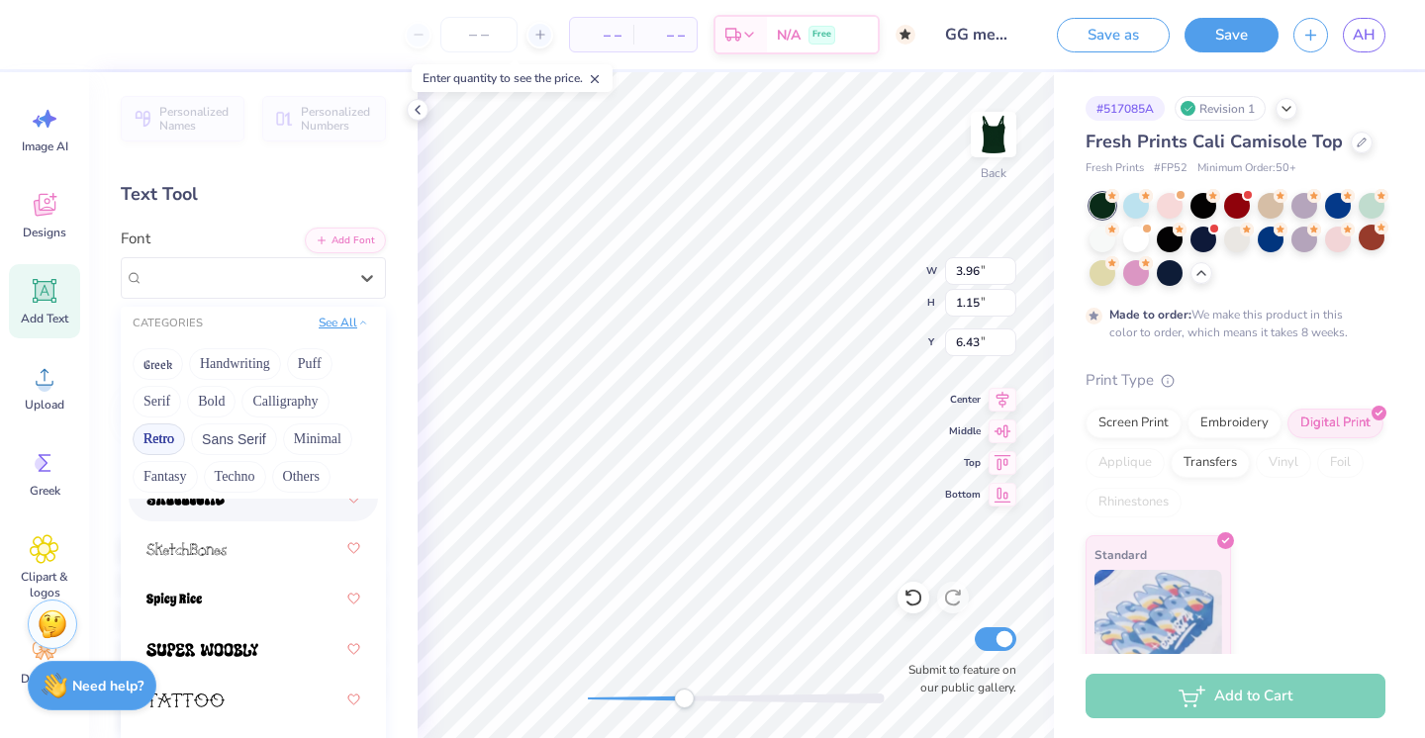
click at [340, 320] on button "See All" at bounding box center [343, 323] width 61 height 20
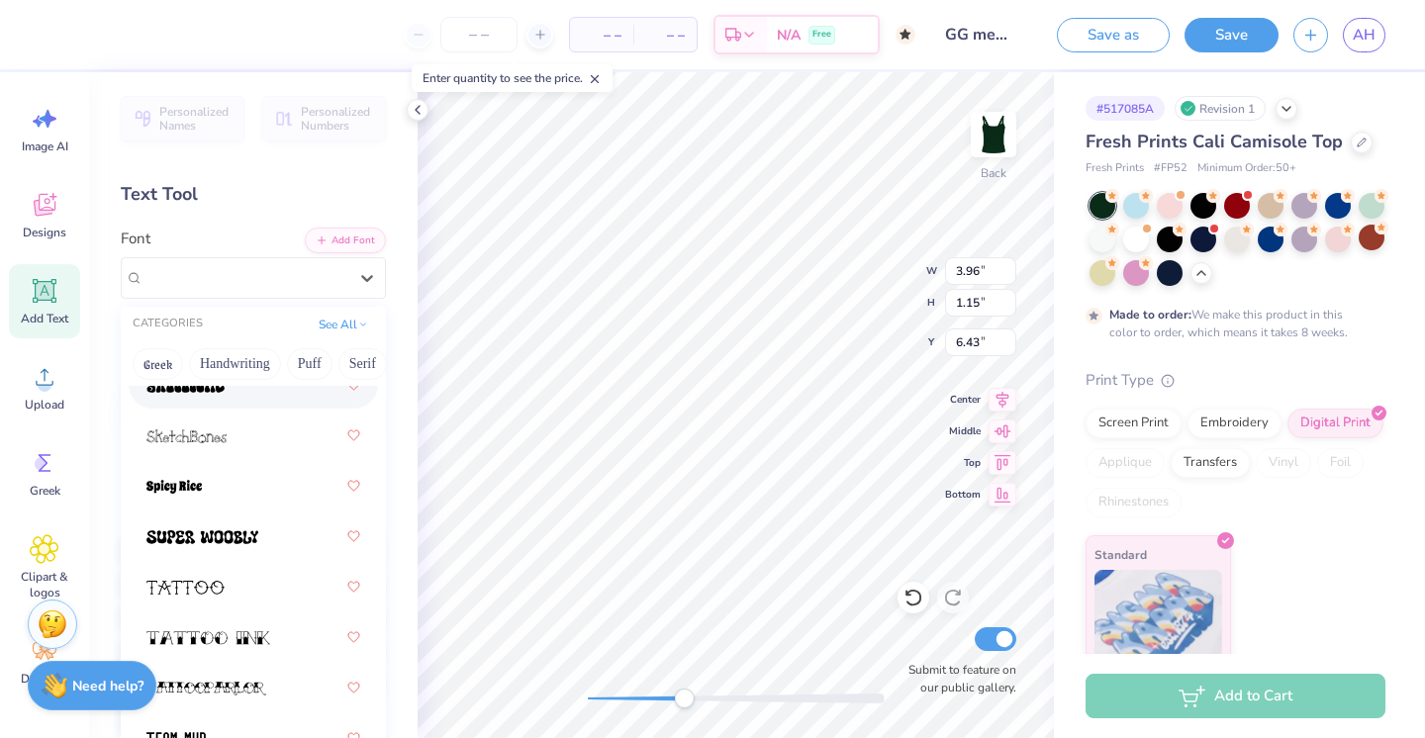
click at [301, 213] on div "Personalized Names Personalized Numbers Text Tool Add Font Font option Shagadel…" at bounding box center [253, 405] width 329 height 666
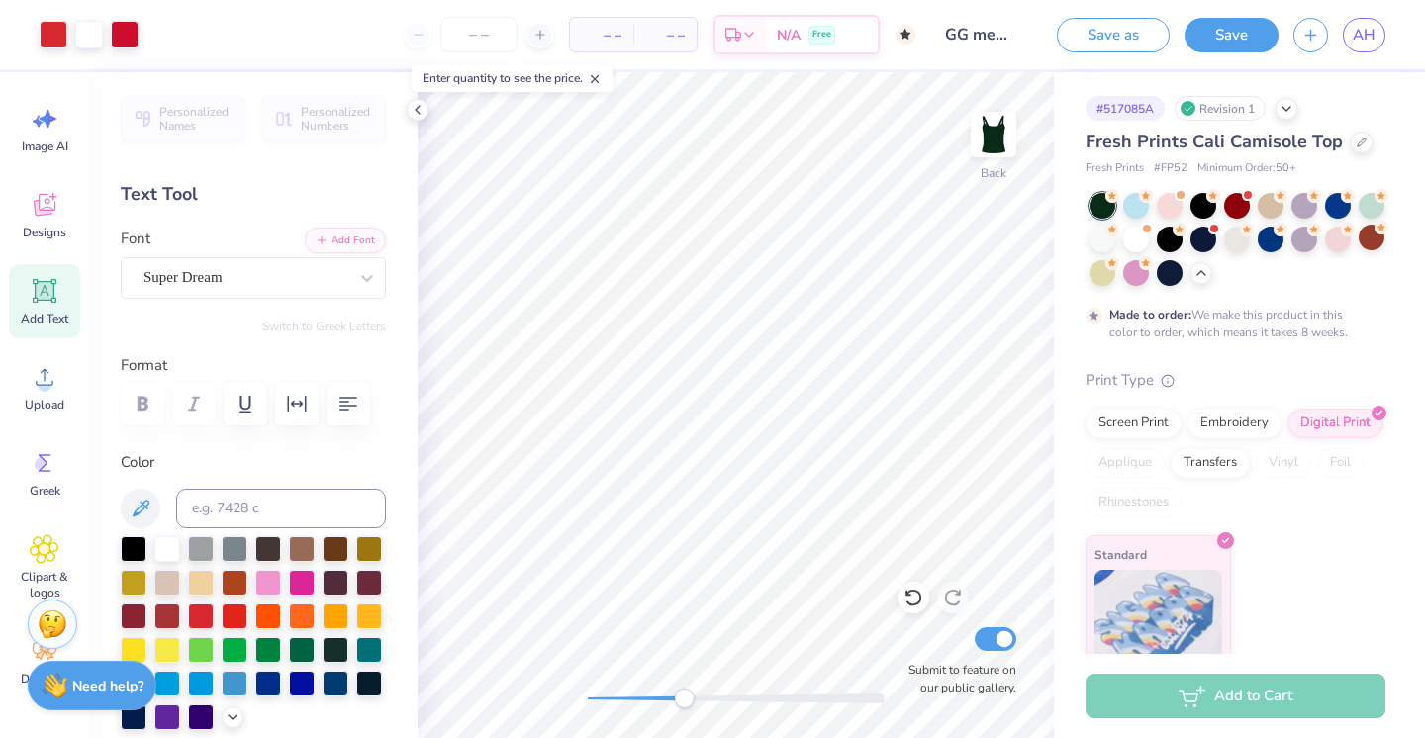
click at [660, 698] on div at bounding box center [736, 699] width 297 height 10
click at [638, 703] on div at bounding box center [736, 699] width 297 height 10
click at [606, 697] on div at bounding box center [736, 699] width 297 height 10
click at [595, 699] on div at bounding box center [736, 699] width 297 height 10
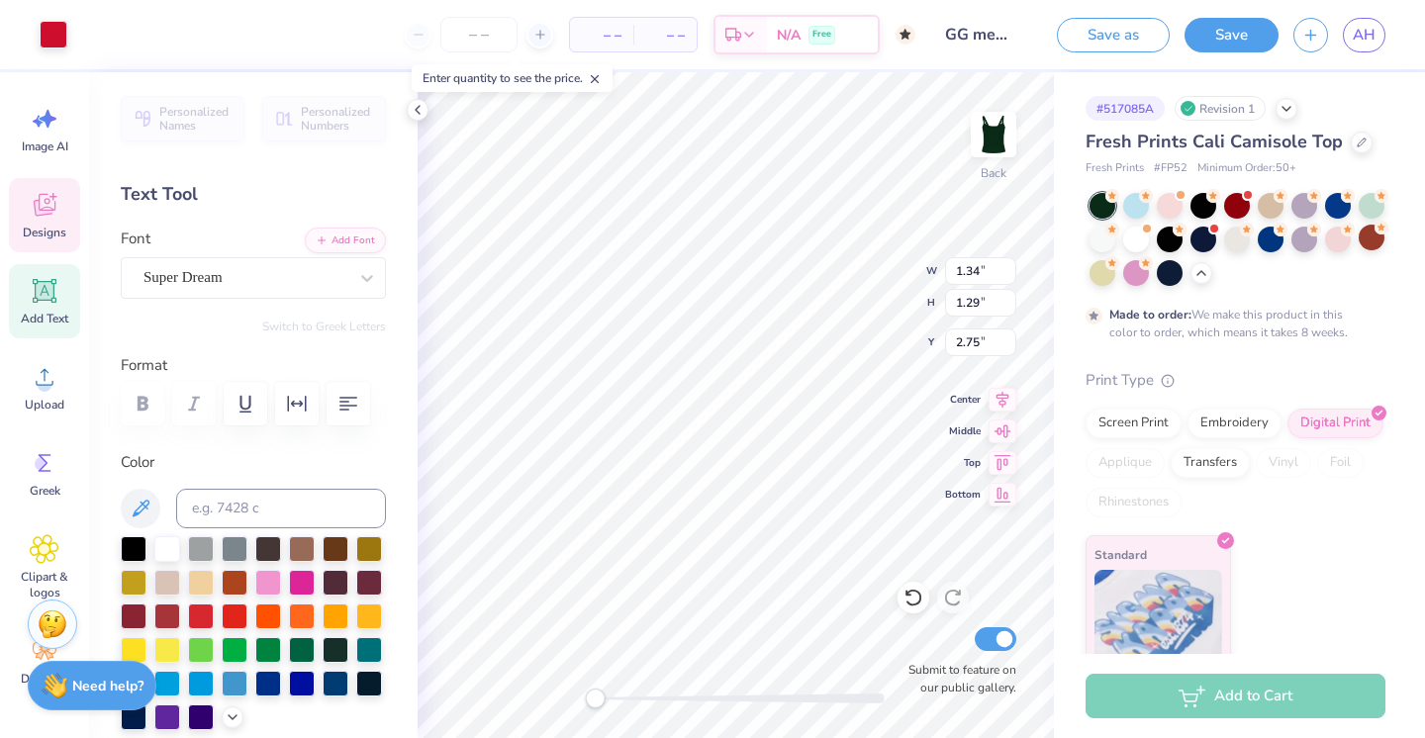
type input "3.96"
type input "1.15"
type input "6.43"
click at [914, 603] on icon at bounding box center [914, 598] width 20 height 20
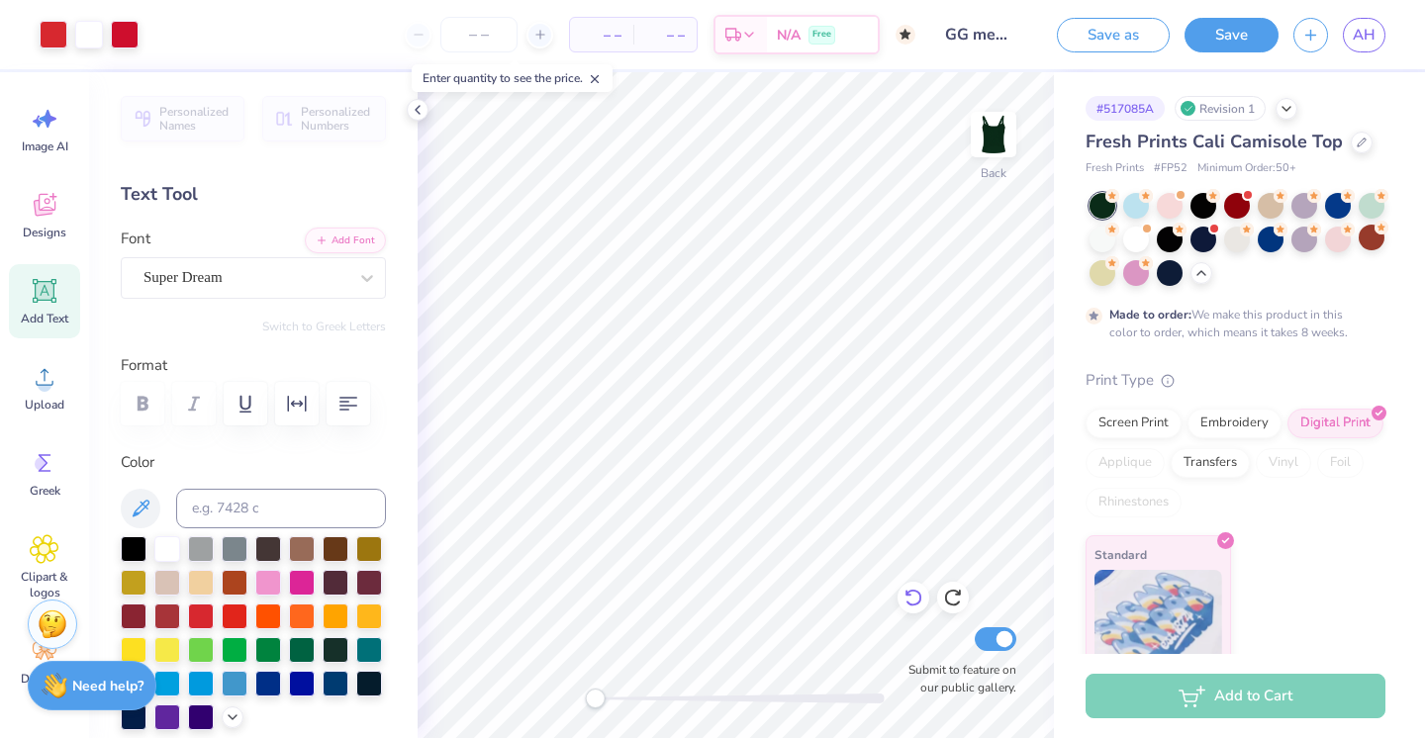
click at [914, 603] on icon at bounding box center [914, 598] width 20 height 20
click at [523, 693] on div "Back Submit to feature on our public gallery." at bounding box center [736, 405] width 637 height 666
click at [1007, 36] on input "GG merch draft 1" at bounding box center [979, 35] width 97 height 40
click at [1007, 33] on input "GG merch draft 1" at bounding box center [979, 35] width 97 height 40
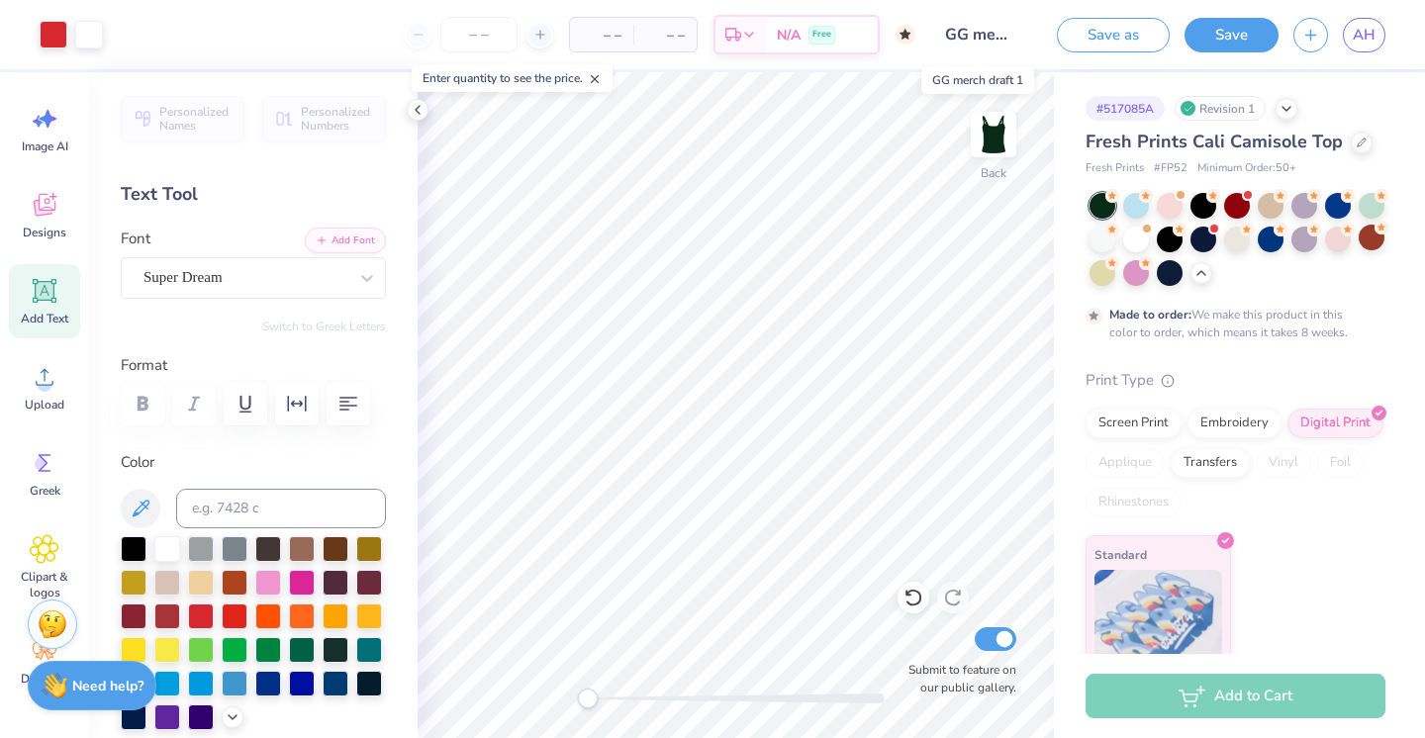
click at [1007, 33] on input "GG merch draft 1" at bounding box center [979, 35] width 97 height 40
click at [1000, 30] on input "GG merch draft 1" at bounding box center [979, 35] width 97 height 40
click at [1009, 33] on input "GG merch draft 1" at bounding box center [979, 35] width 97 height 40
click at [1213, 35] on button "Save" at bounding box center [1232, 32] width 94 height 35
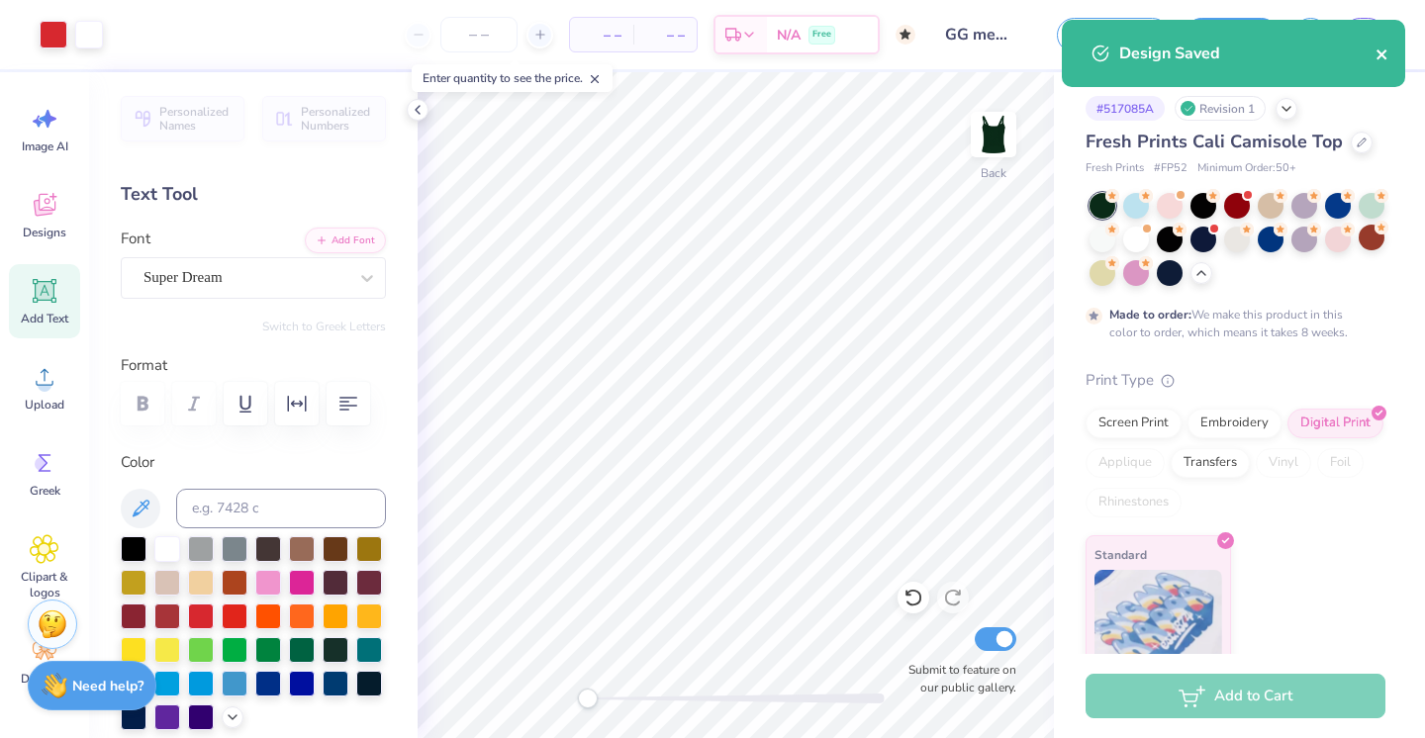
click at [1381, 50] on icon "close" at bounding box center [1383, 55] width 14 height 16
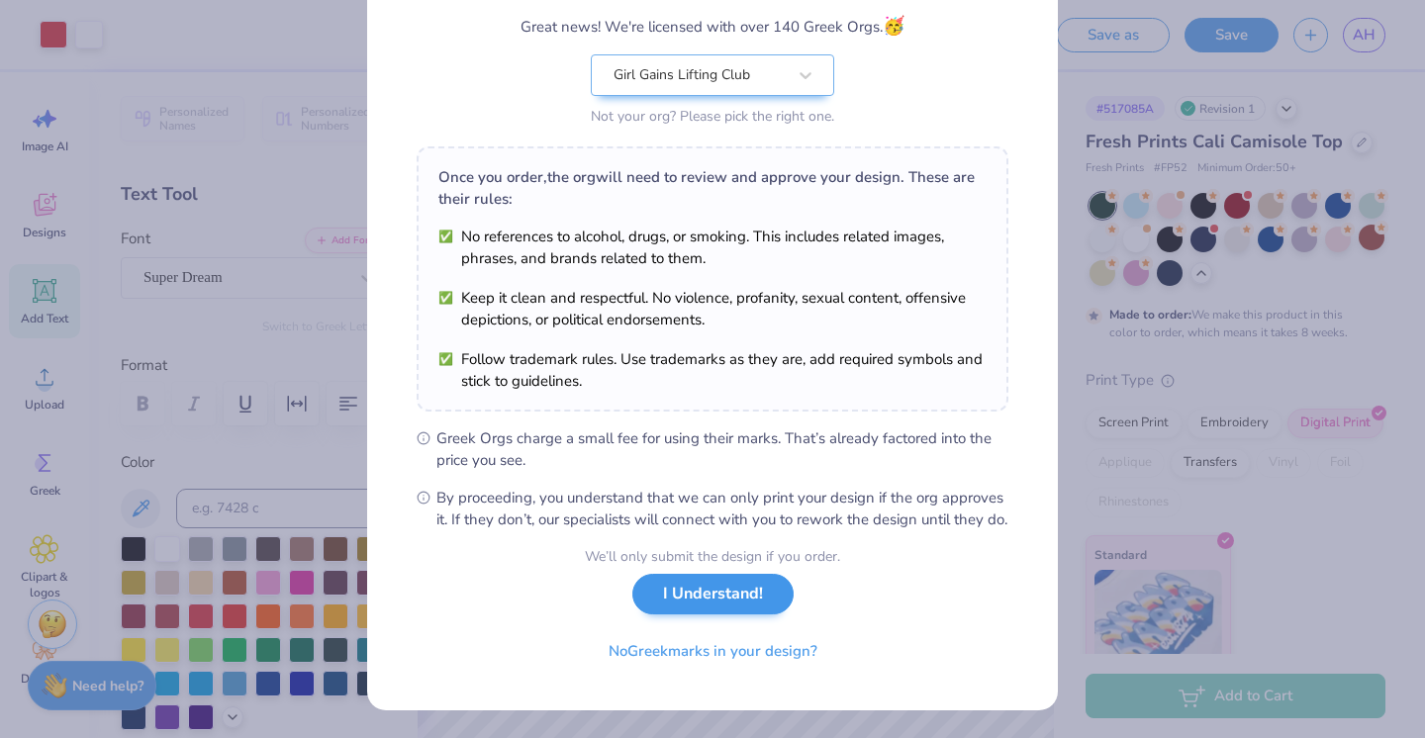
scroll to position [188, 0]
click at [757, 642] on button "No Greek marks in your design?" at bounding box center [713, 647] width 243 height 41
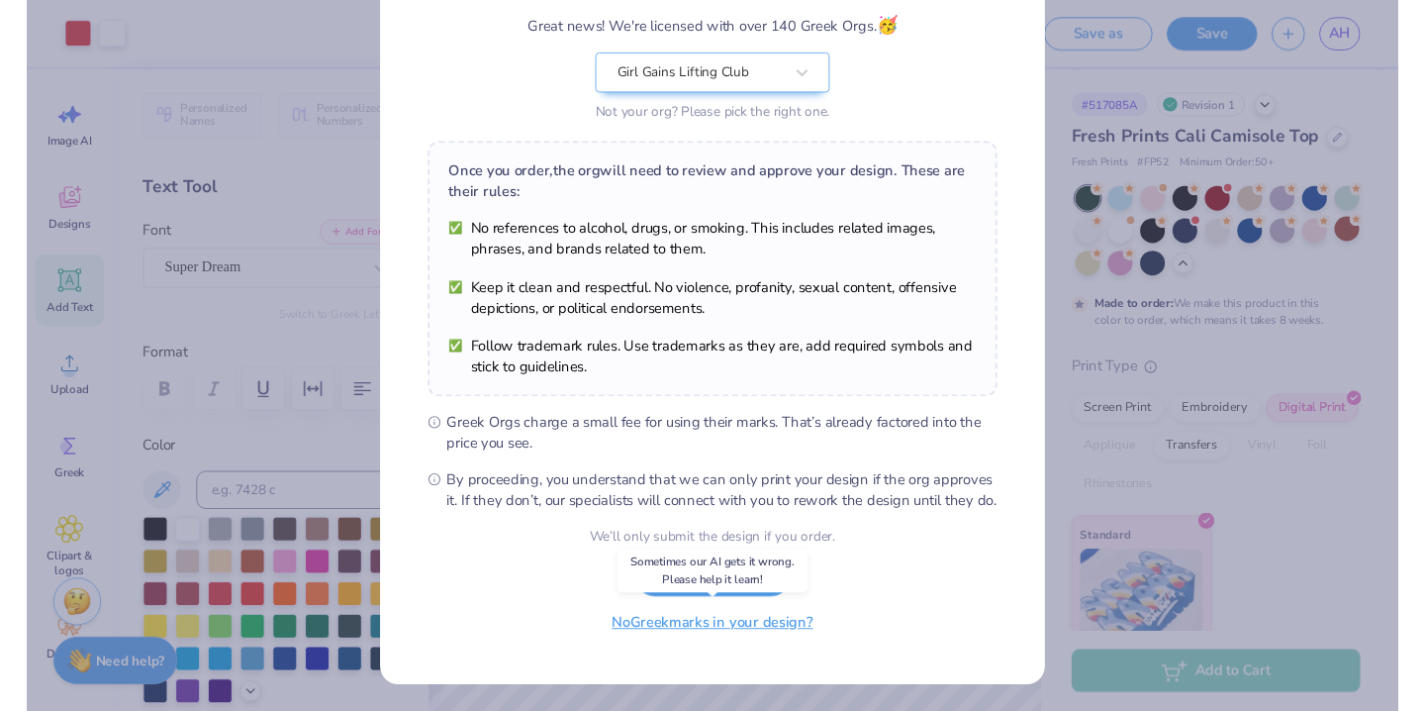
scroll to position [0, 0]
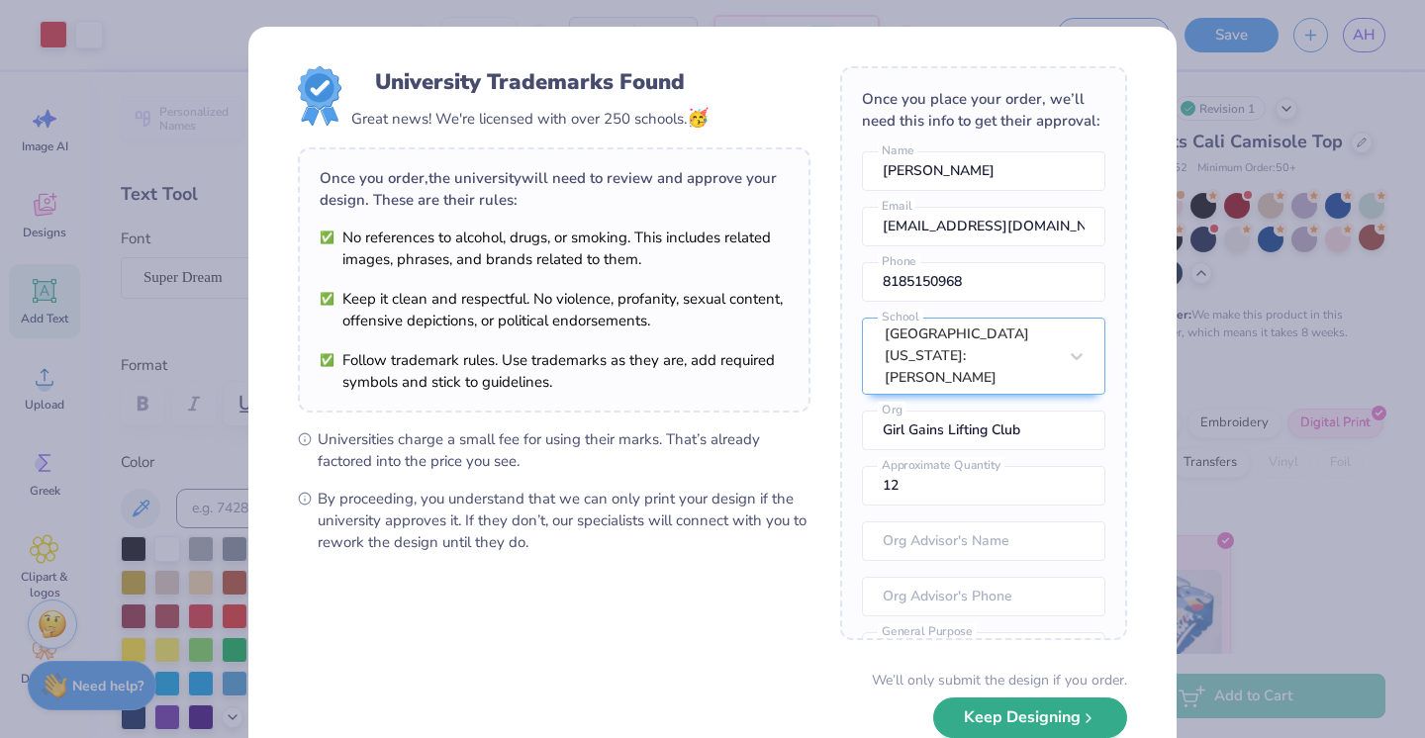
click at [1011, 717] on button "Keep Designing" at bounding box center [1030, 718] width 194 height 41
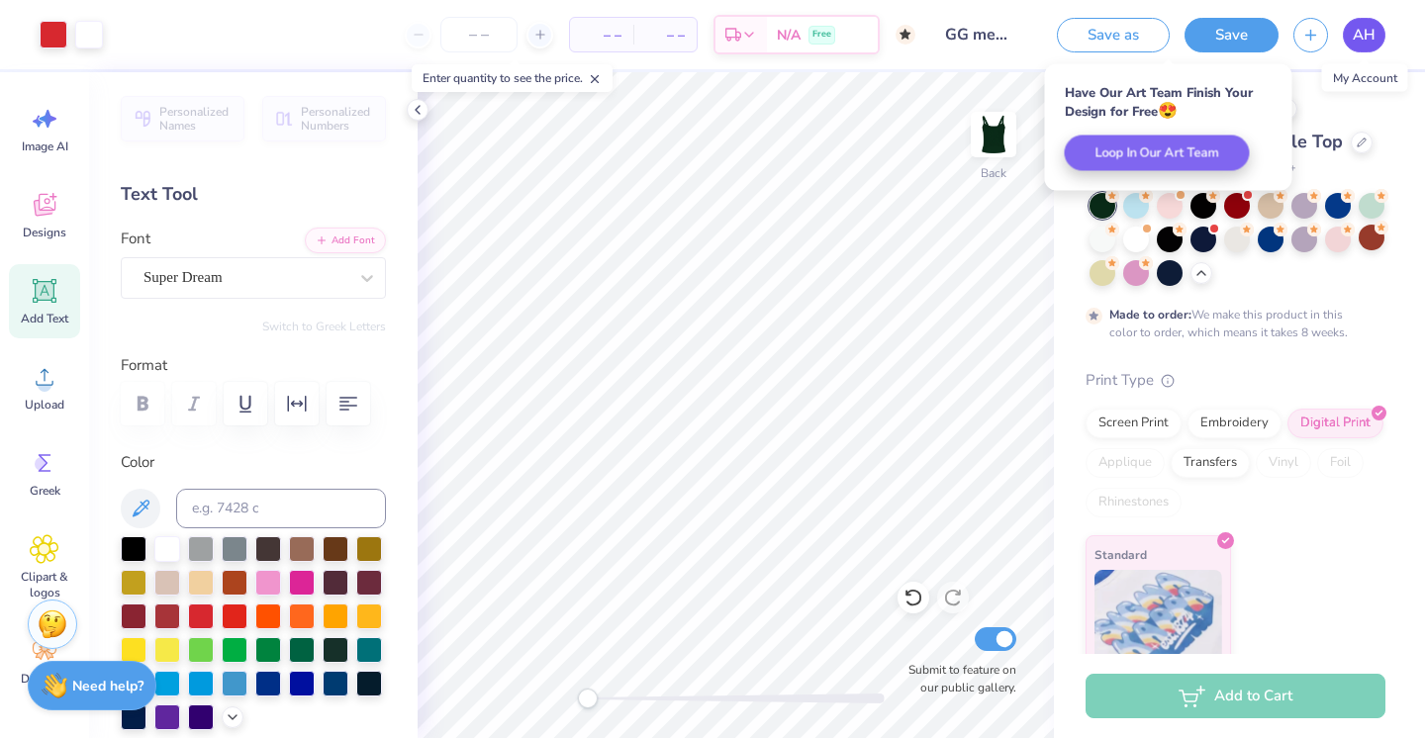
click at [1362, 30] on span "AH" at bounding box center [1364, 35] width 23 height 23
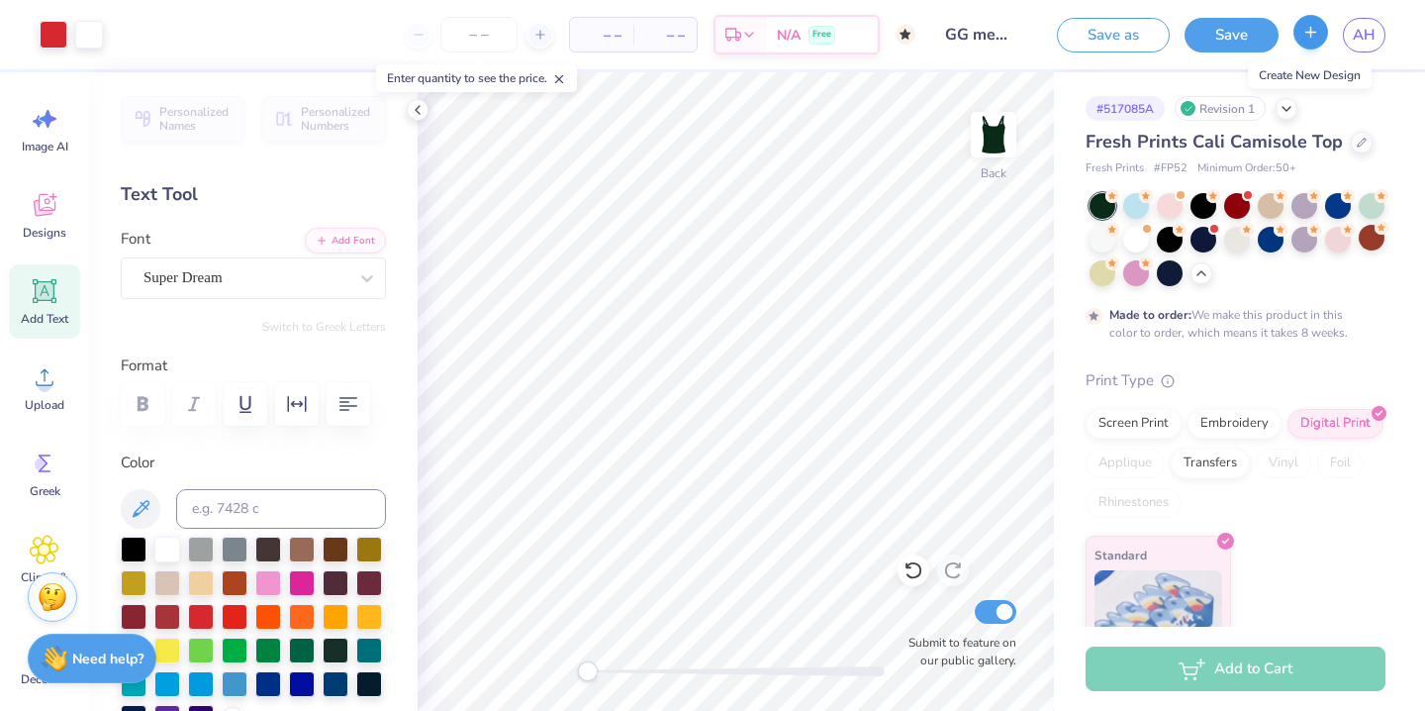
click at [1312, 31] on line "button" at bounding box center [1312, 32] width 0 height 10
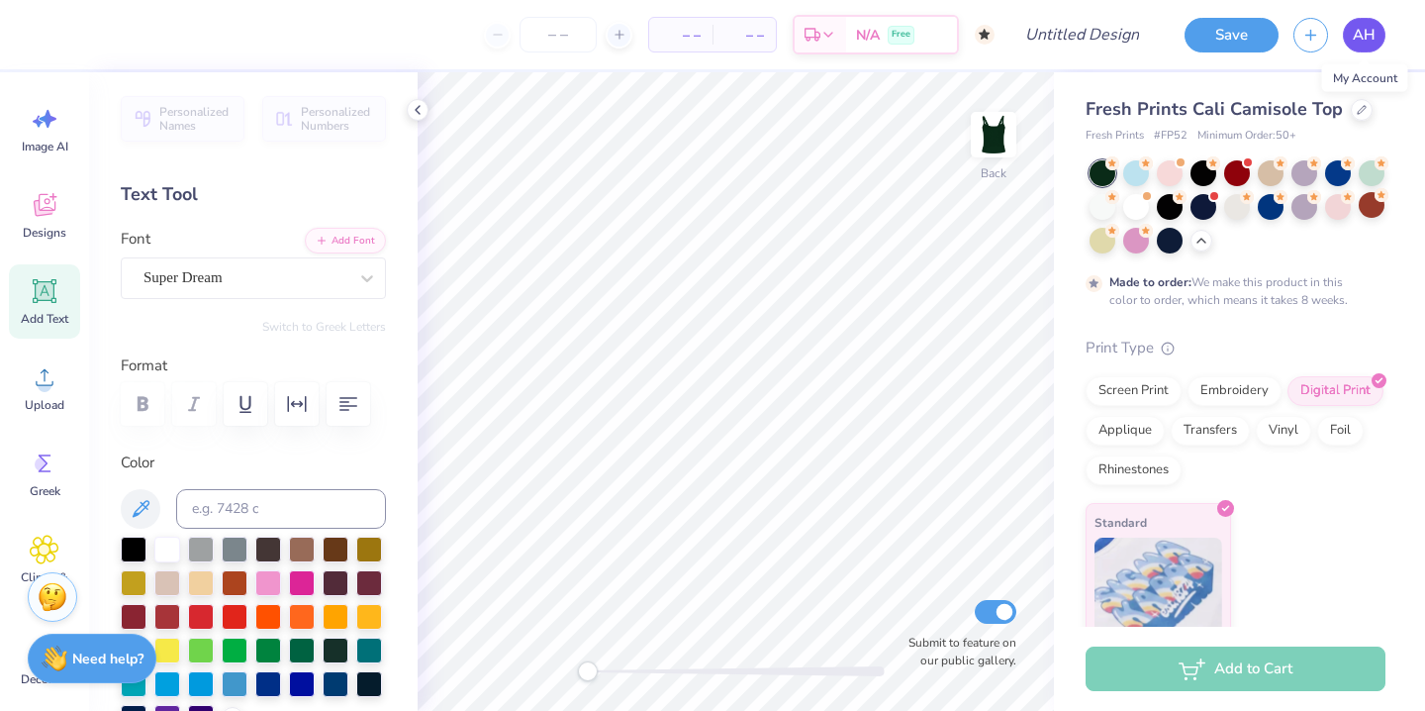
click at [1372, 46] on link "AH" at bounding box center [1364, 35] width 43 height 35
